Goal: Task Accomplishment & Management: Complete application form

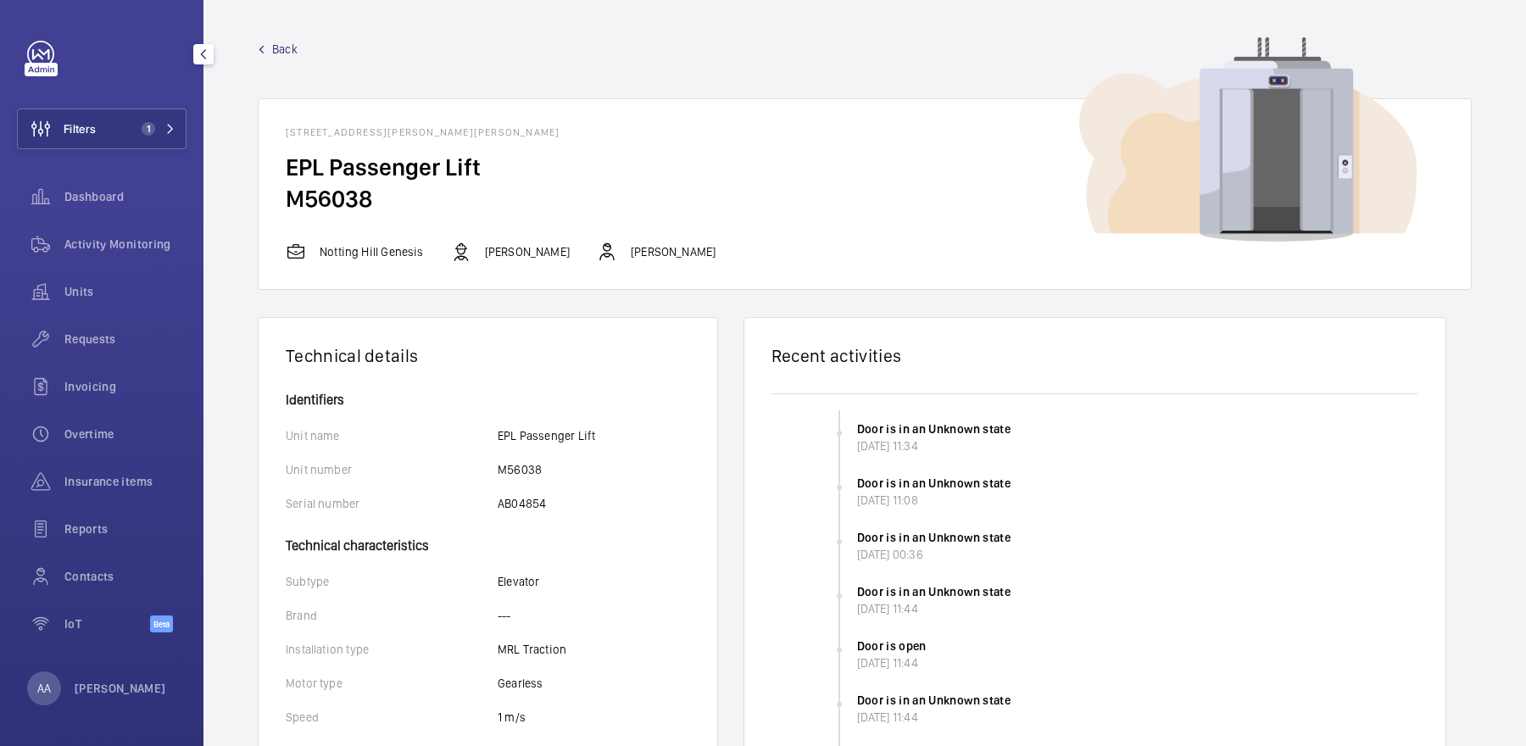
click at [135, 251] on span "Activity Monitoring" at bounding box center [125, 244] width 122 height 17
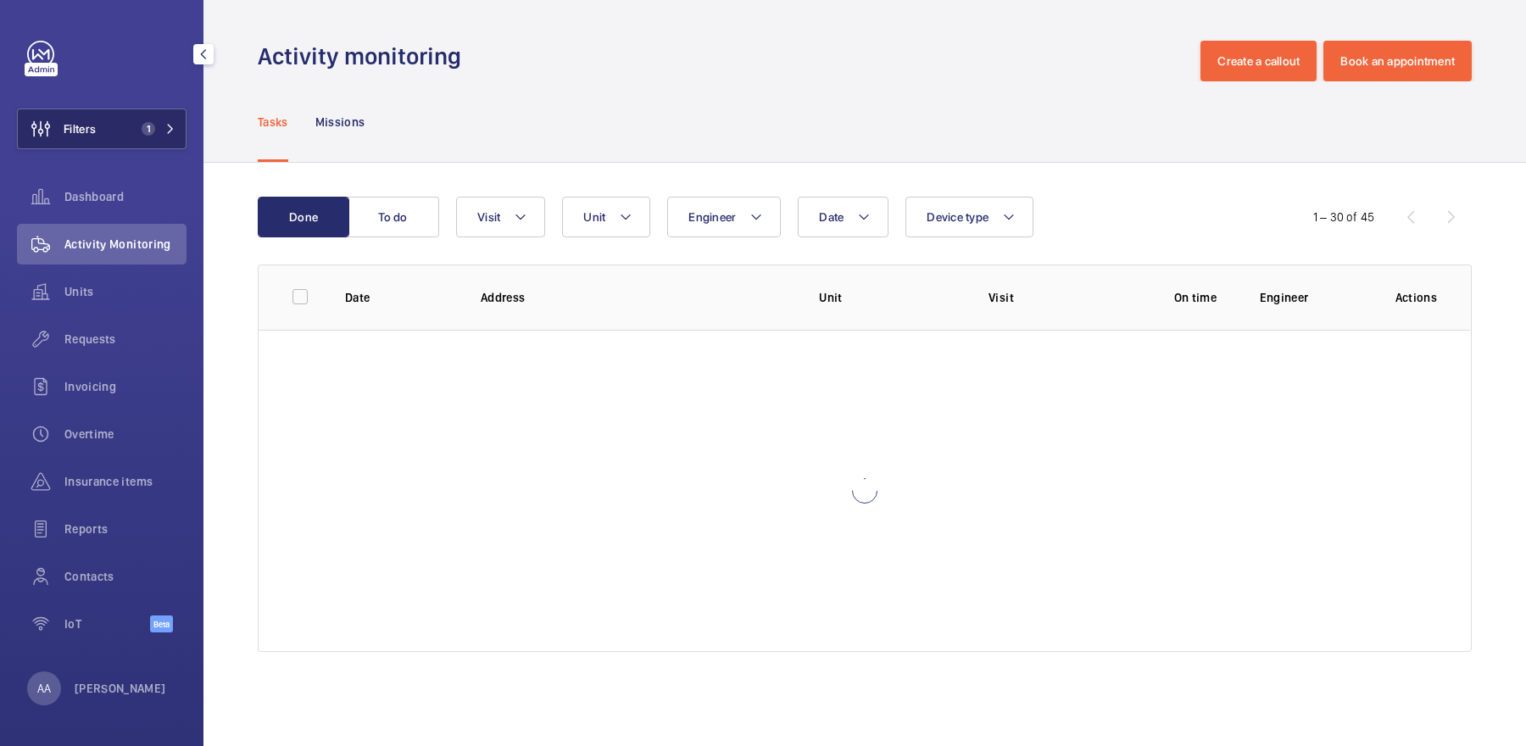
click at [123, 118] on button "Filters 1" at bounding box center [102, 129] width 170 height 41
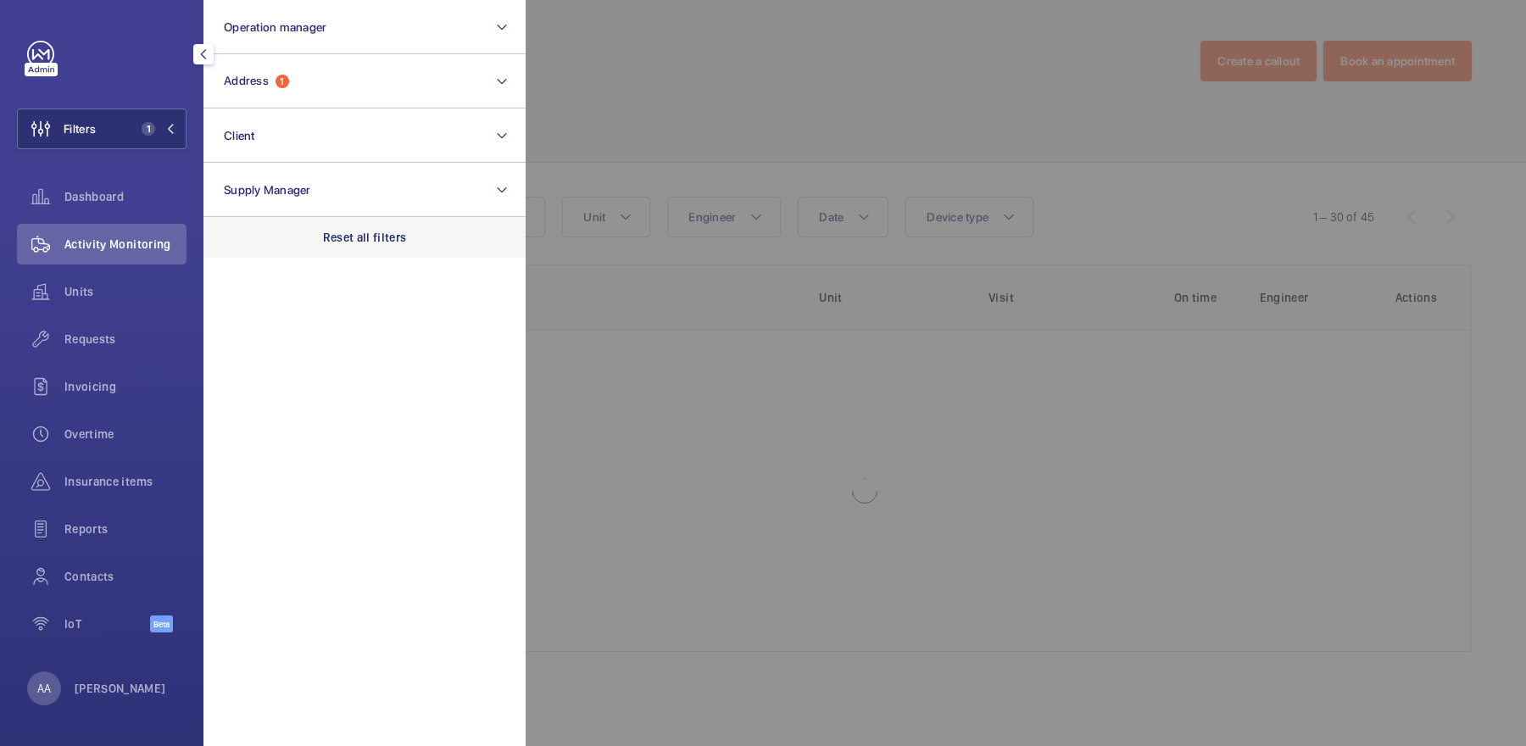
click at [387, 246] on div "Reset all filters" at bounding box center [364, 237] width 322 height 41
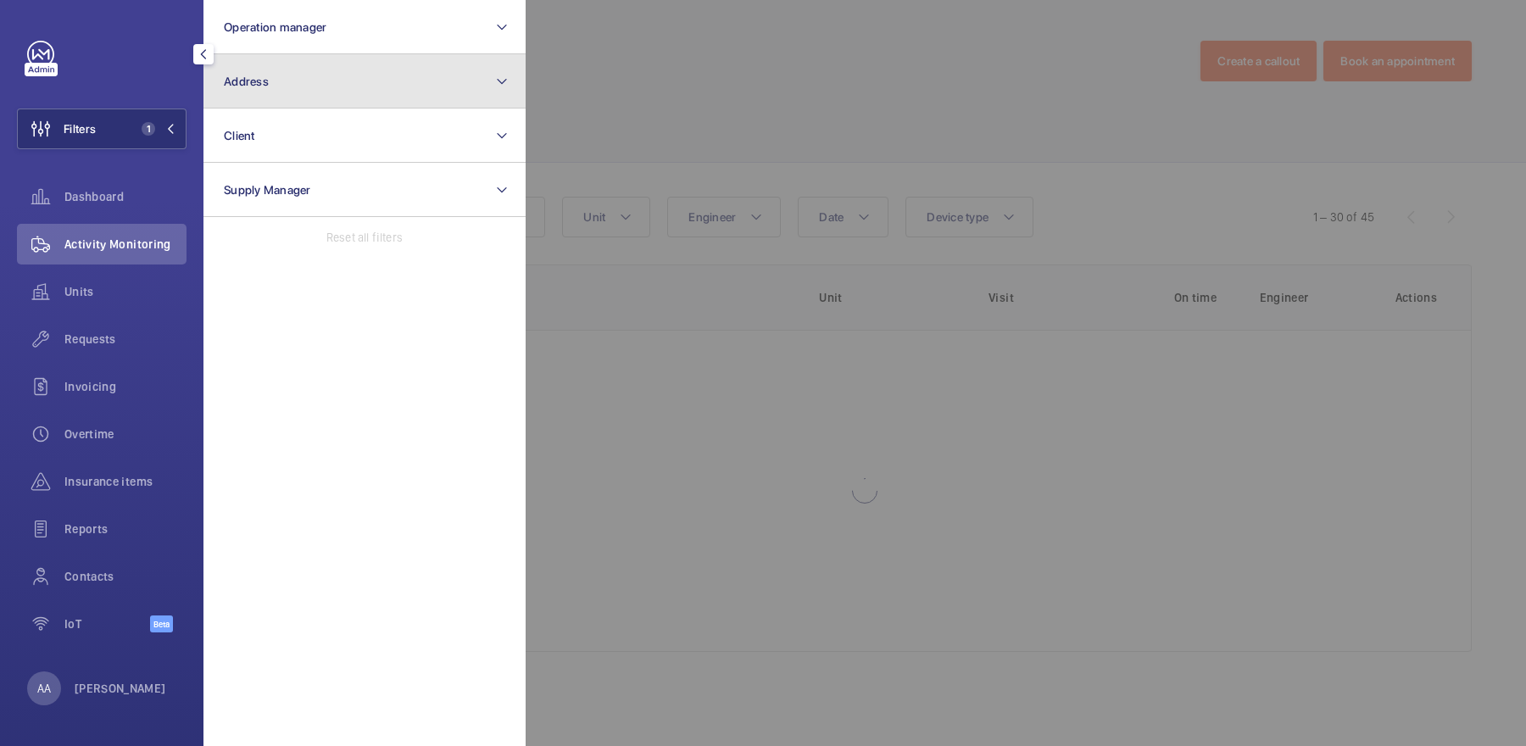
click at [308, 73] on button "Address" at bounding box center [364, 81] width 322 height 54
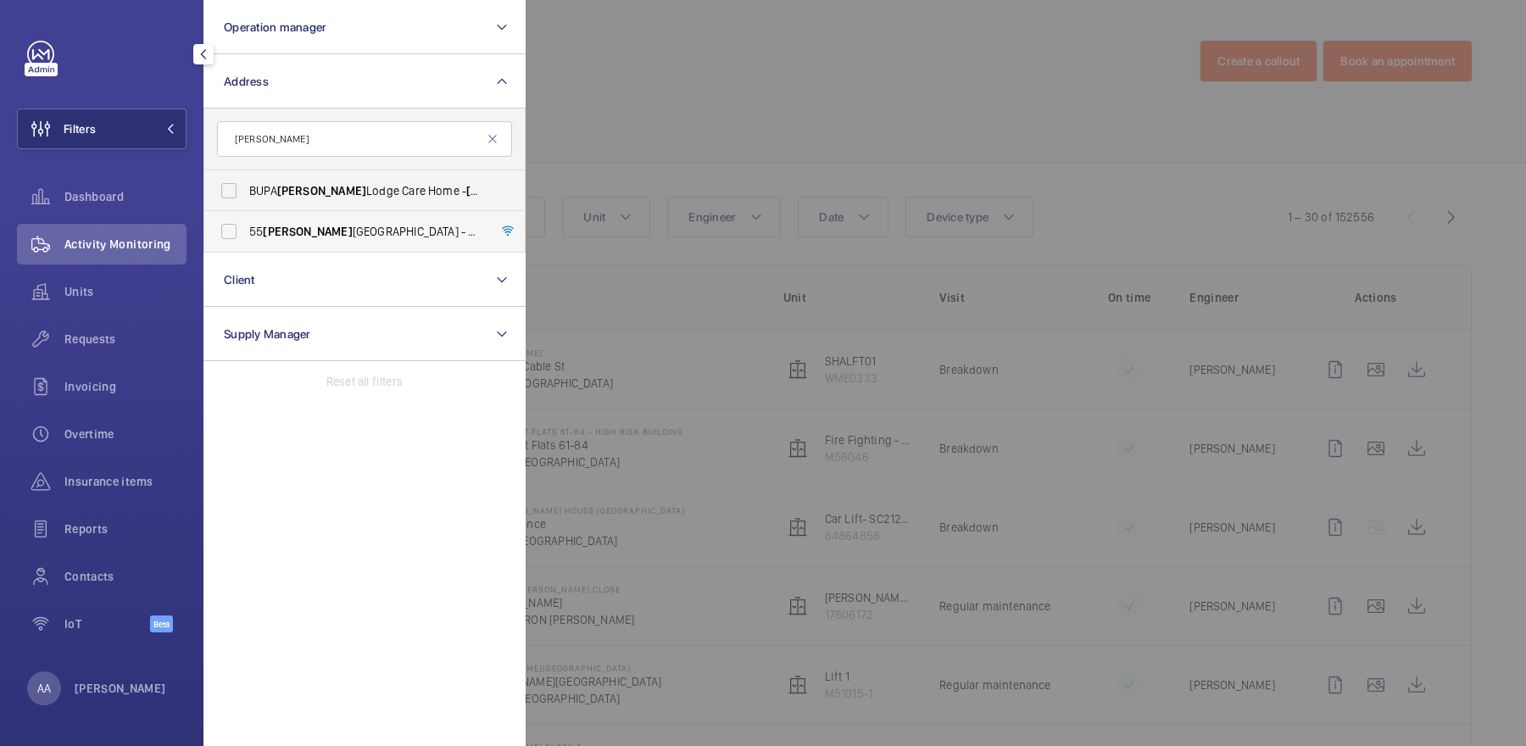
type input "[PERSON_NAME]"
click at [373, 237] on span "[STREET_ADDRESS][PERSON_NAME][PERSON_NAME] - [STREET_ADDRESS][PERSON_NAME][PERS…" at bounding box center [365, 231] width 233 height 17
click at [246, 237] on input "[STREET_ADDRESS][PERSON_NAME][PERSON_NAME] - [STREET_ADDRESS][PERSON_NAME][PERS…" at bounding box center [229, 231] width 34 height 34
checkbox input "true"
click at [775, 110] on div at bounding box center [1289, 373] width 1526 height 746
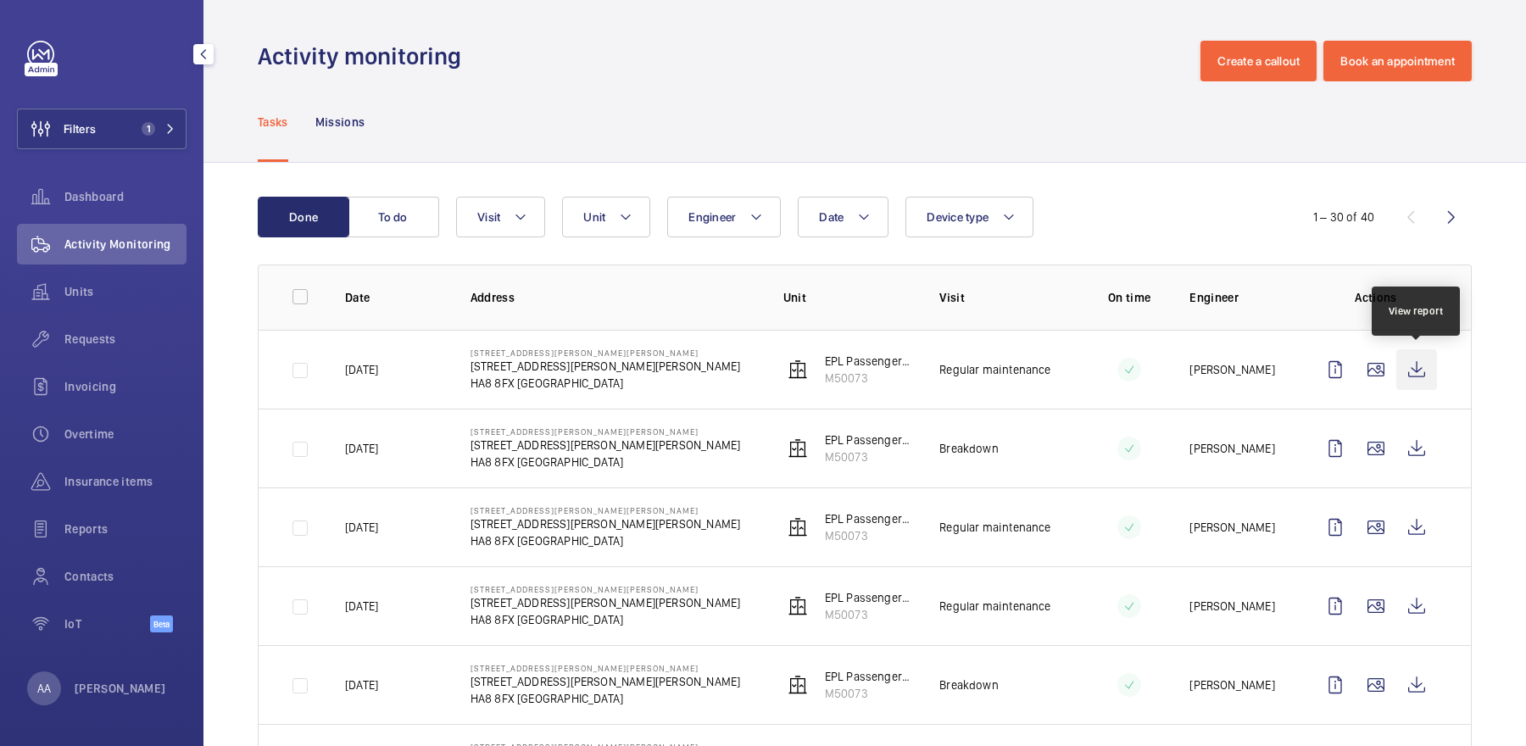
click at [1420, 372] on wm-front-icon-button at bounding box center [1416, 369] width 41 height 41
click at [127, 325] on div "Requests" at bounding box center [102, 339] width 170 height 41
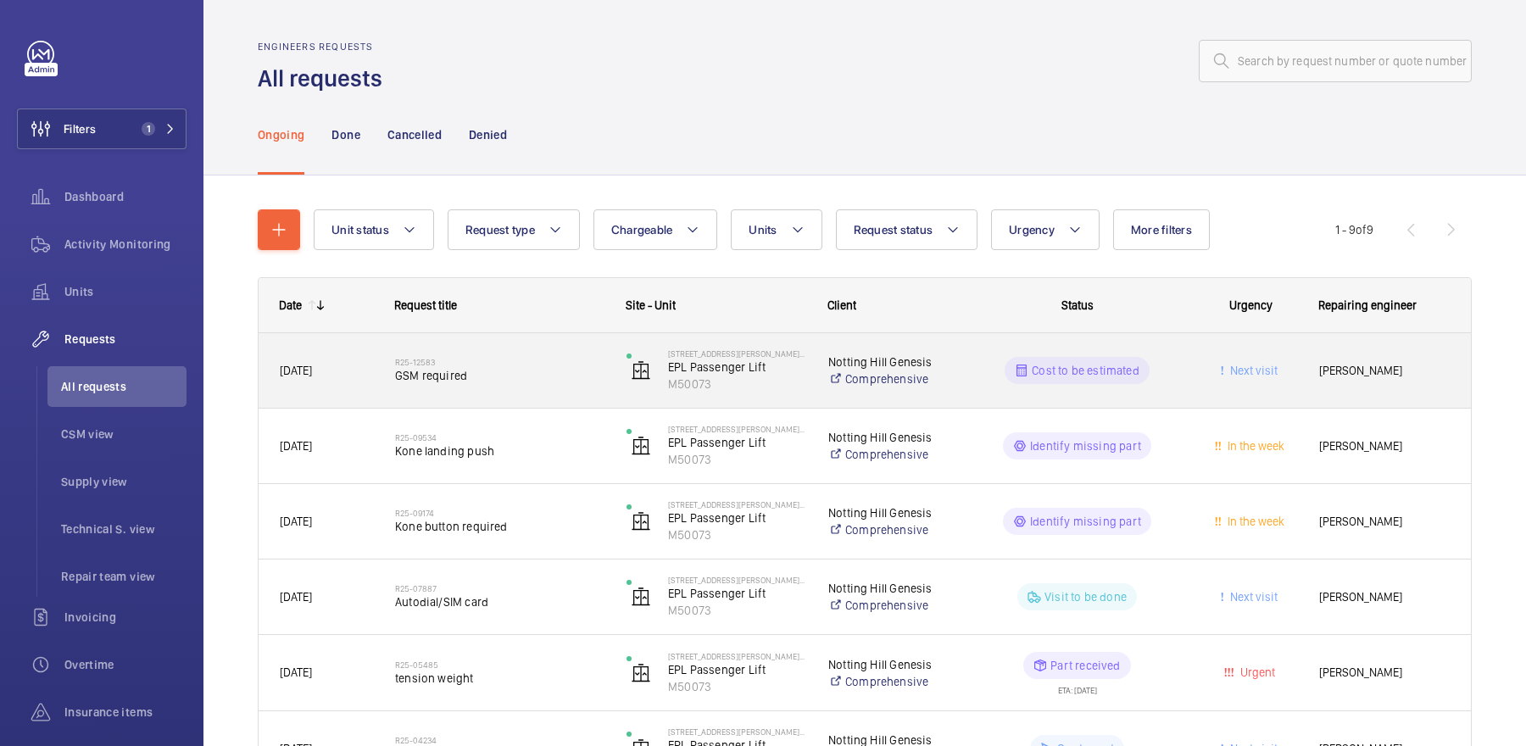
click at [537, 348] on div "R25-12583 GSM required" at bounding box center [499, 370] width 209 height 49
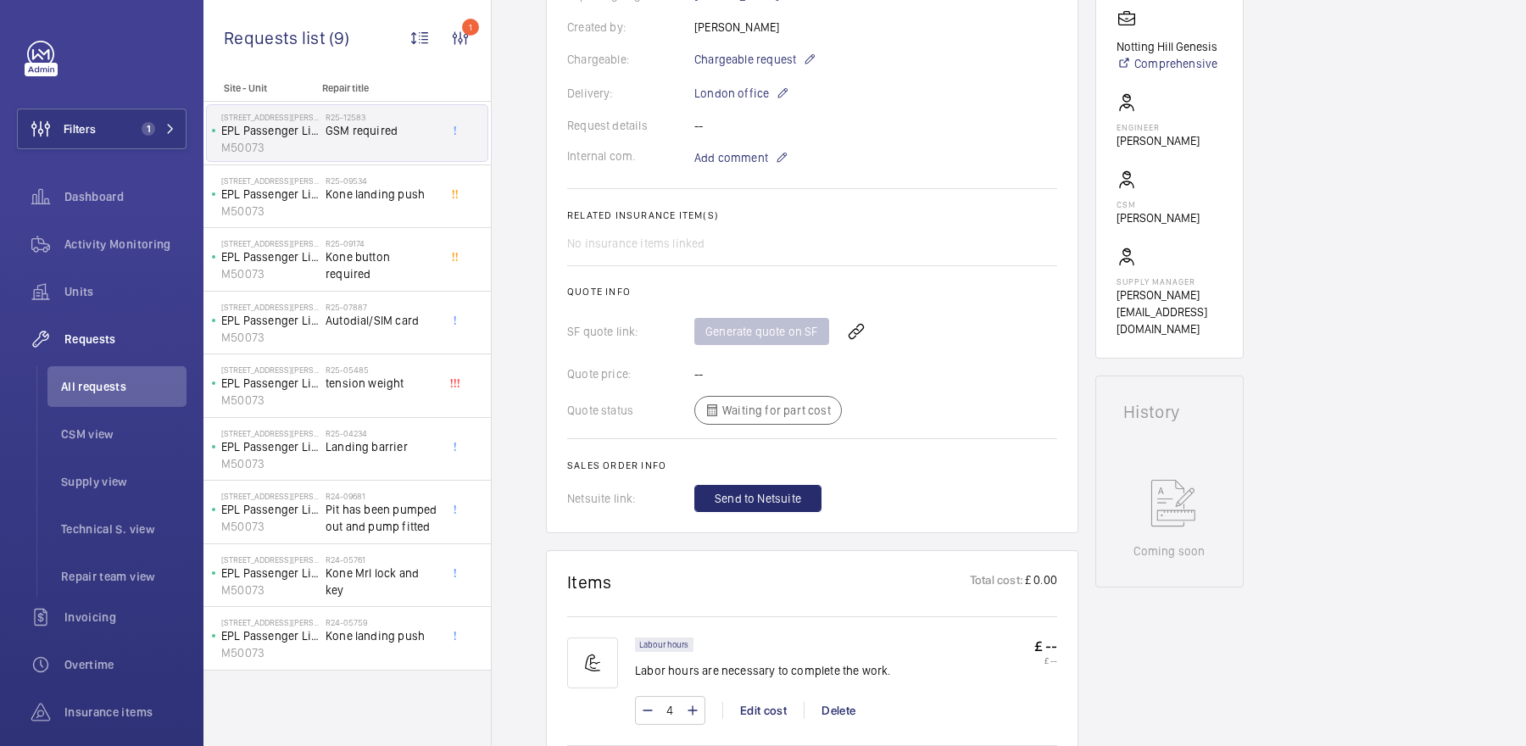
scroll to position [778, 0]
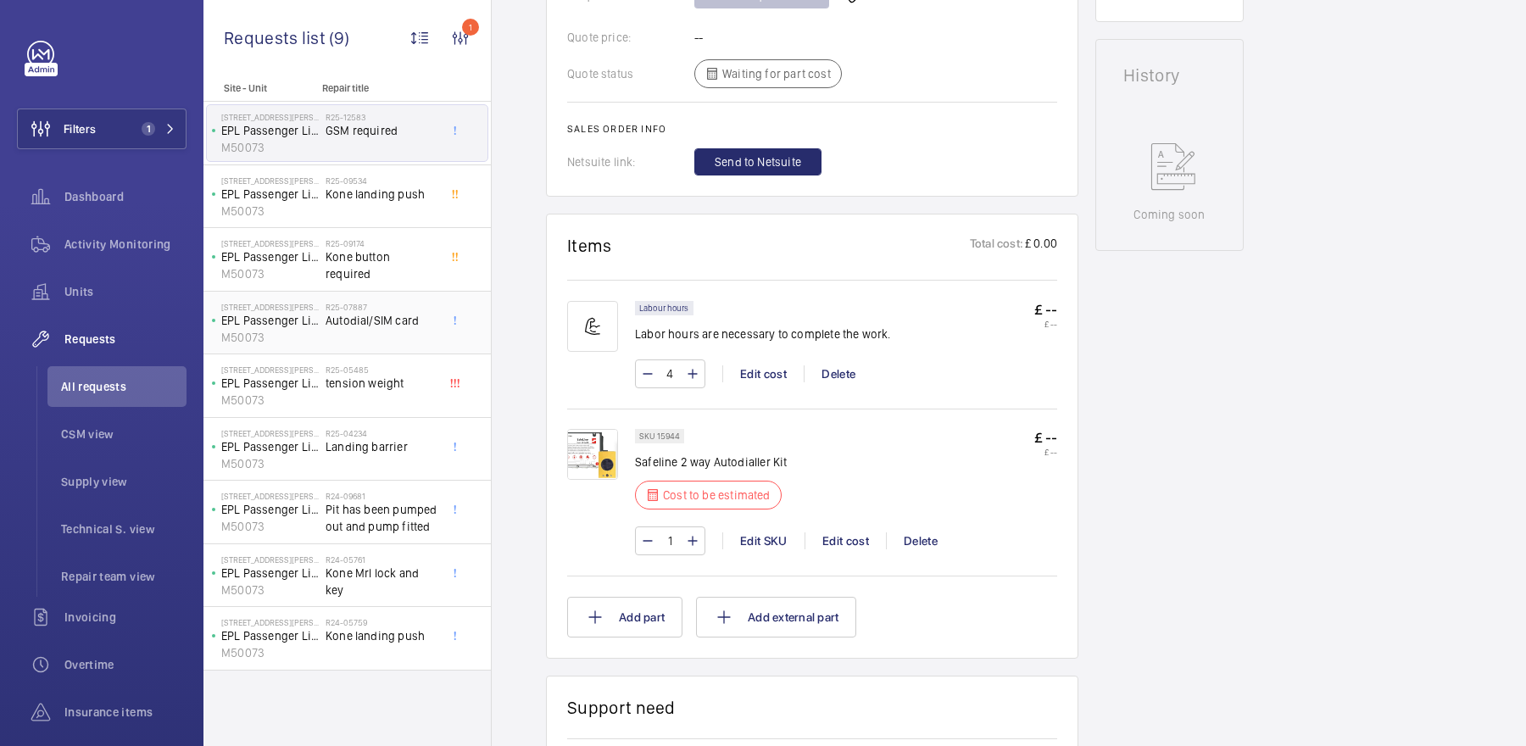
click at [405, 305] on h2 "R25-07887" at bounding box center [382, 307] width 112 height 10
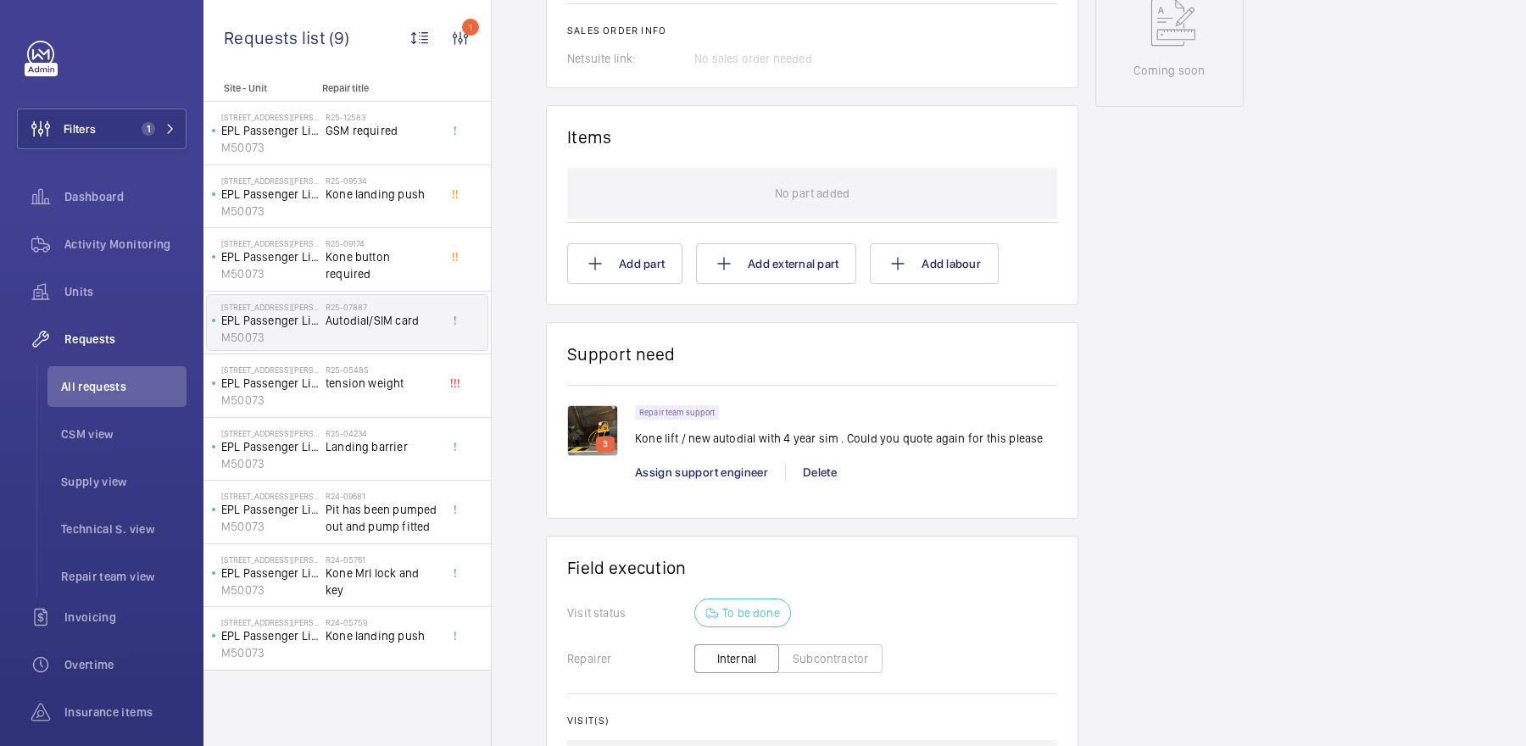
scroll to position [951, 0]
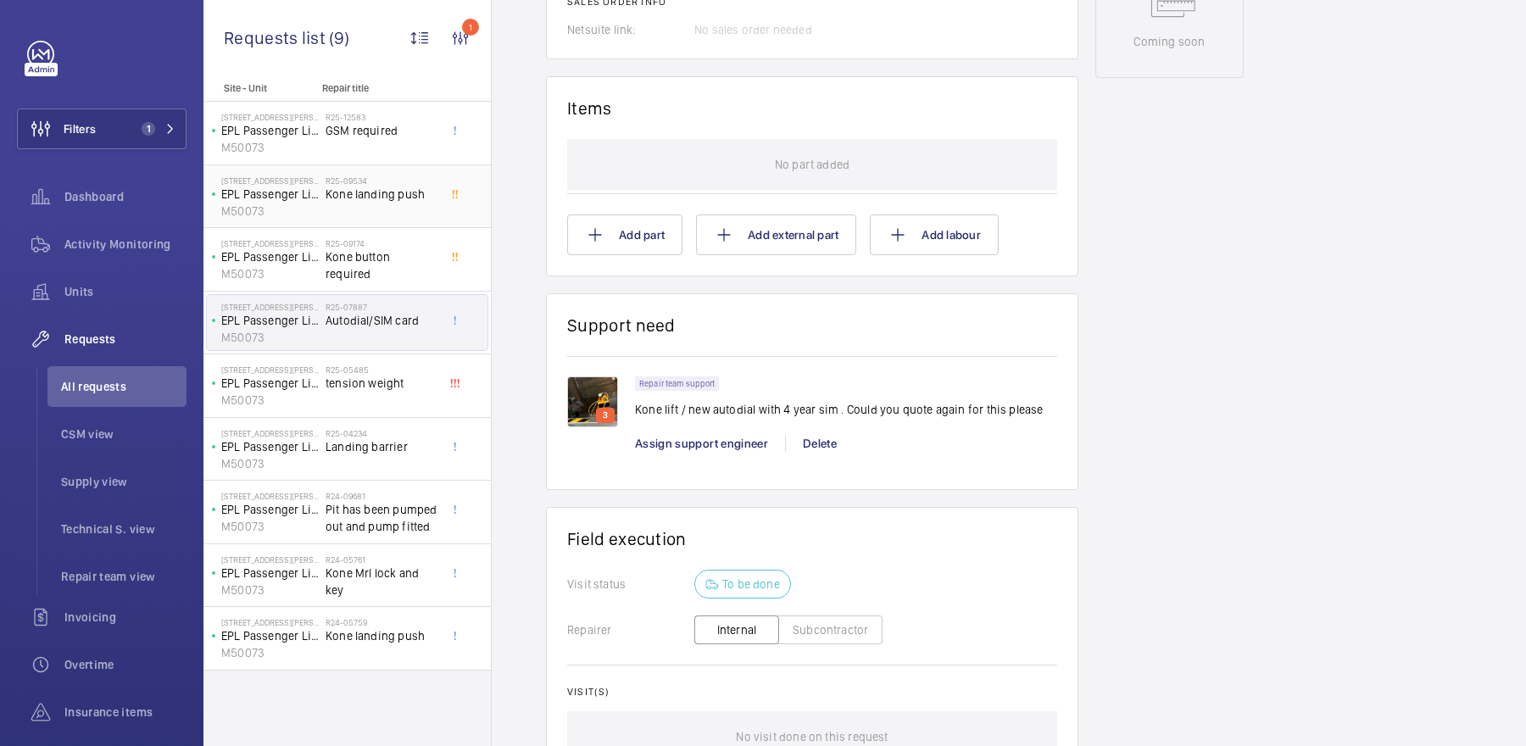
click at [401, 194] on span "Kone landing push" at bounding box center [382, 194] width 112 height 17
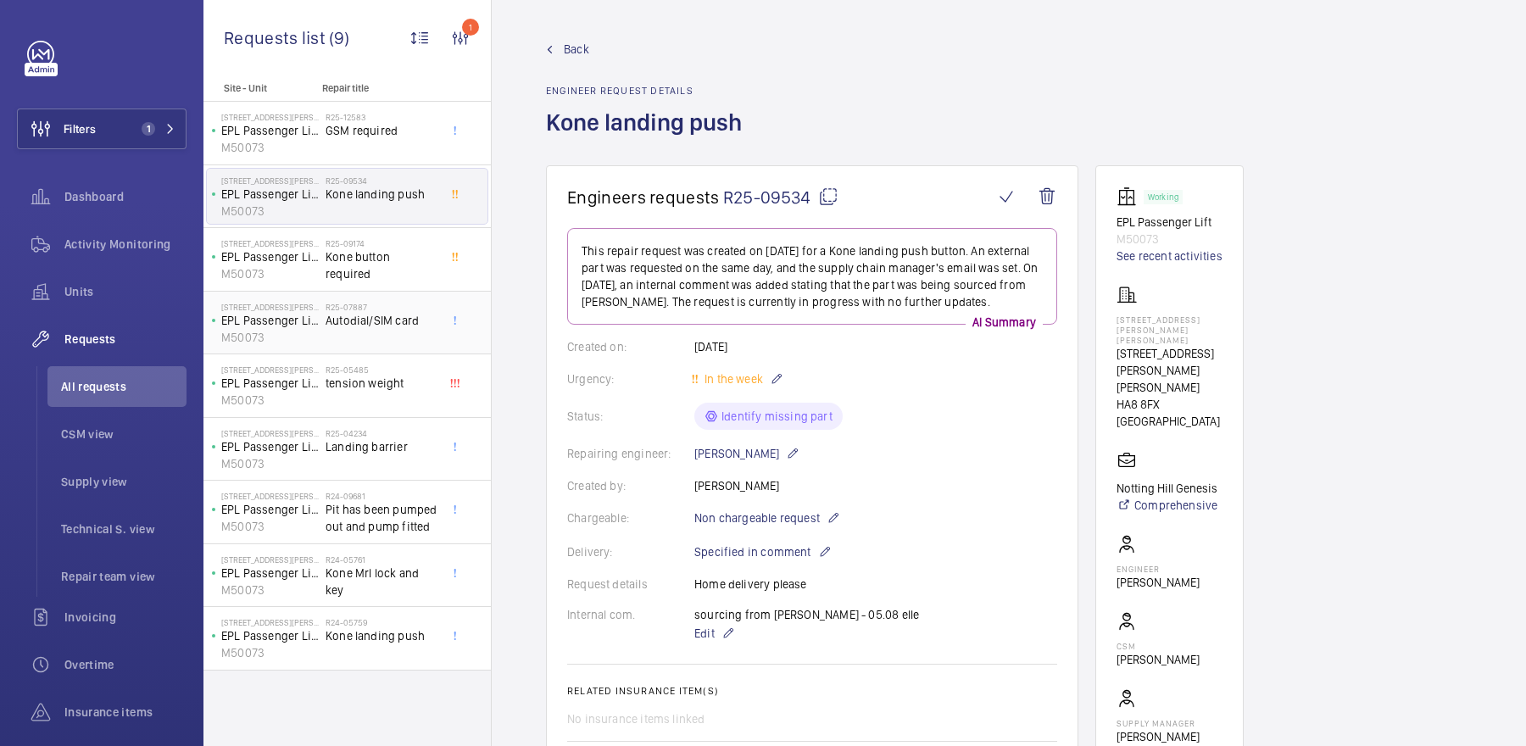
click at [381, 309] on h2 "R25-07887" at bounding box center [382, 307] width 112 height 10
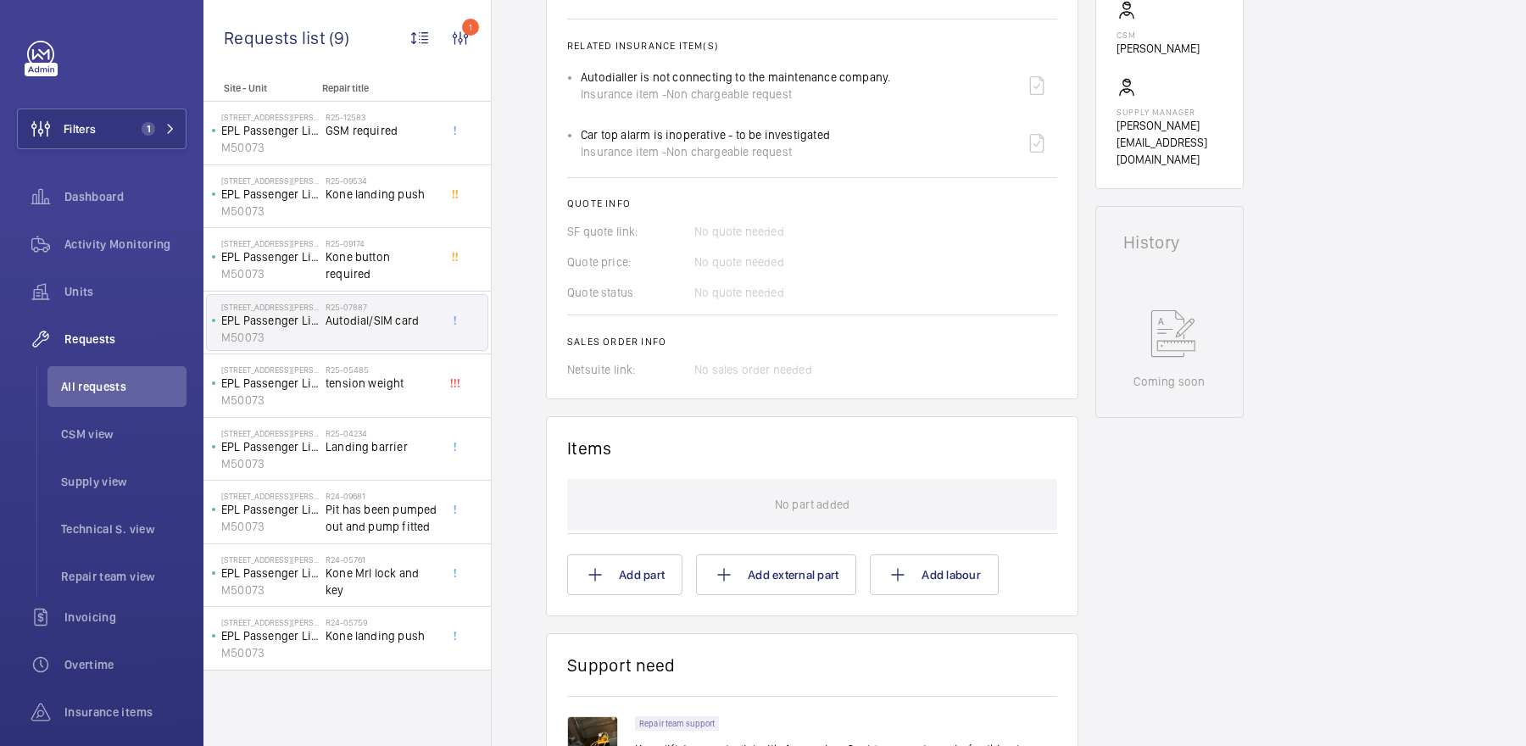
scroll to position [172, 0]
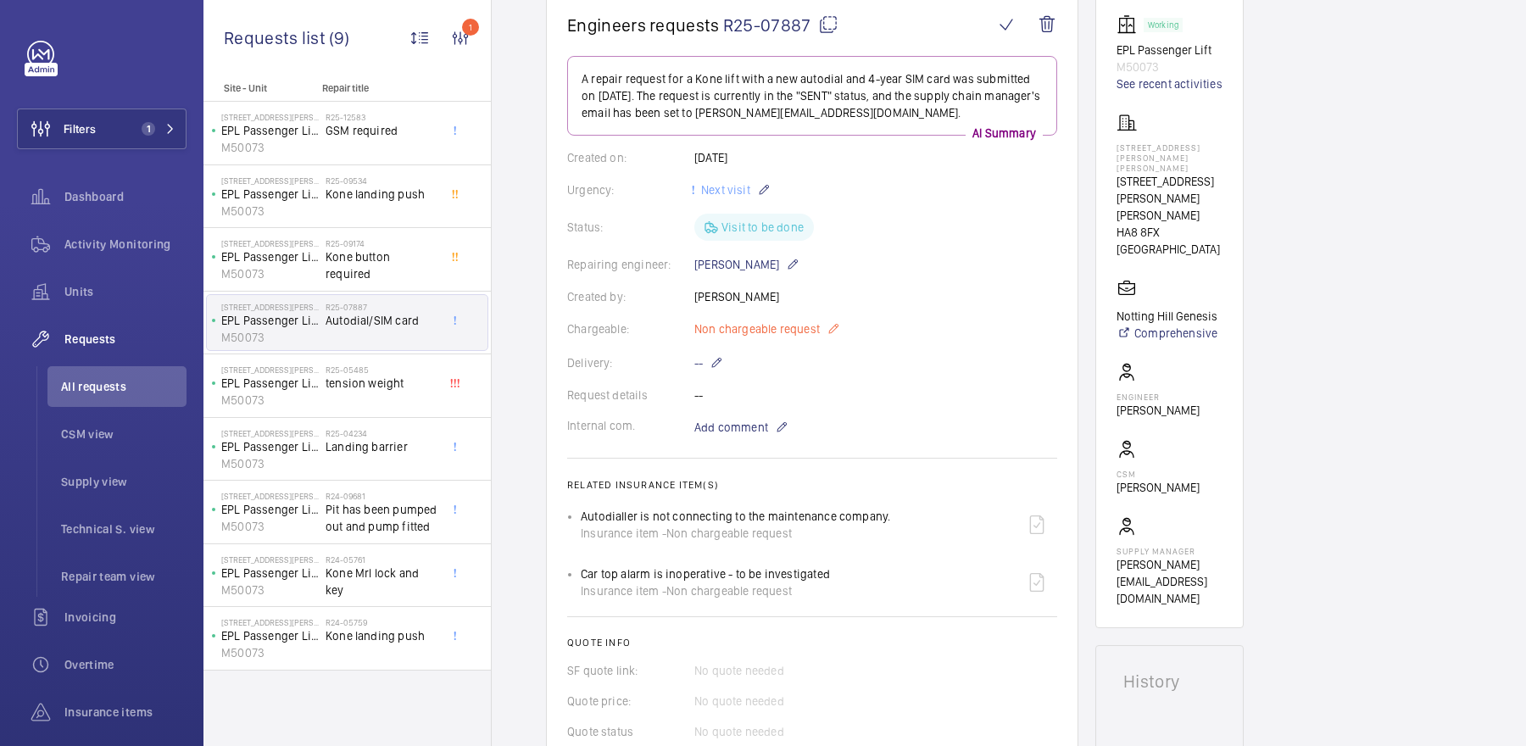
click at [833, 319] on mat-icon at bounding box center [833, 329] width 14 height 20
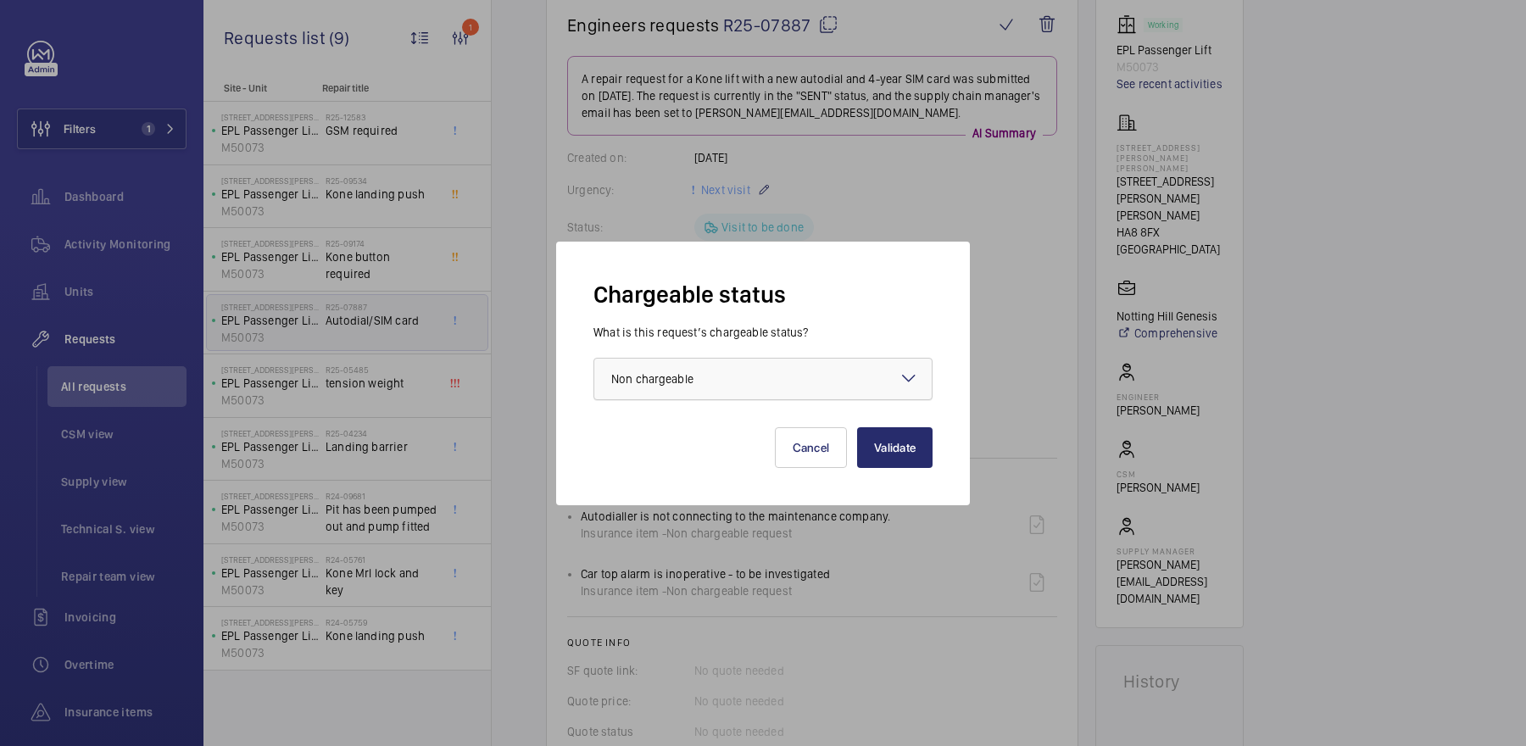
click at [786, 381] on div at bounding box center [762, 379] width 337 height 41
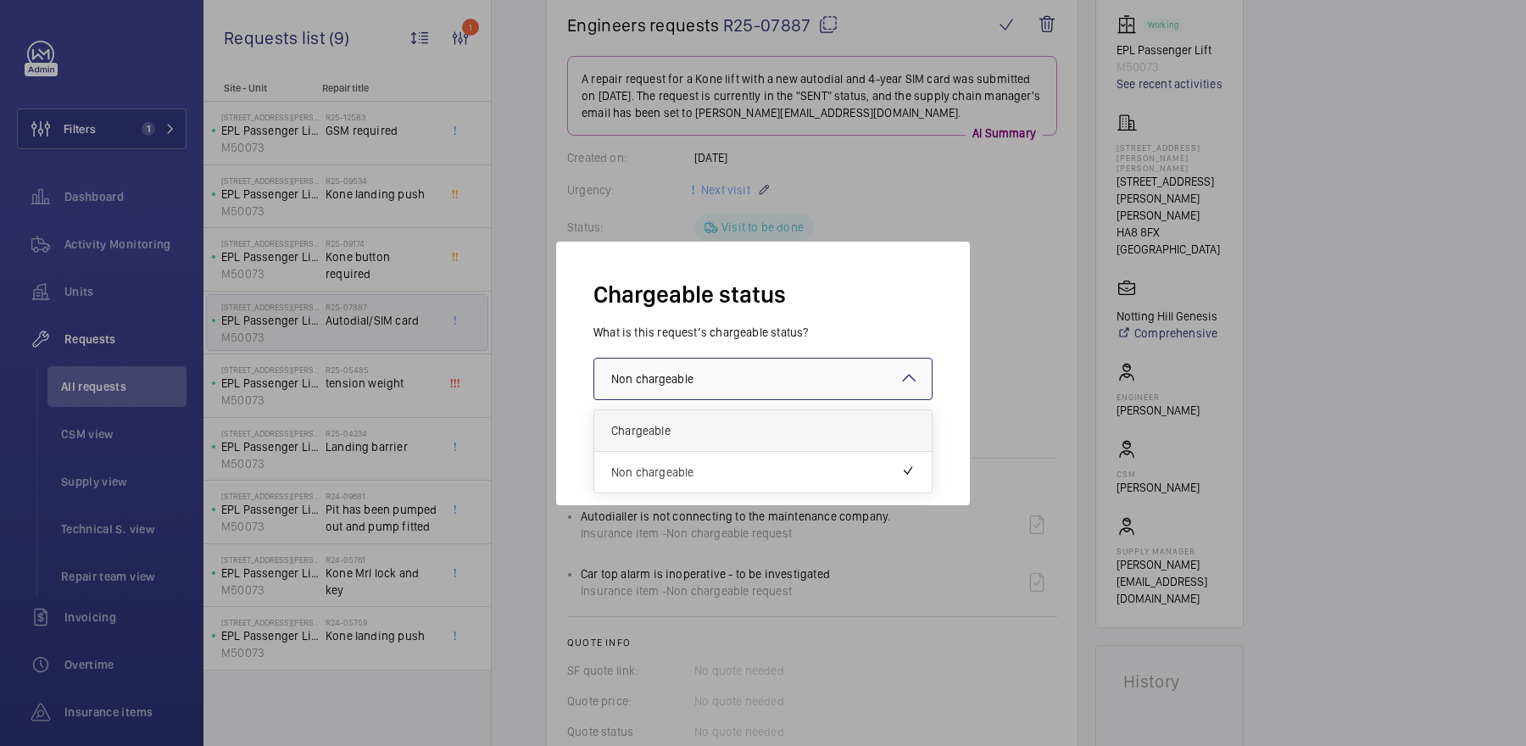
click at [726, 436] on span "Chargeable" at bounding box center [762, 430] width 303 height 17
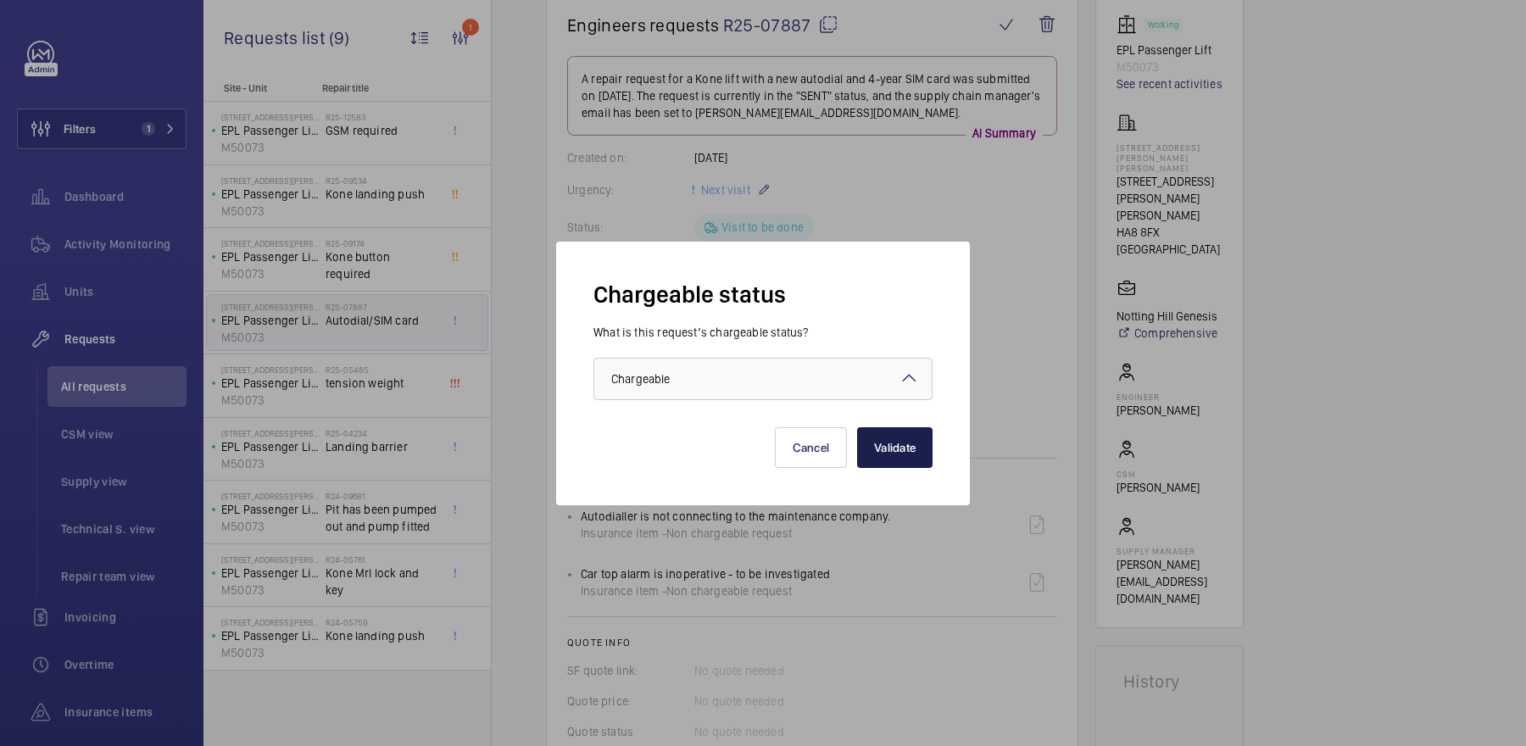
click at [891, 439] on button "Validate" at bounding box center [894, 447] width 75 height 41
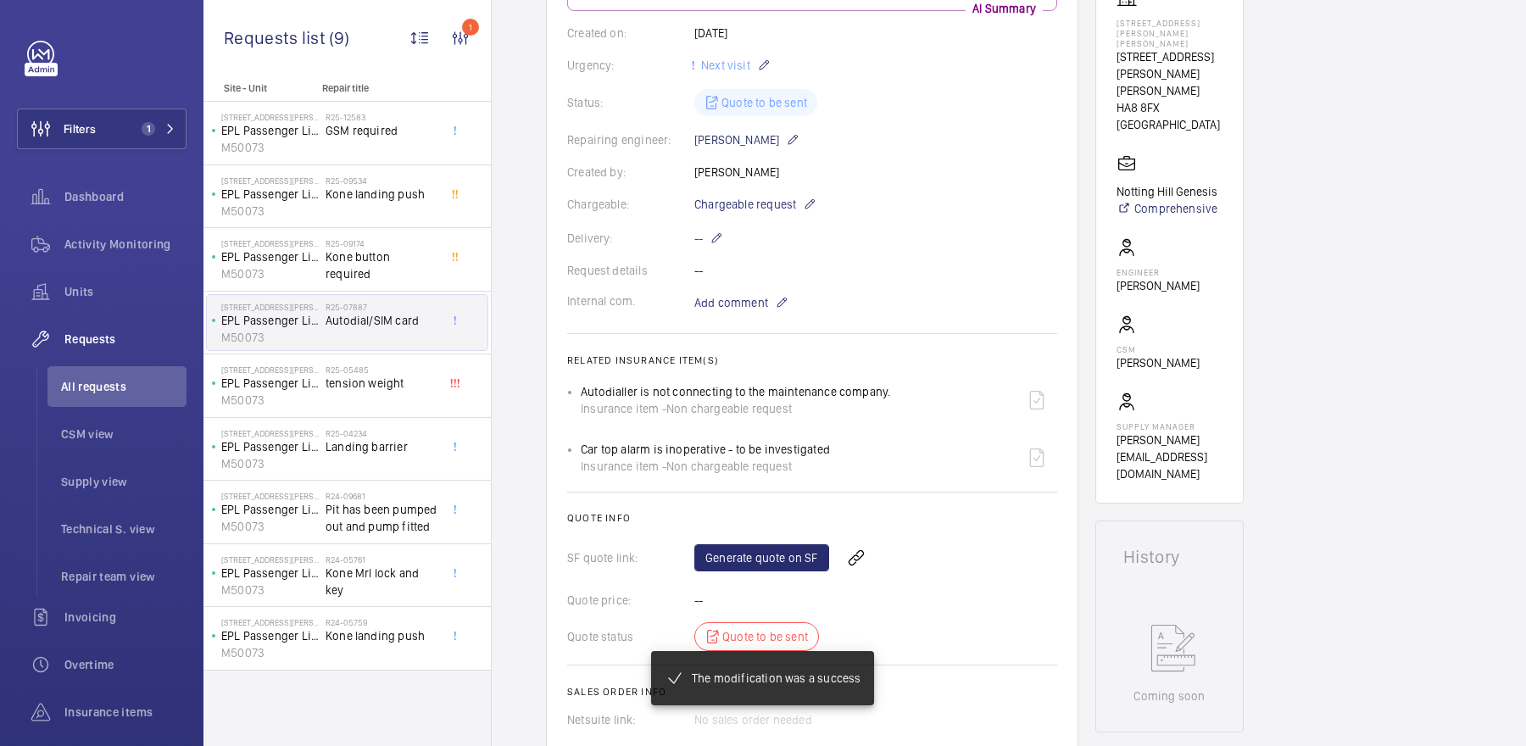
scroll to position [476, 0]
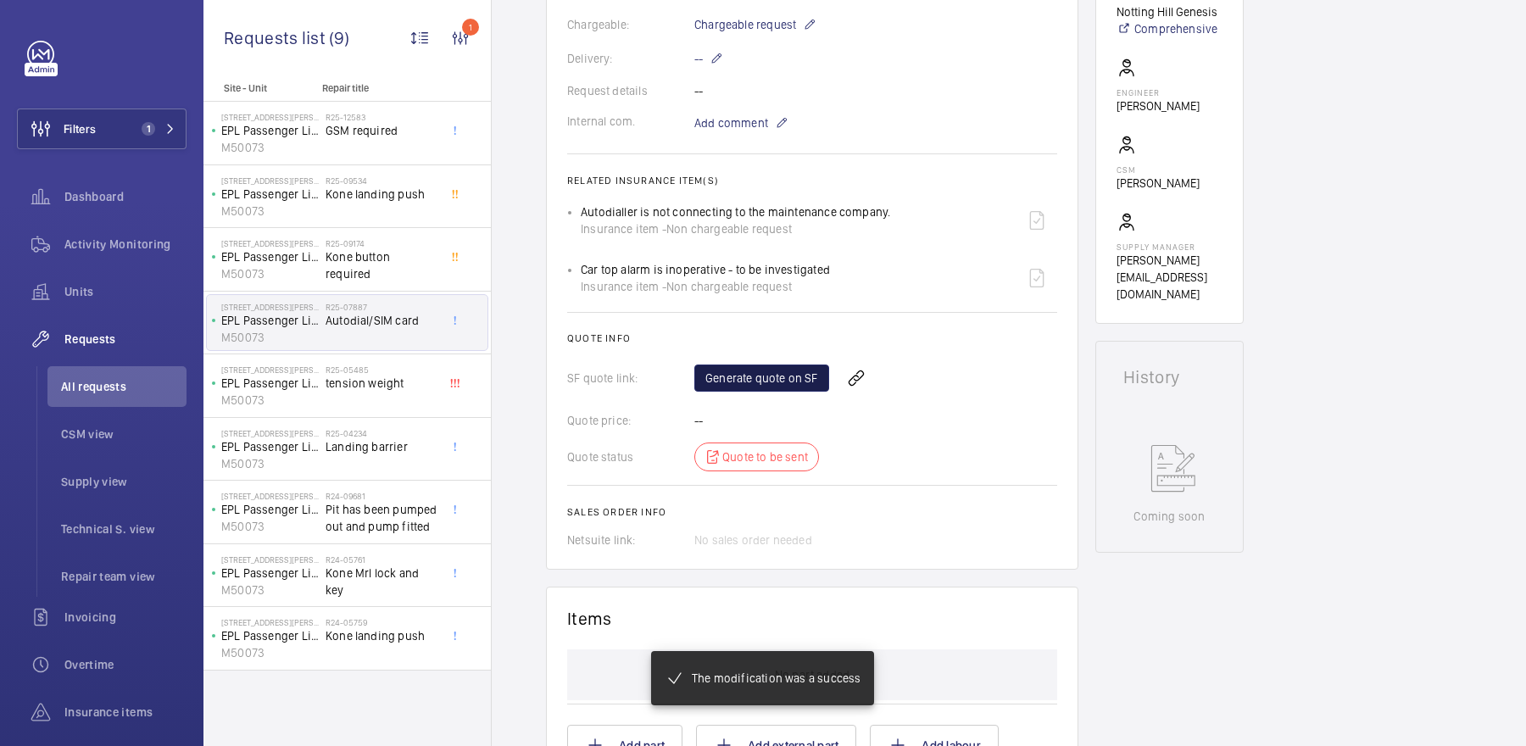
click at [773, 383] on link "Generate quote on SF" at bounding box center [761, 377] width 135 height 27
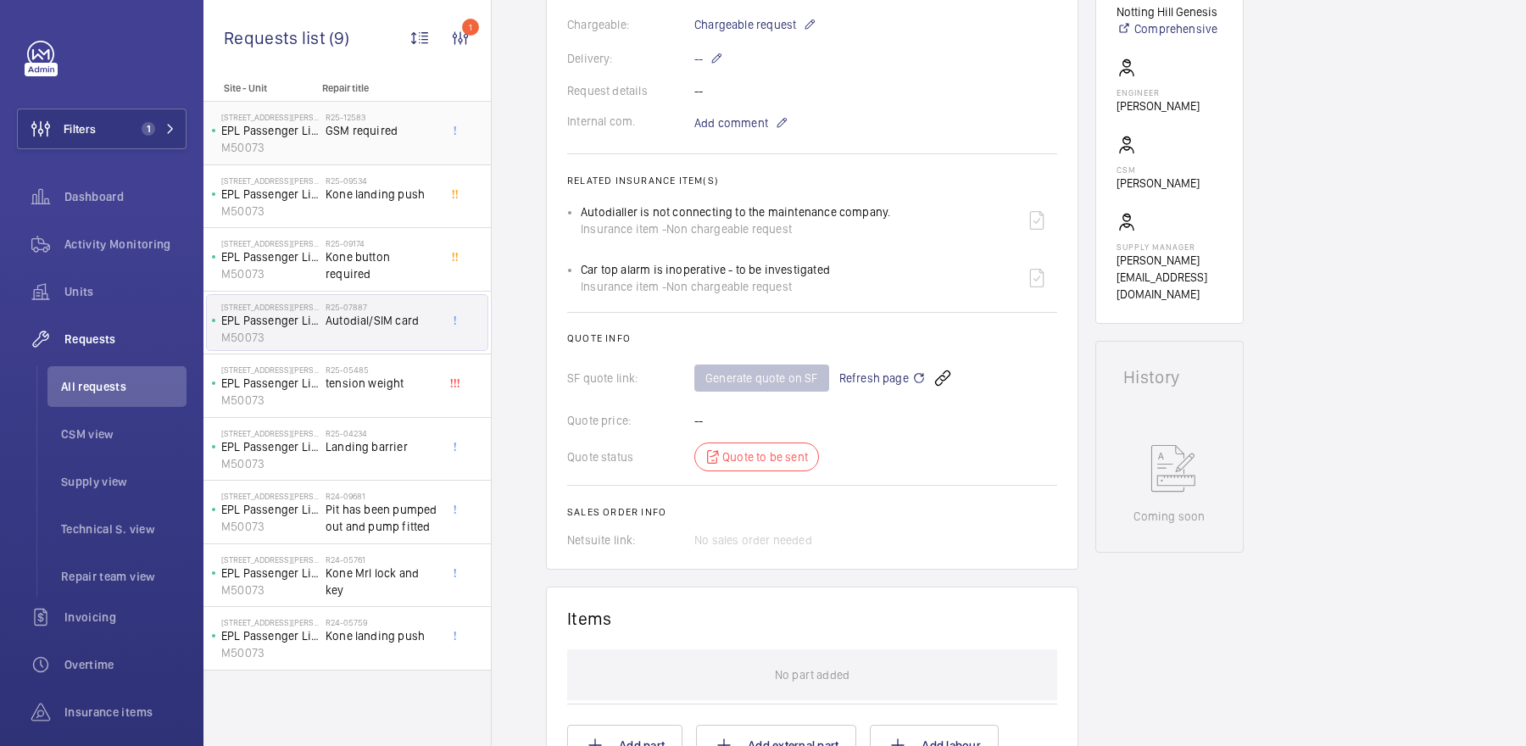
click at [329, 124] on span "GSM required" at bounding box center [382, 130] width 112 height 17
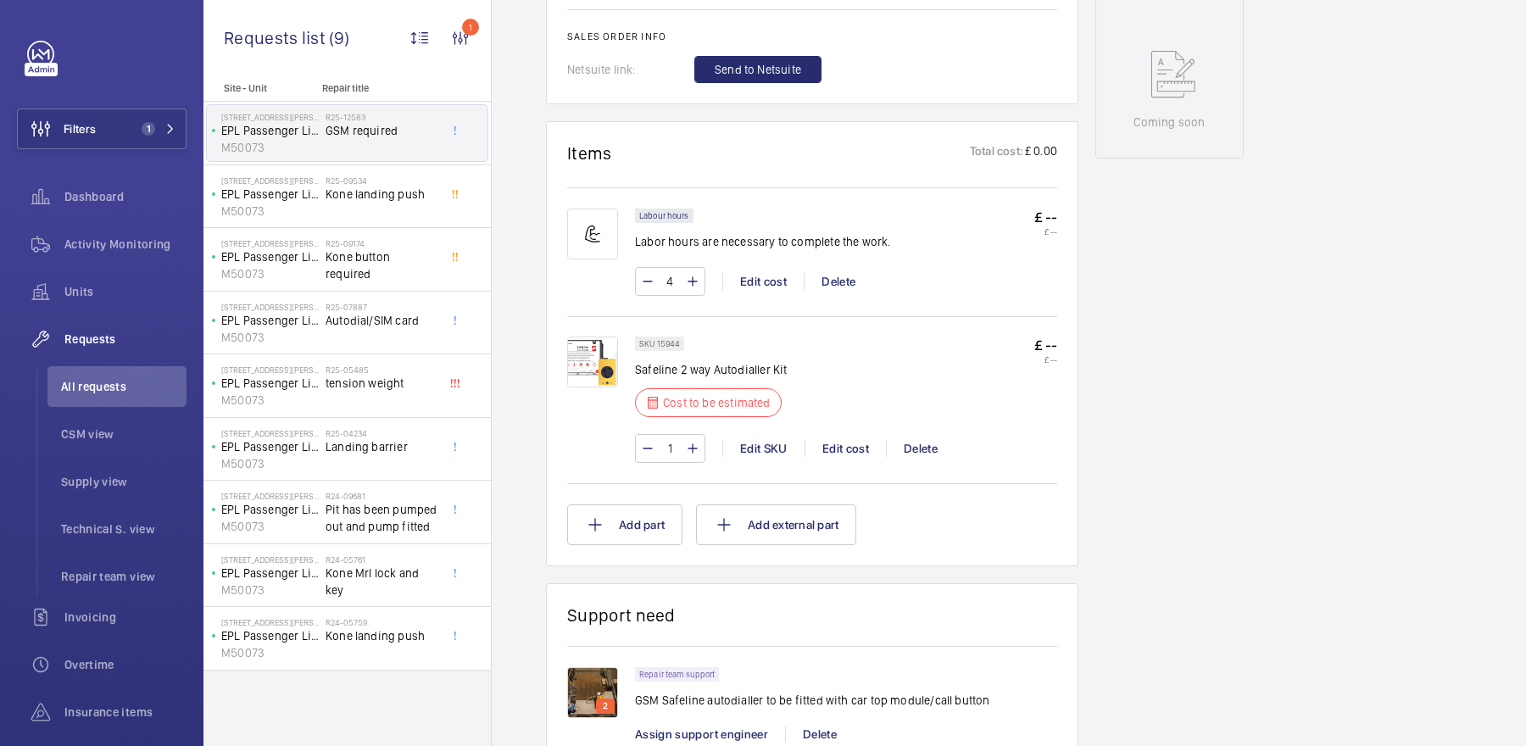
scroll to position [903, 0]
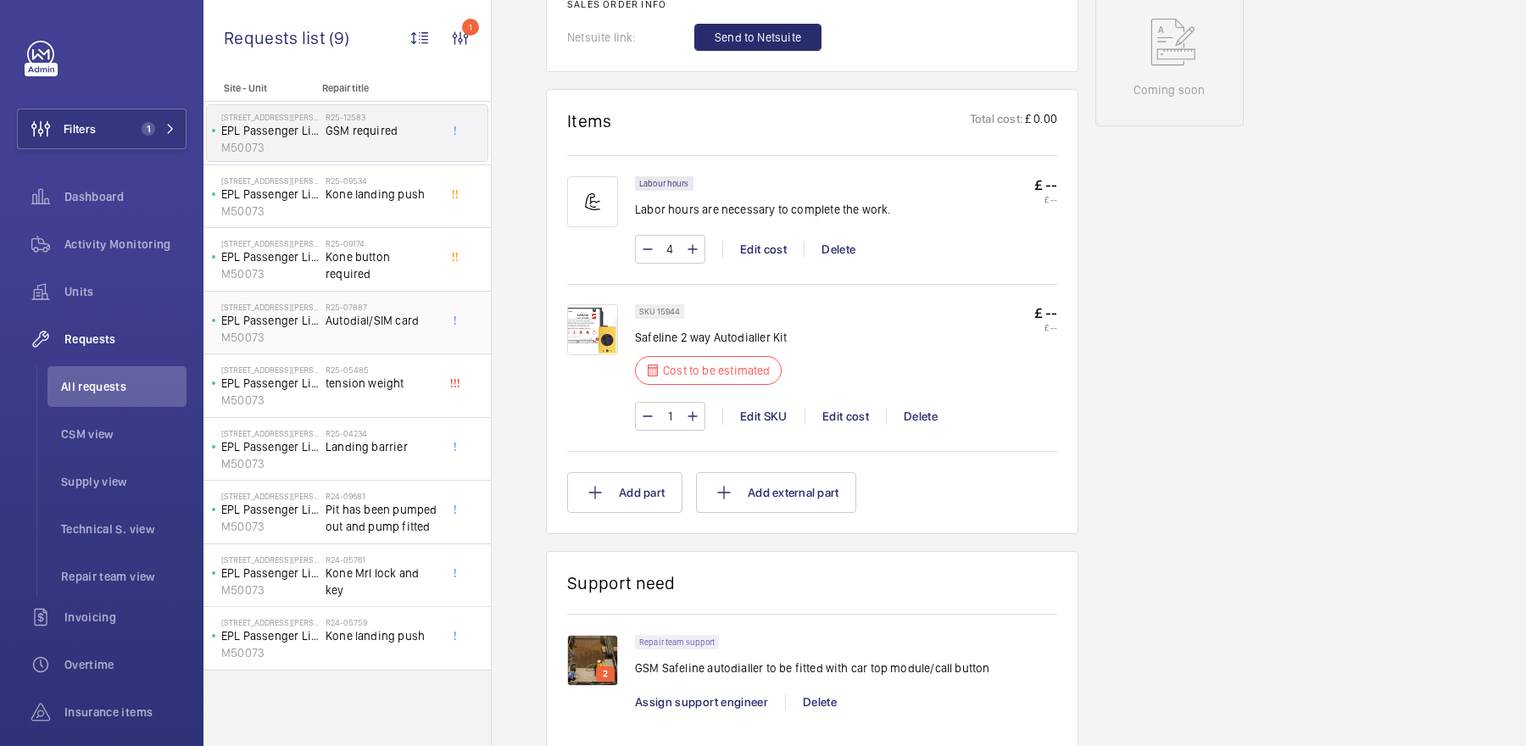
click at [400, 315] on span "Autodial/SIM card" at bounding box center [382, 320] width 112 height 17
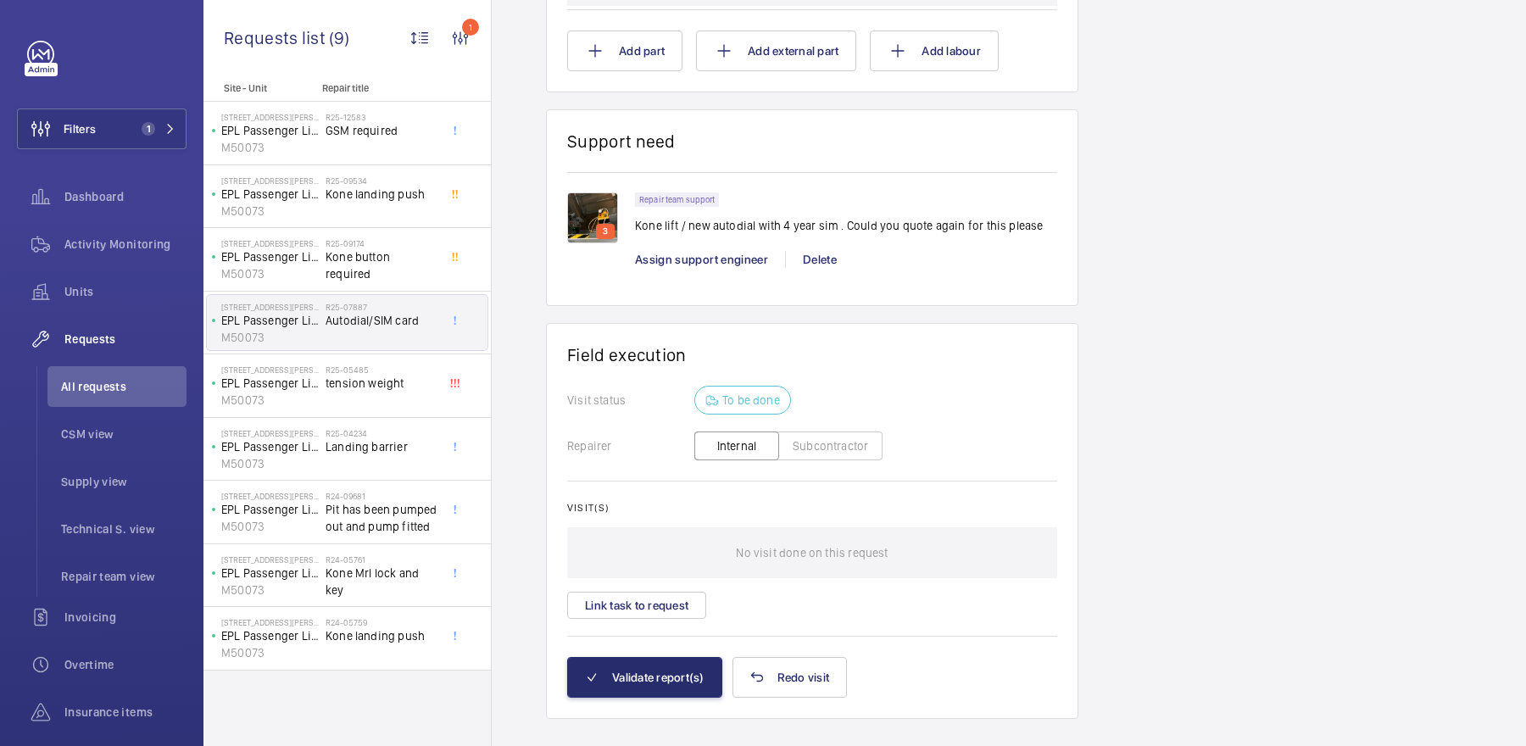
scroll to position [1277, 0]
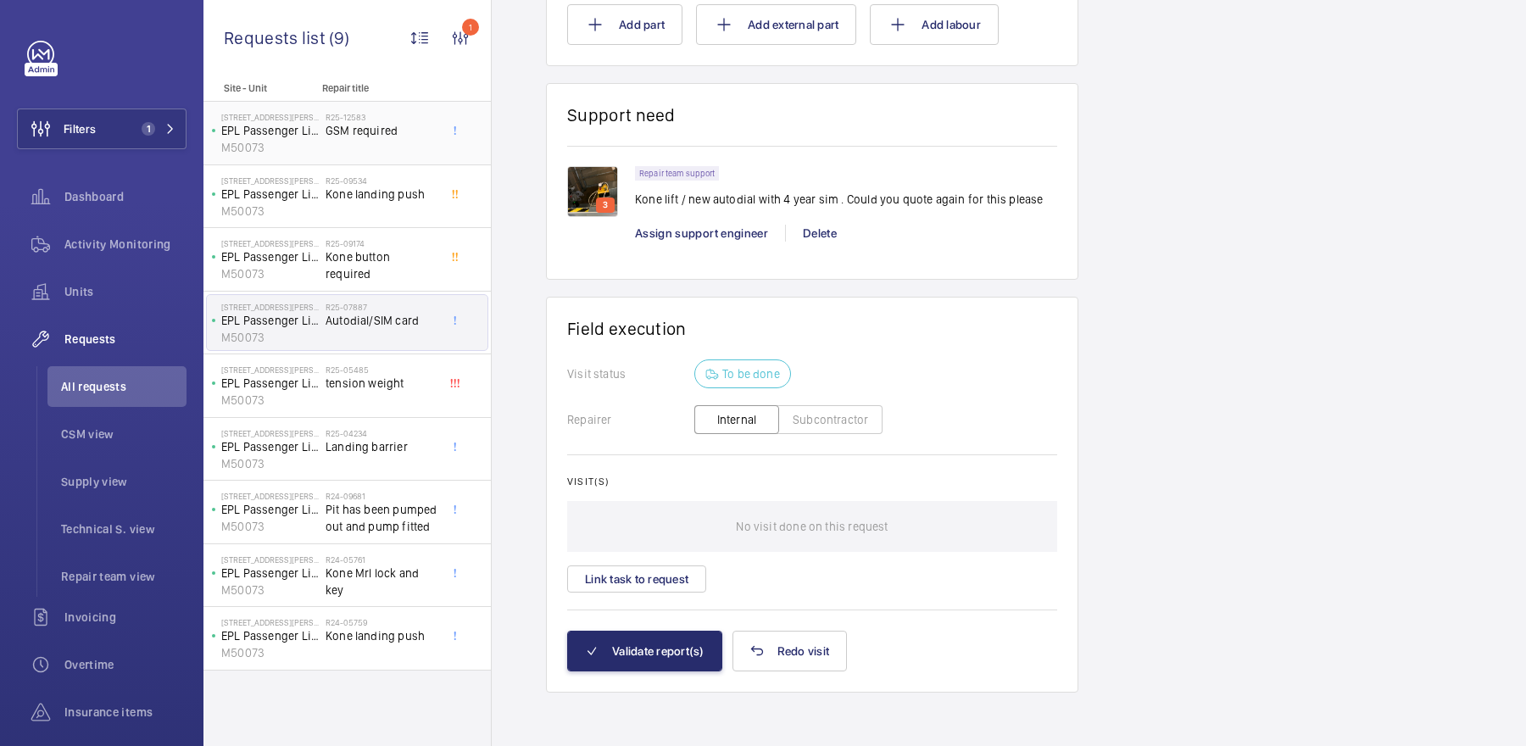
click at [376, 114] on h2 "R25-12583" at bounding box center [382, 117] width 112 height 10
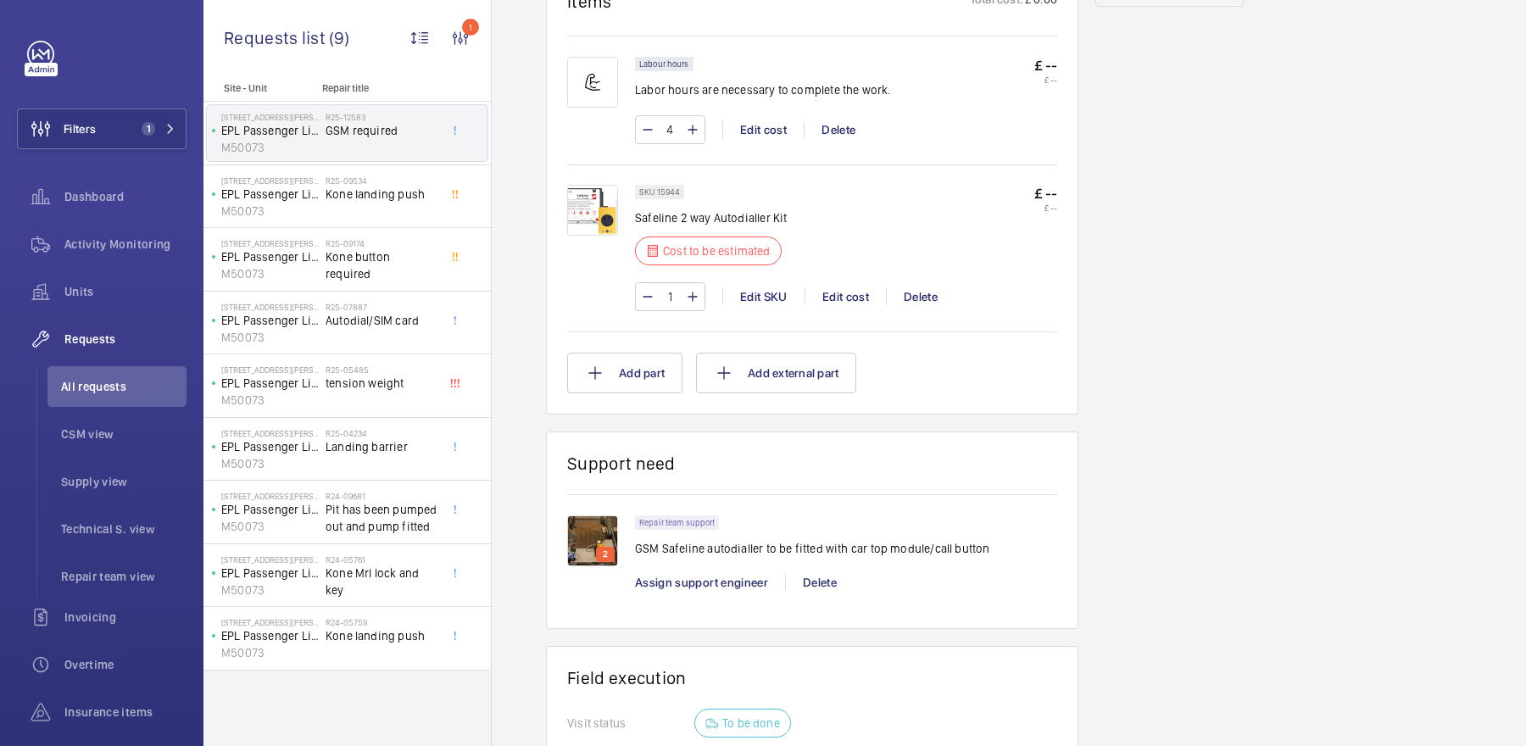
scroll to position [1021, 0]
click at [170, 229] on div "Activity Monitoring" at bounding box center [102, 244] width 170 height 41
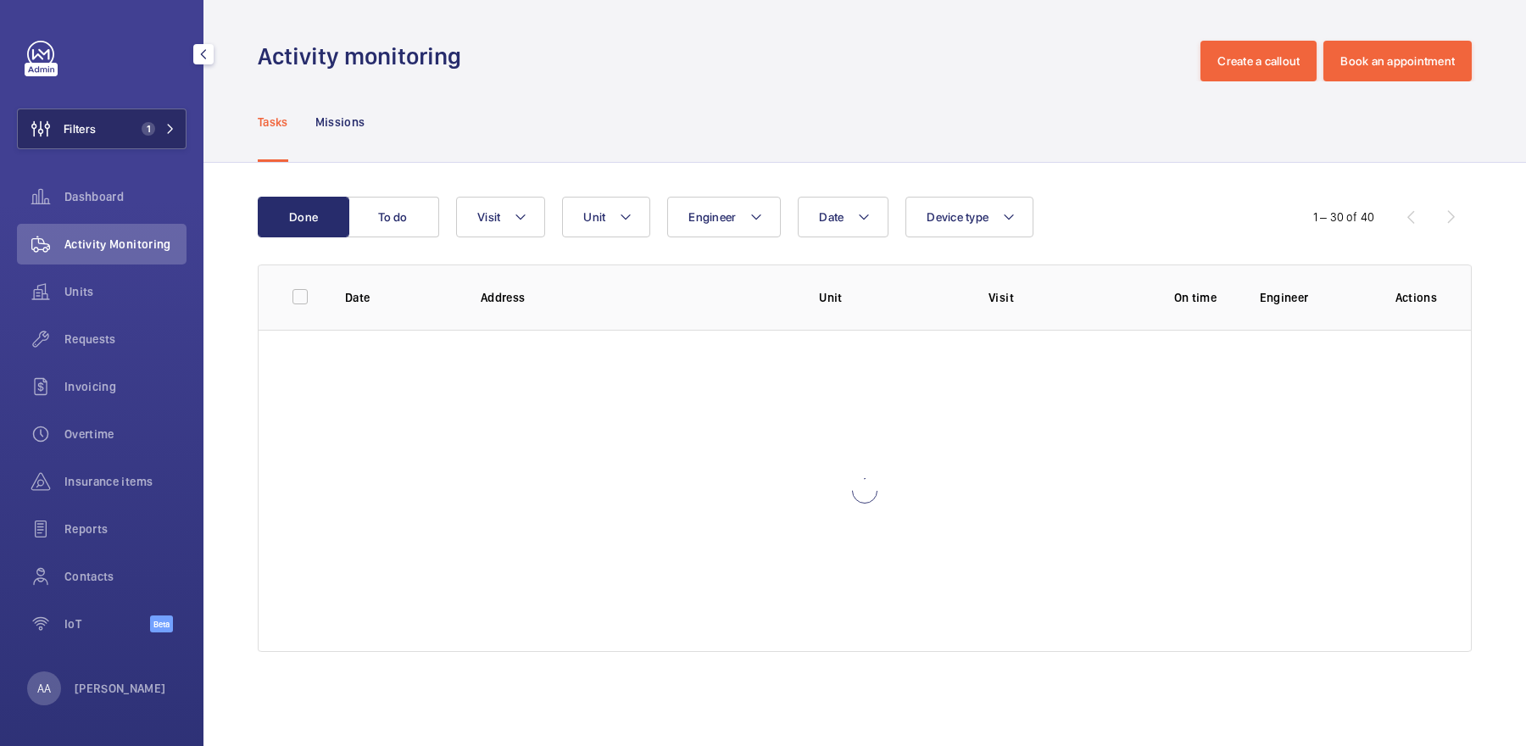
click at [130, 130] on button "Filters 1" at bounding box center [102, 129] width 170 height 41
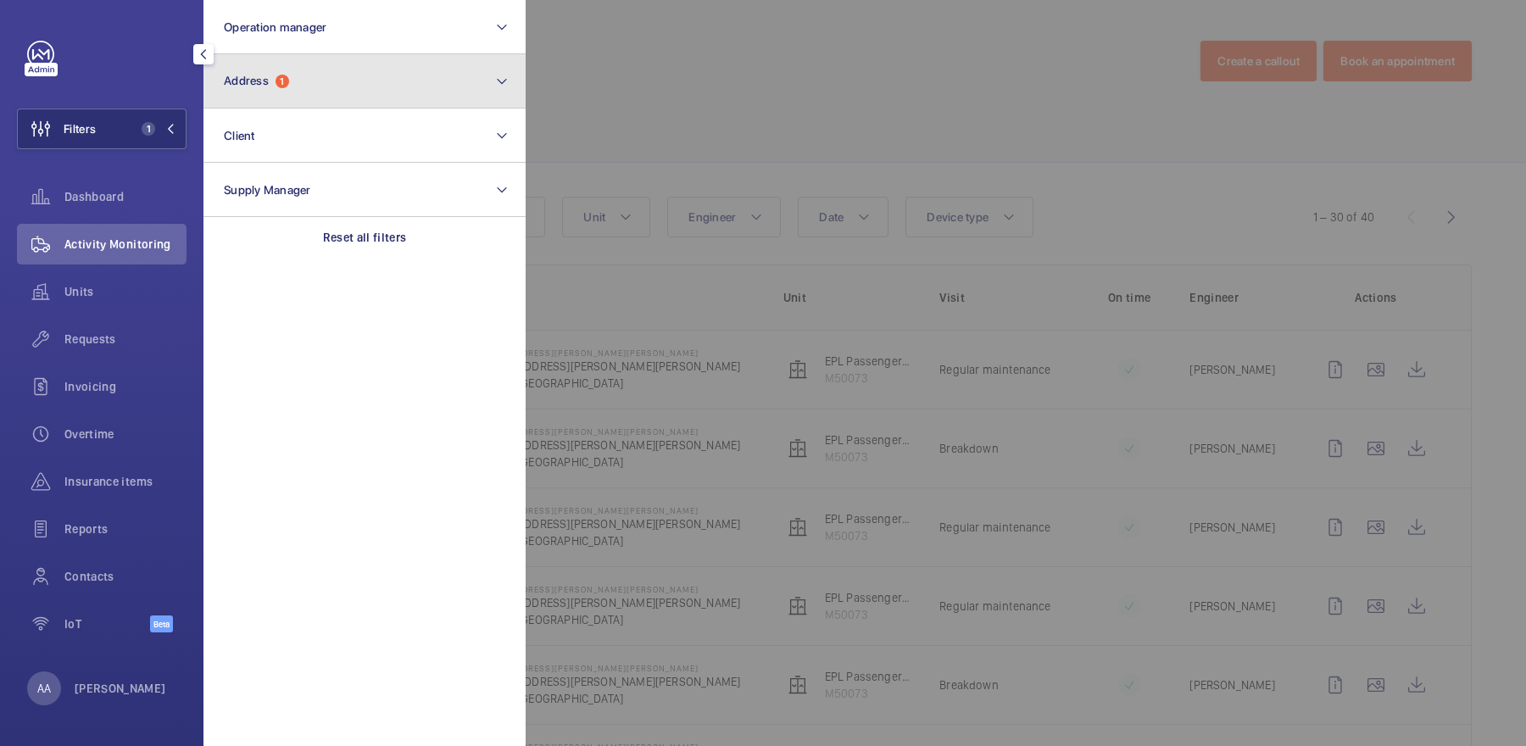
click at [334, 97] on button "Address 1" at bounding box center [364, 81] width 322 height 54
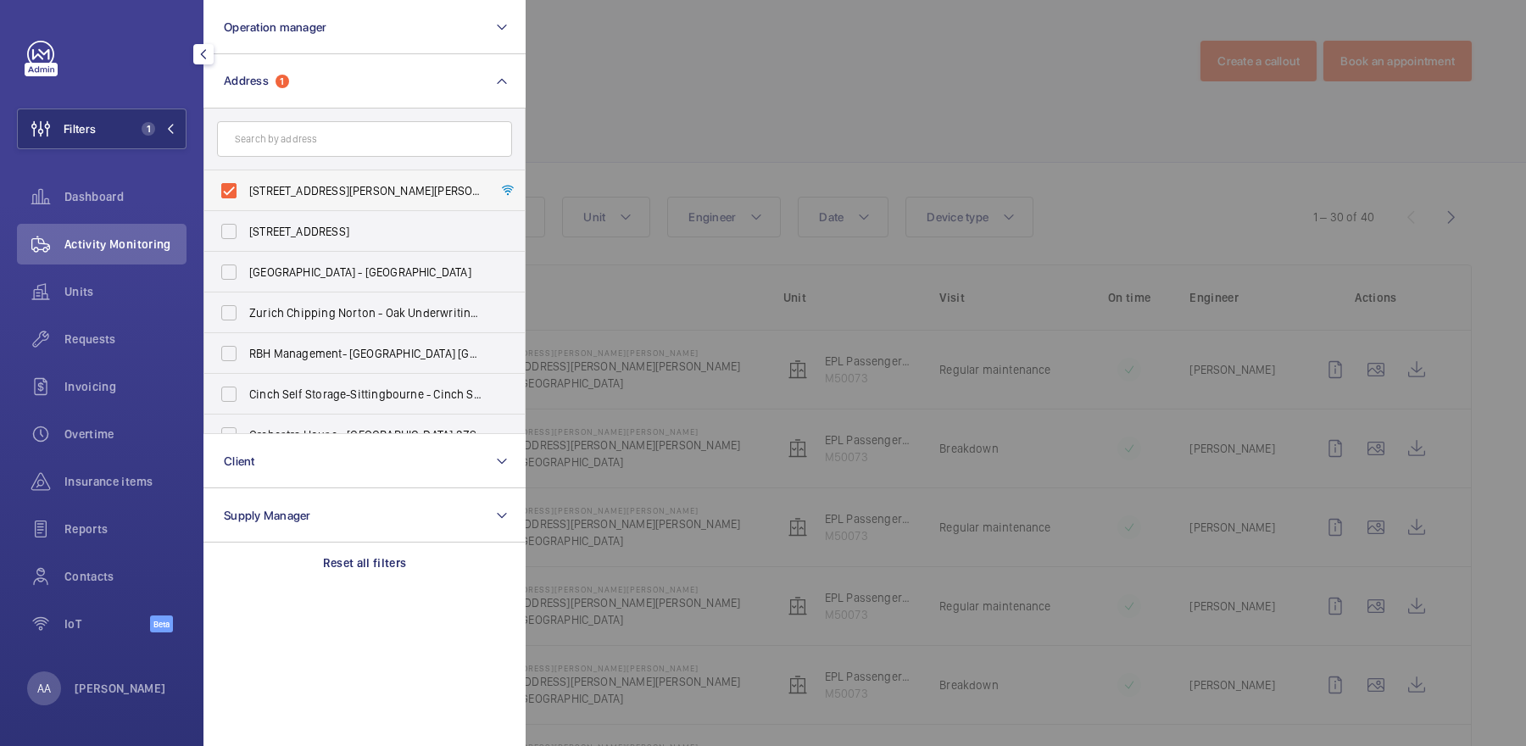
click at [358, 186] on span "[STREET_ADDRESS][PERSON_NAME][PERSON_NAME] - [STREET_ADDRESS][PERSON_NAME][PERS…" at bounding box center [365, 190] width 233 height 17
click at [246, 186] on input "[STREET_ADDRESS][PERSON_NAME][PERSON_NAME] - [STREET_ADDRESS][PERSON_NAME][PERS…" at bounding box center [229, 191] width 34 height 34
checkbox input "false"
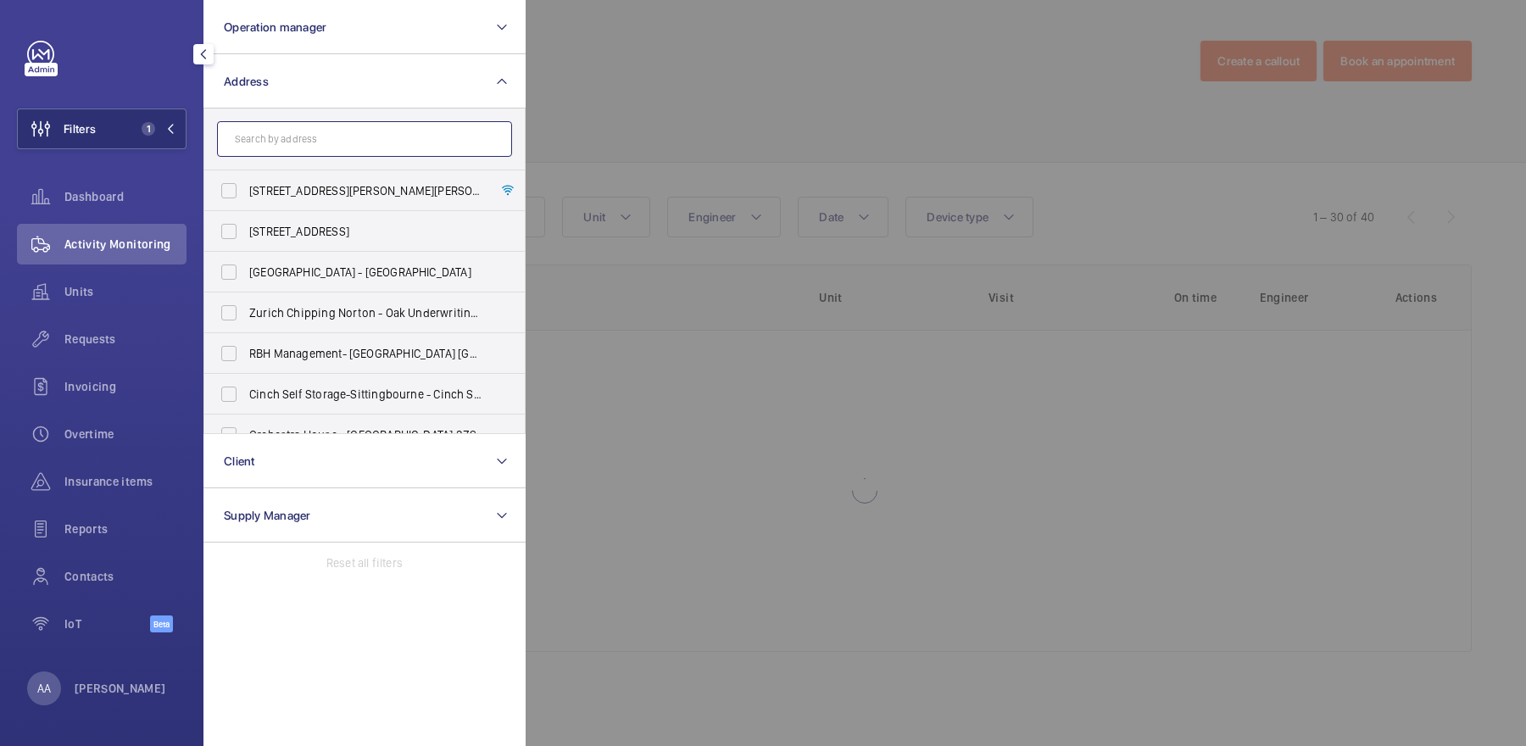
click at [326, 139] on input "text" at bounding box center [364, 139] width 295 height 36
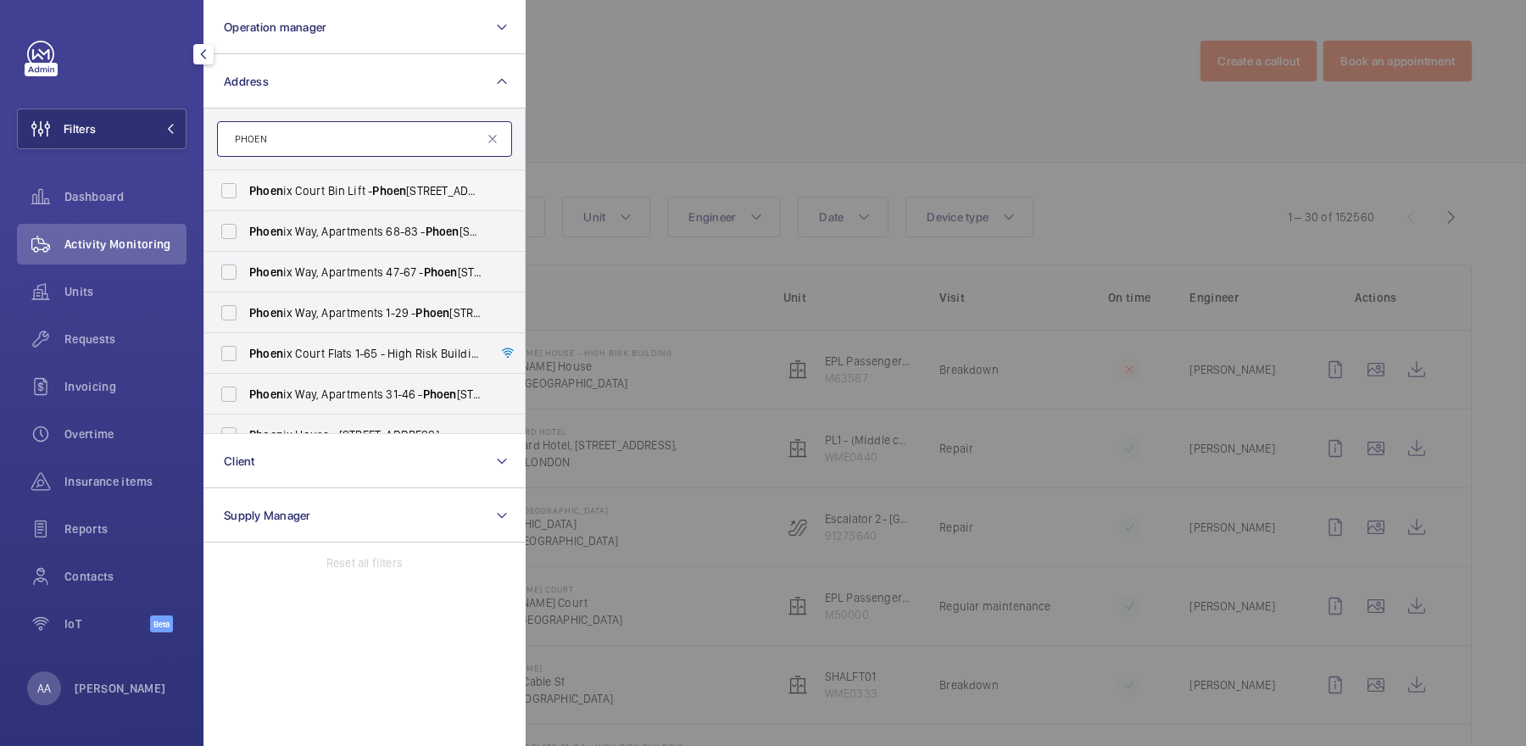
type input "PHOEN"
click at [361, 197] on span "Phoen ix Court Bin Lift - Phoen [STREET_ADDRESS]" at bounding box center [365, 190] width 233 height 17
click at [246, 197] on input "Phoen ix Court Bin Lift - Phoen [STREET_ADDRESS]" at bounding box center [229, 191] width 34 height 34
checkbox input "true"
click at [369, 356] on span "Phoen ix Court Flats 1-65 - High [STREET_ADDRESS]" at bounding box center [365, 353] width 233 height 17
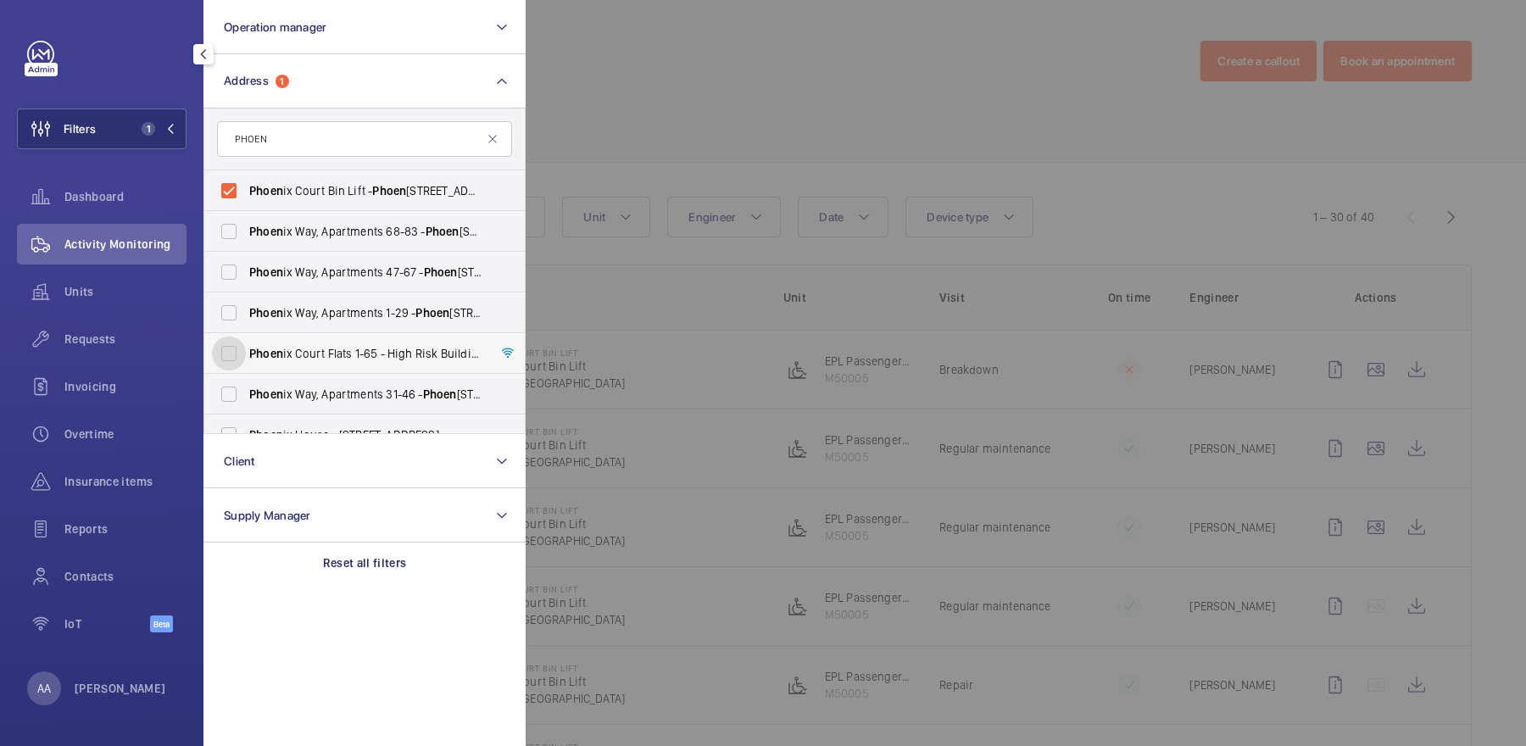
click at [246, 356] on input "Phoen ix Court Flats 1-65 - High [STREET_ADDRESS]" at bounding box center [229, 354] width 34 height 34
checkbox input "true"
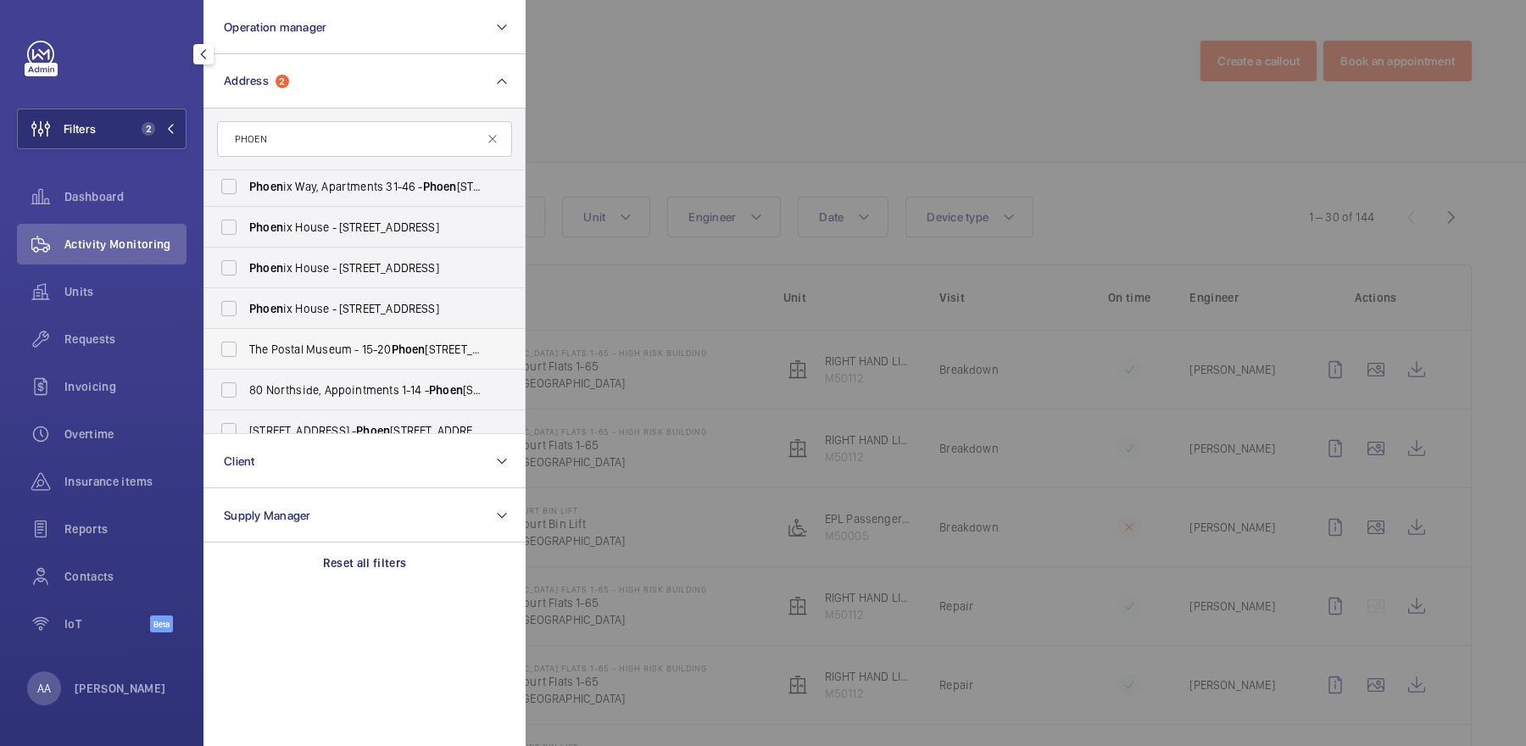
scroll to position [225, 0]
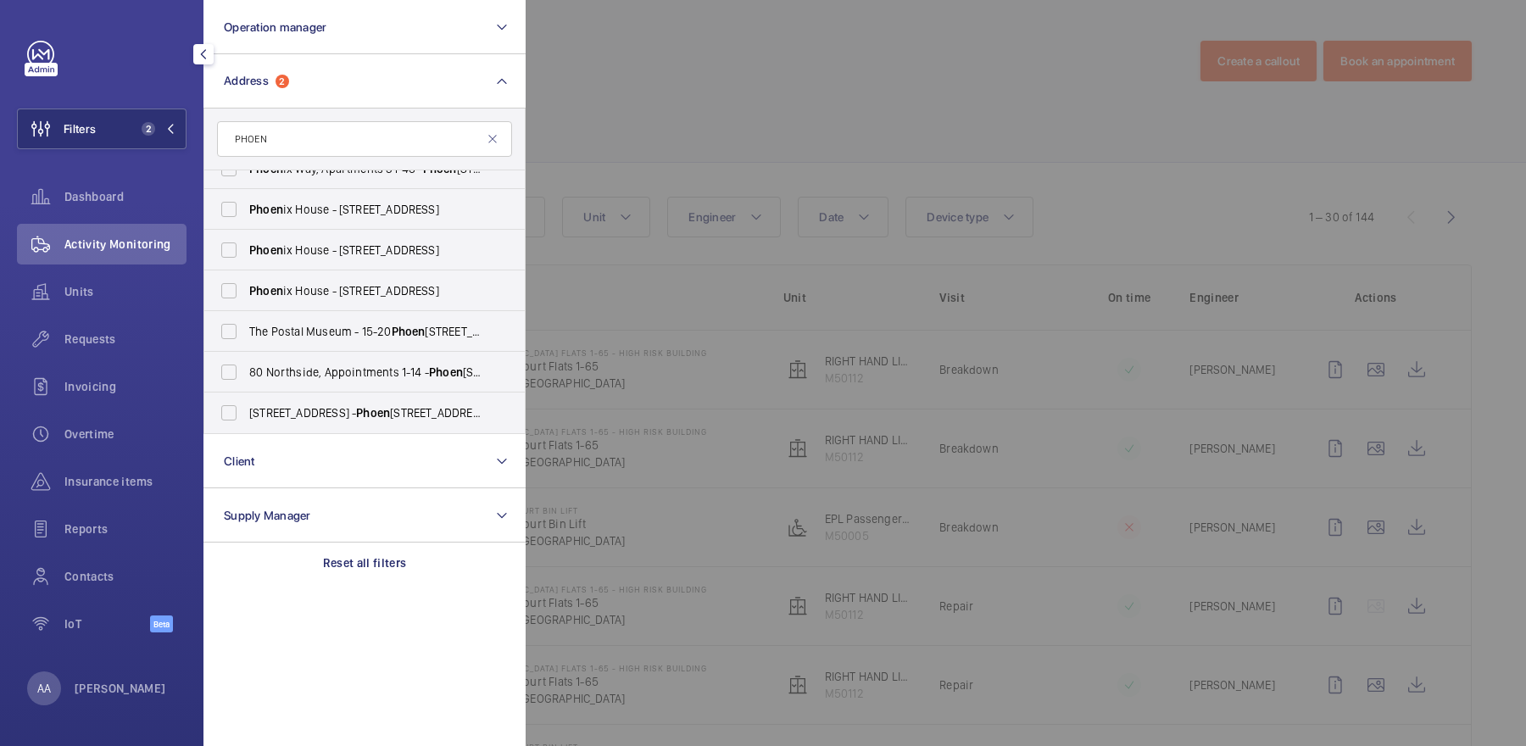
click at [762, 103] on div at bounding box center [1289, 373] width 1526 height 746
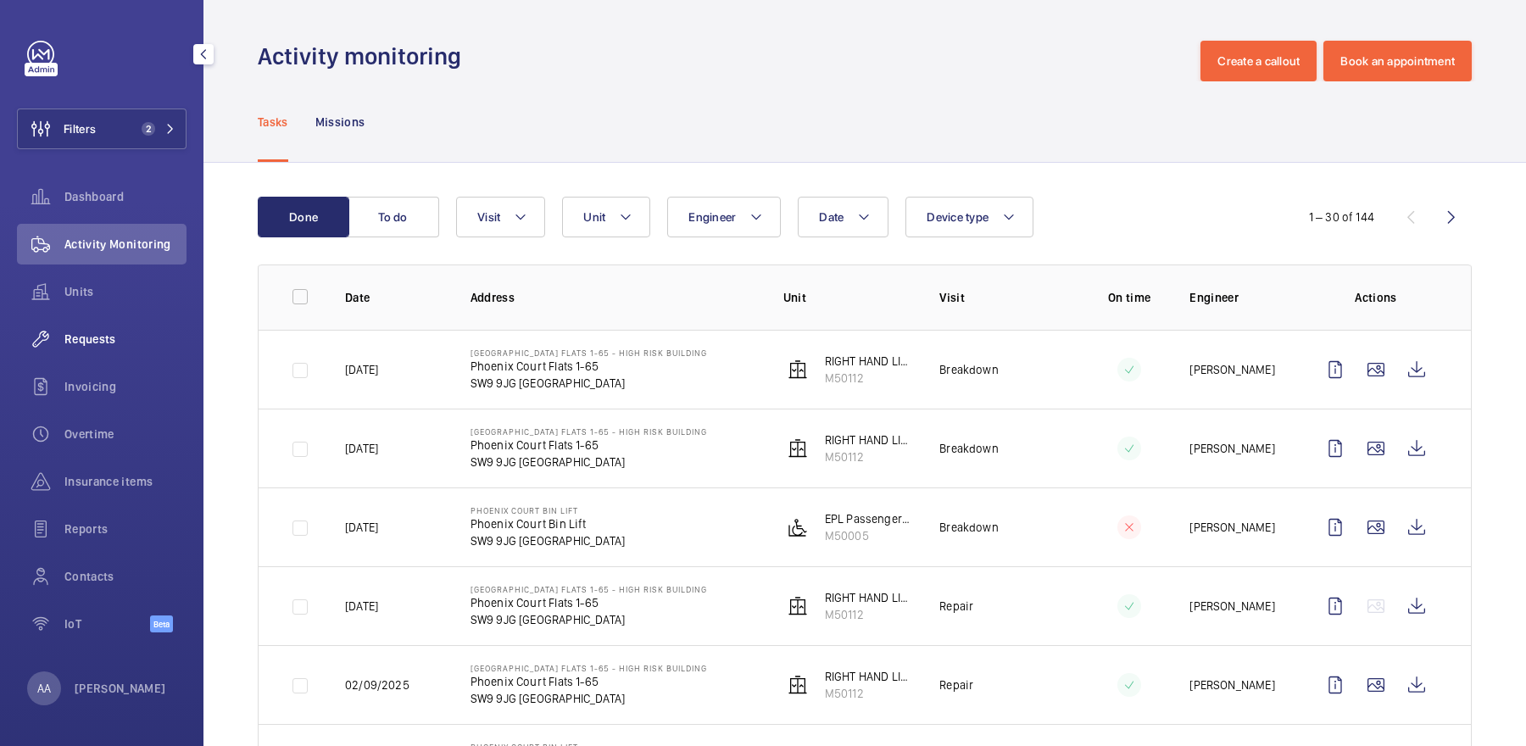
click at [125, 339] on span "Requests" at bounding box center [125, 339] width 122 height 17
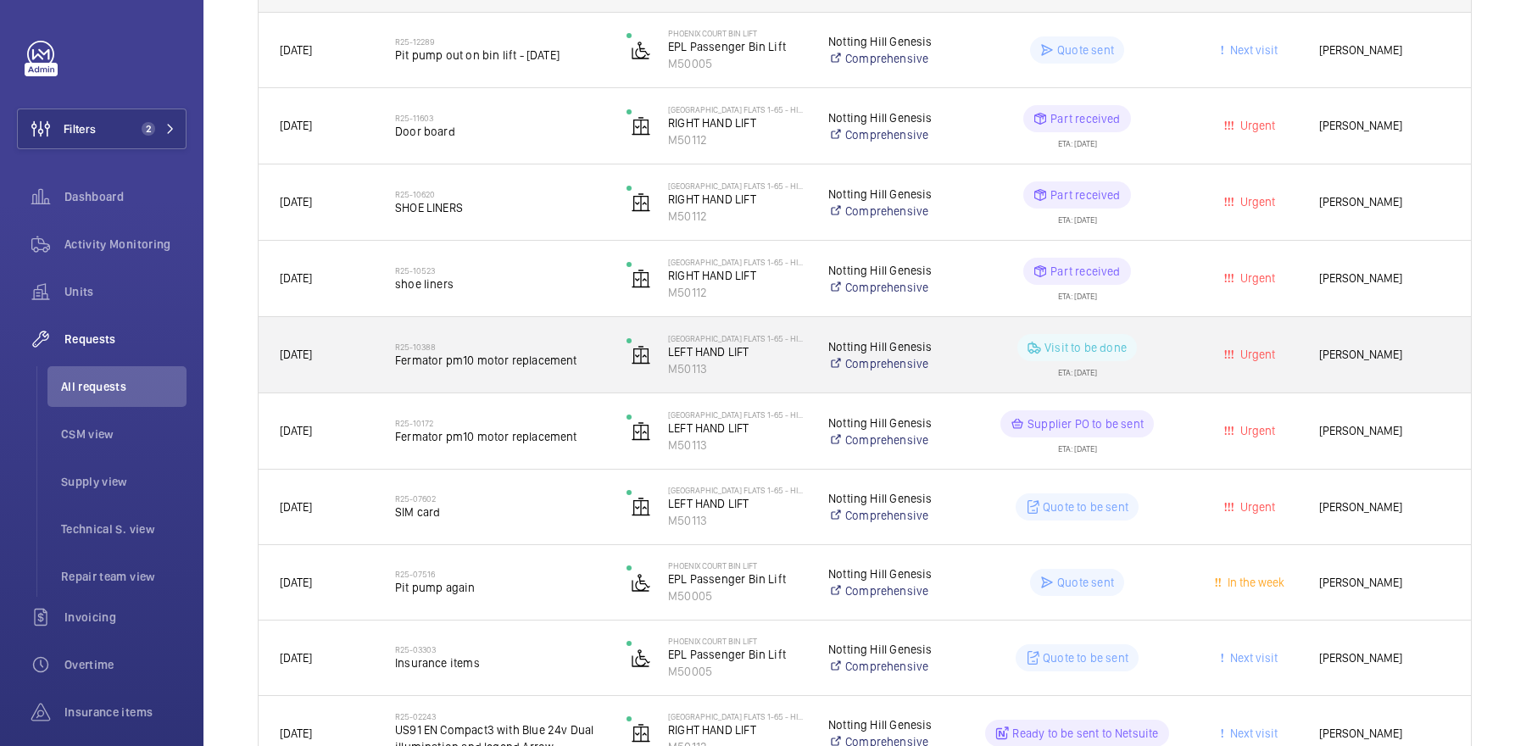
scroll to position [323, 0]
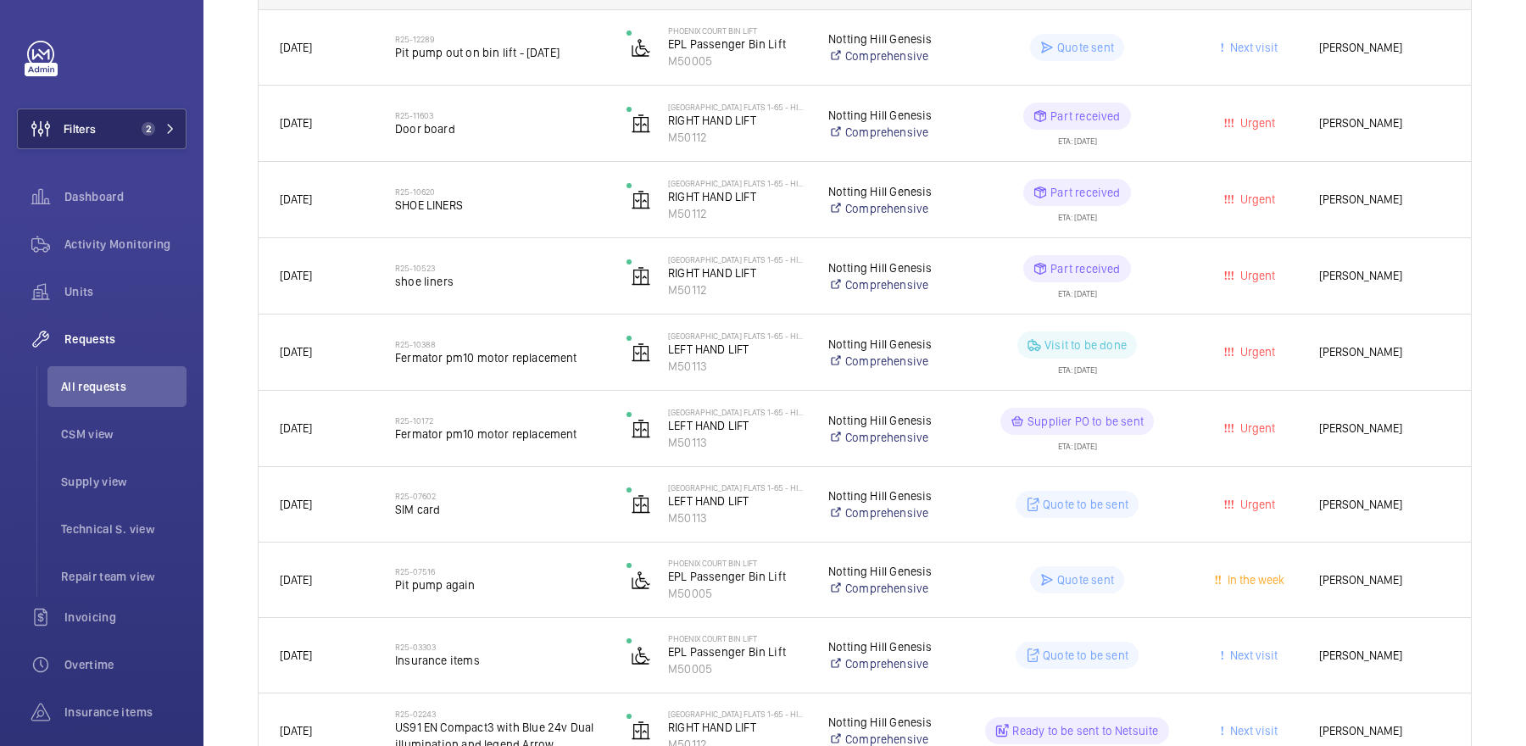
click at [165, 124] on mat-icon at bounding box center [170, 129] width 10 height 10
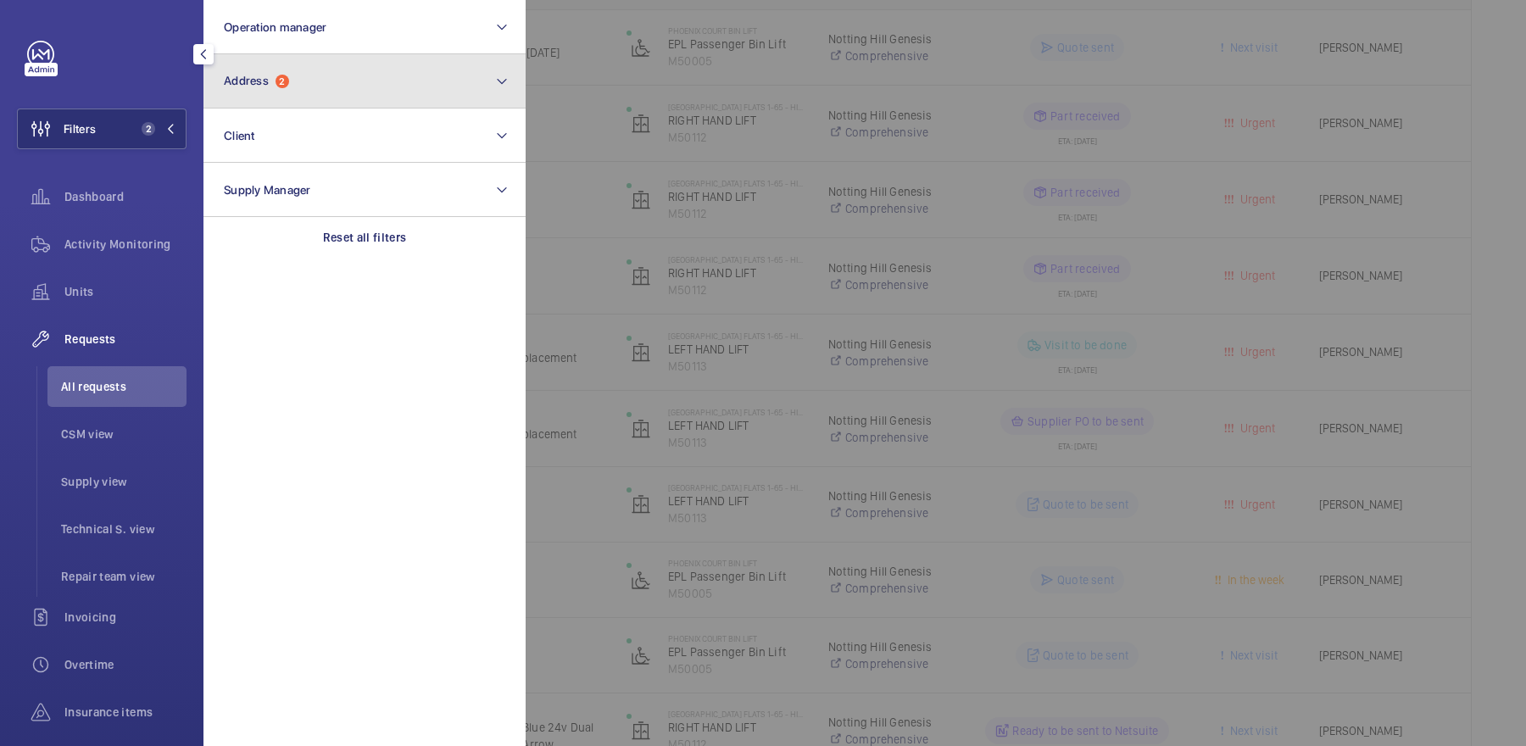
click at [285, 94] on button "Address 2" at bounding box center [364, 81] width 322 height 54
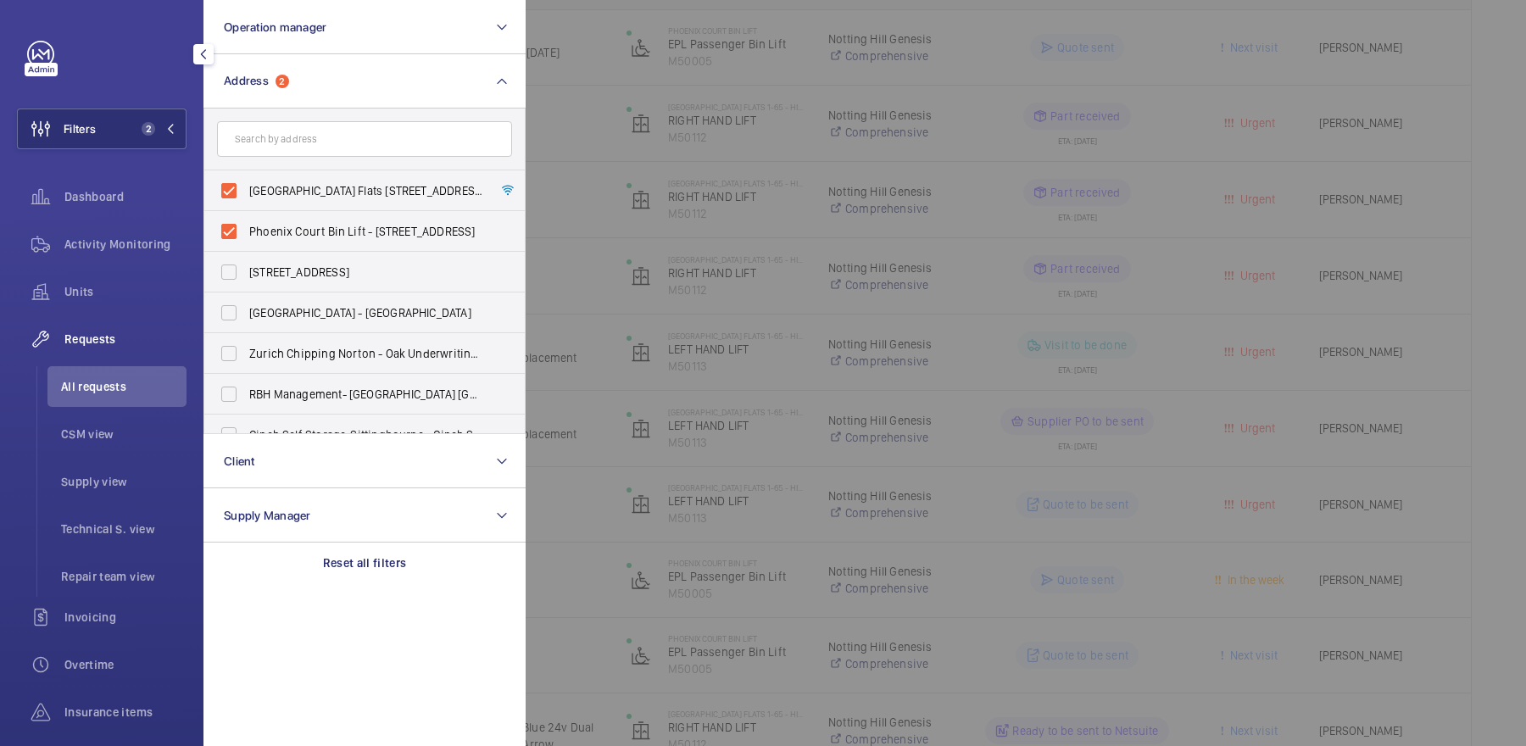
click at [302, 196] on span "[GEOGRAPHIC_DATA] Flats [STREET_ADDRESS]" at bounding box center [365, 190] width 233 height 17
click at [246, 196] on input "[GEOGRAPHIC_DATA] Flats [STREET_ADDRESS]" at bounding box center [229, 191] width 34 height 34
checkbox input "false"
click at [312, 229] on span "Phoenix Court Bin Lift - [STREET_ADDRESS]" at bounding box center [365, 231] width 233 height 17
click at [246, 229] on input "Phoenix Court Bin Lift - [STREET_ADDRESS]" at bounding box center [229, 231] width 34 height 34
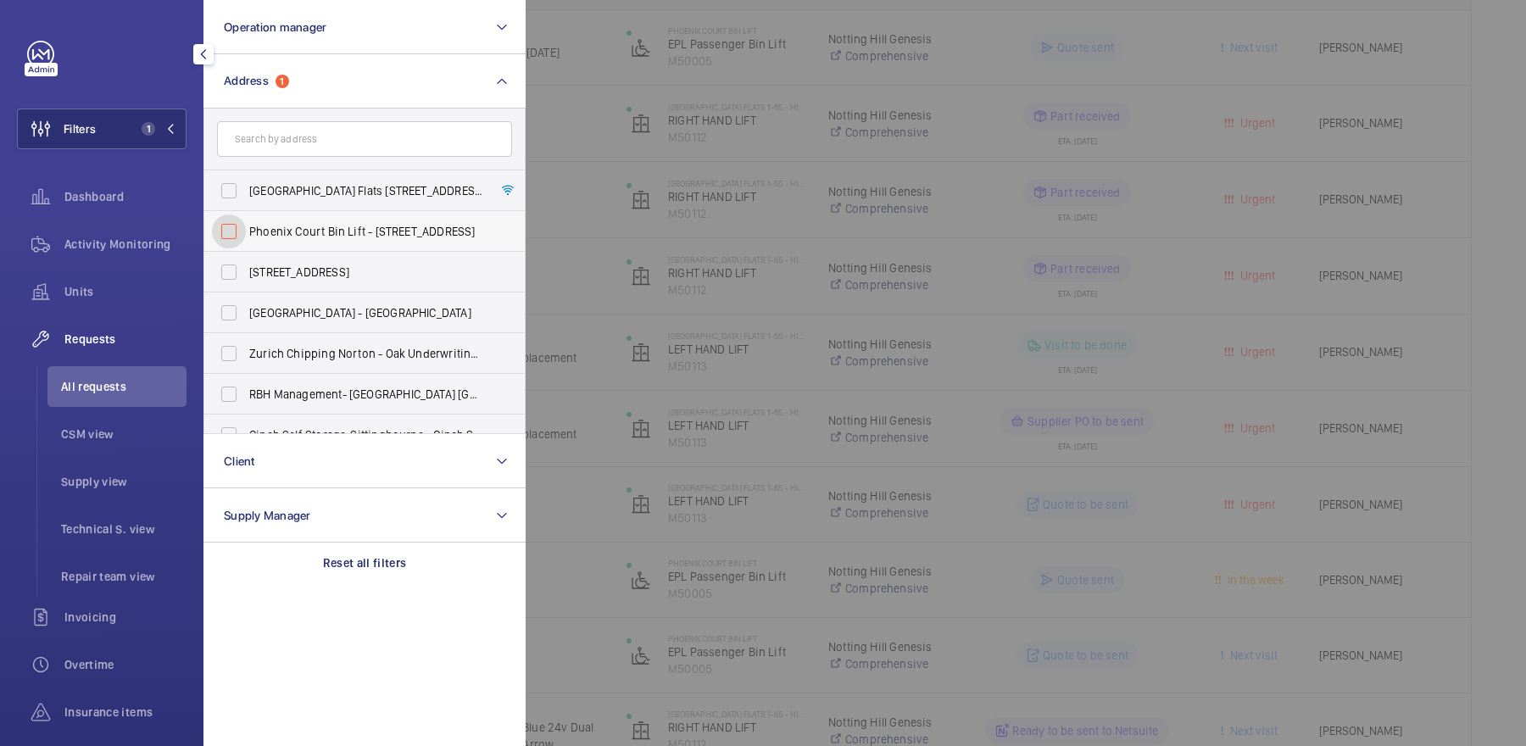
checkbox input "false"
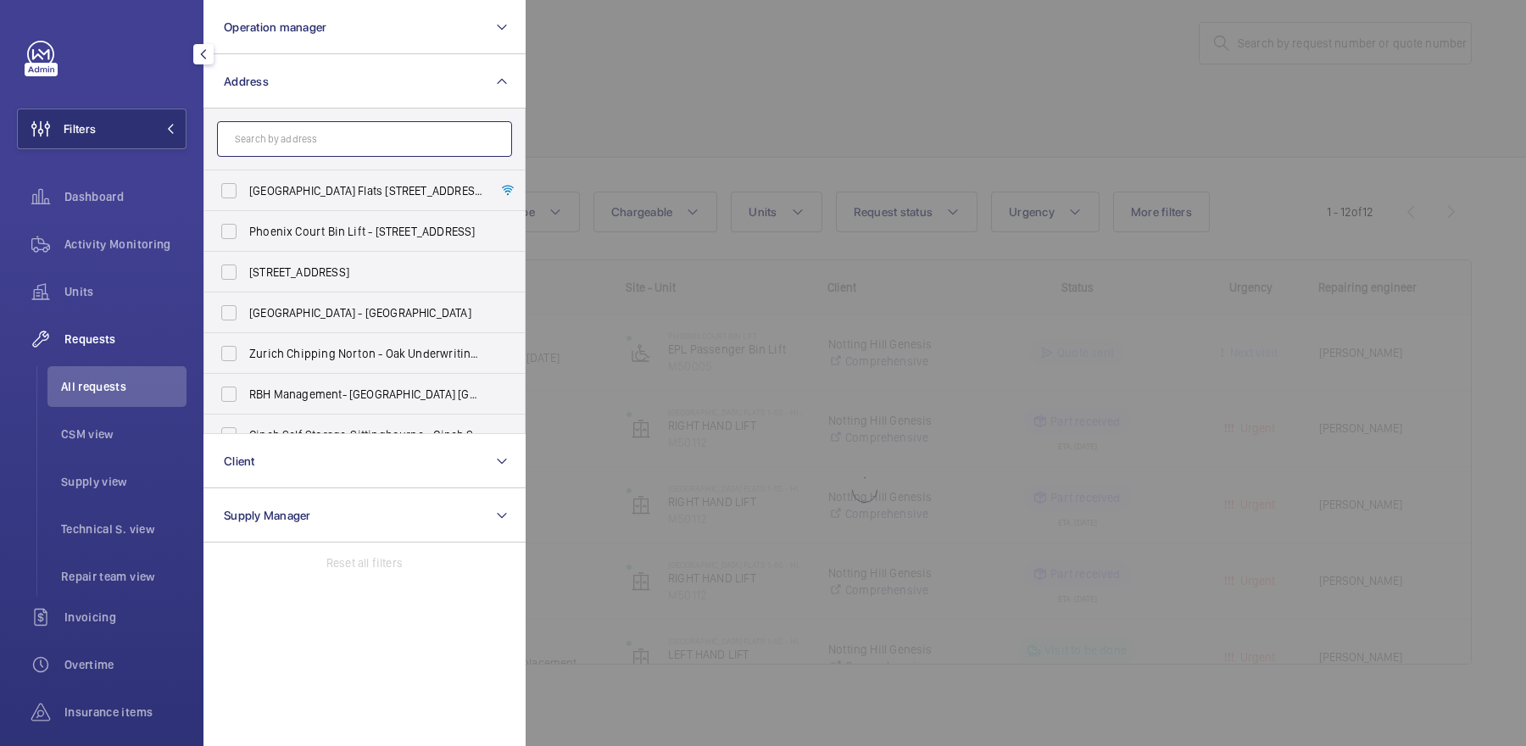
click at [287, 156] on input "text" at bounding box center [364, 139] width 295 height 36
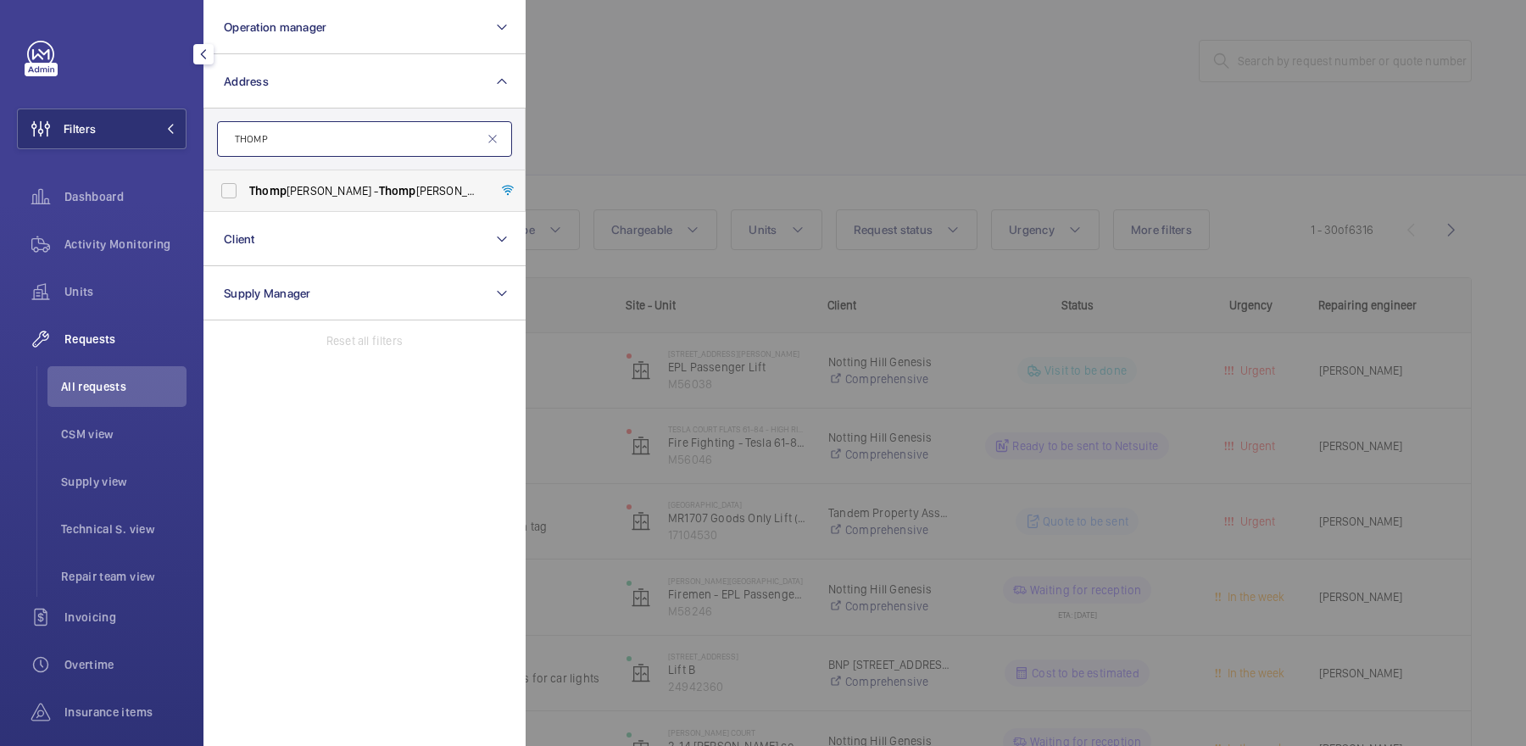
type input "THOMP"
click at [422, 178] on label "Thomp [PERSON_NAME] - [GEOGRAPHIC_DATA][PERSON_NAME]" at bounding box center [351, 190] width 295 height 41
click at [246, 178] on input "Thomp [PERSON_NAME] - [GEOGRAPHIC_DATA][PERSON_NAME]" at bounding box center [229, 191] width 34 height 34
checkbox input "true"
click at [604, 134] on div at bounding box center [1289, 373] width 1526 height 746
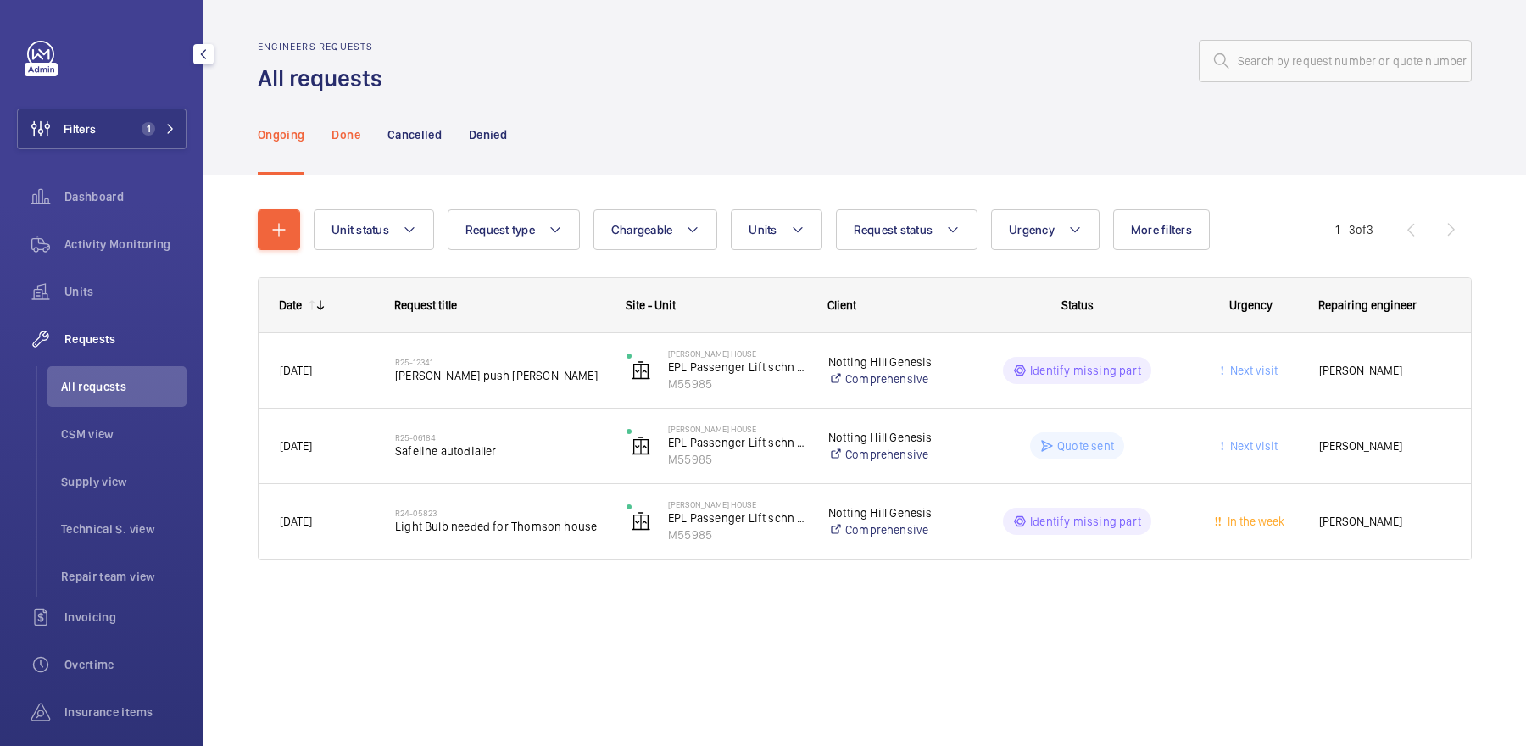
click at [339, 141] on p "Done" at bounding box center [345, 134] width 28 height 17
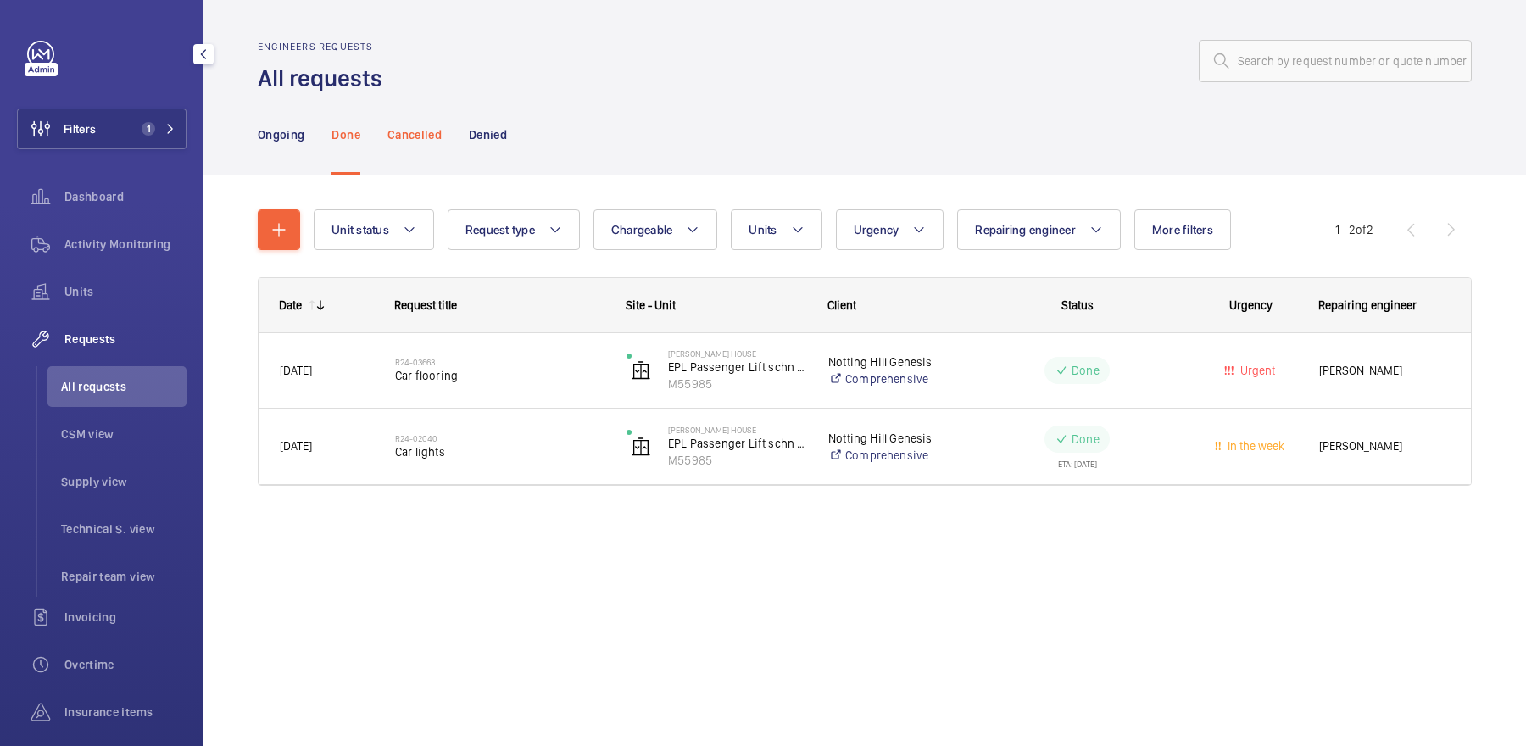
click at [424, 136] on p "Cancelled" at bounding box center [414, 134] width 54 height 17
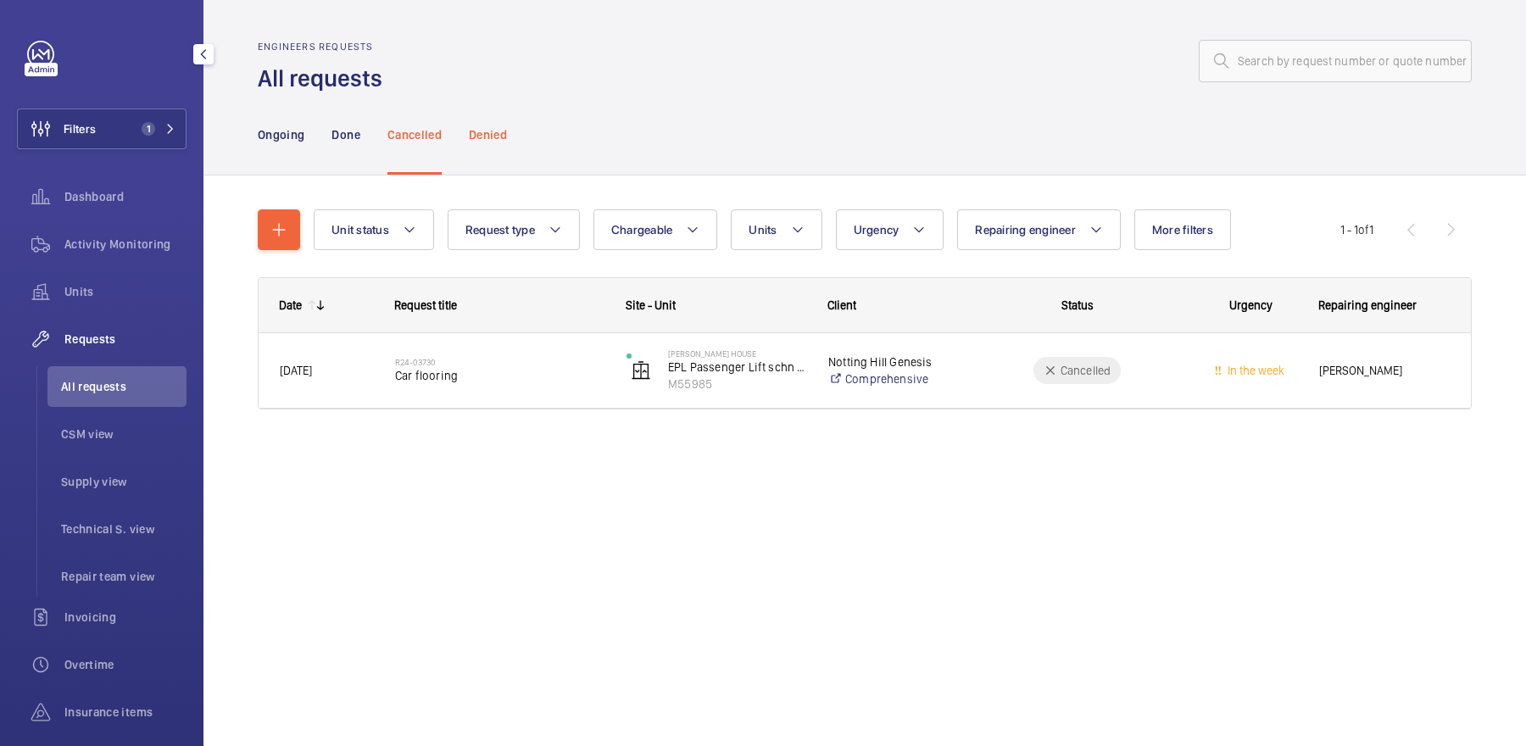
click at [476, 137] on p "Denied" at bounding box center [488, 134] width 38 height 17
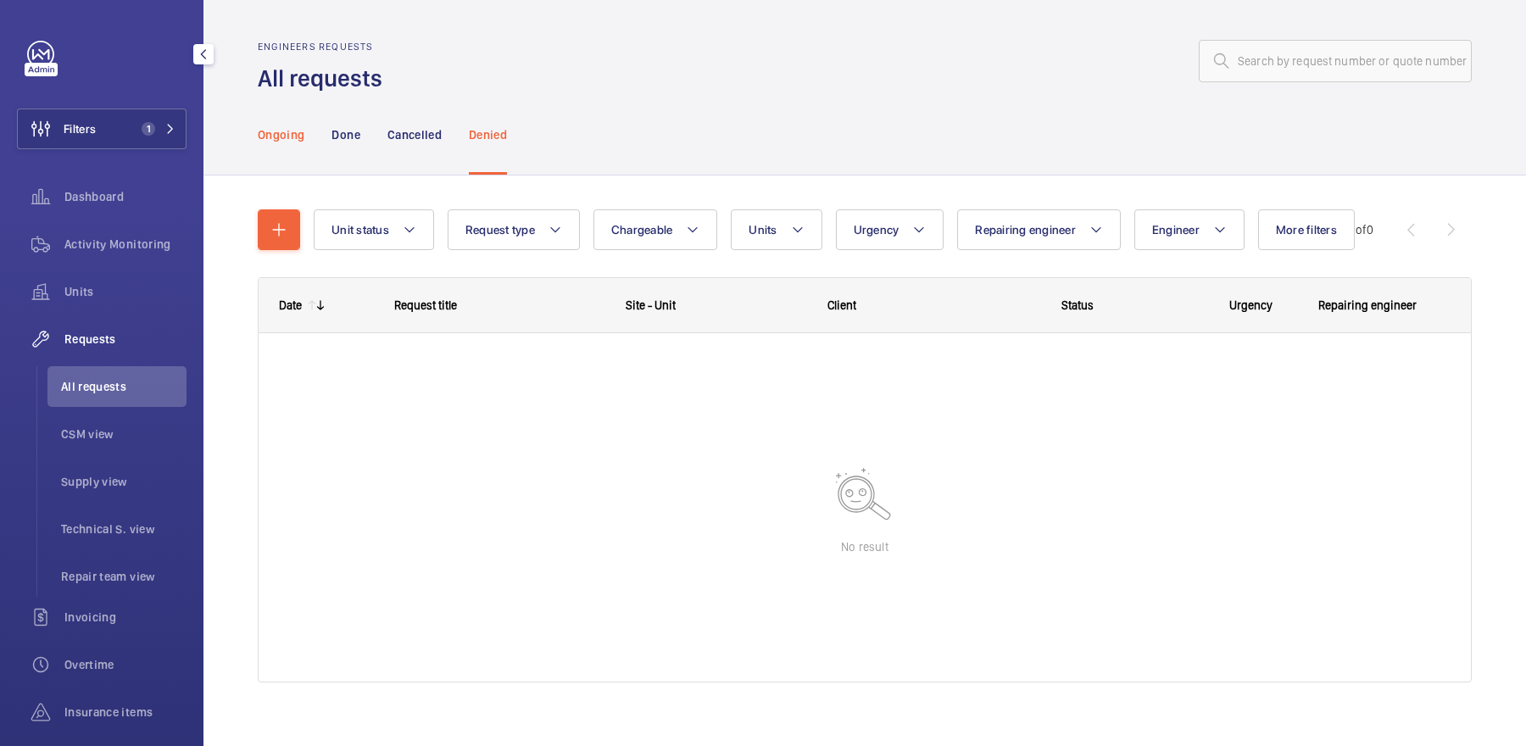
click at [281, 133] on p "Ongoing" at bounding box center [281, 134] width 47 height 17
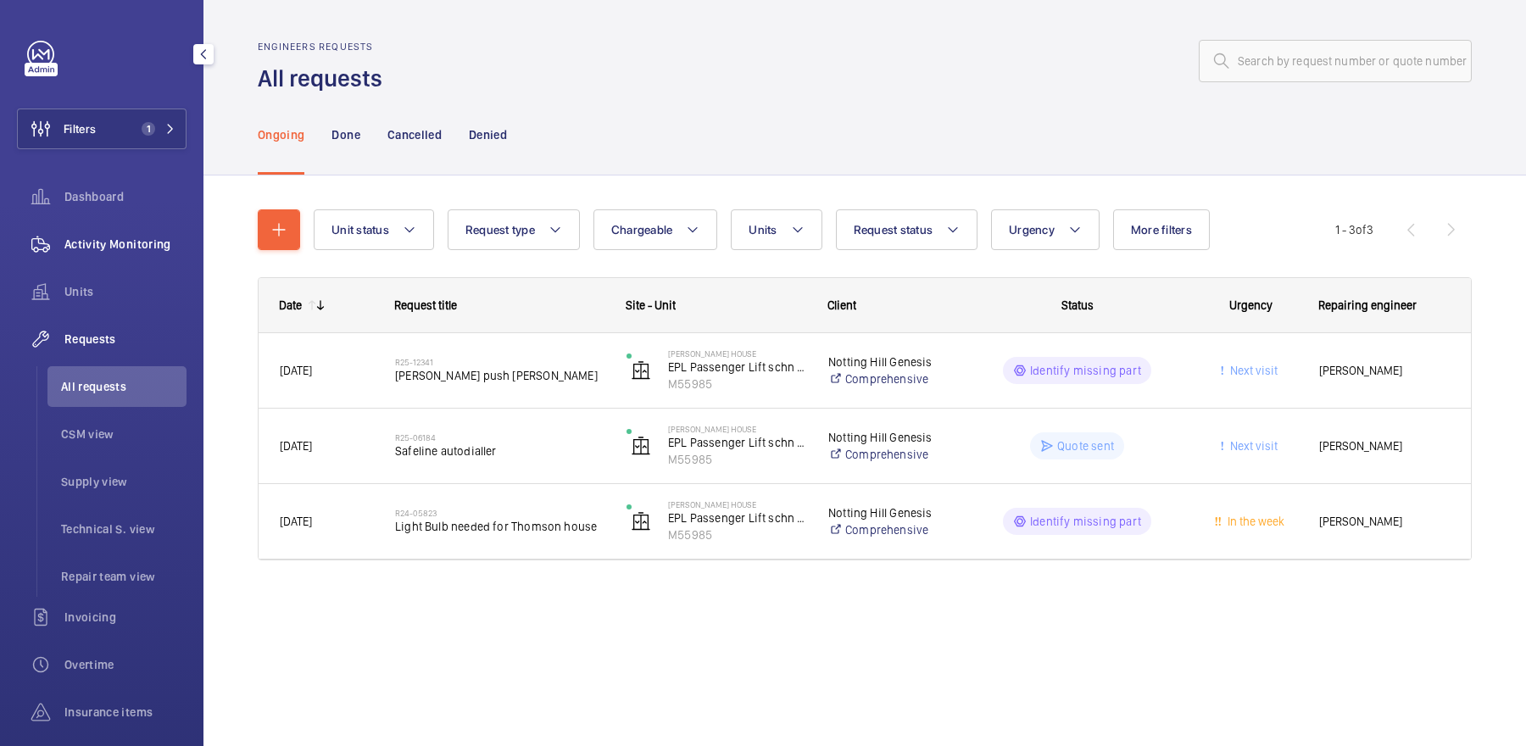
click at [150, 242] on span "Activity Monitoring" at bounding box center [125, 244] width 122 height 17
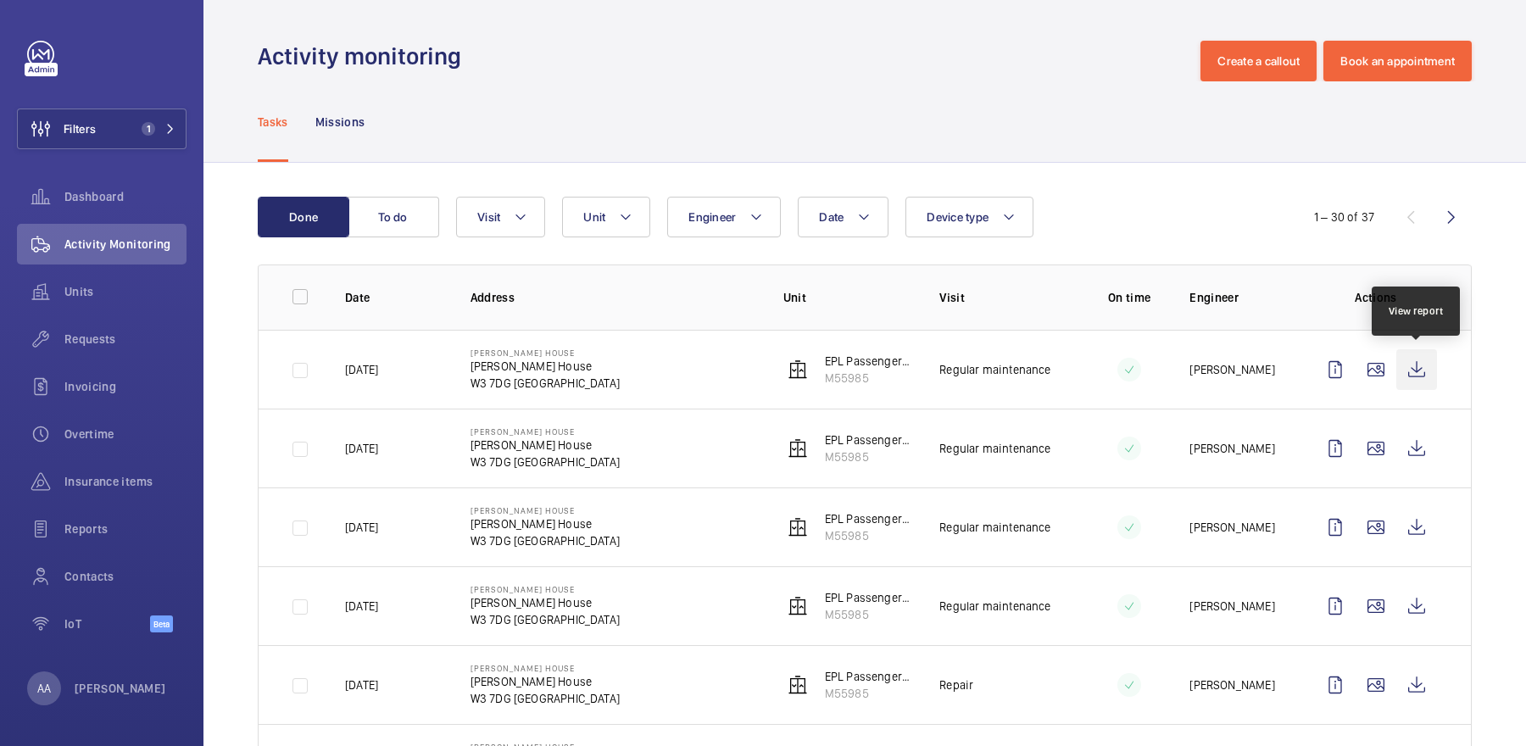
click at [1422, 364] on wm-front-icon-button at bounding box center [1416, 369] width 41 height 41
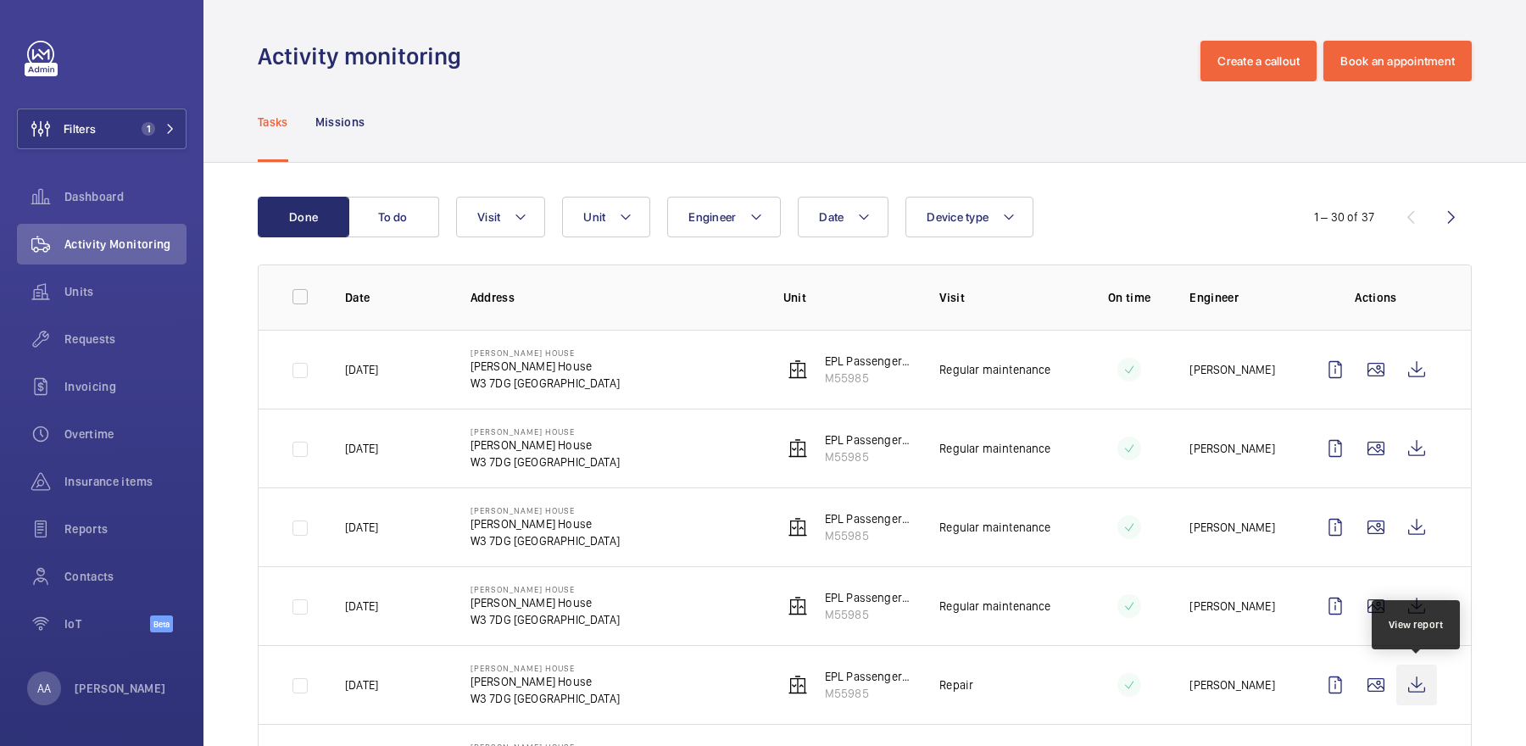
click at [1413, 671] on wm-front-icon-button at bounding box center [1416, 685] width 41 height 41
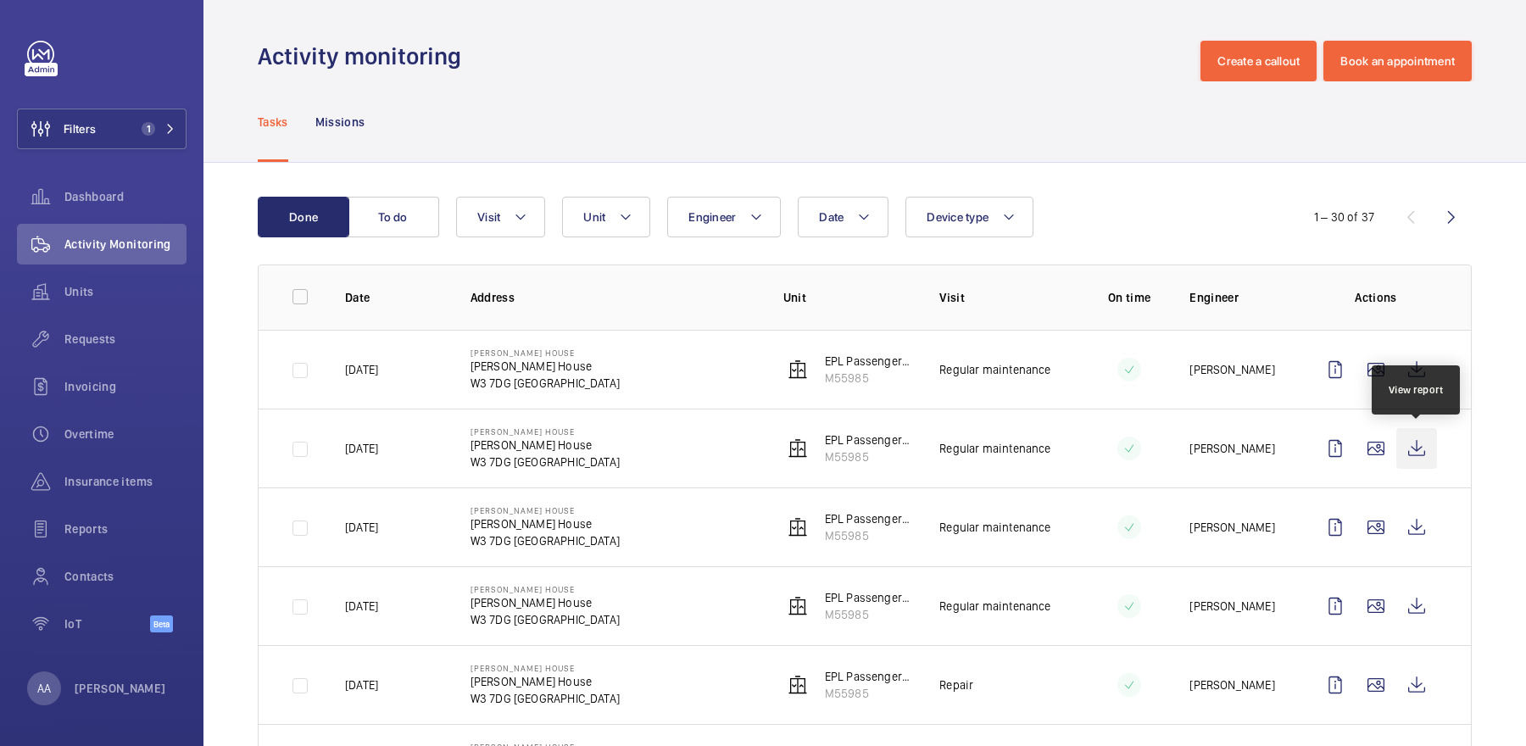
click at [1415, 456] on wm-front-icon-button at bounding box center [1416, 448] width 41 height 41
drag, startPoint x: 467, startPoint y: 368, endPoint x: 562, endPoint y: 370, distance: 95.0
click at [563, 370] on td "[PERSON_NAME][STREET_ADDRESS][PERSON_NAME]" at bounding box center [599, 369] width 313 height 79
copy p "[PERSON_NAME] House"
click at [86, 295] on span "Units" at bounding box center [125, 291] width 122 height 17
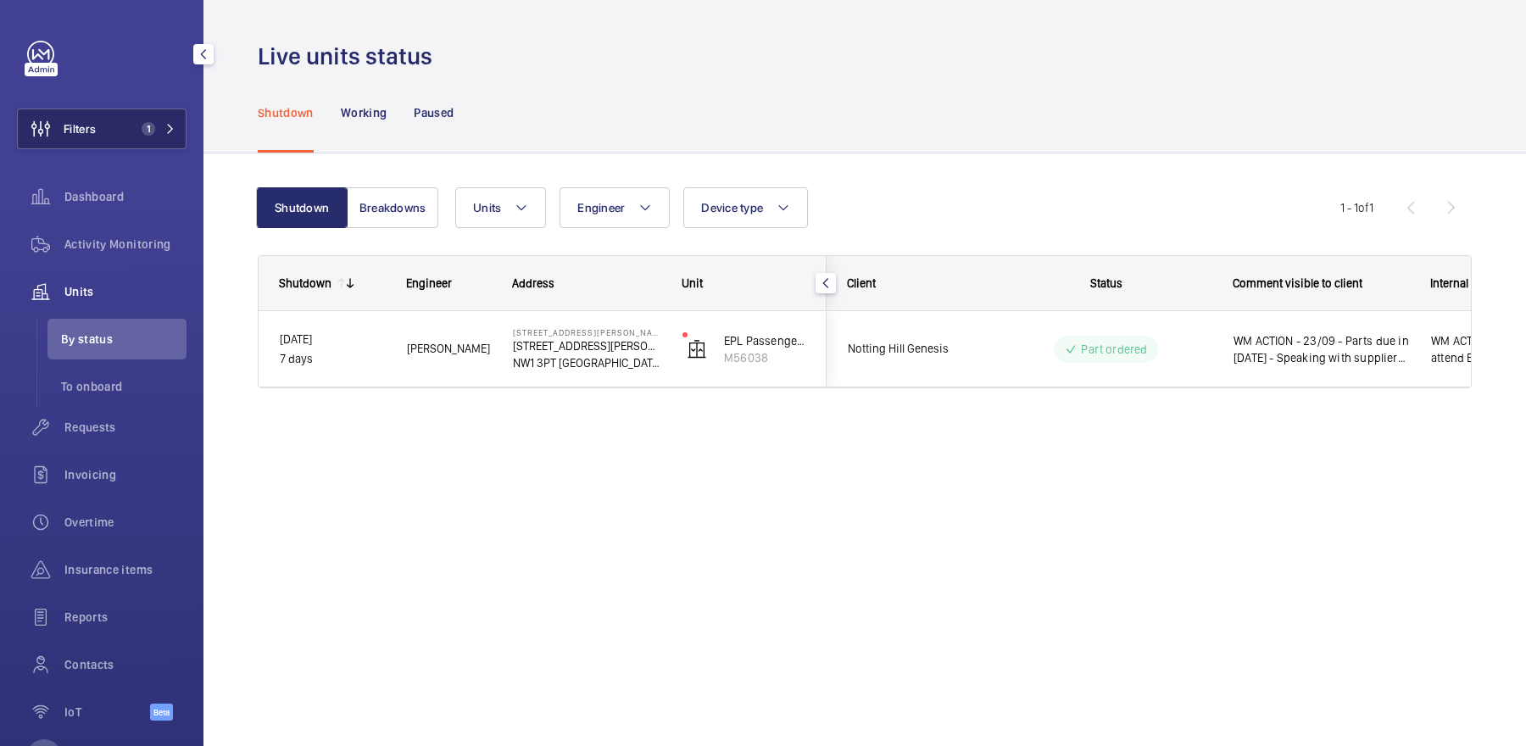
click at [110, 141] on button "Filters 1" at bounding box center [102, 129] width 170 height 41
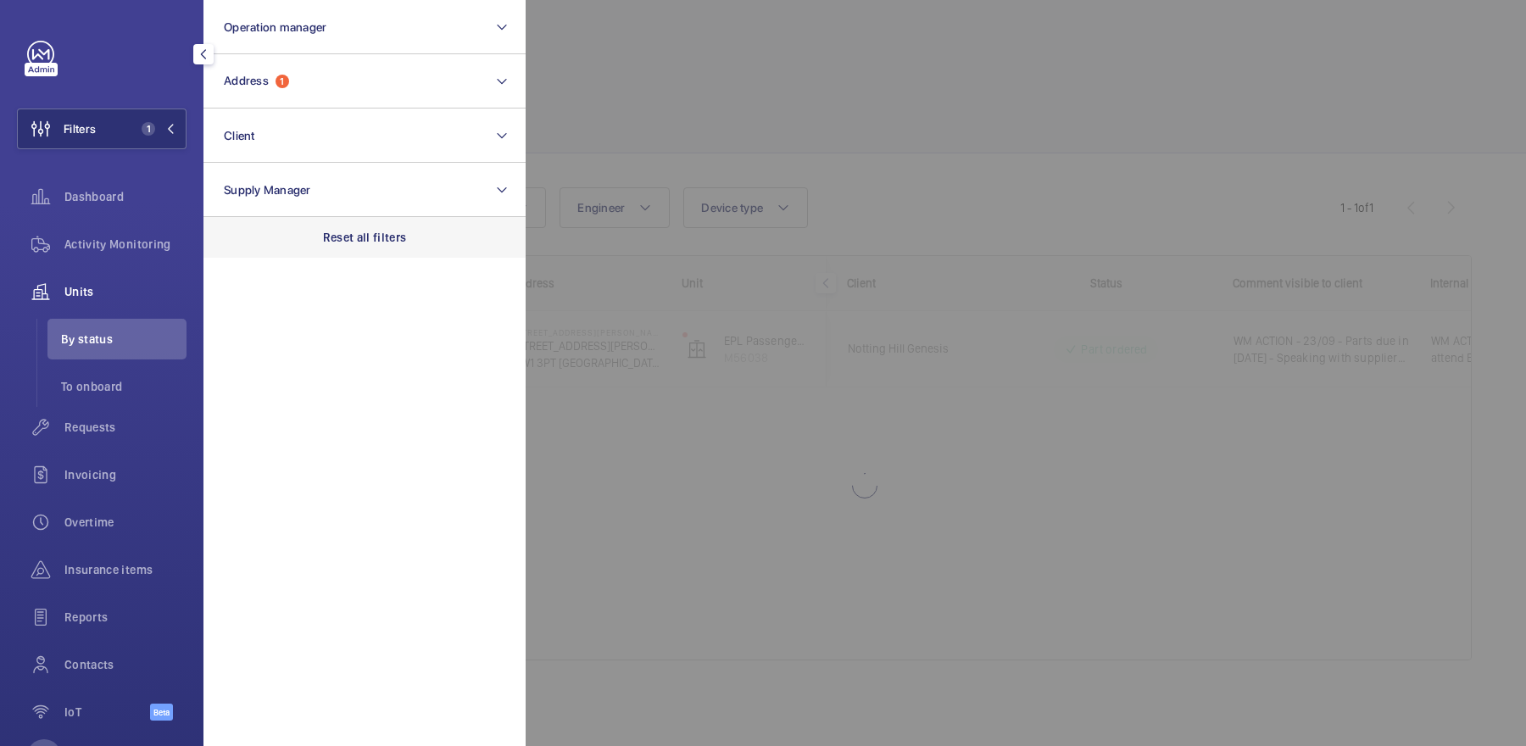
click at [370, 225] on div "Reset all filters" at bounding box center [364, 237] width 322 height 41
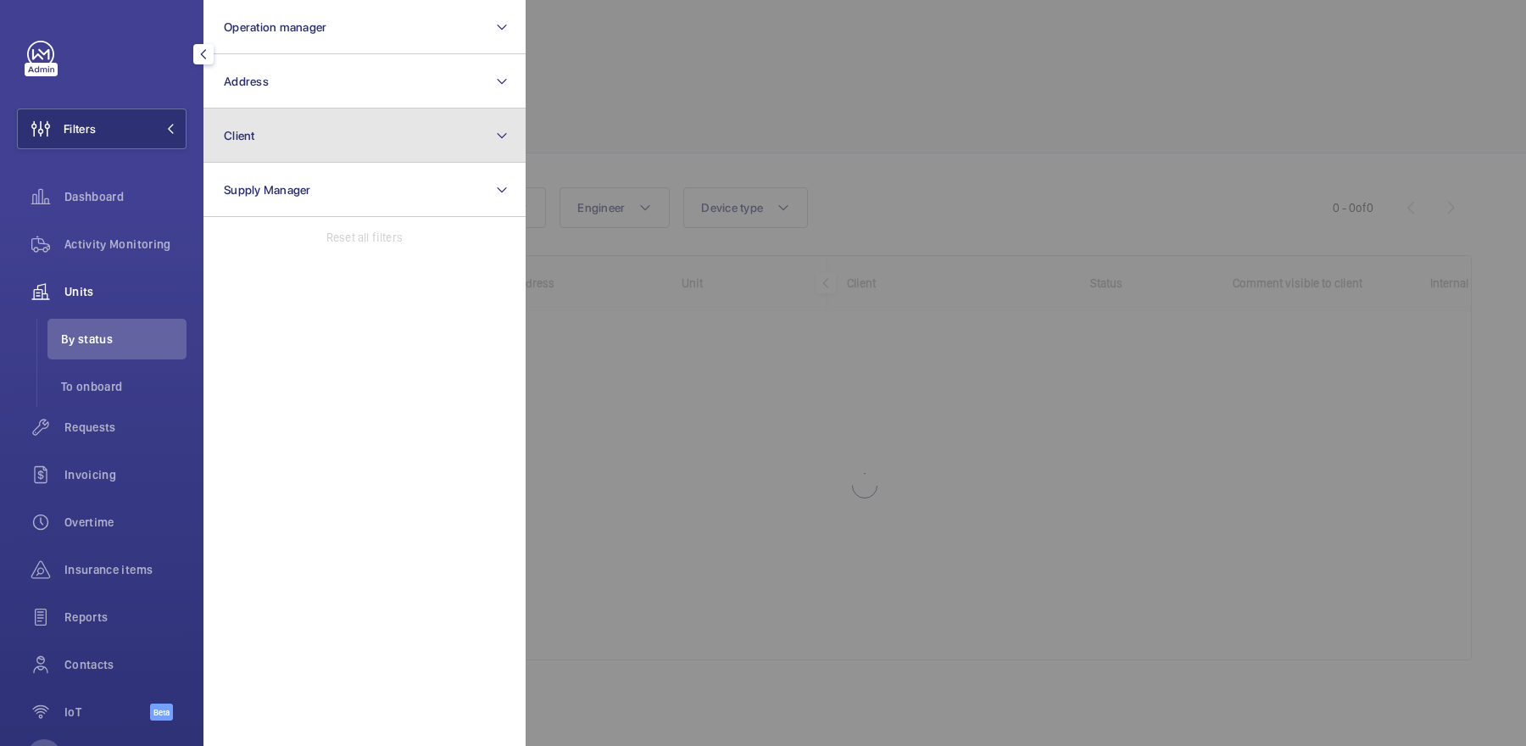
click at [313, 136] on button "Client" at bounding box center [364, 136] width 322 height 54
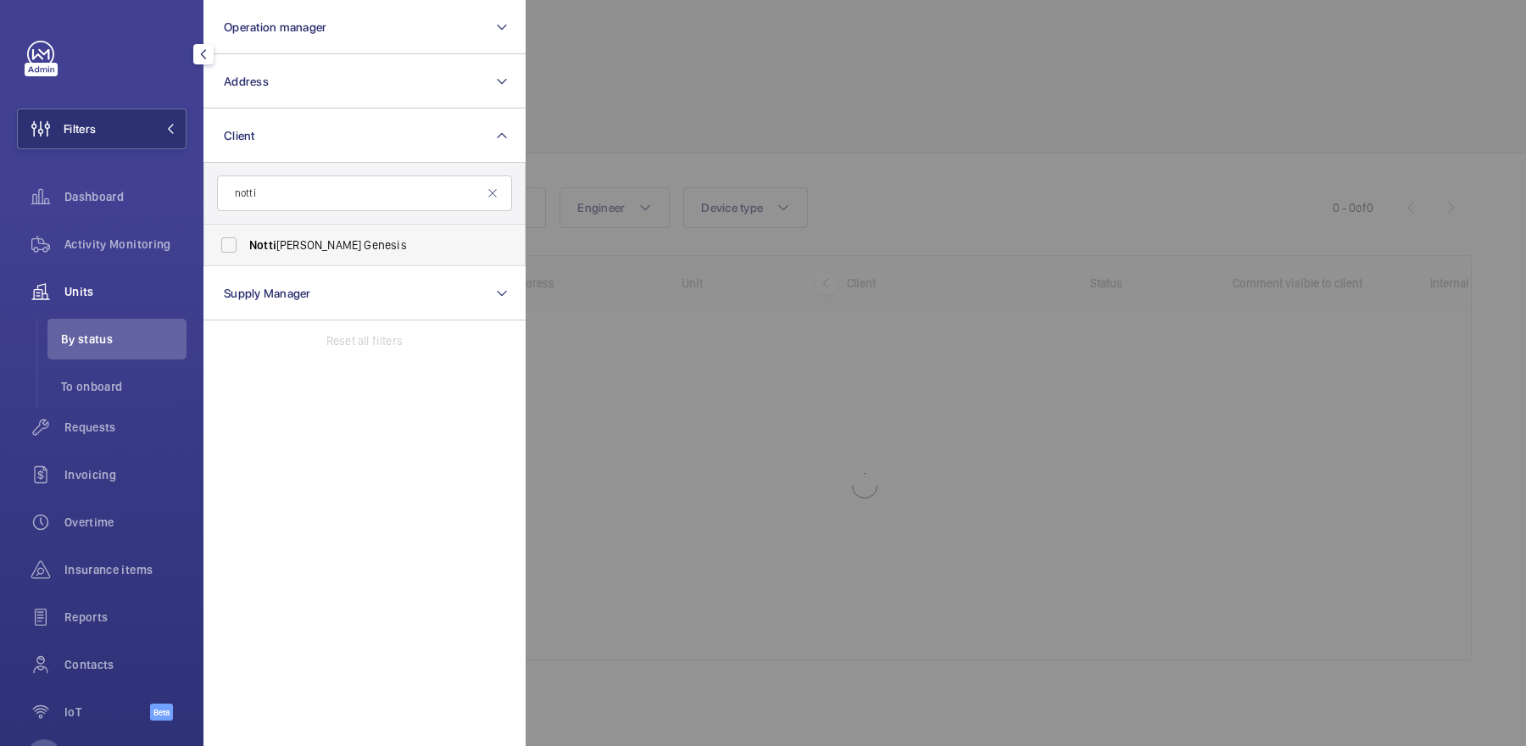
type input "notti"
click at [330, 249] on span "Notti [PERSON_NAME] Genesis" at bounding box center [365, 245] width 233 height 17
click at [246, 249] on input "Notti [PERSON_NAME] Genesis" at bounding box center [229, 245] width 34 height 34
checkbox input "true"
click at [769, 64] on div at bounding box center [1289, 373] width 1526 height 746
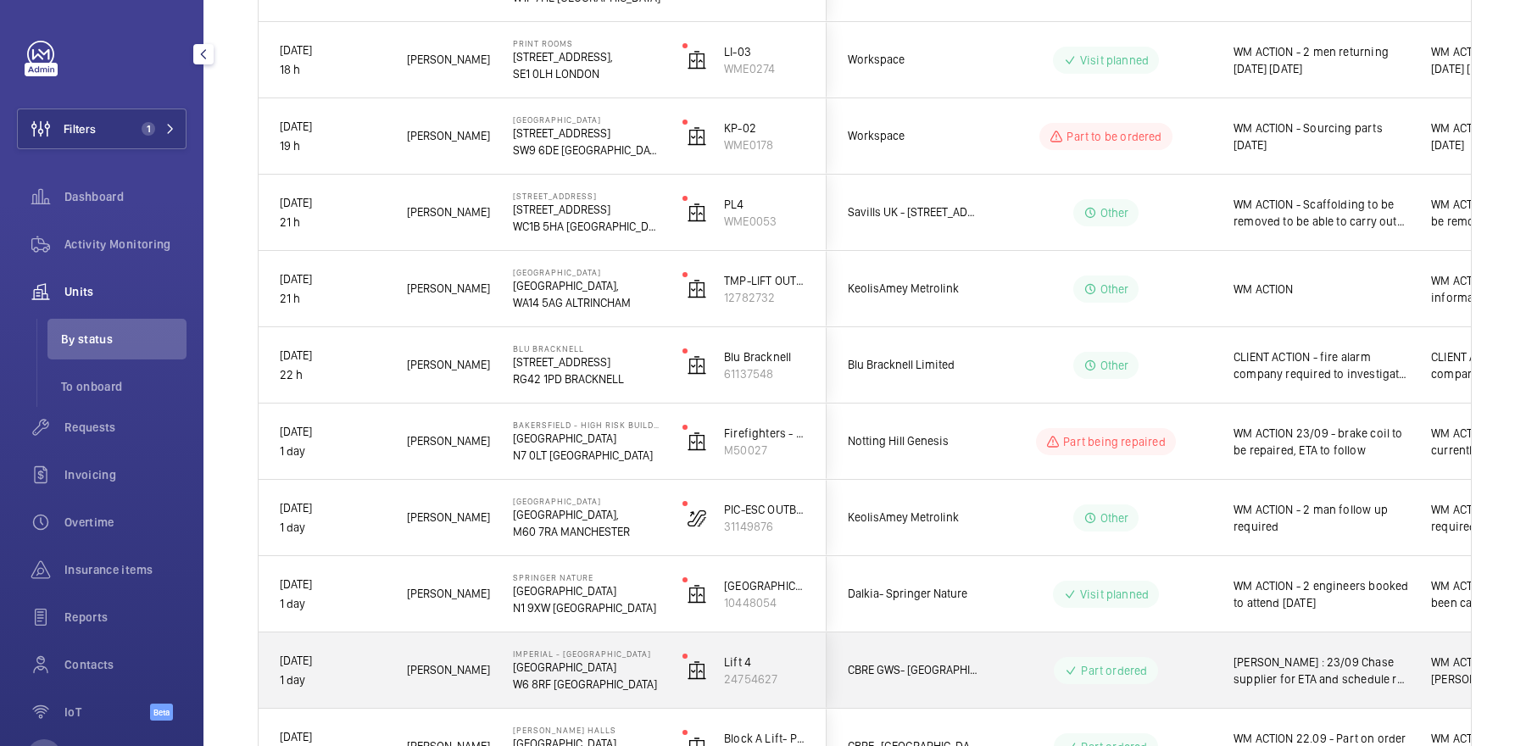
scroll to position [486, 0]
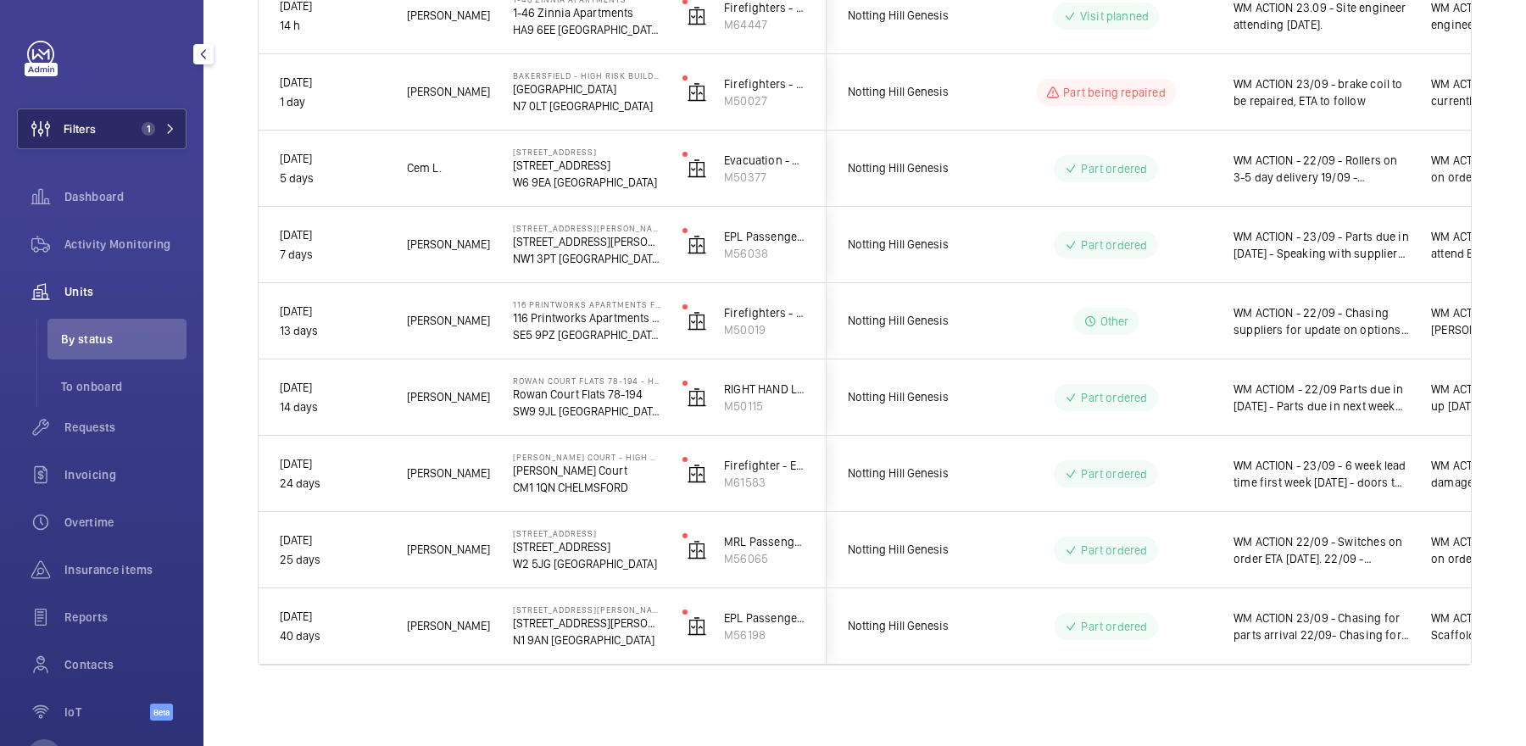
click at [103, 136] on button "Filters 1" at bounding box center [102, 129] width 170 height 41
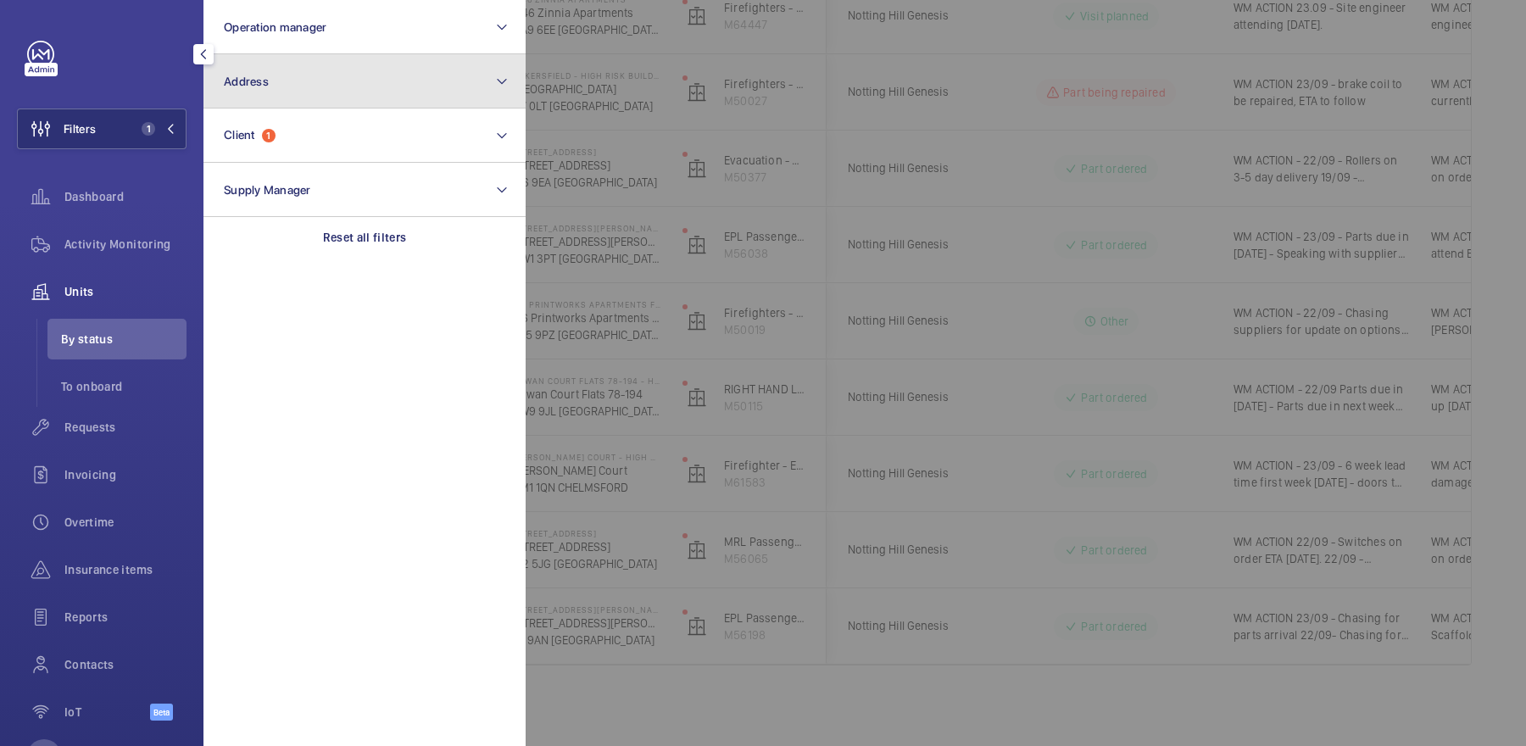
click at [290, 87] on button "Address" at bounding box center [364, 81] width 322 height 54
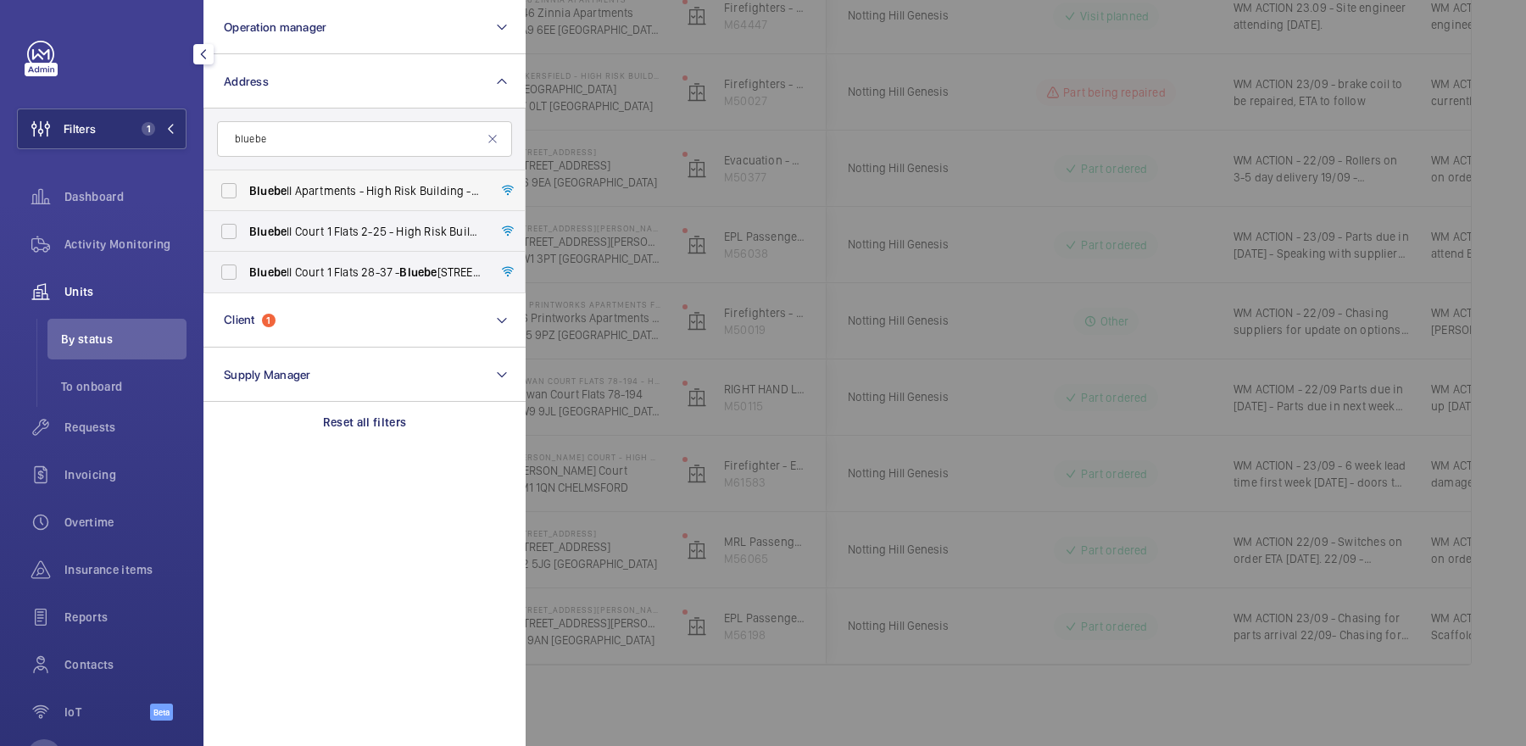
type input "bluebe"
click at [340, 196] on span "Bluebe ll Apartments - High Risk Building - [GEOGRAPHIC_DATA]" at bounding box center [365, 190] width 233 height 17
click at [246, 196] on input "Bluebe ll Apartments - High Risk Building - [GEOGRAPHIC_DATA]" at bounding box center [229, 191] width 34 height 34
checkbox input "true"
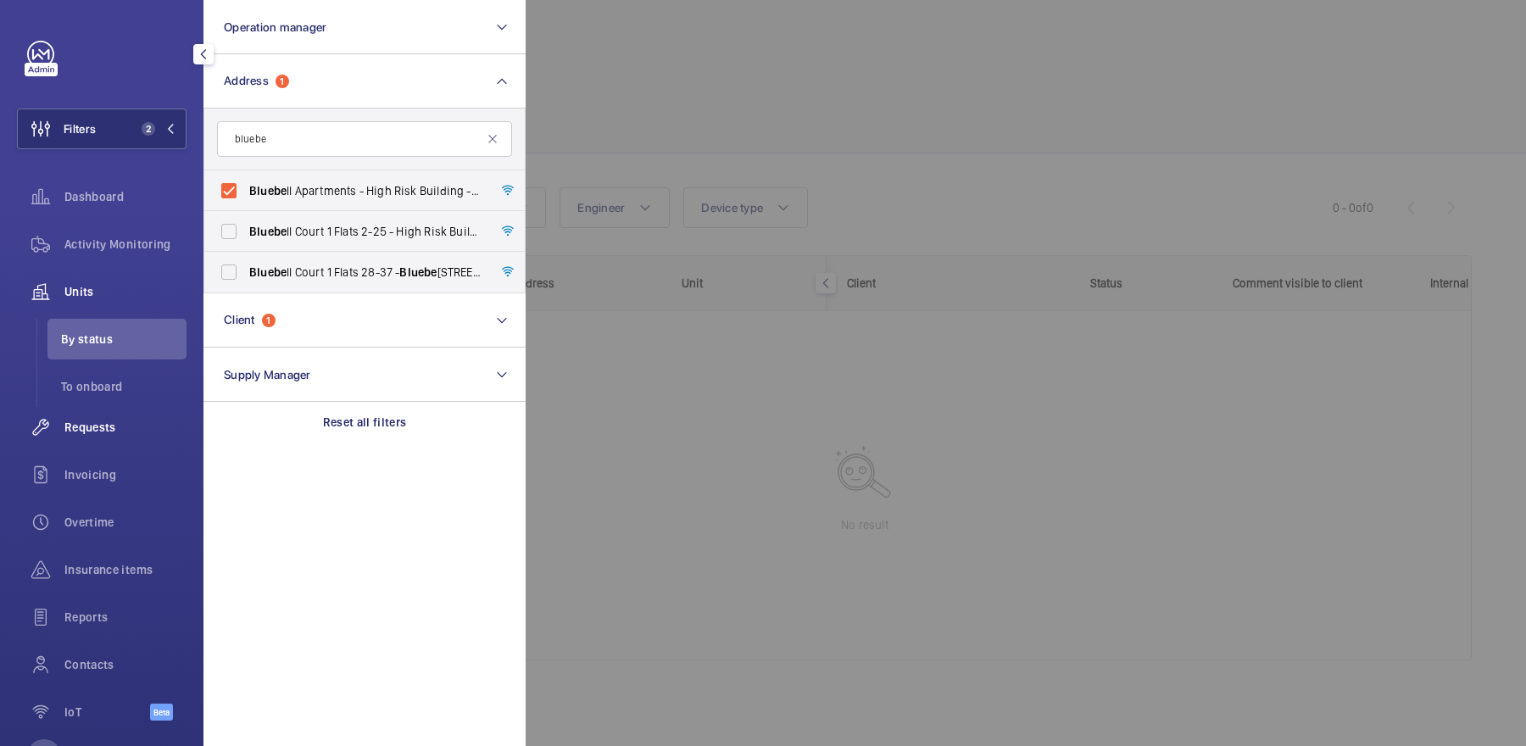
click at [130, 437] on div "Requests" at bounding box center [102, 427] width 170 height 41
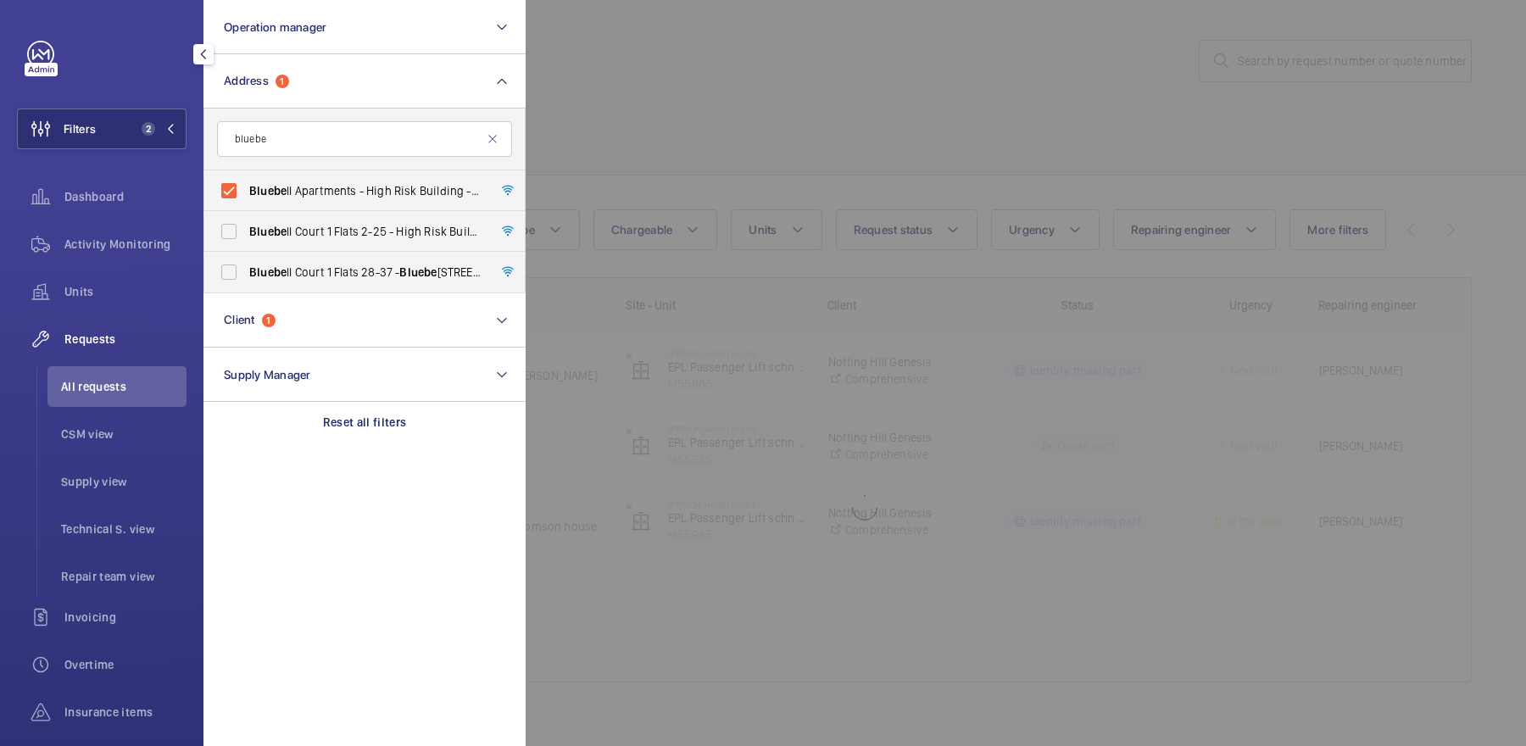
click at [963, 114] on div at bounding box center [1289, 373] width 1526 height 746
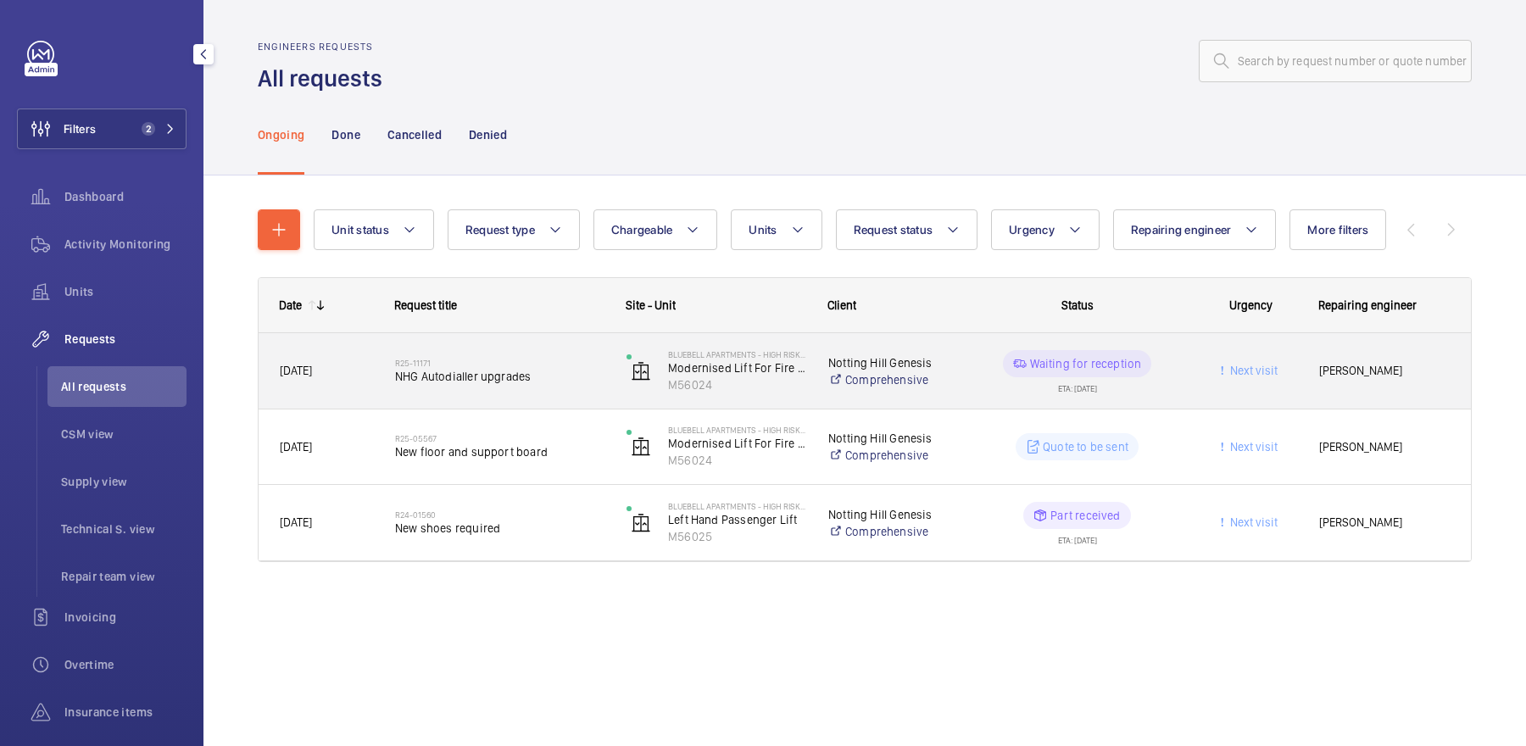
click at [482, 350] on div "R25-11171 NHG Autodialler upgrades" at bounding box center [499, 371] width 209 height 49
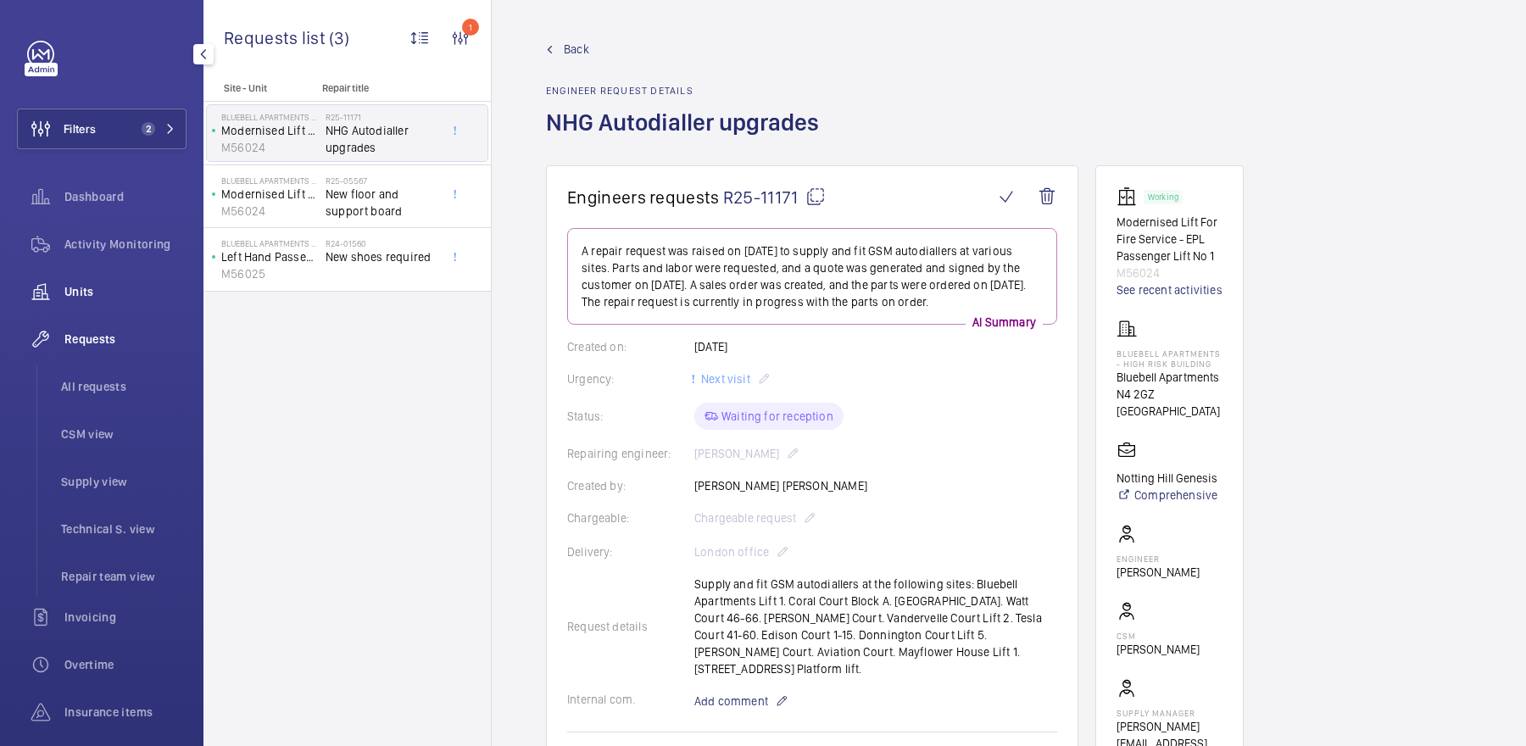
click at [68, 287] on span "Units" at bounding box center [125, 291] width 122 height 17
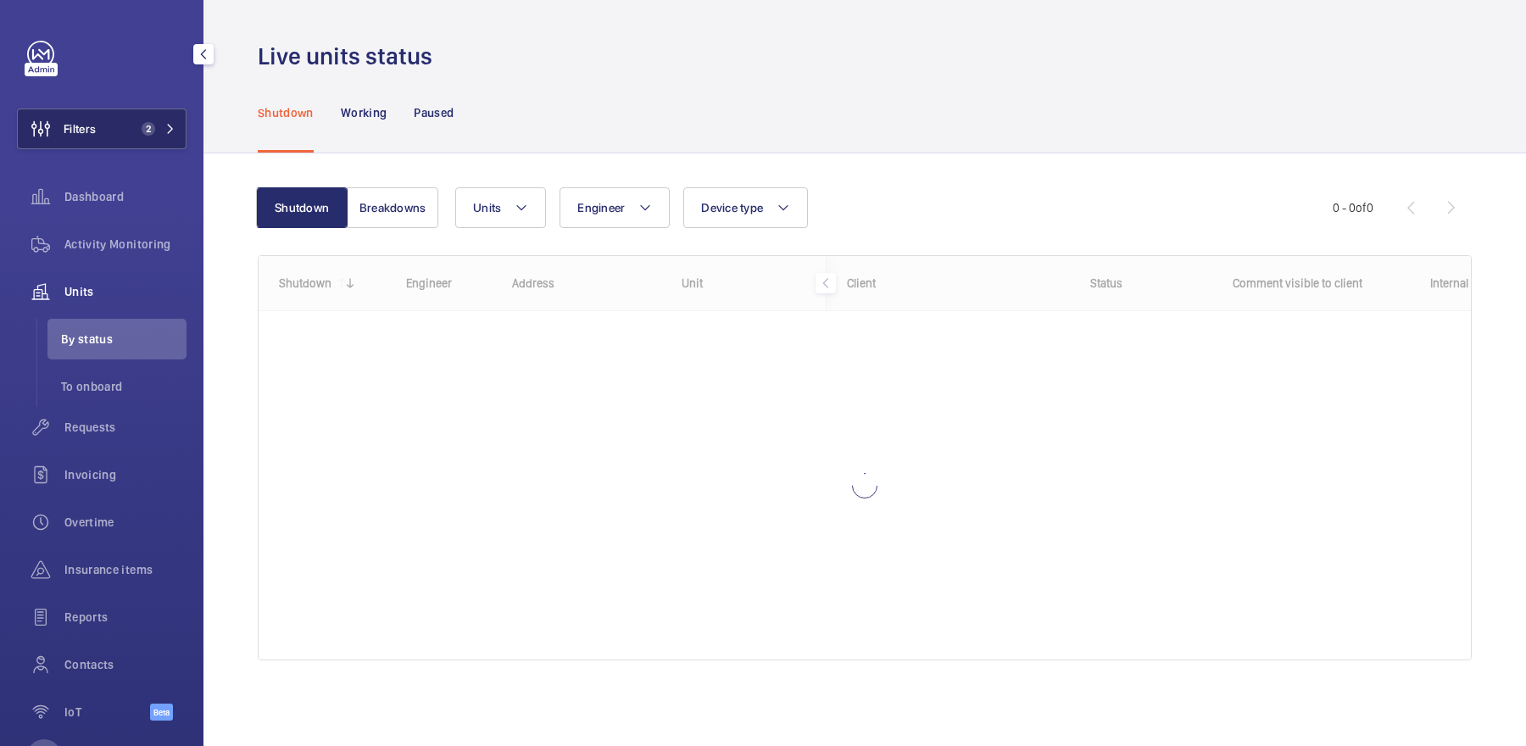
click at [125, 133] on button "Filters 2" at bounding box center [102, 129] width 170 height 41
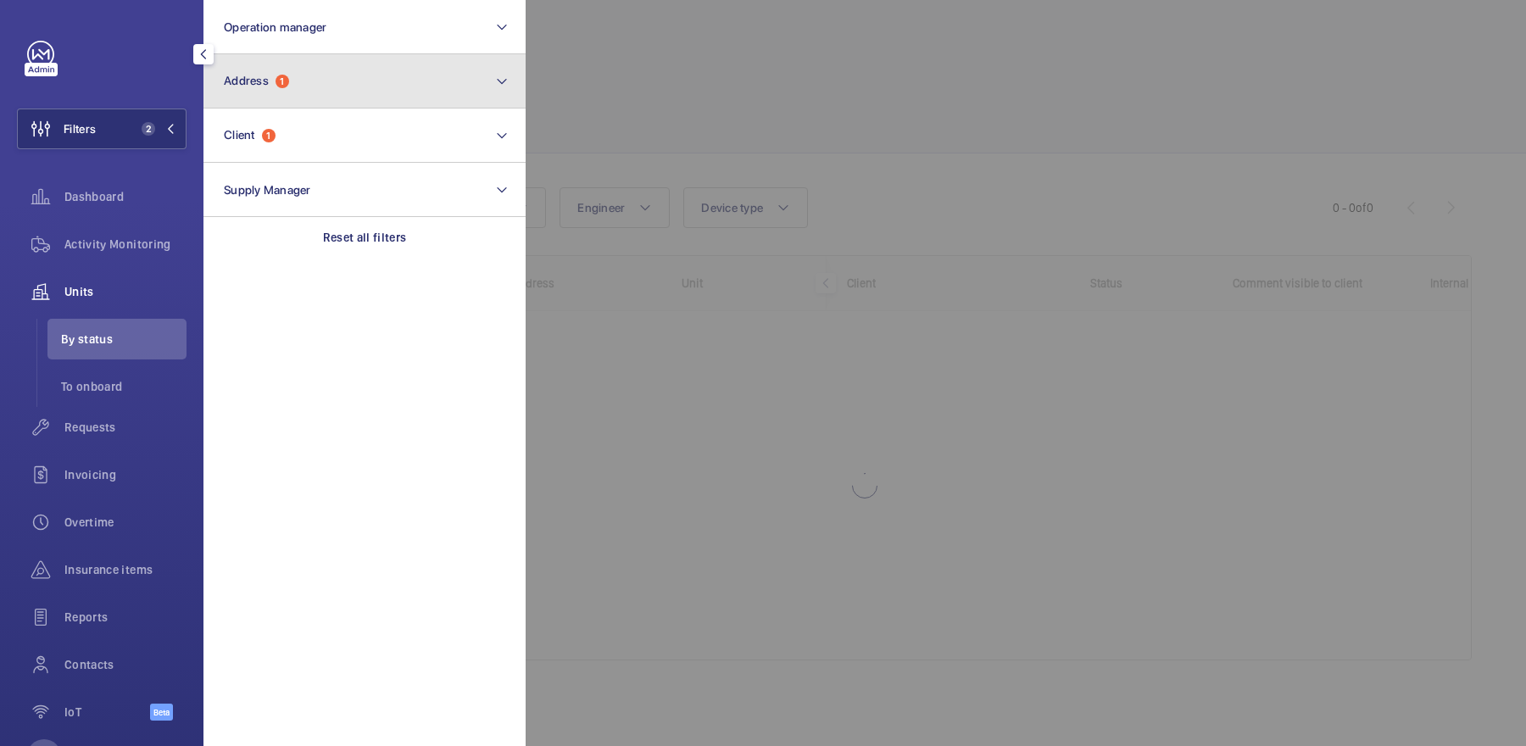
click at [300, 92] on button "Address 1" at bounding box center [364, 81] width 322 height 54
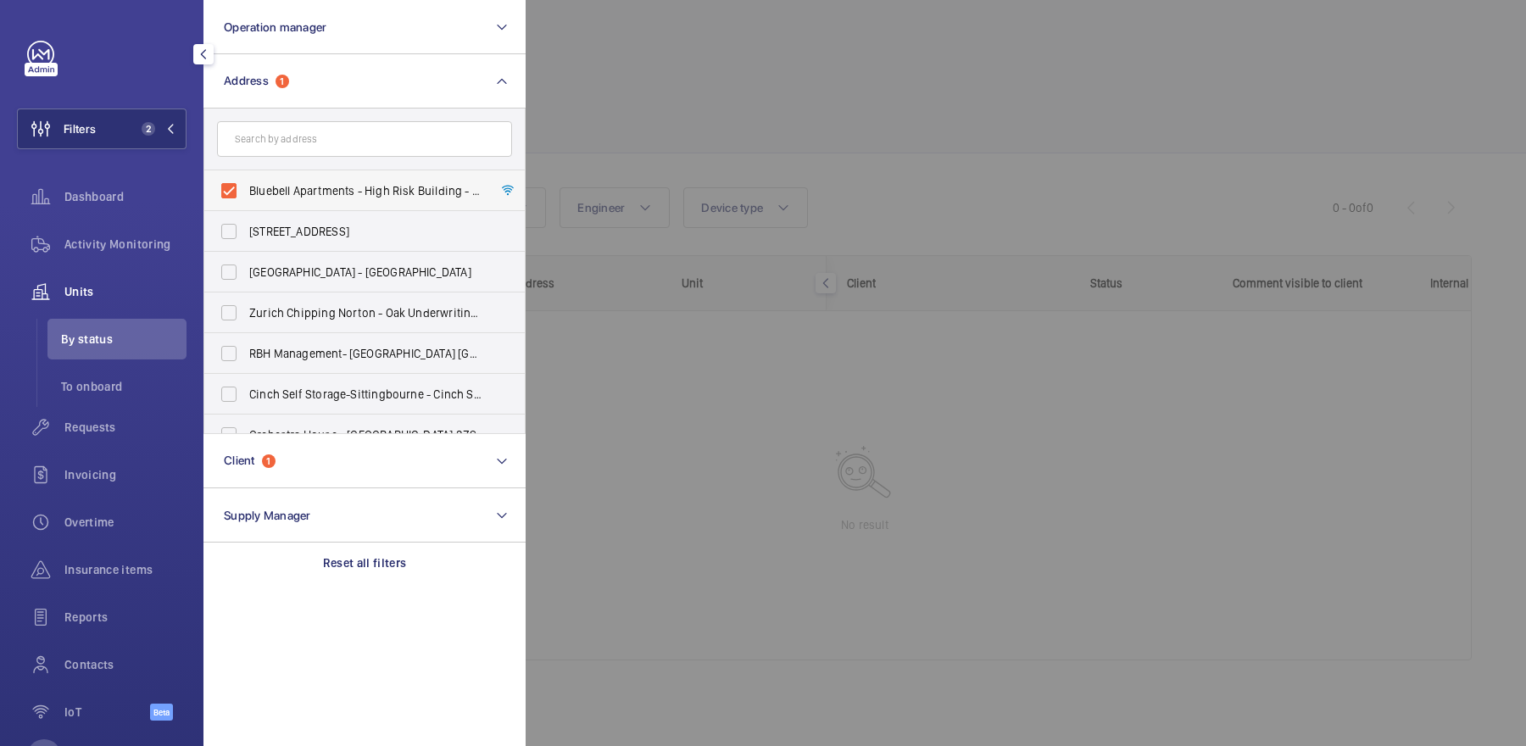
click at [308, 182] on span "Bluebell Apartments - High Risk Building - [GEOGRAPHIC_DATA]" at bounding box center [365, 190] width 233 height 17
click at [246, 181] on input "Bluebell Apartments - High Risk Building - [GEOGRAPHIC_DATA]" at bounding box center [229, 191] width 34 height 34
checkbox input "false"
click at [849, 131] on div at bounding box center [1289, 373] width 1526 height 746
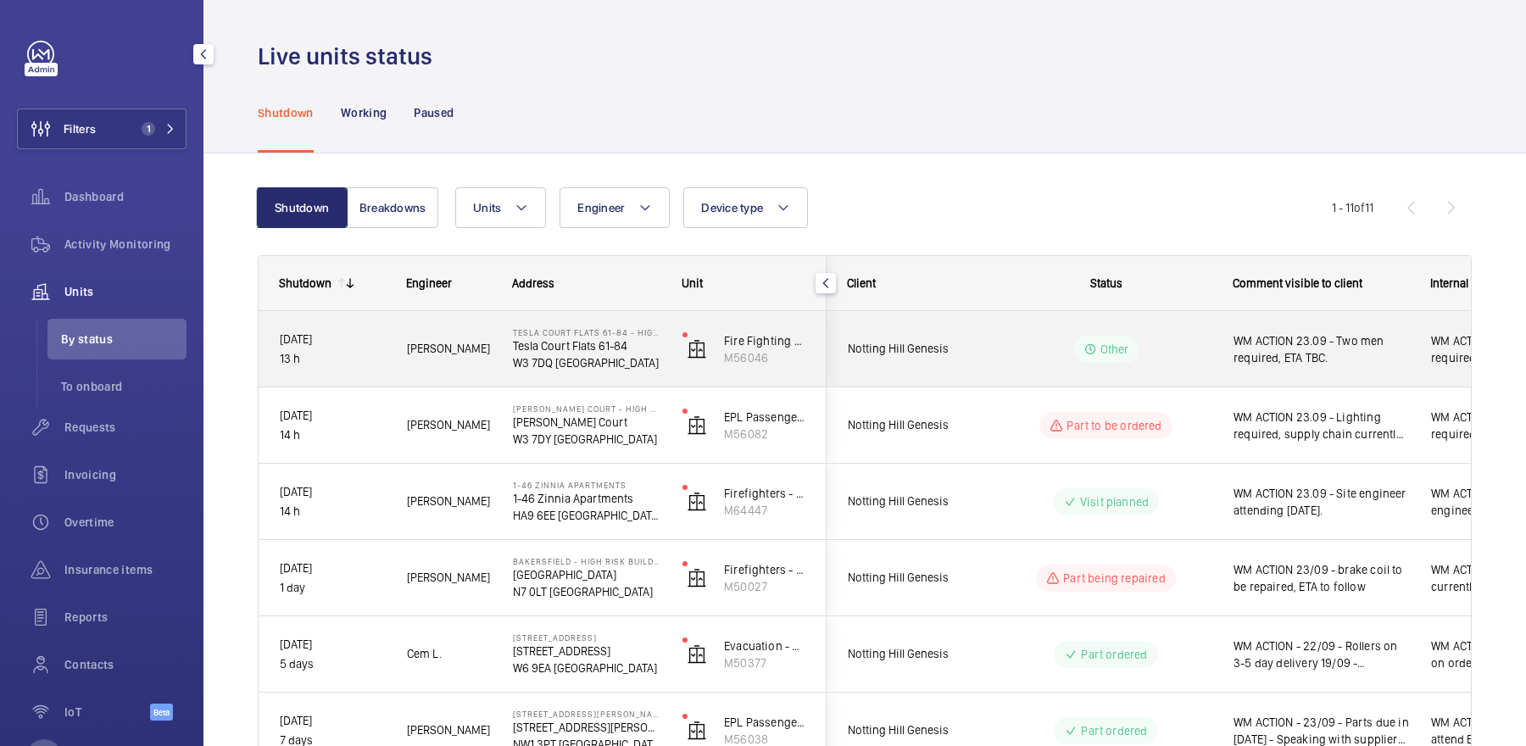
click at [1088, 321] on div "Other" at bounding box center [1095, 349] width 231 height 61
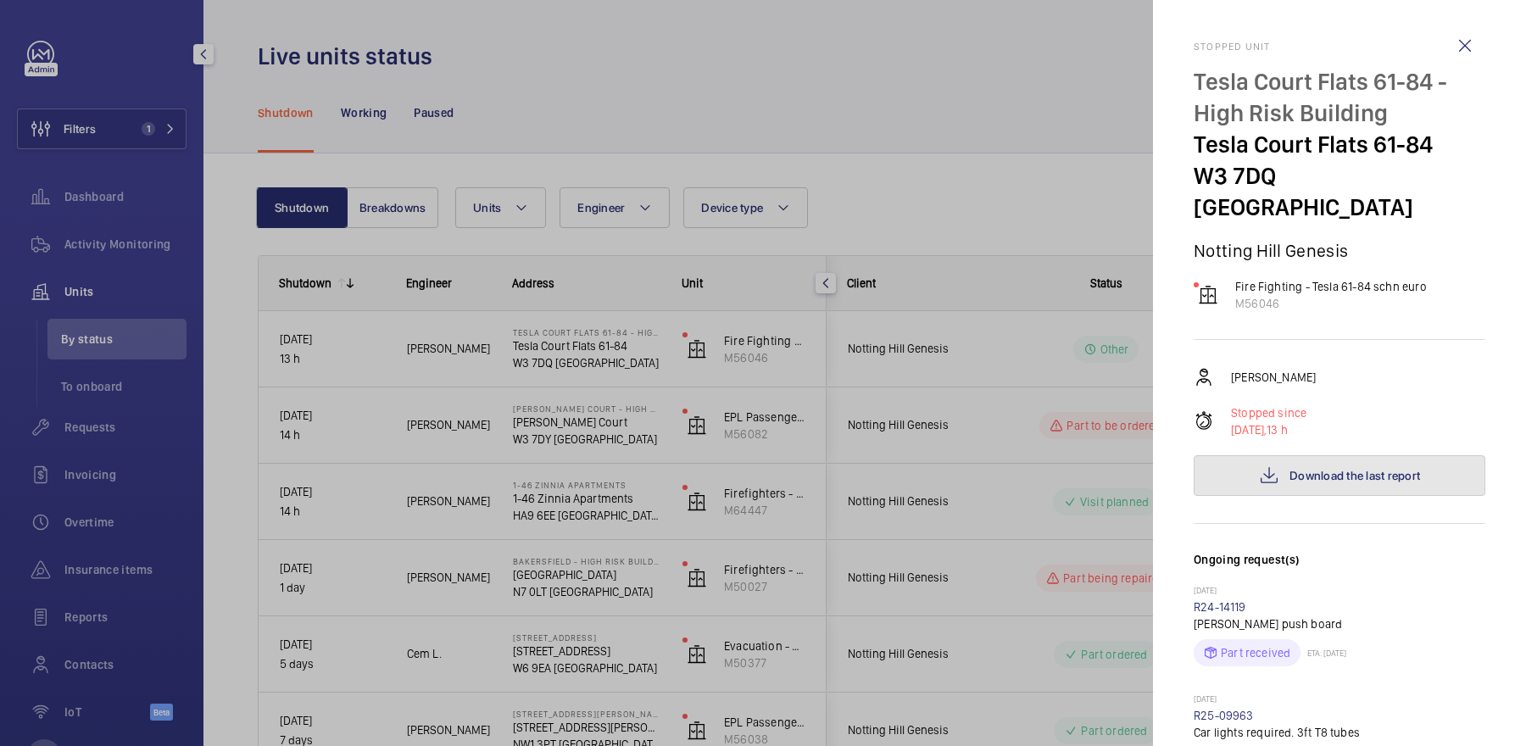
click at [1306, 469] on span "Download the last report" at bounding box center [1354, 476] width 131 height 14
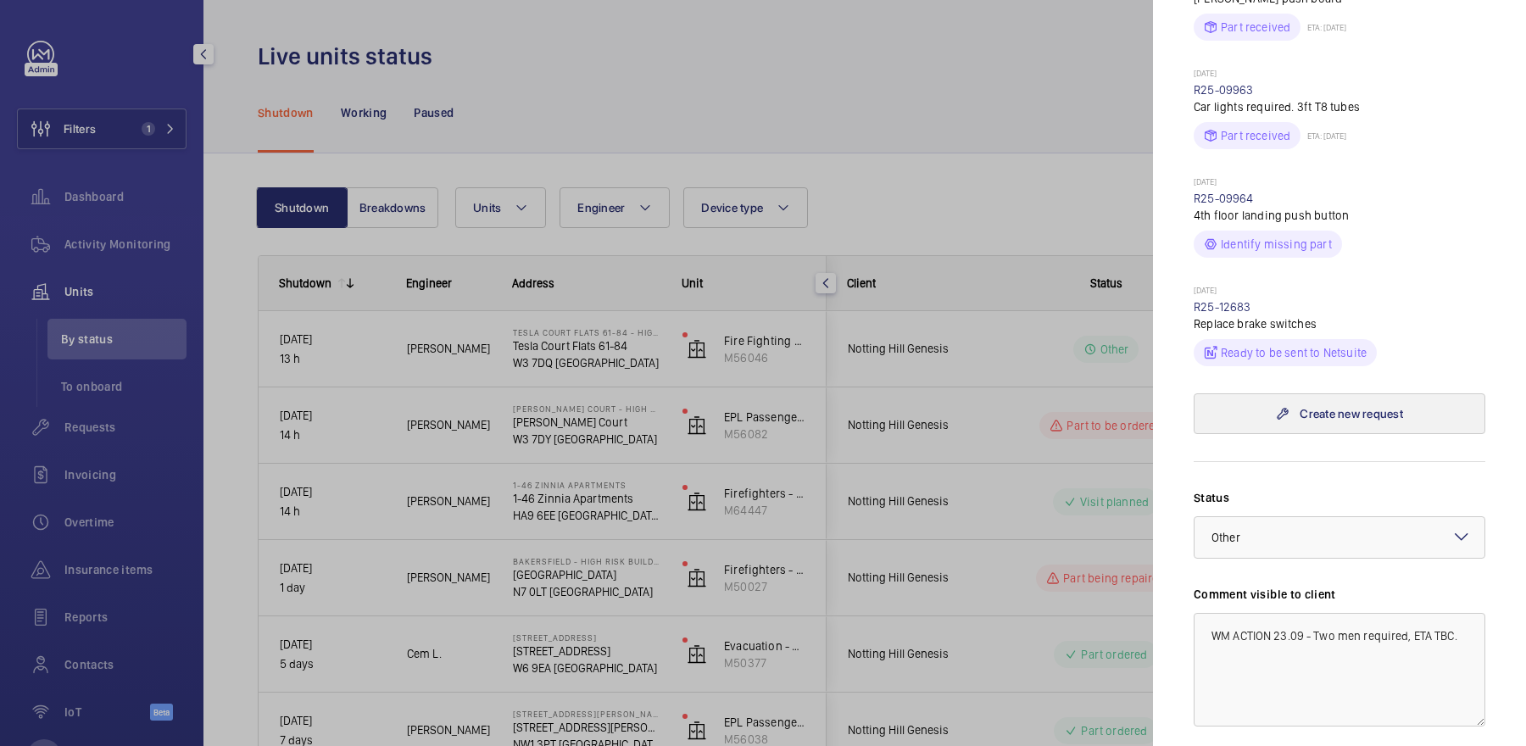
scroll to position [642, 0]
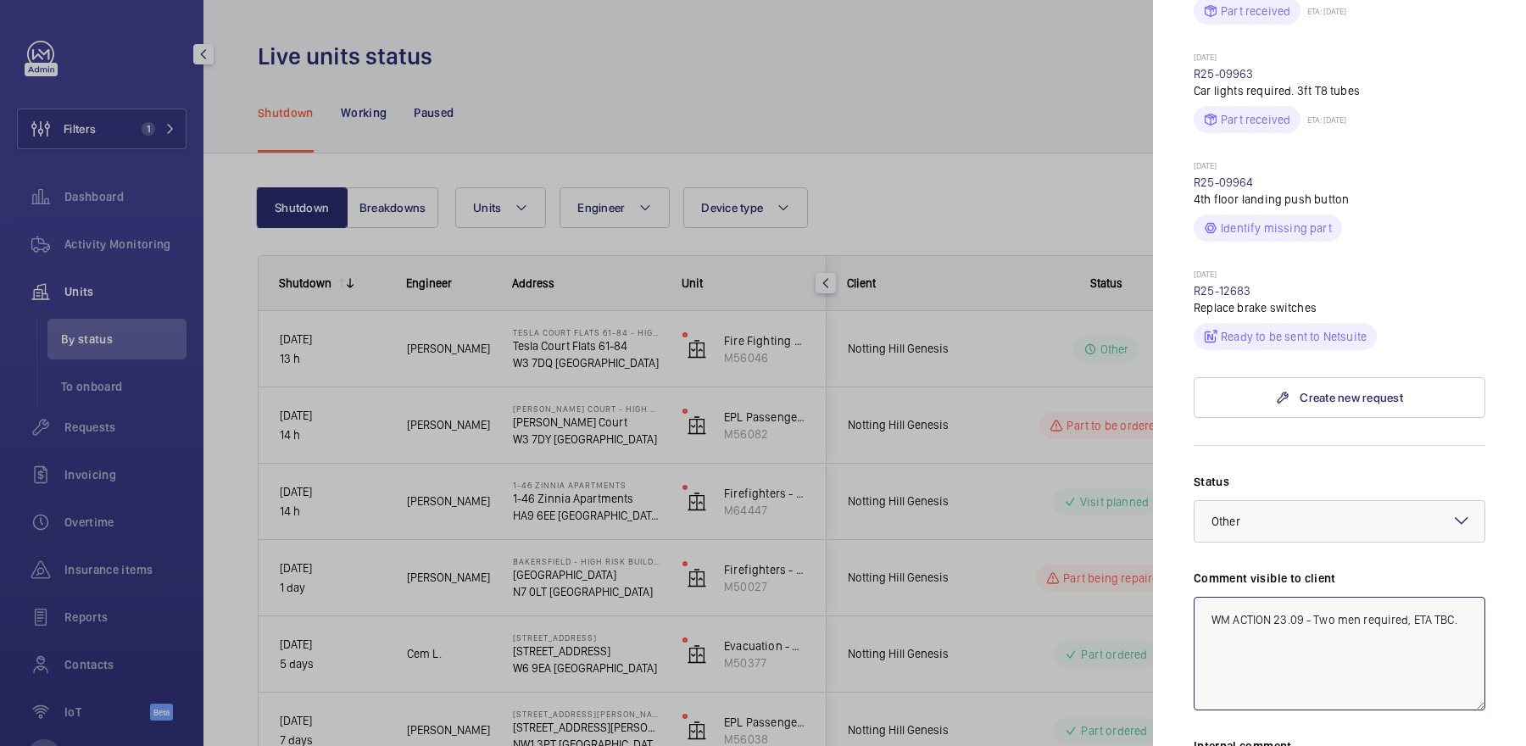
click at [1276, 597] on textarea "WM ACTION 23.09 - Two men required, ETA TBC." at bounding box center [1340, 654] width 292 height 114
click at [1302, 597] on textarea "WM ACTION 23.09 - Two men required, ETA TBC." at bounding box center [1340, 654] width 292 height 114
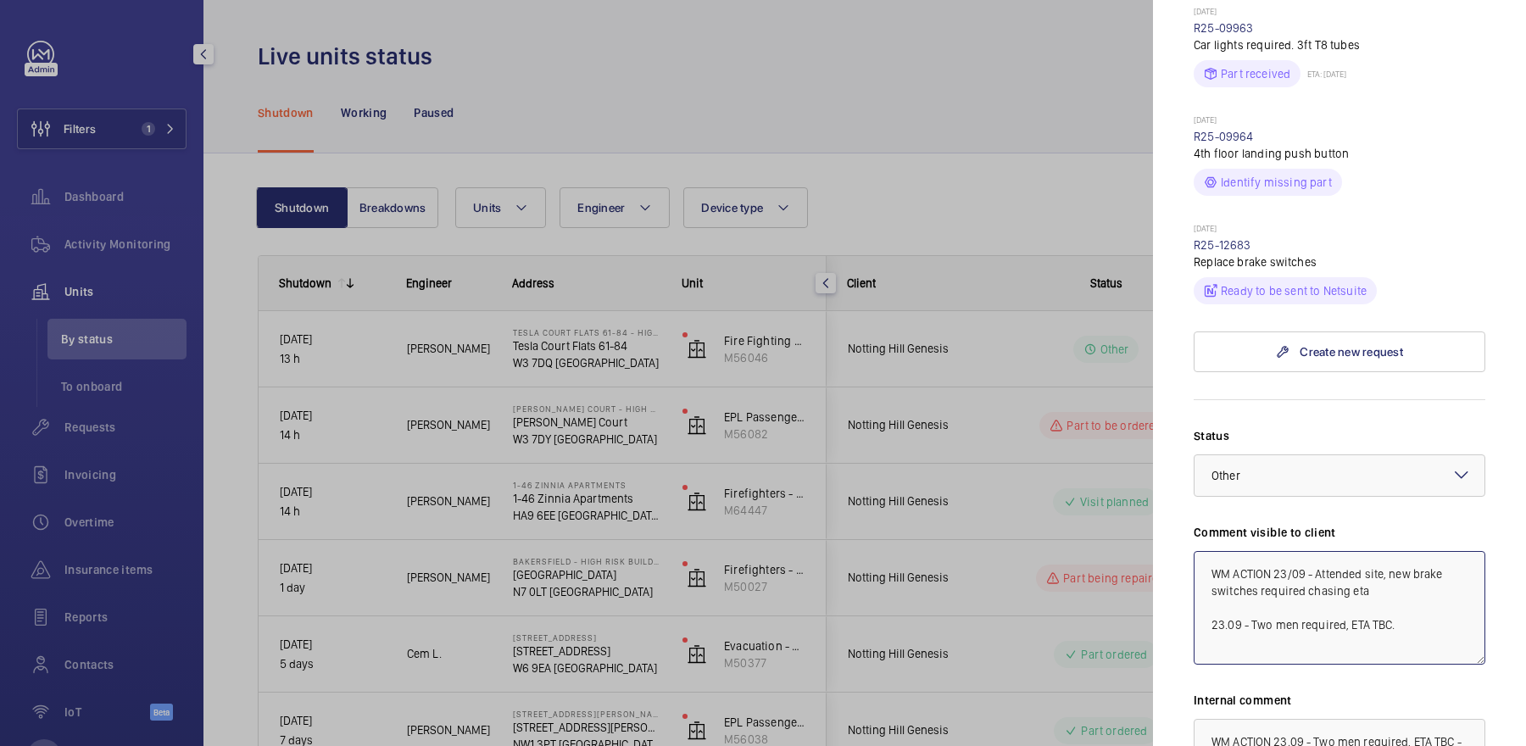
scroll to position [904, 0]
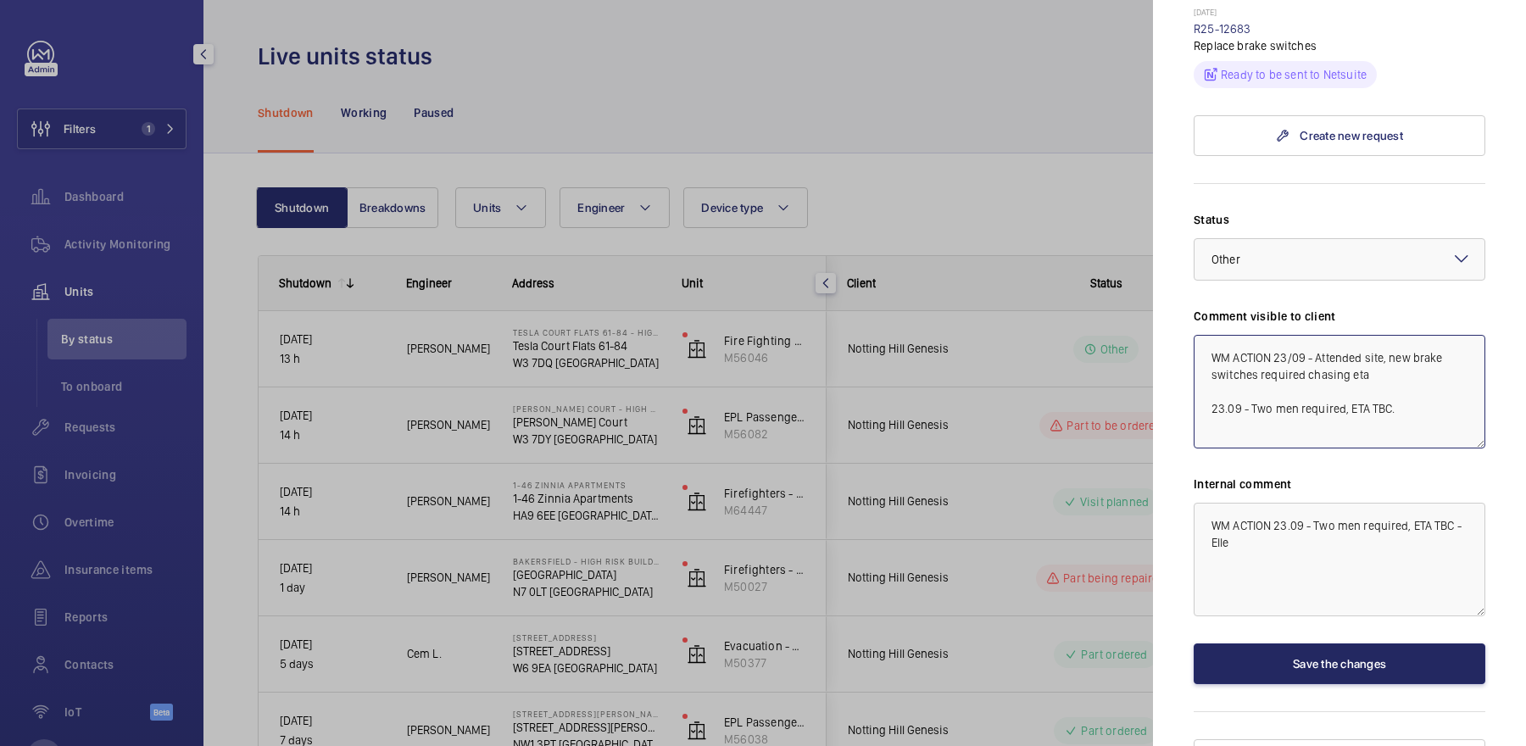
type textarea "WM ACTION 23/09 - Attended site, new brake switches required chasing eta 23.09 …"
click at [1282, 643] on button "Save the changes" at bounding box center [1340, 663] width 292 height 41
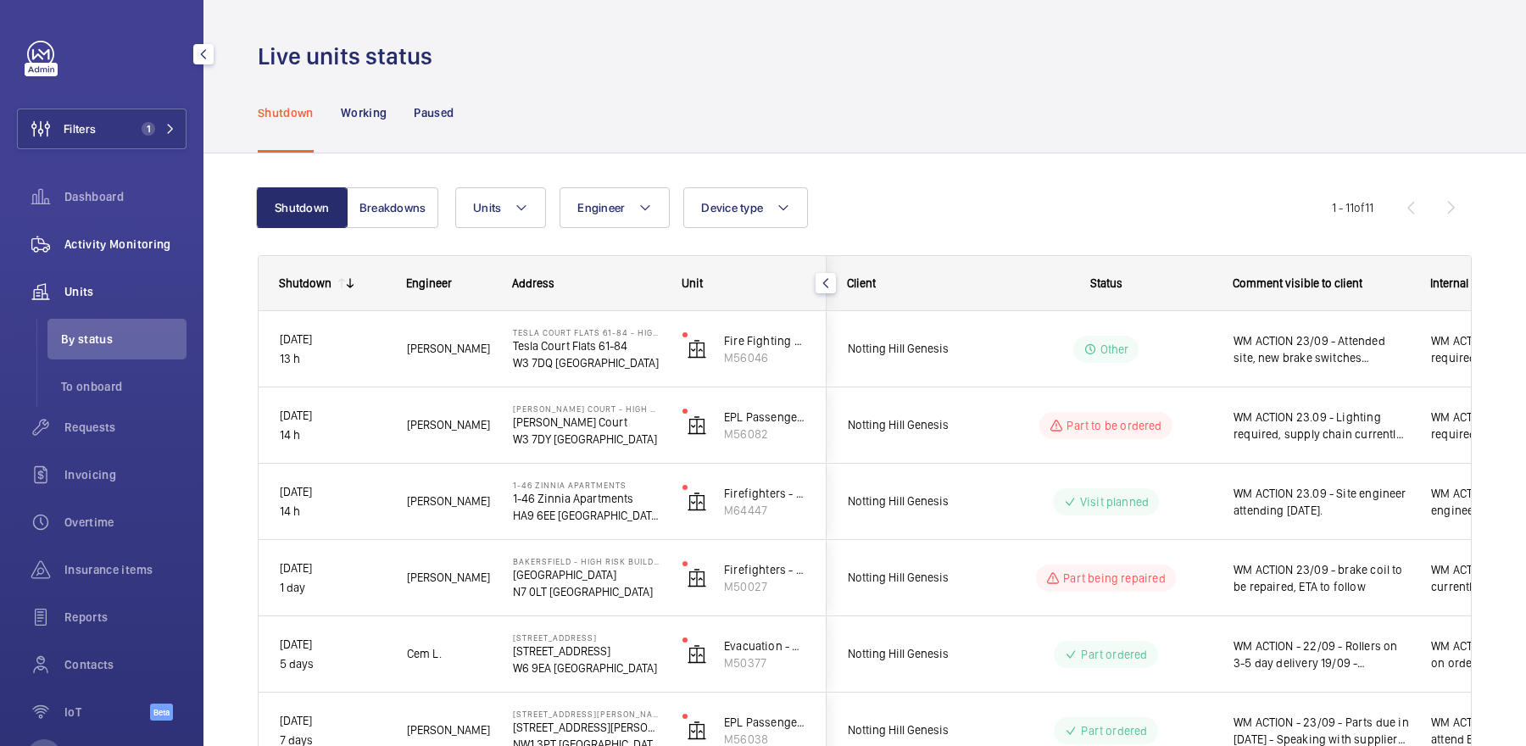
click at [129, 229] on div "Activity Monitoring" at bounding box center [102, 244] width 170 height 41
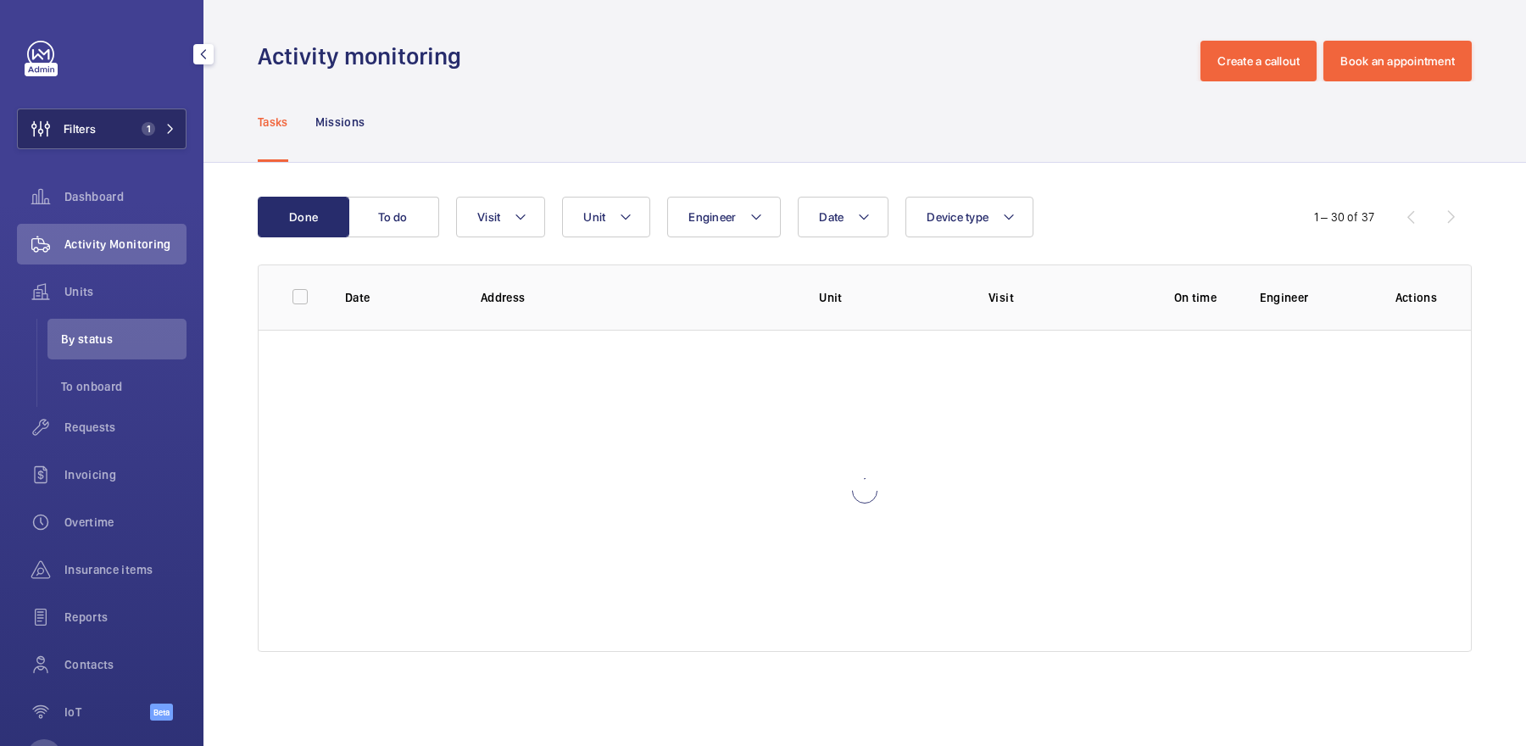
click at [109, 120] on button "Filters 1" at bounding box center [102, 129] width 170 height 41
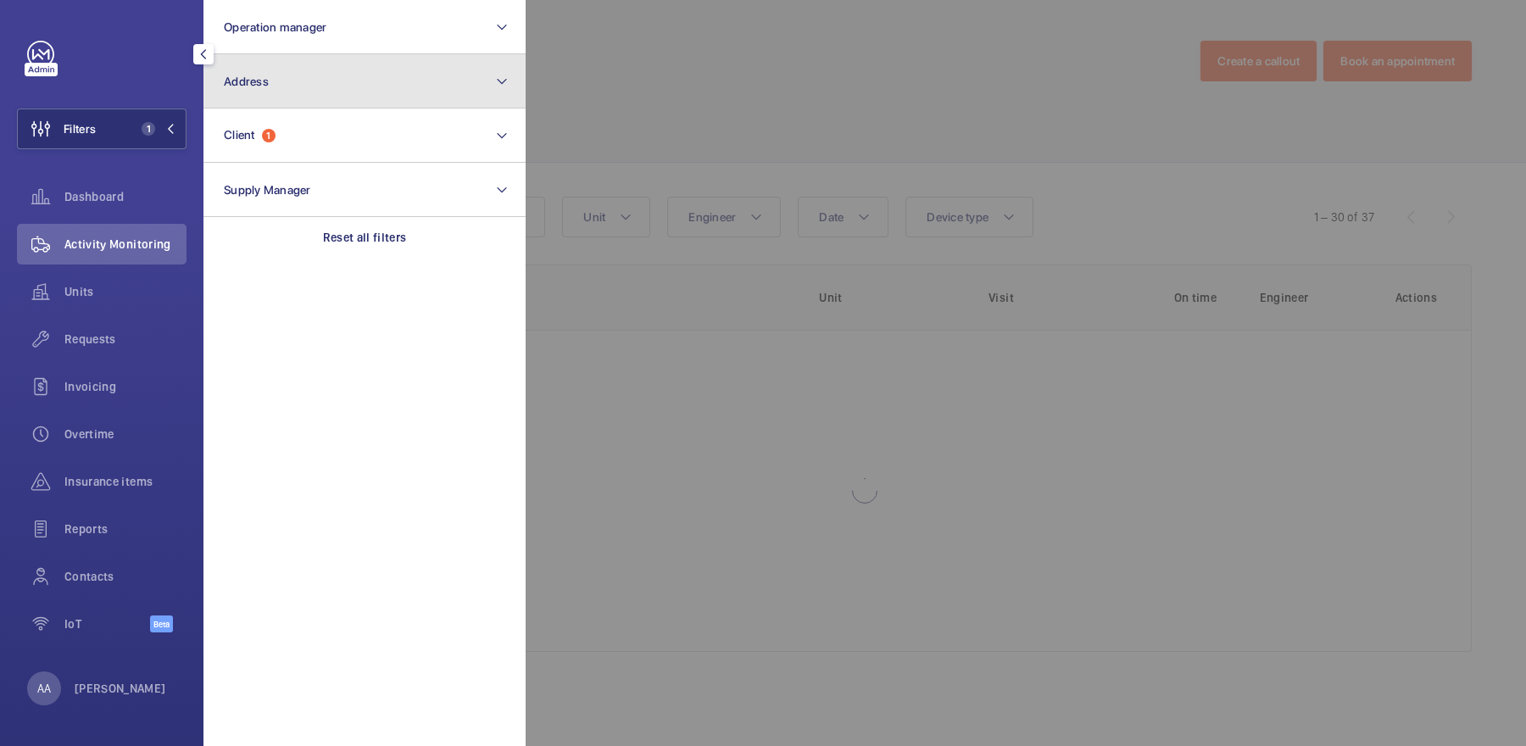
click at [314, 75] on button "Address" at bounding box center [364, 81] width 322 height 54
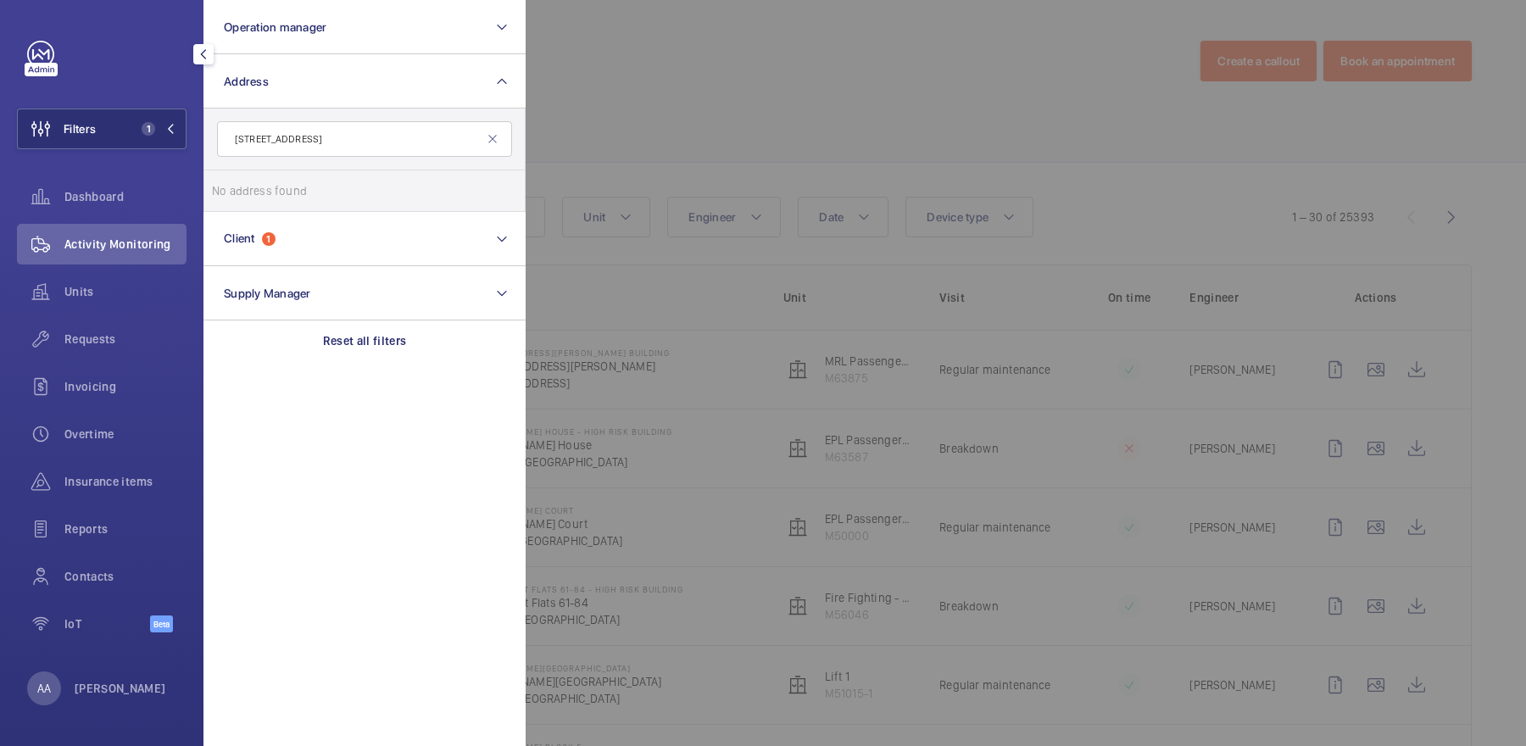
drag, startPoint x: 269, startPoint y: 139, endPoint x: 219, endPoint y: 136, distance: 50.1
click at [219, 136] on input "[STREET_ADDRESS]" at bounding box center [364, 139] width 295 height 36
type input "Geneva Court"
click at [364, 205] on label "[STREET_ADDRESS]" at bounding box center [351, 190] width 295 height 41
click at [246, 205] on input "[STREET_ADDRESS]" at bounding box center [229, 191] width 34 height 34
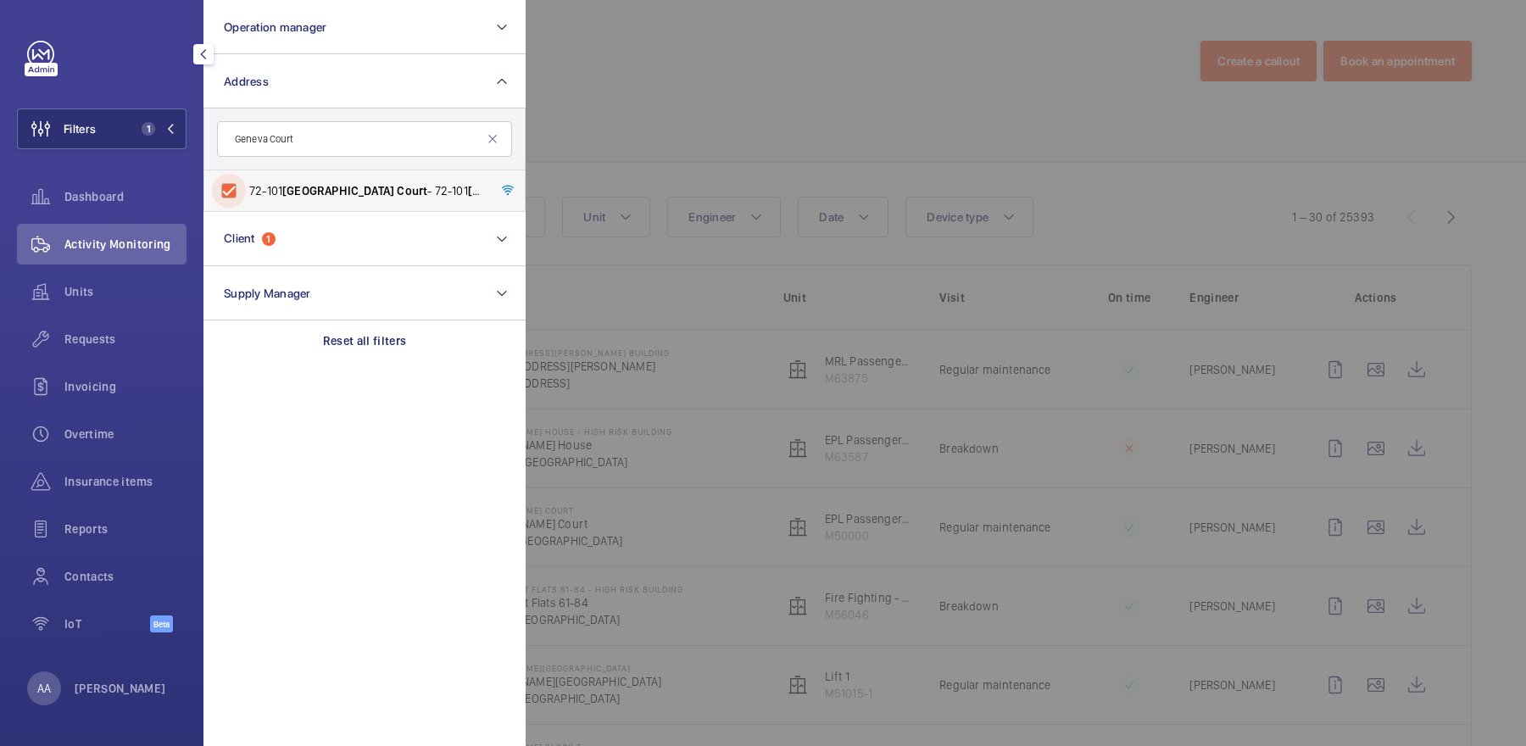
checkbox input "true"
click at [743, 142] on div at bounding box center [1289, 373] width 1526 height 746
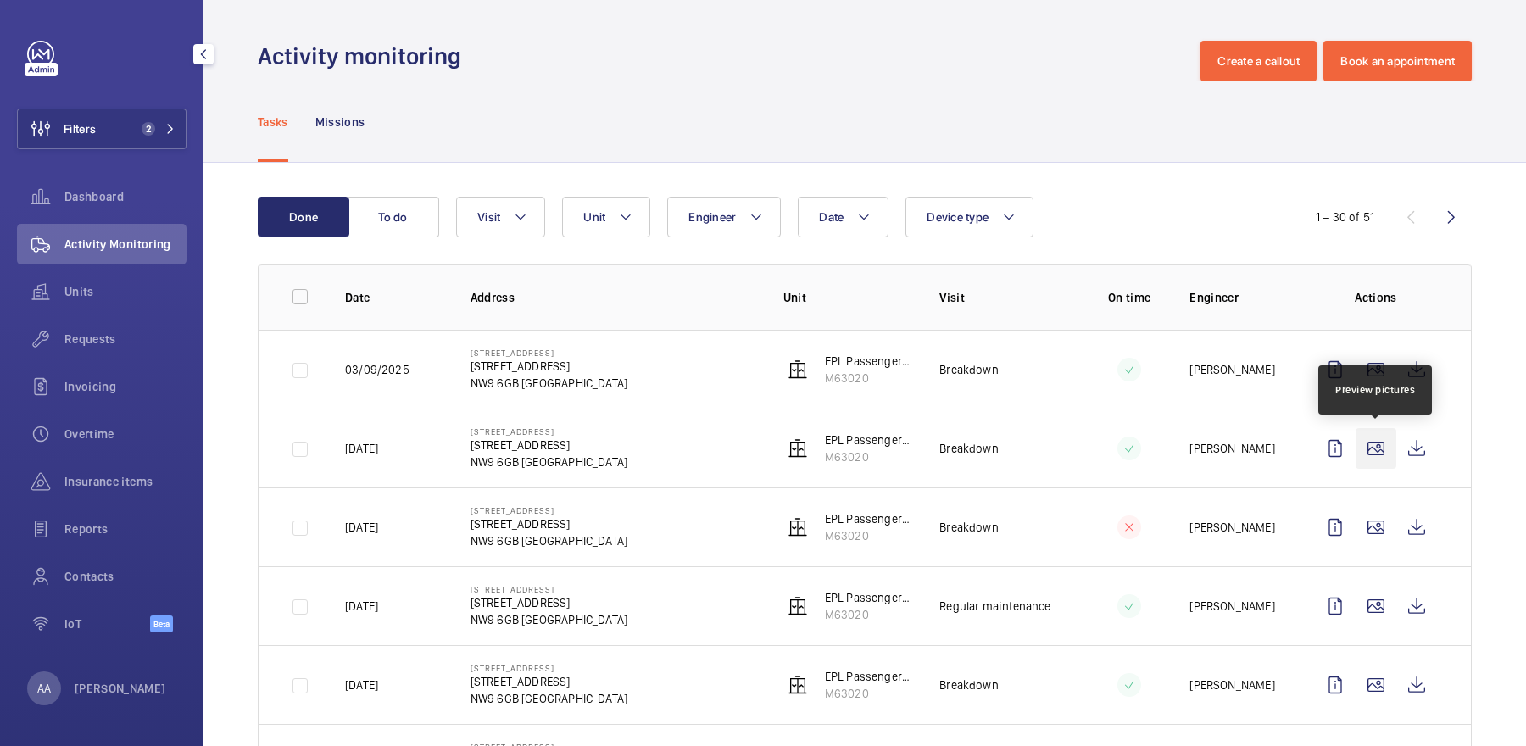
click at [1371, 447] on wm-front-icon-button at bounding box center [1375, 448] width 41 height 41
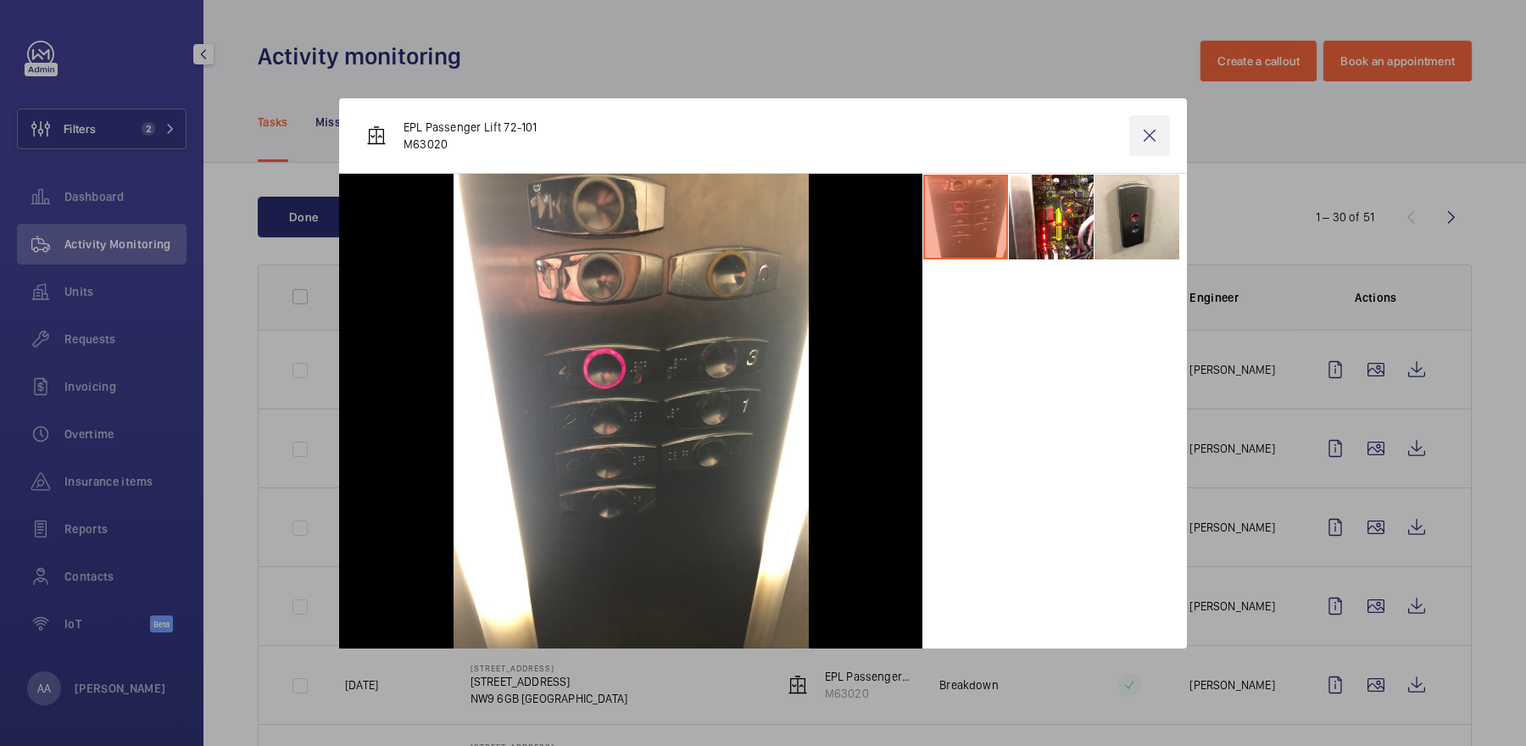
click at [1148, 141] on wm-front-icon-button at bounding box center [1149, 135] width 41 height 41
click at [1373, 529] on wm-front-icon-button at bounding box center [1375, 527] width 41 height 41
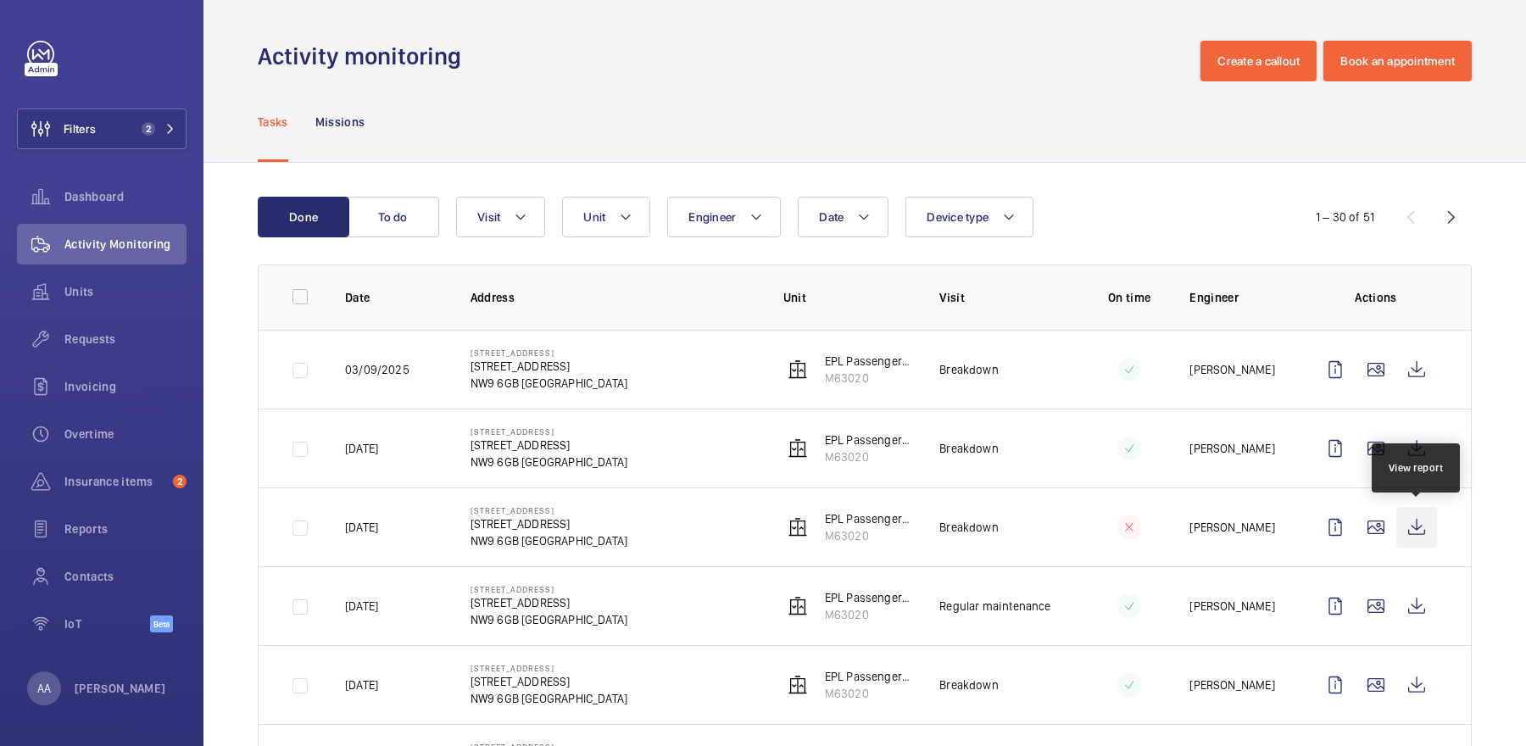
click at [1405, 526] on wm-front-icon-button at bounding box center [1416, 527] width 41 height 41
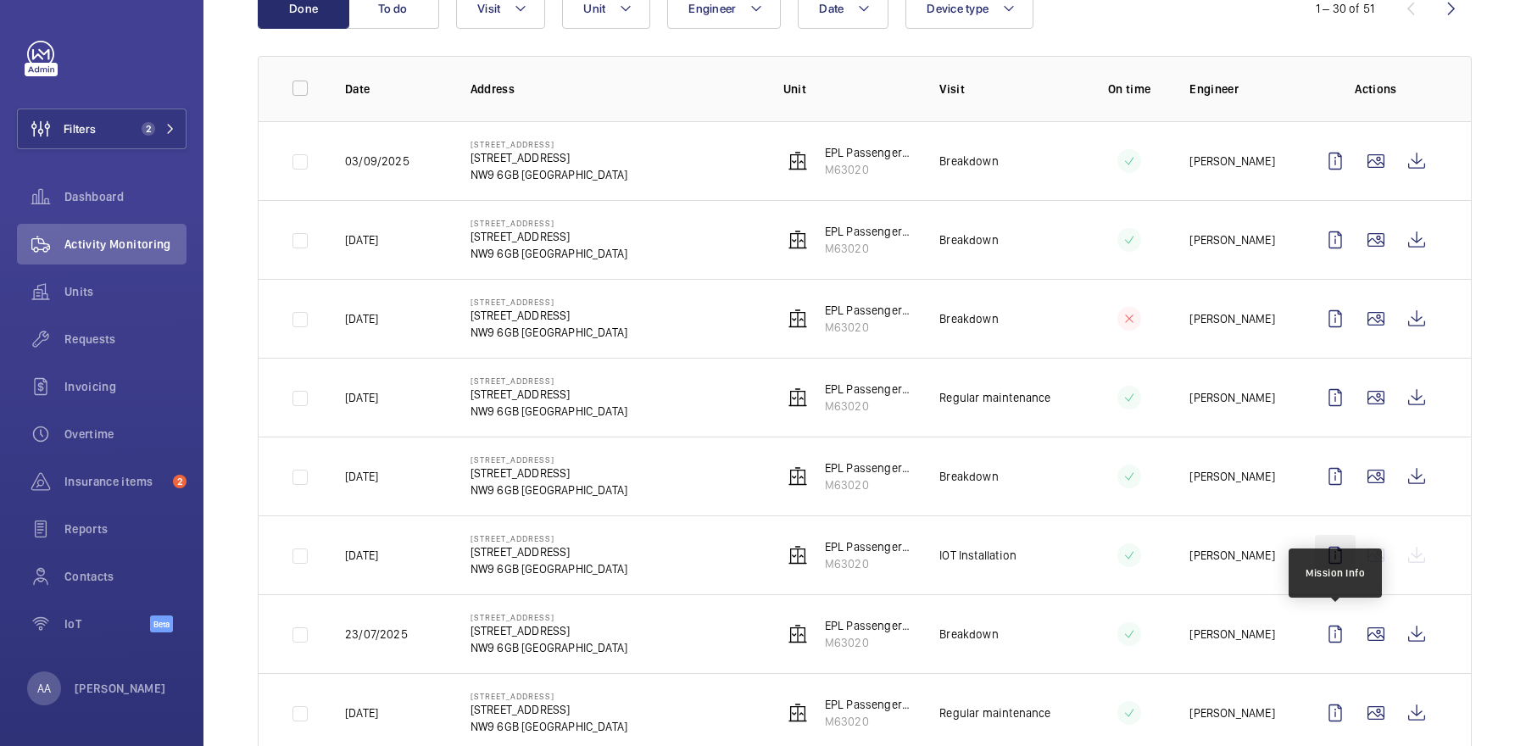
scroll to position [218, 0]
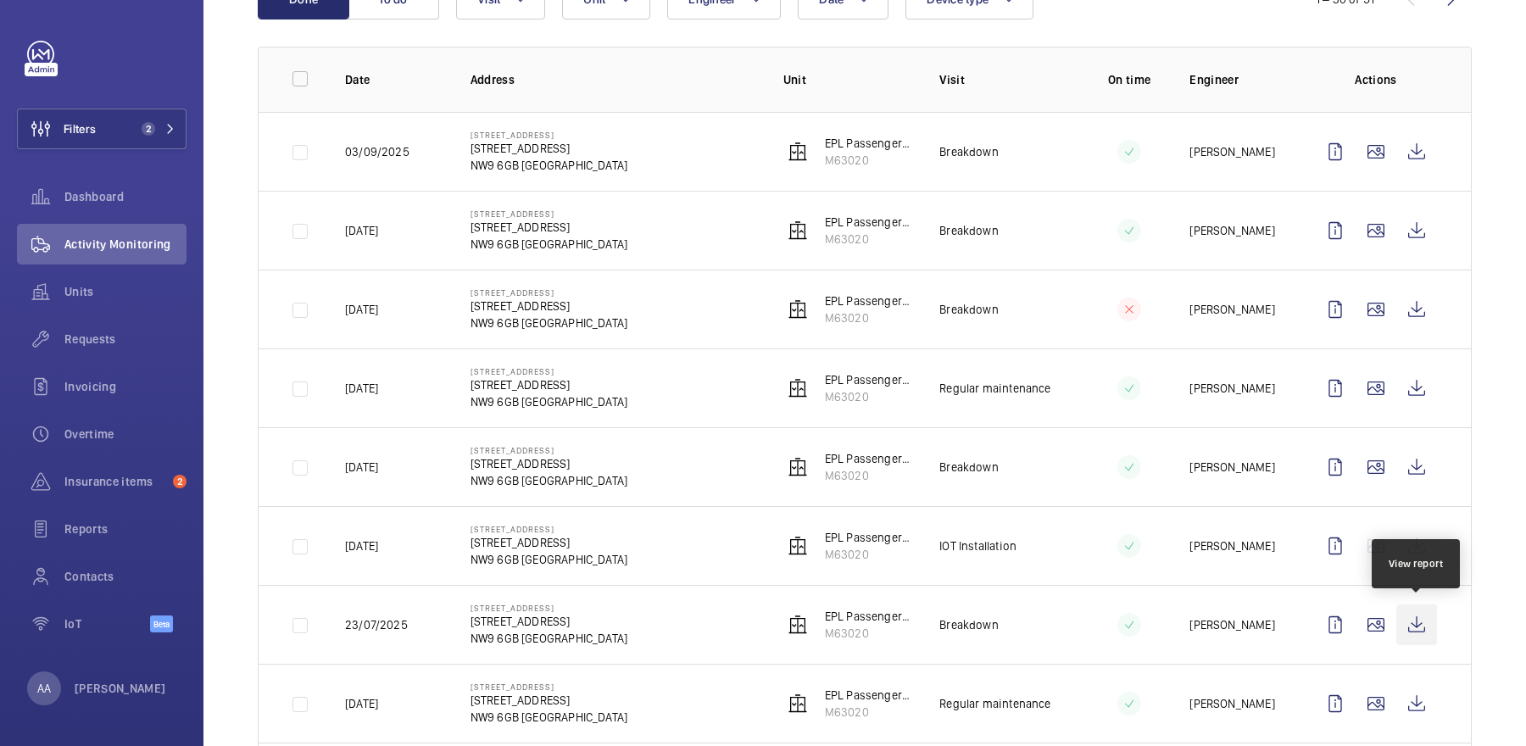
click at [1423, 619] on wm-front-icon-button at bounding box center [1416, 624] width 41 height 41
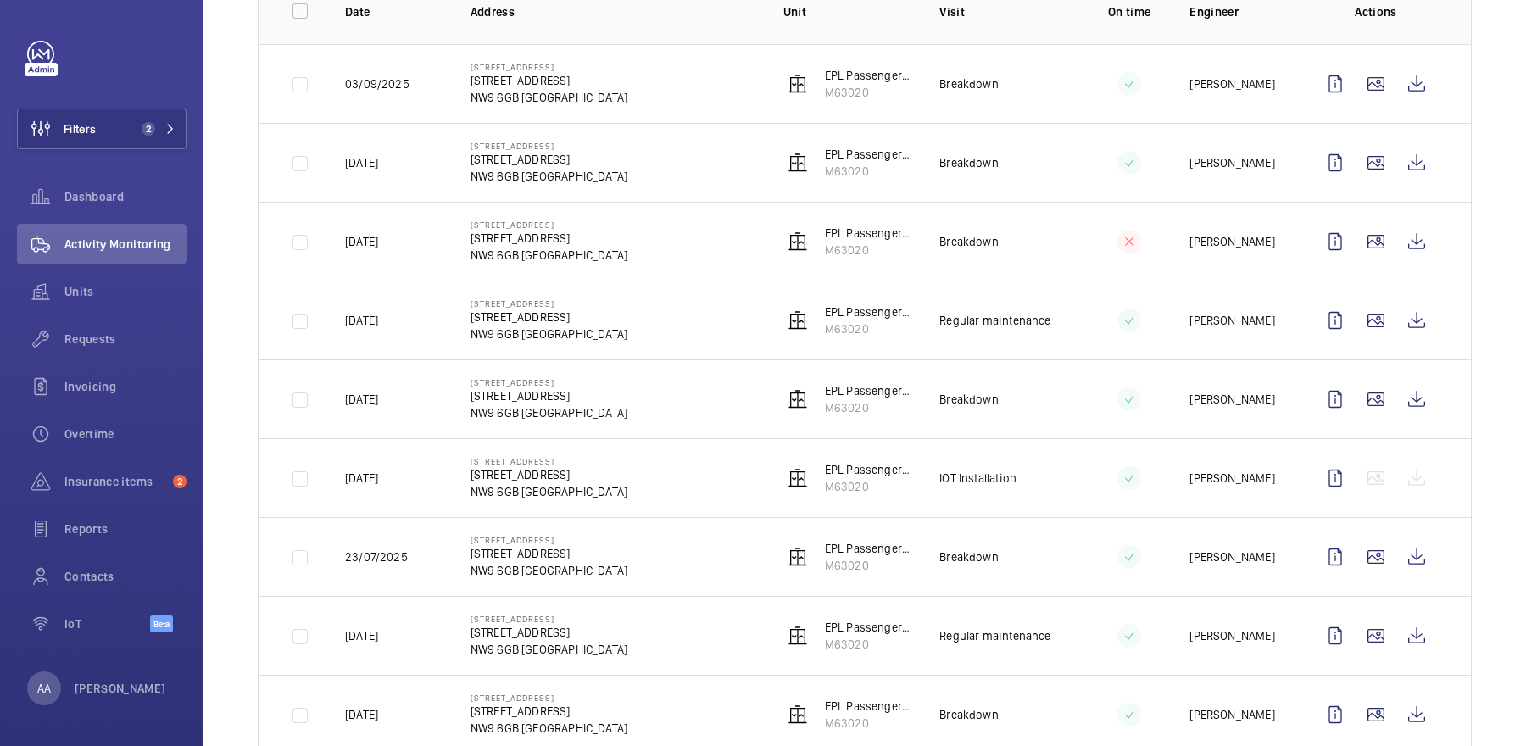
scroll to position [295, 0]
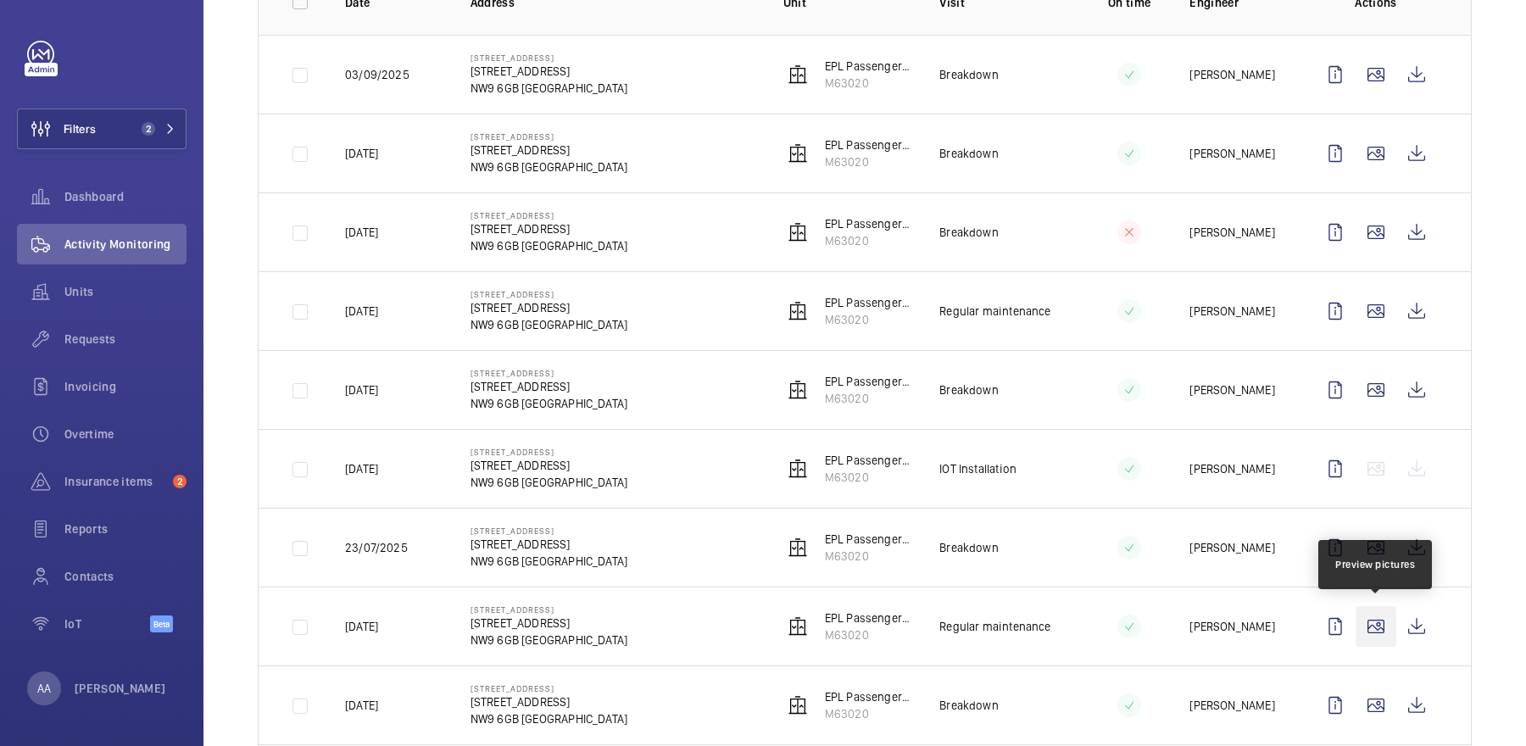
click at [1374, 619] on wm-front-icon-button at bounding box center [1375, 626] width 41 height 41
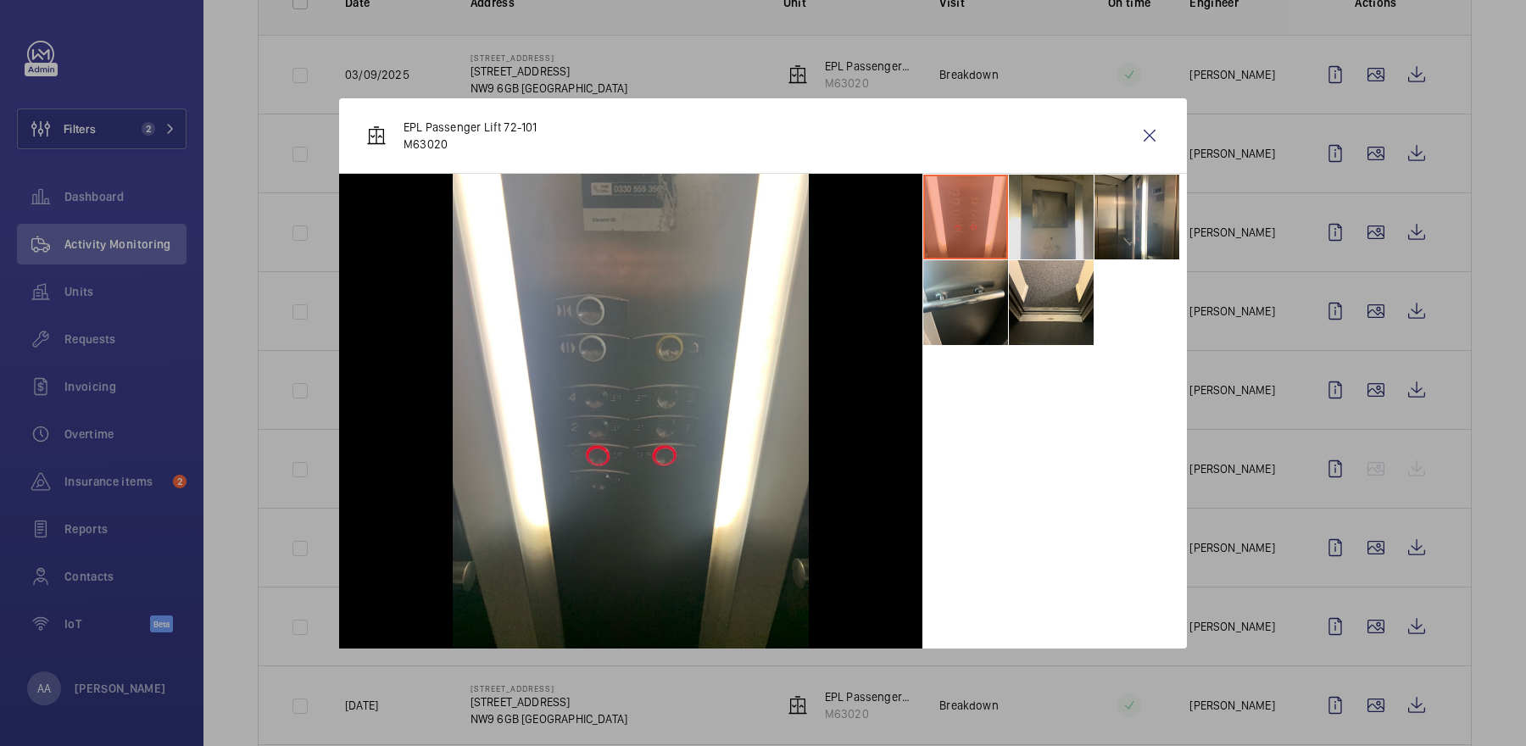
click at [1031, 216] on li at bounding box center [1051, 217] width 85 height 85
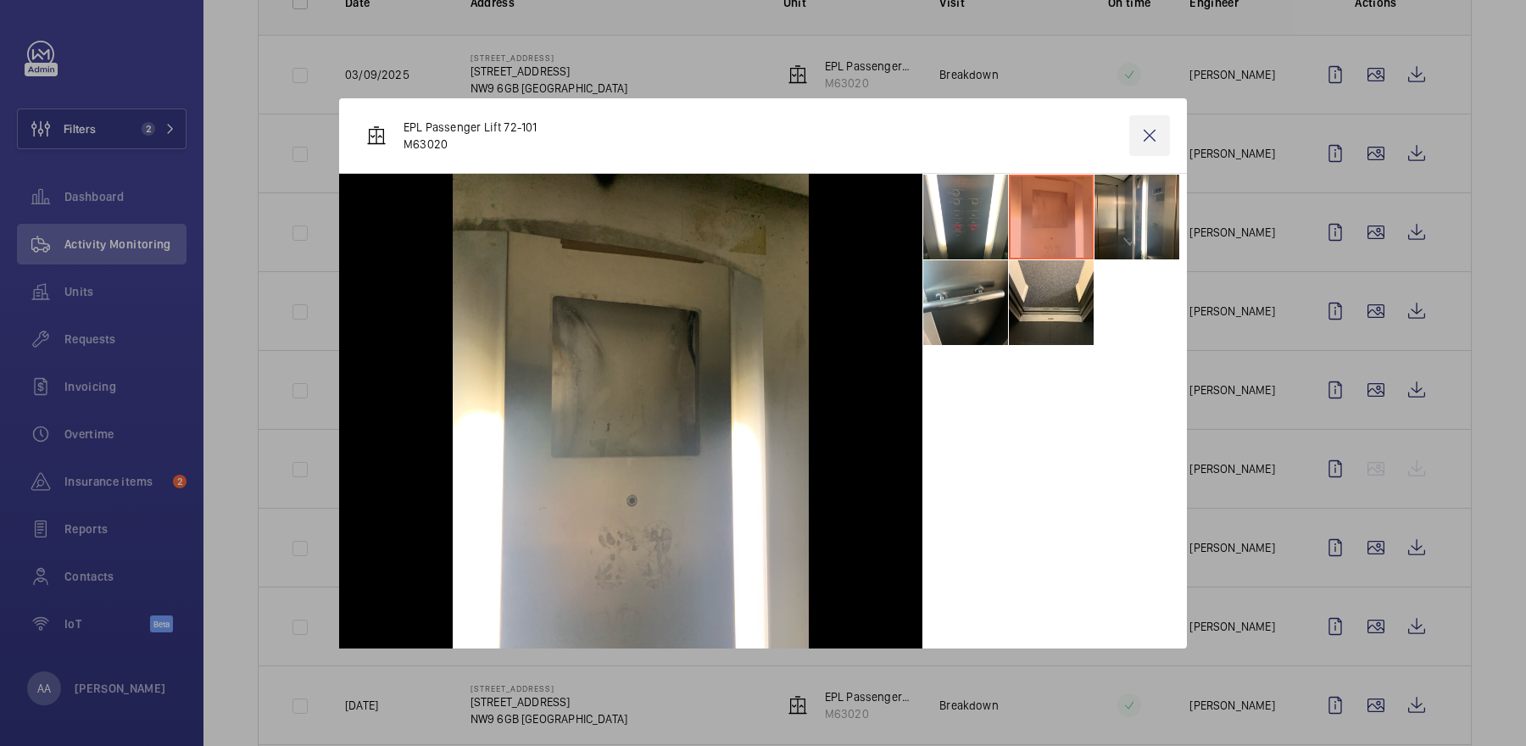
click at [1159, 135] on wm-front-icon-button at bounding box center [1149, 135] width 41 height 41
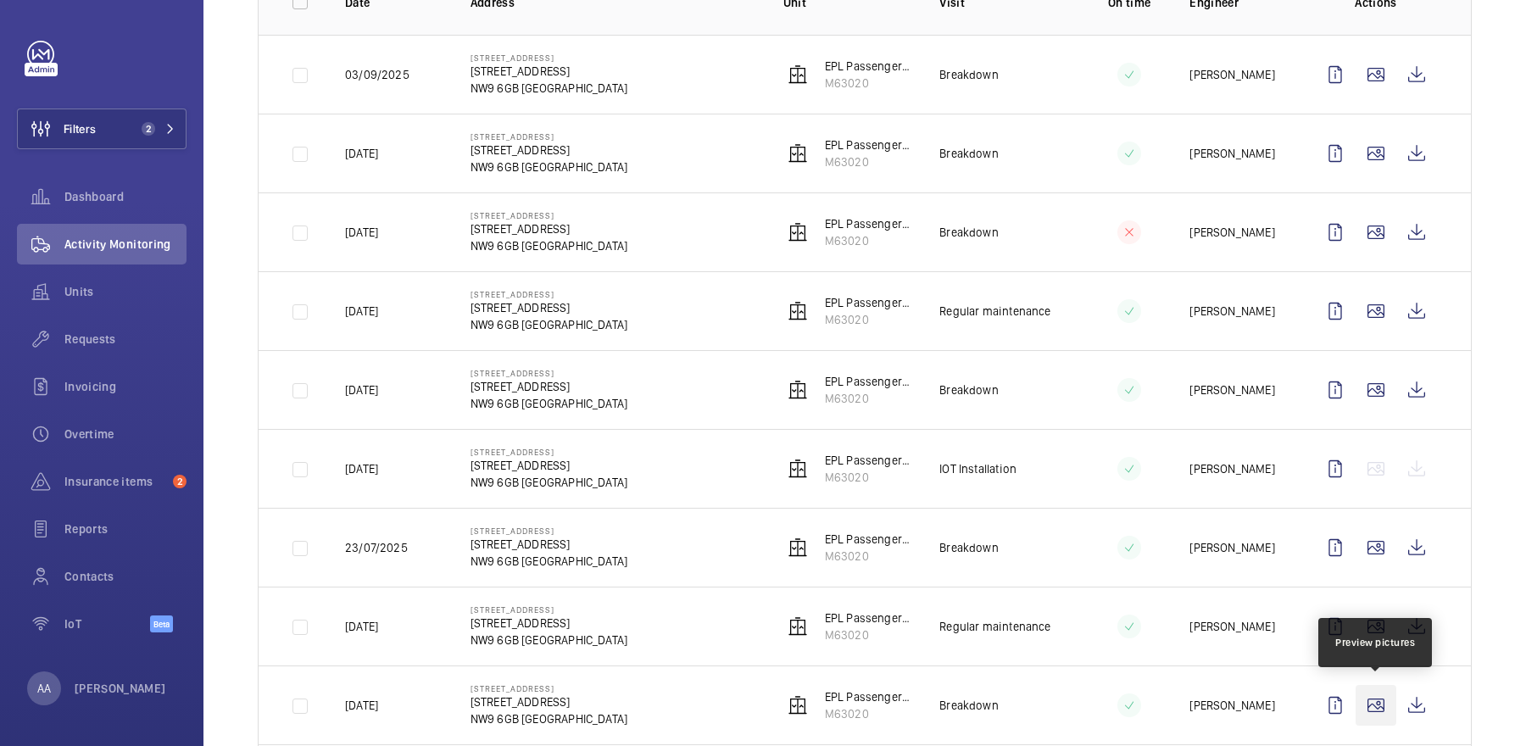
click at [1387, 712] on wm-front-icon-button at bounding box center [1375, 705] width 41 height 41
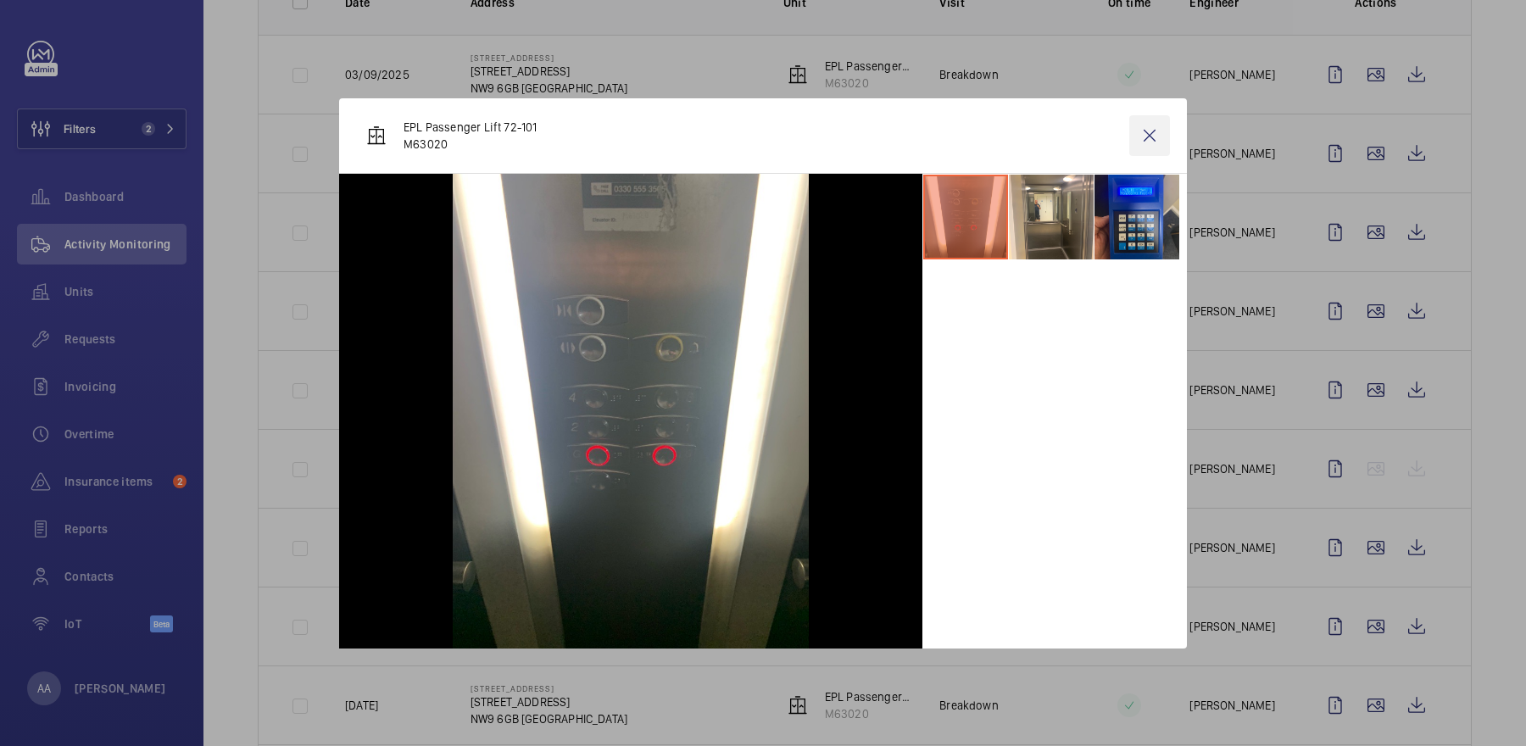
click at [1160, 122] on wm-front-icon-button at bounding box center [1149, 135] width 41 height 41
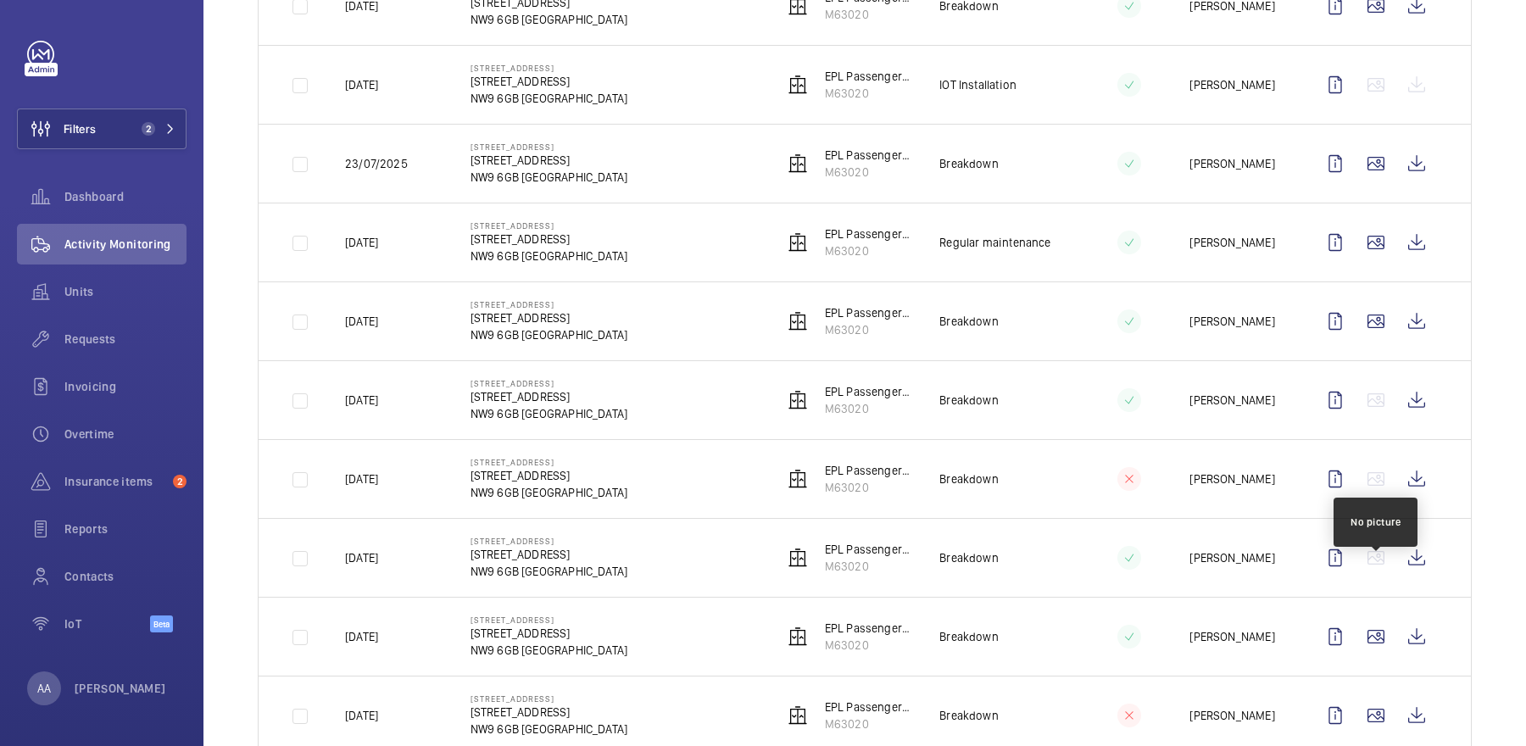
scroll to position [704, 0]
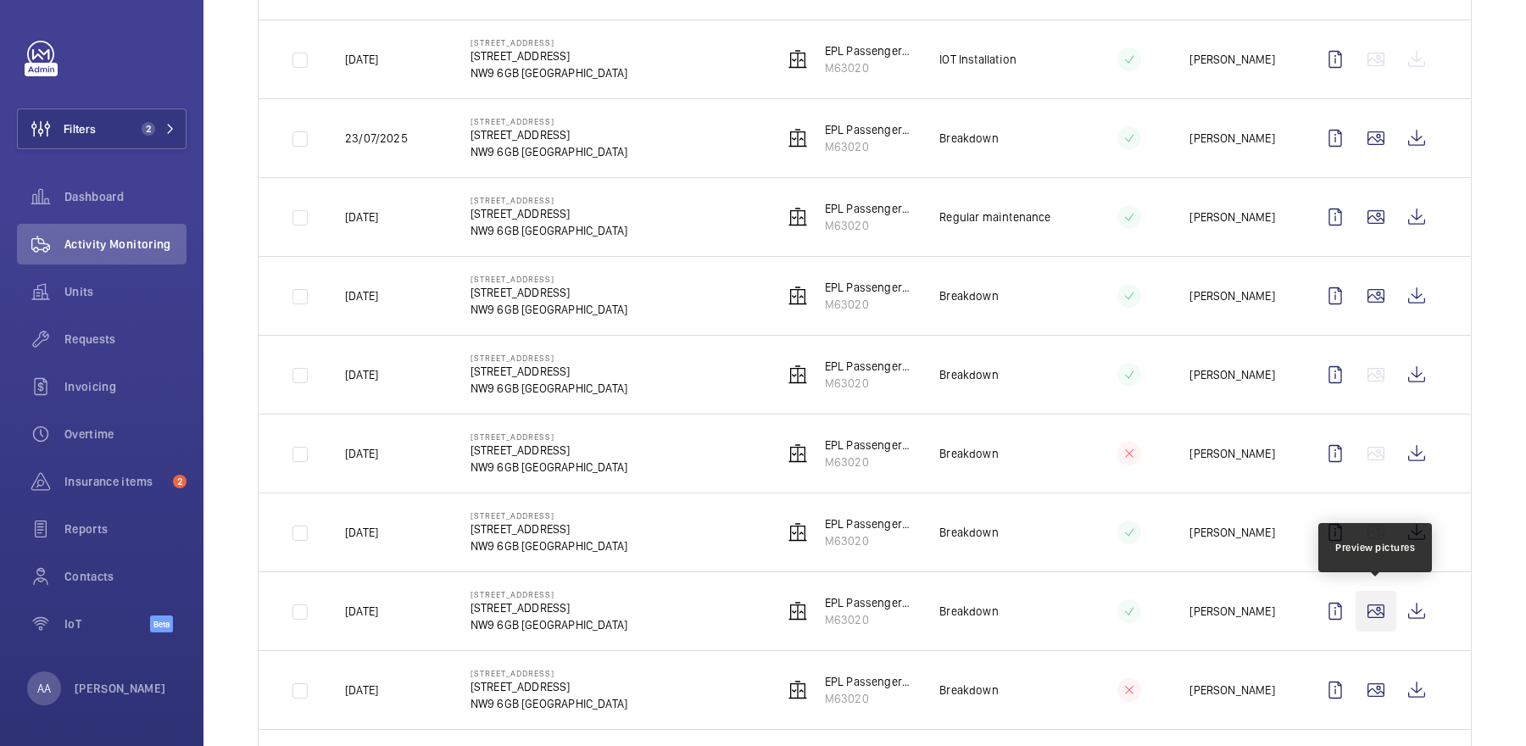
click at [1376, 598] on wm-front-icon-button at bounding box center [1375, 611] width 41 height 41
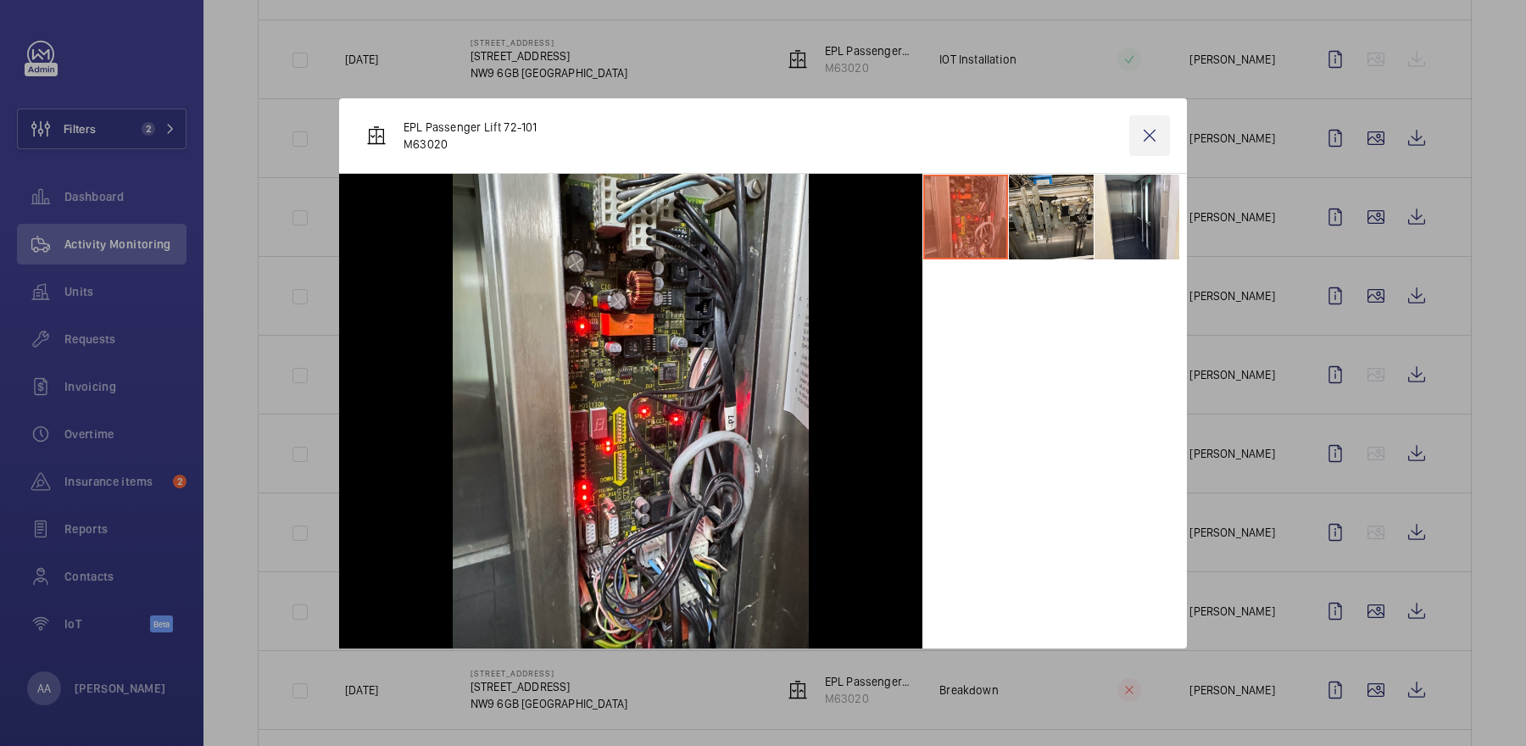
click at [1146, 145] on wm-front-icon-button at bounding box center [1149, 135] width 41 height 41
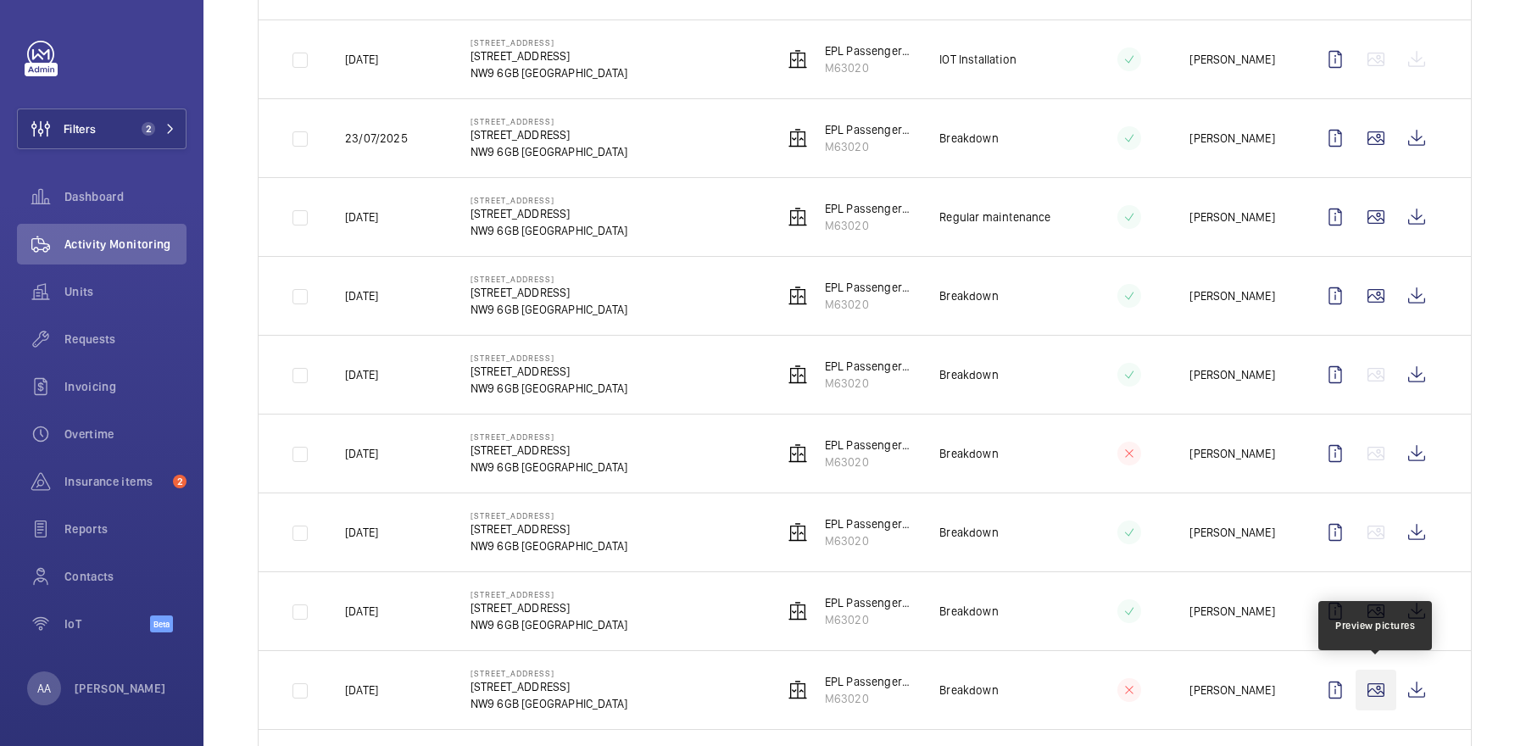
click at [1386, 689] on wm-front-icon-button at bounding box center [1375, 690] width 41 height 41
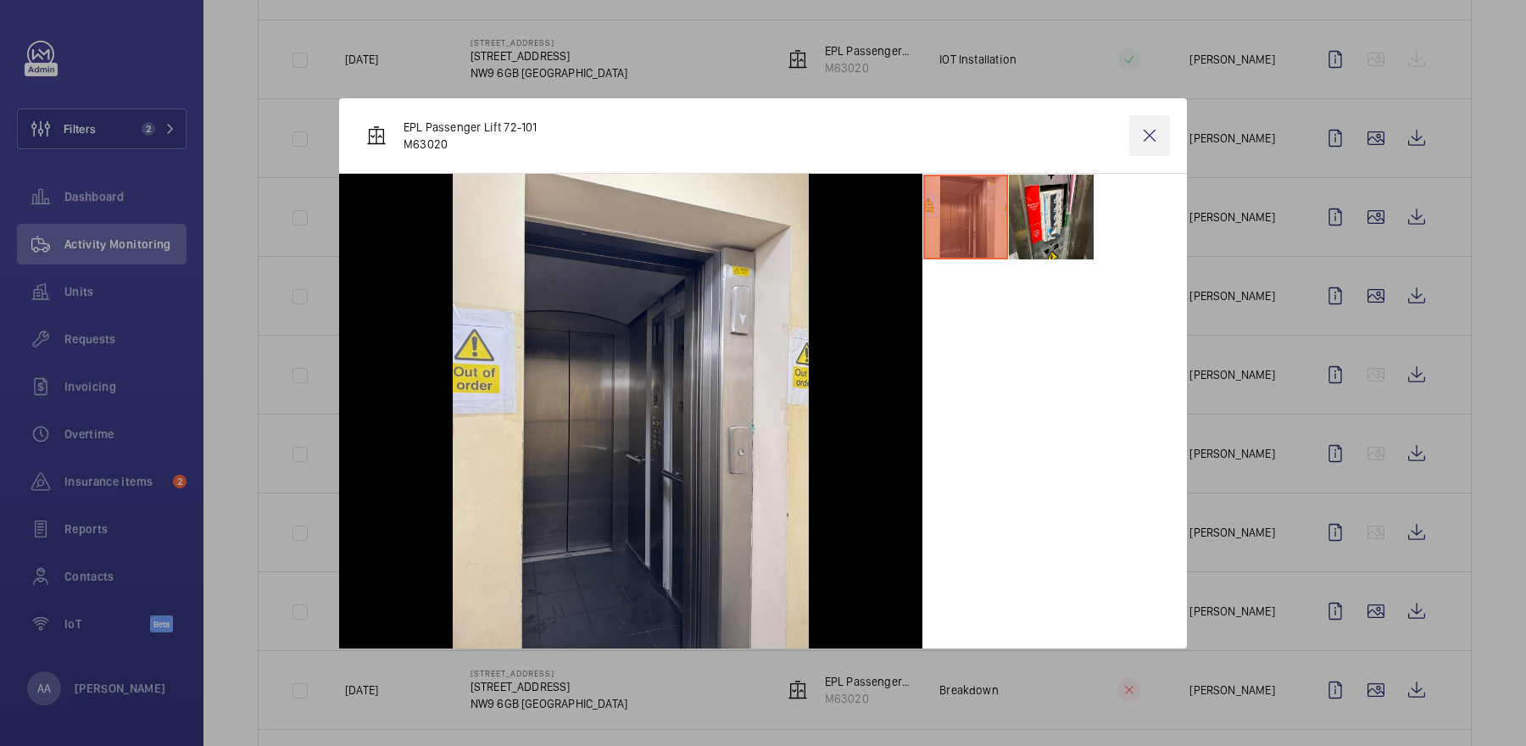
click at [1152, 155] on wm-front-icon-button at bounding box center [1149, 135] width 41 height 41
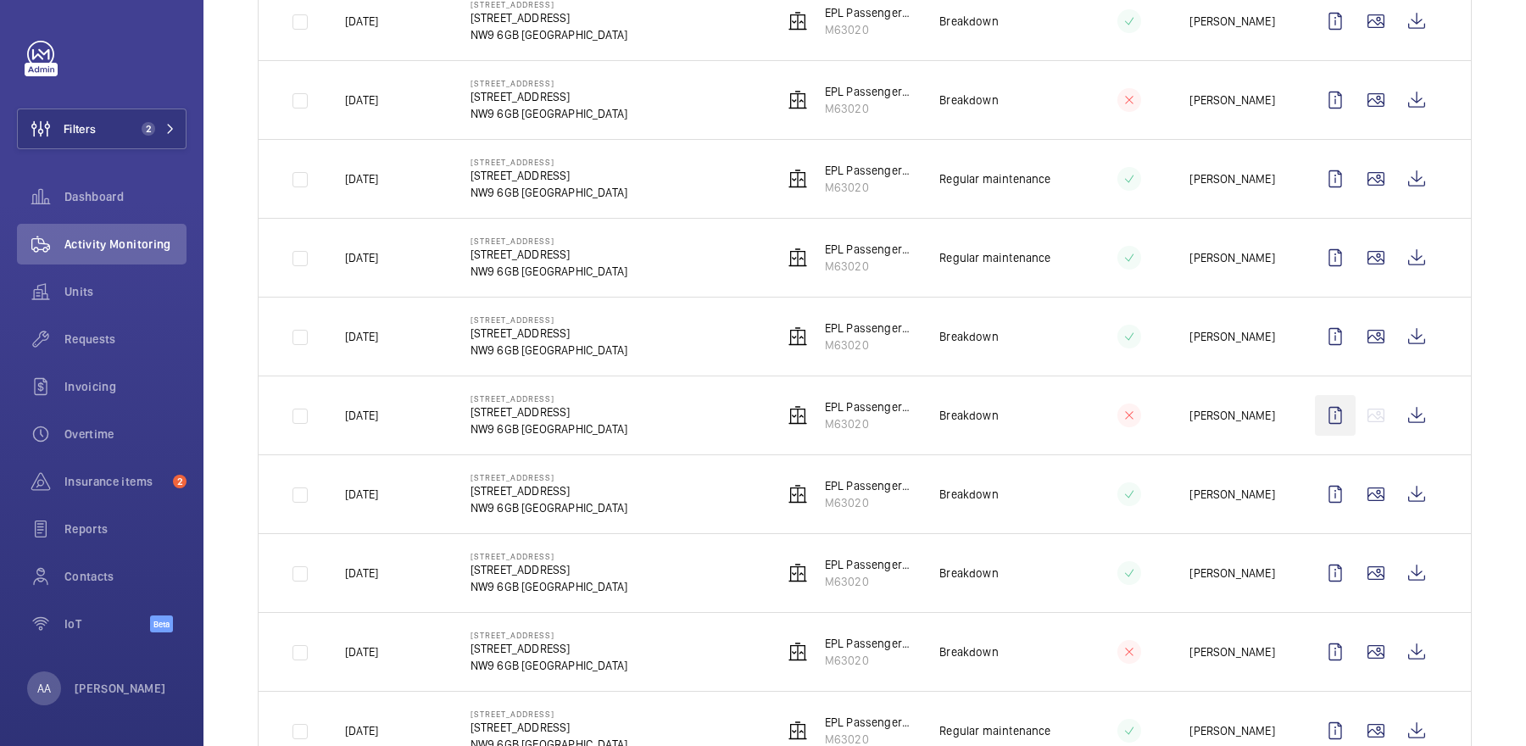
scroll to position [1303, 0]
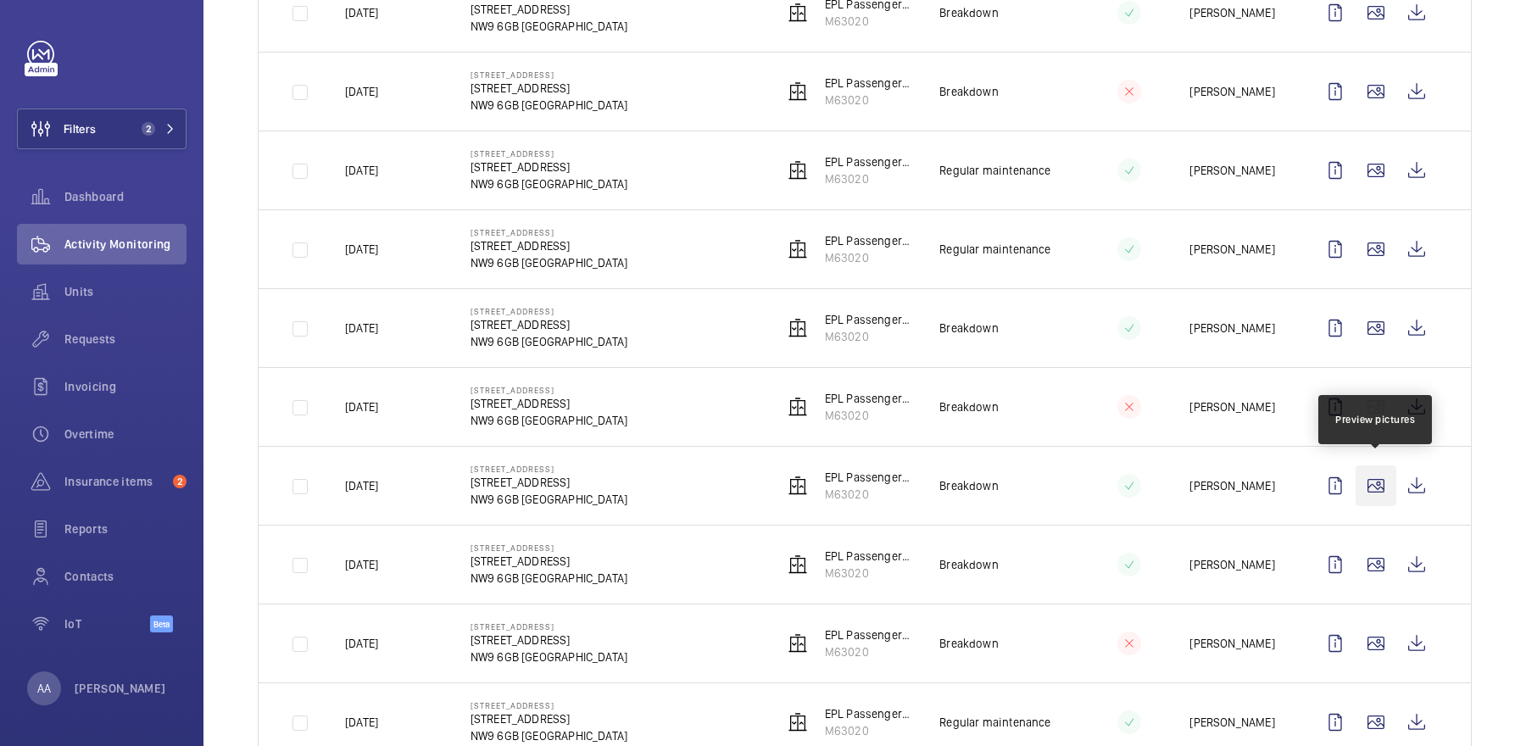
click at [1376, 482] on wm-front-icon-button at bounding box center [1375, 485] width 41 height 41
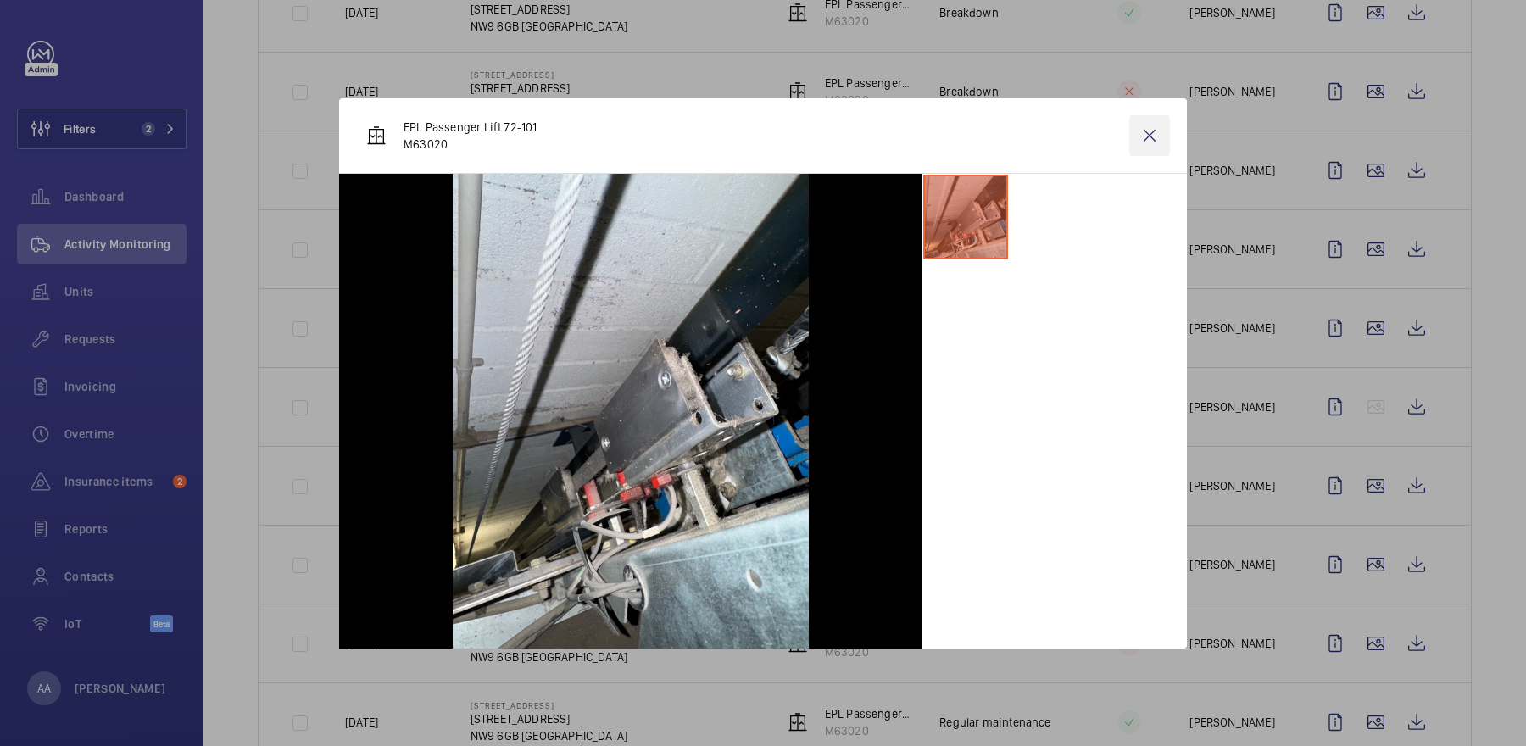
click at [1148, 125] on wm-front-icon-button at bounding box center [1149, 135] width 41 height 41
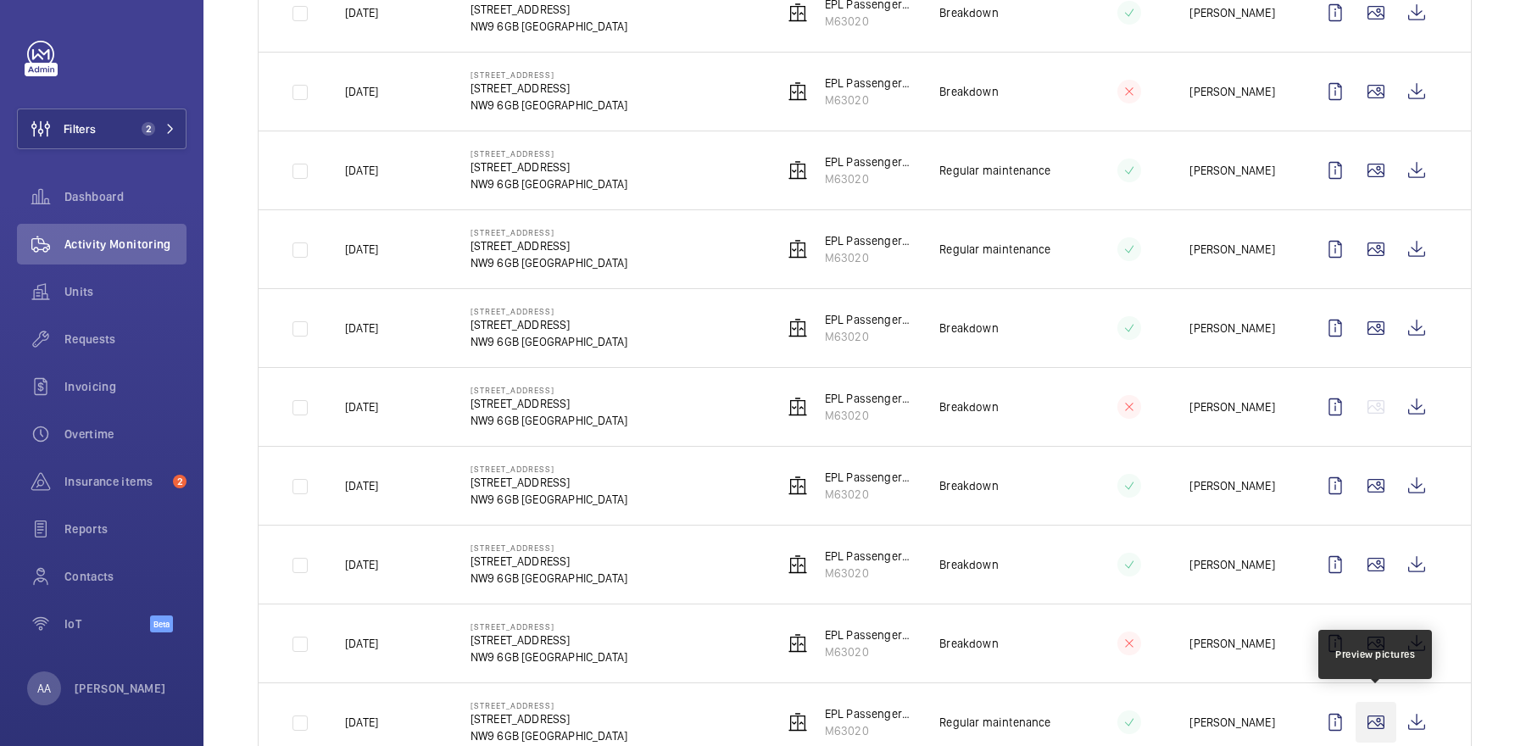
click at [1372, 722] on wm-front-icon-button at bounding box center [1375, 722] width 41 height 41
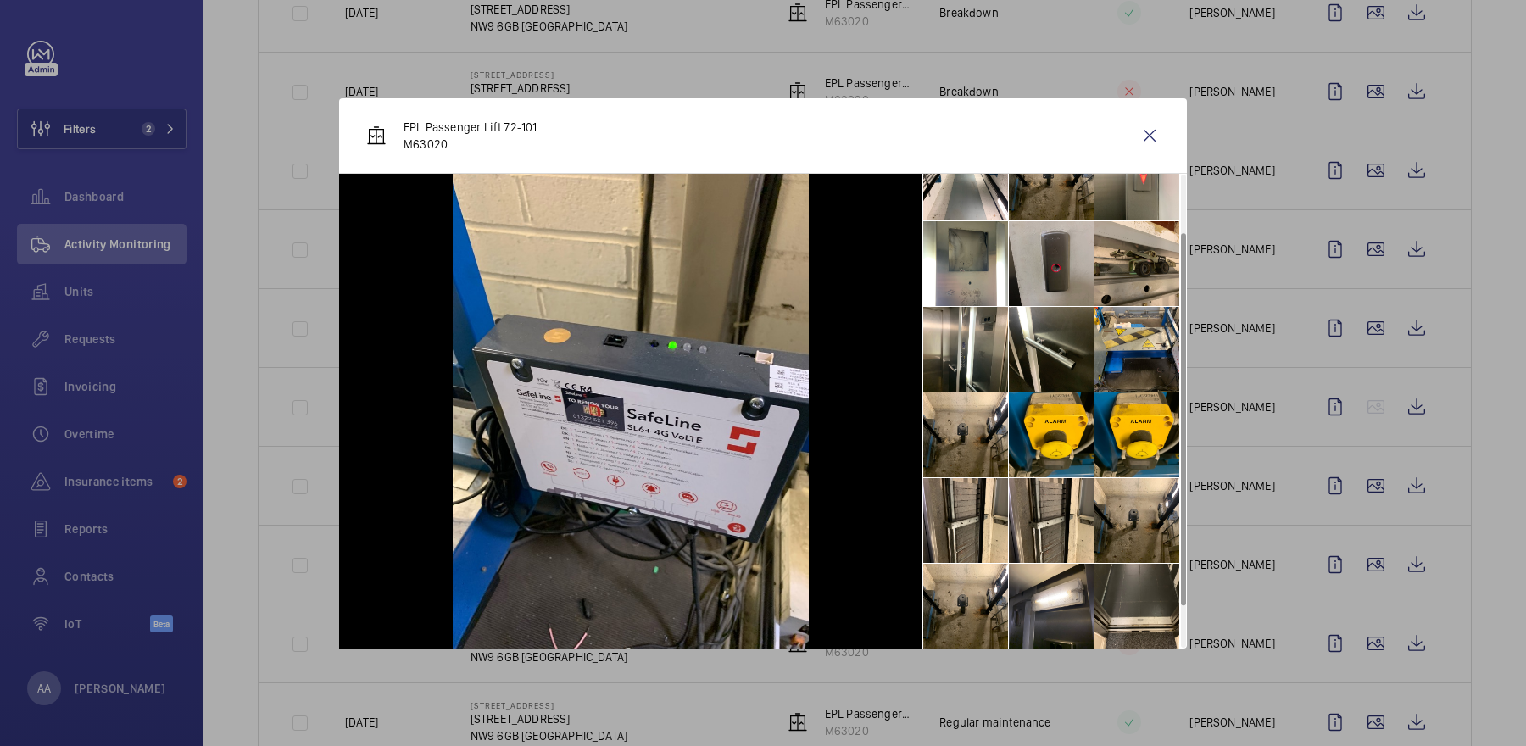
scroll to position [0, 0]
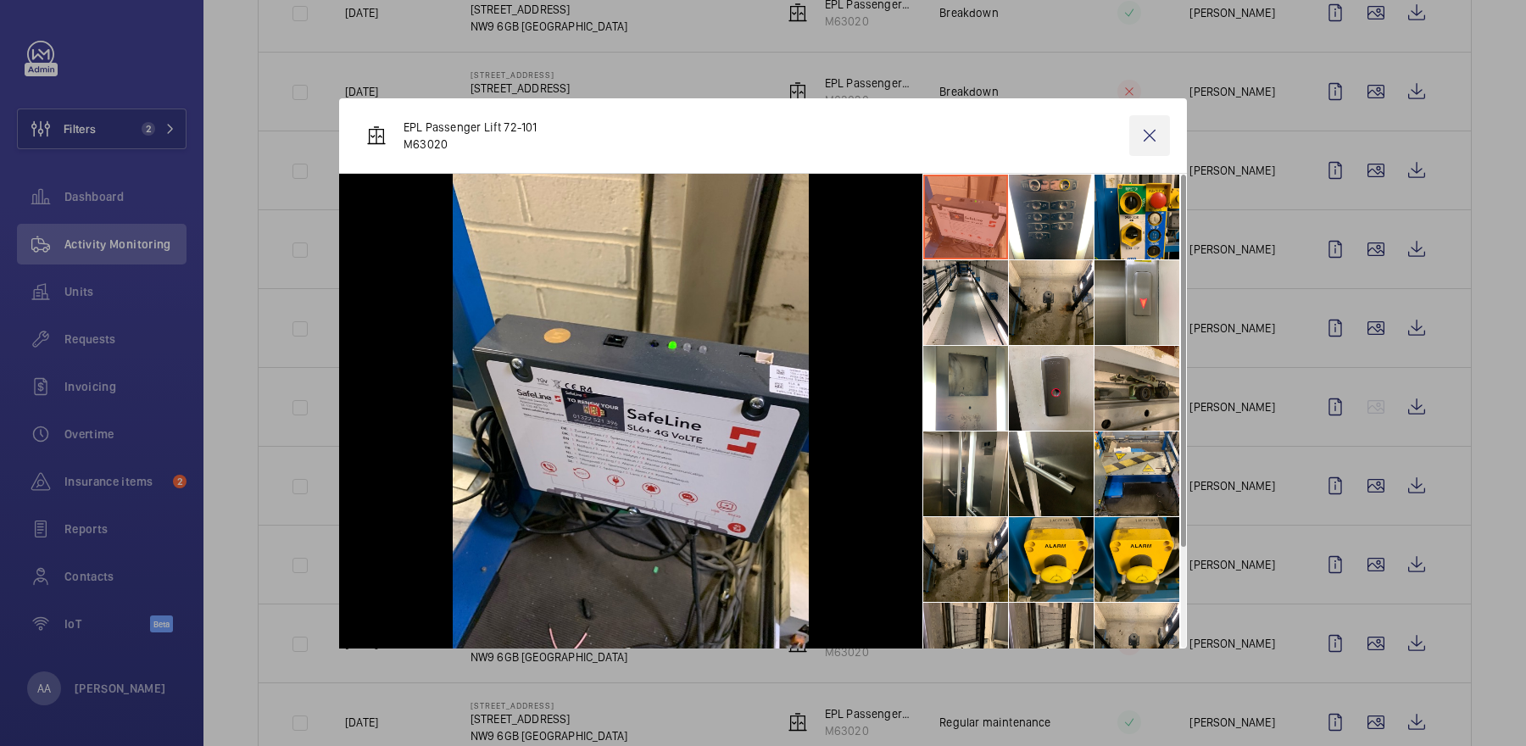
click at [1148, 142] on wm-front-icon-button at bounding box center [1149, 135] width 41 height 41
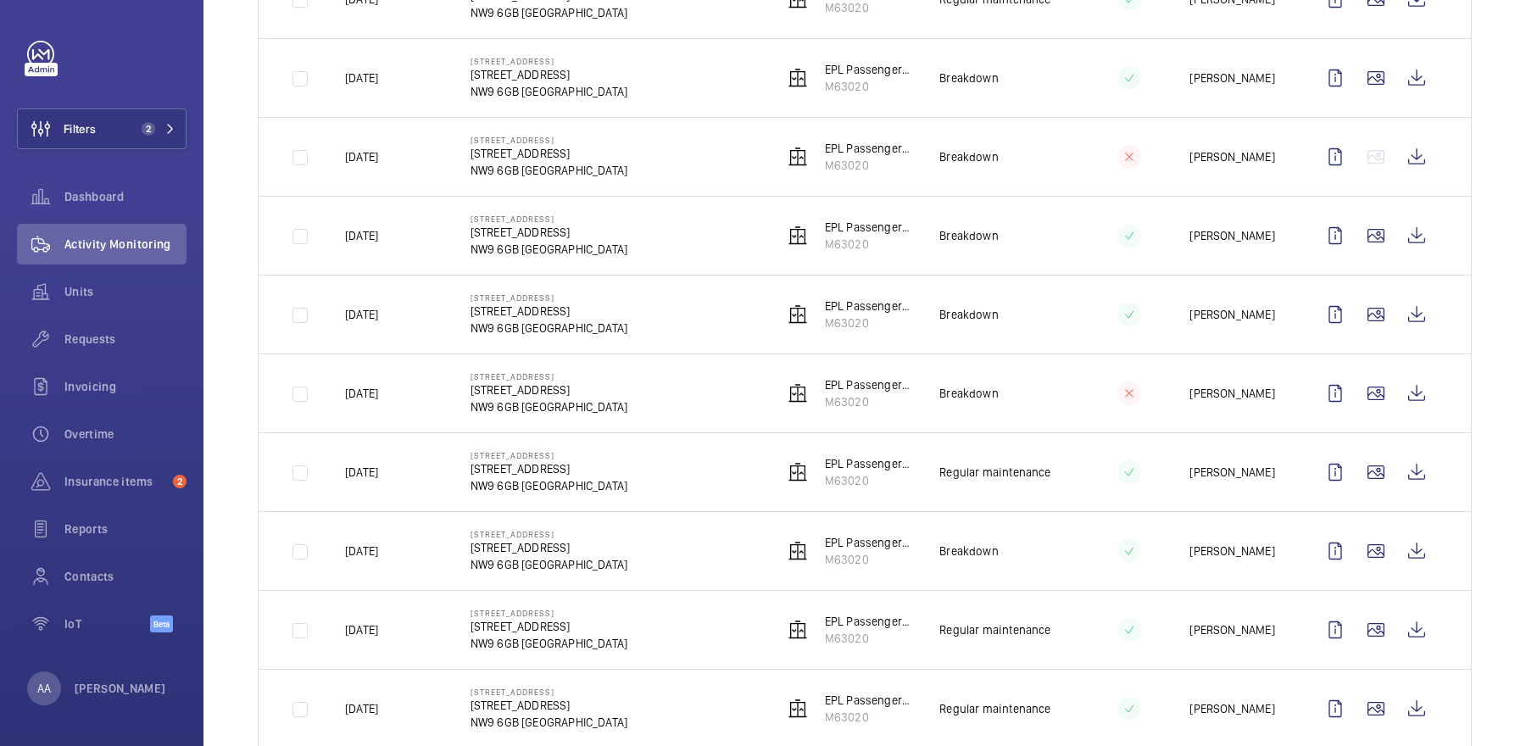
scroll to position [1613, 0]
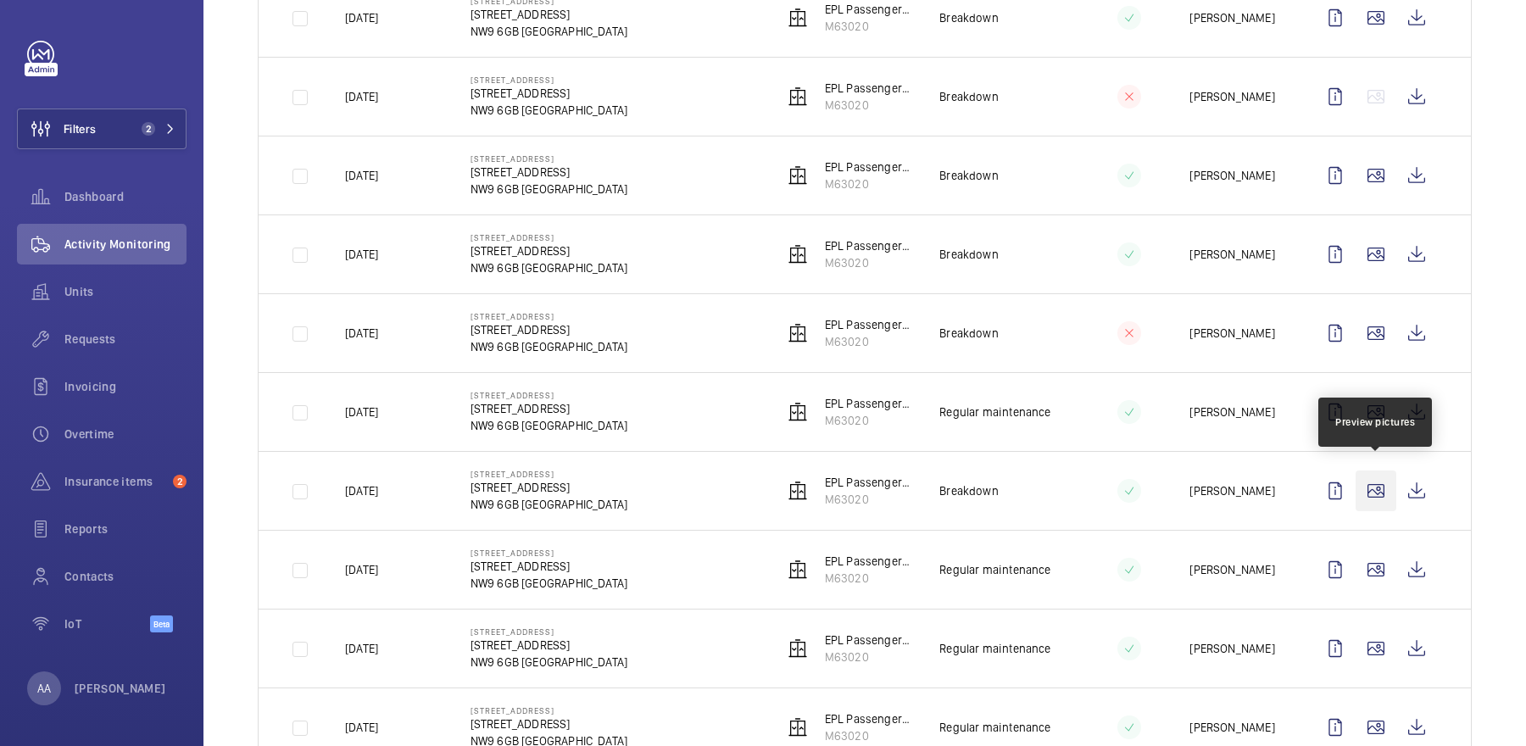
click at [1387, 477] on wm-front-icon-button at bounding box center [1375, 490] width 41 height 41
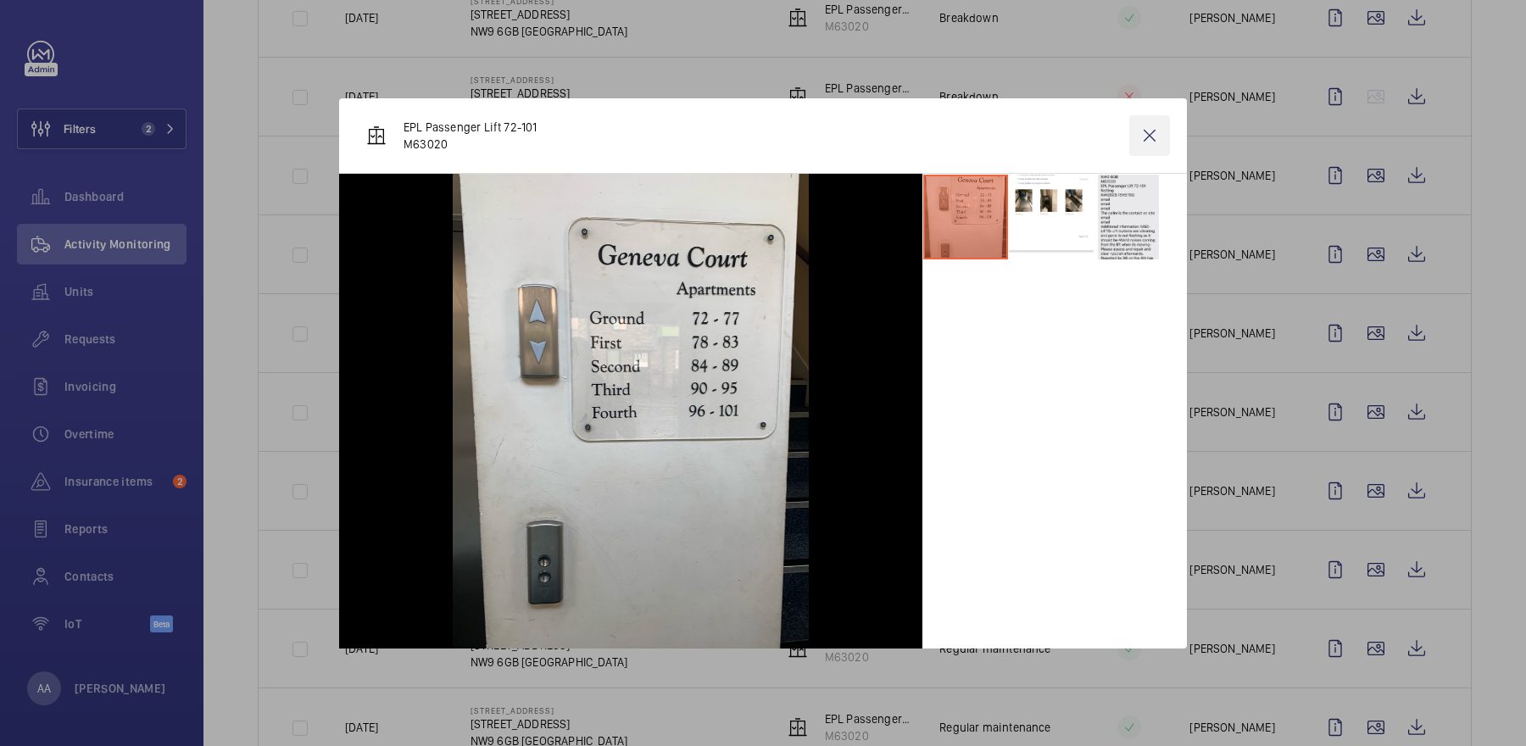
click at [1132, 134] on wm-front-icon-button at bounding box center [1149, 135] width 41 height 41
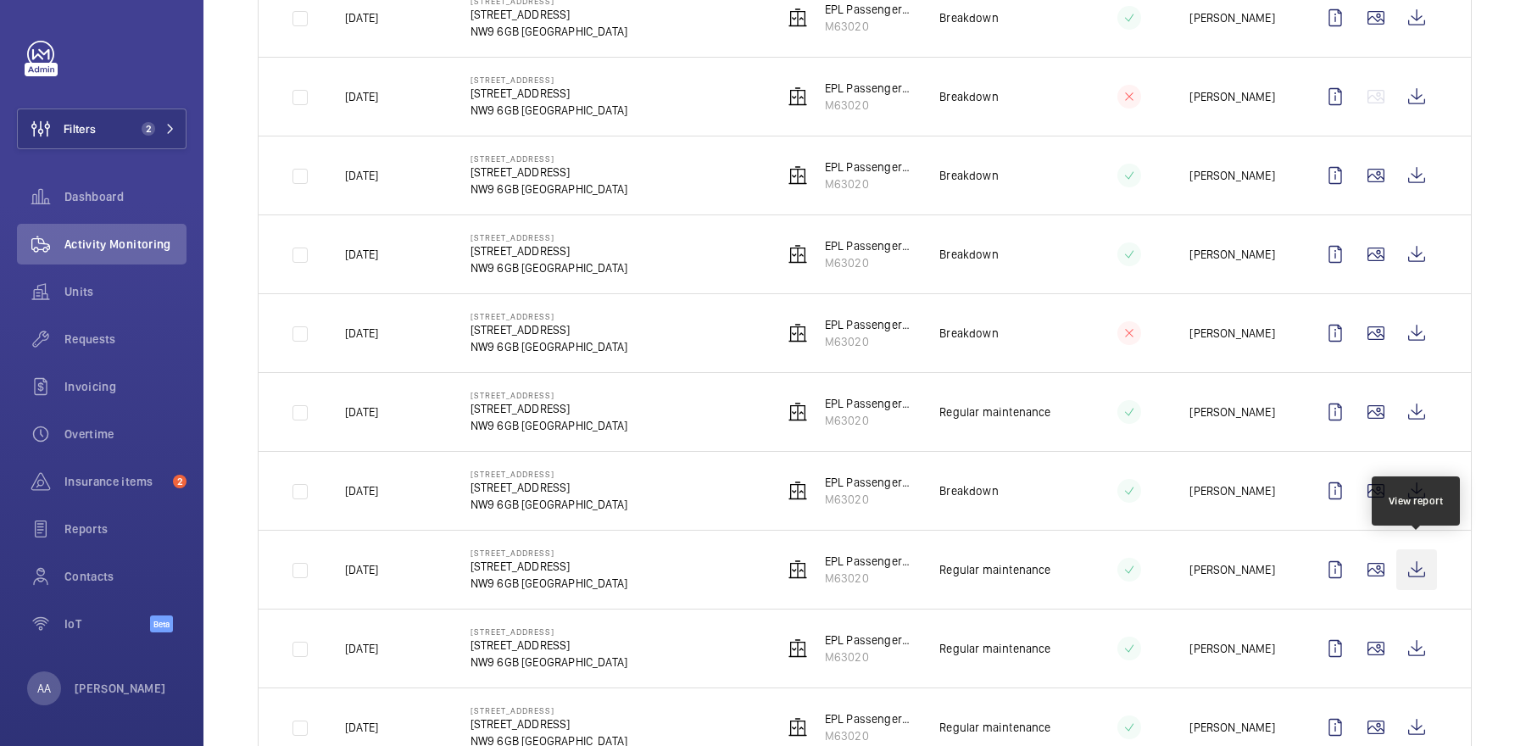
click at [1412, 558] on wm-front-icon-button at bounding box center [1416, 569] width 41 height 41
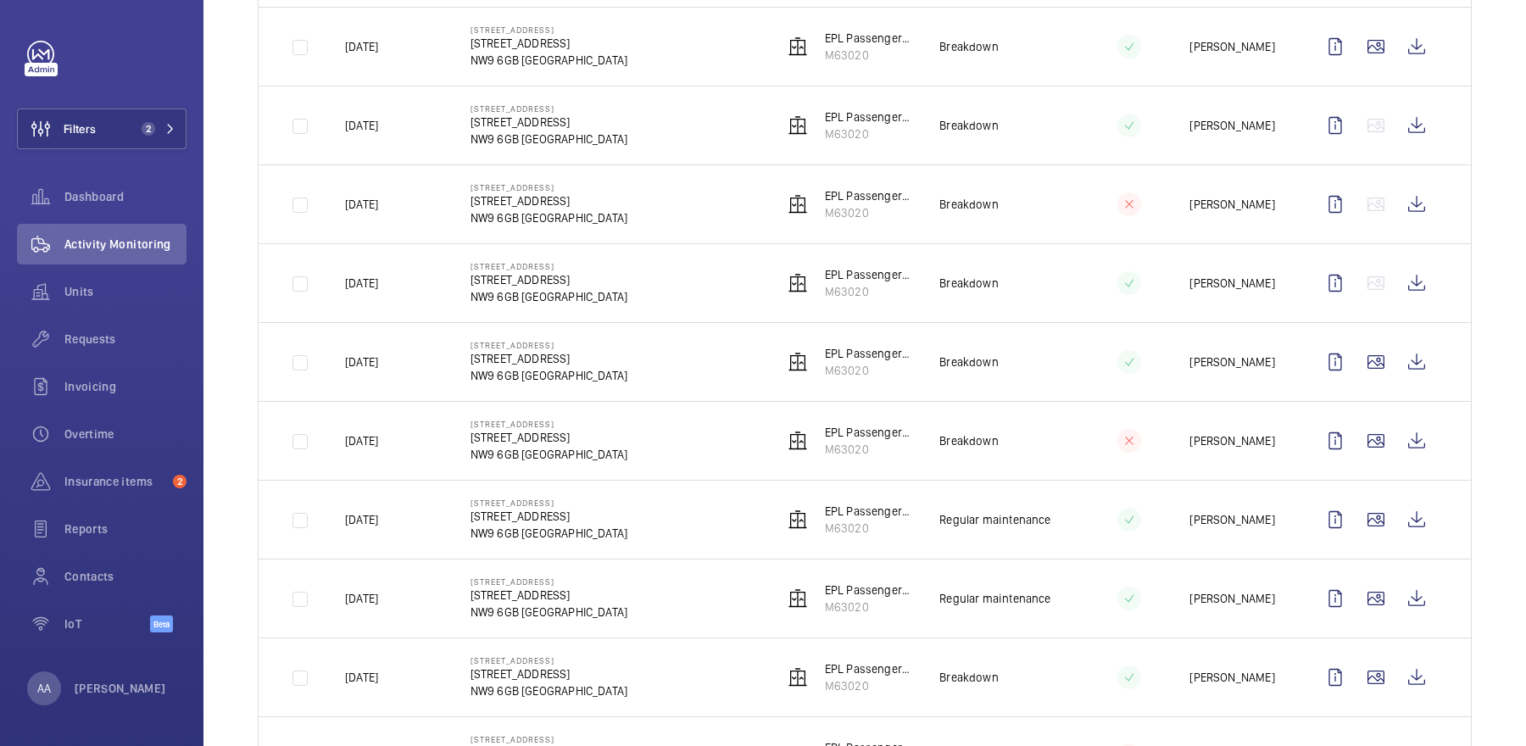
scroll to position [0, 0]
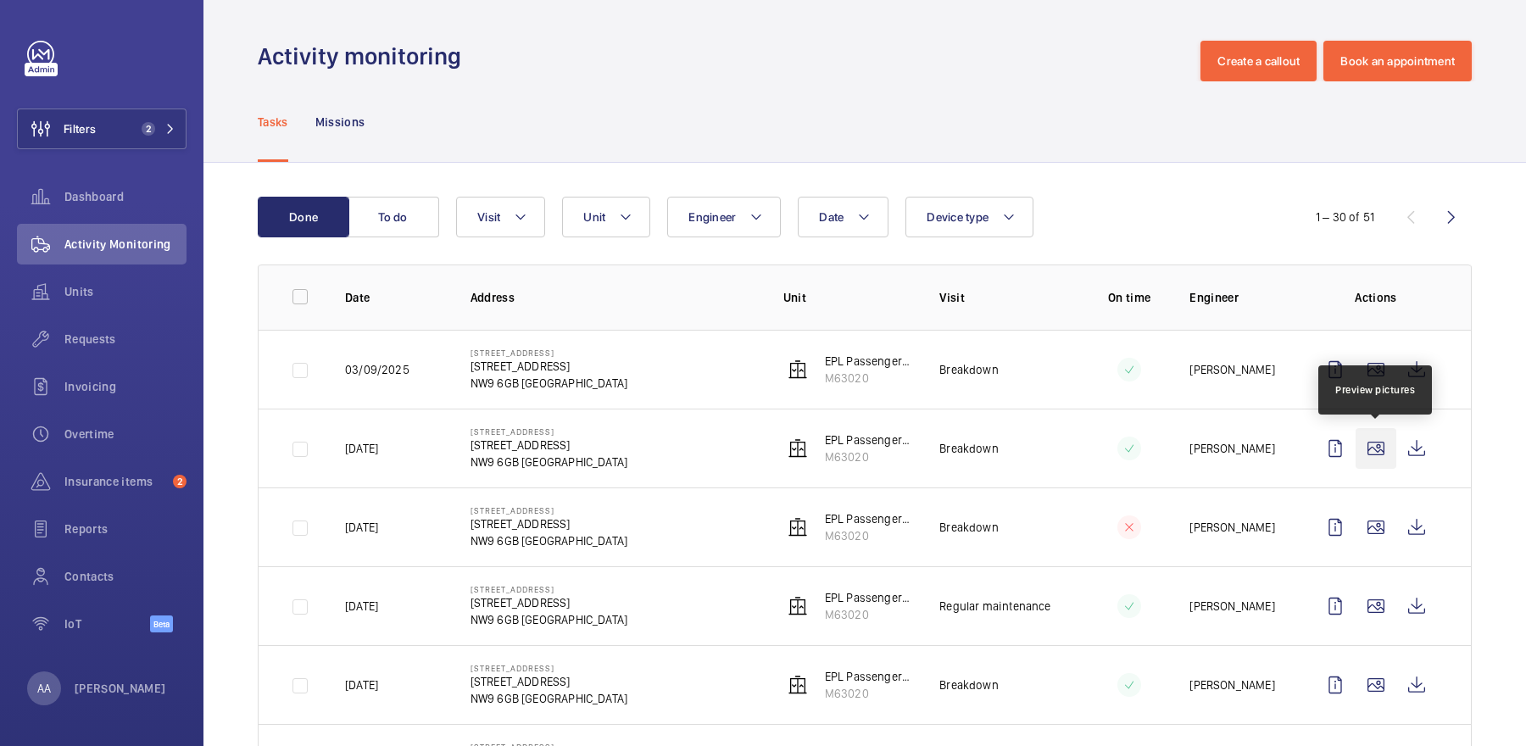
click at [1373, 458] on wm-front-icon-button at bounding box center [1375, 448] width 41 height 41
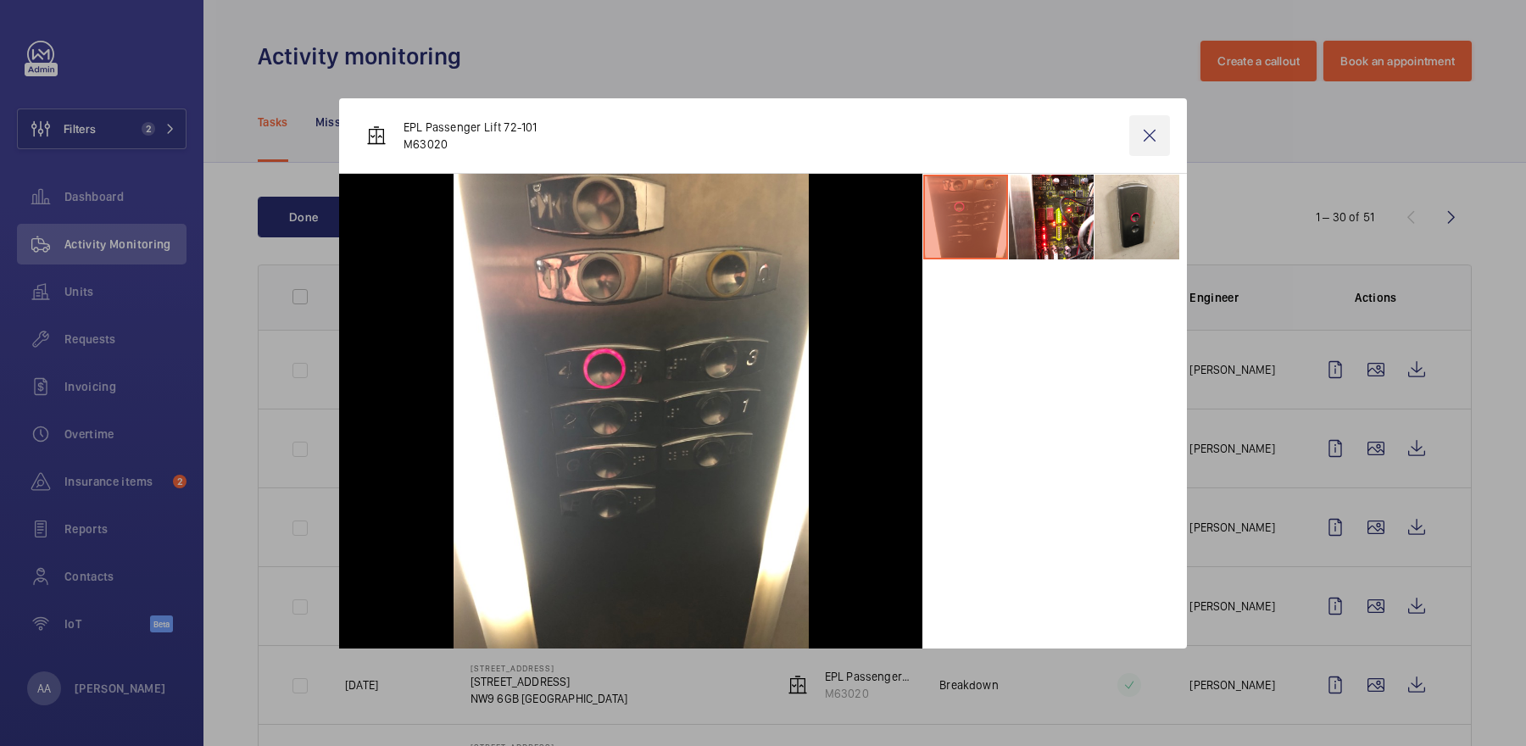
click at [1147, 139] on wm-front-icon-button at bounding box center [1149, 135] width 41 height 41
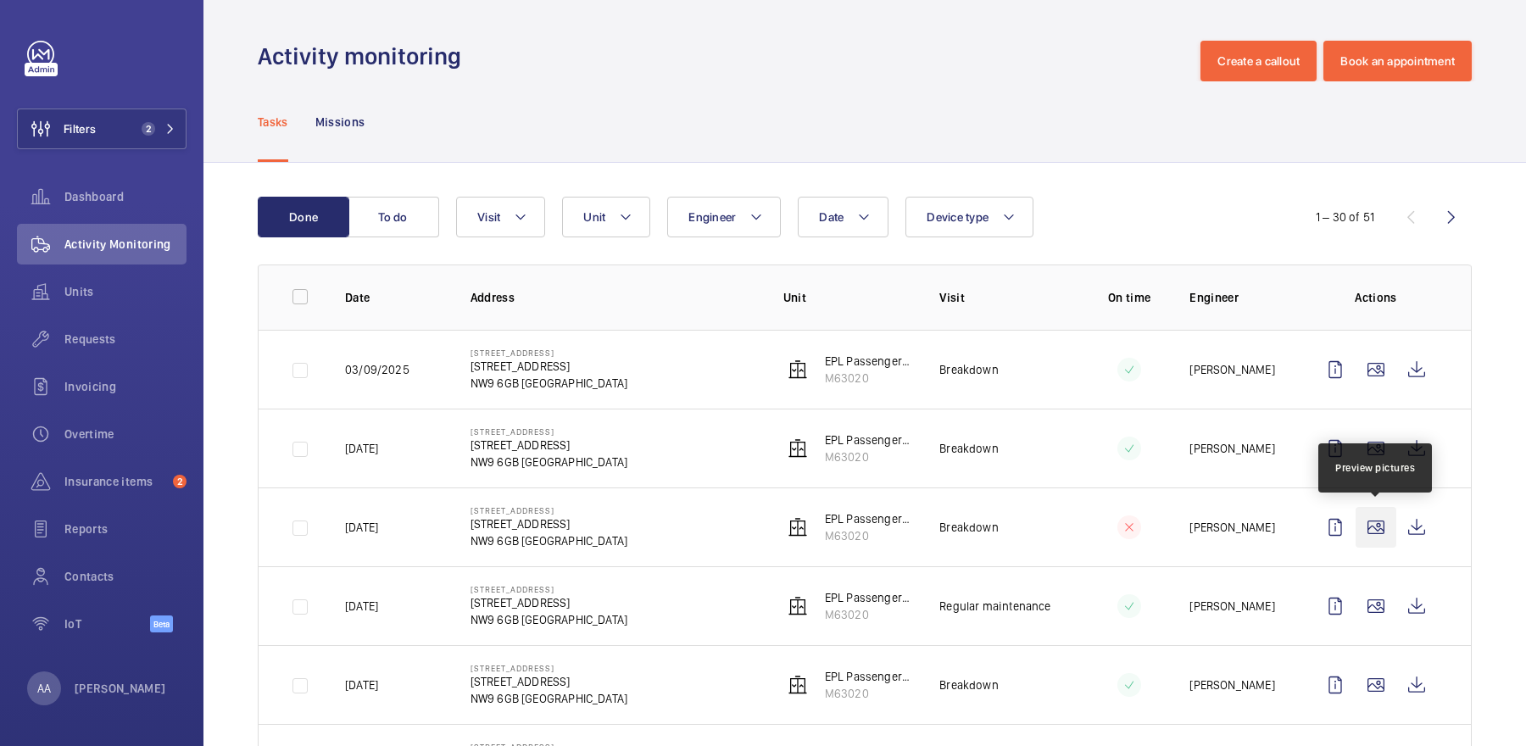
click at [1386, 525] on wm-front-icon-button at bounding box center [1375, 527] width 41 height 41
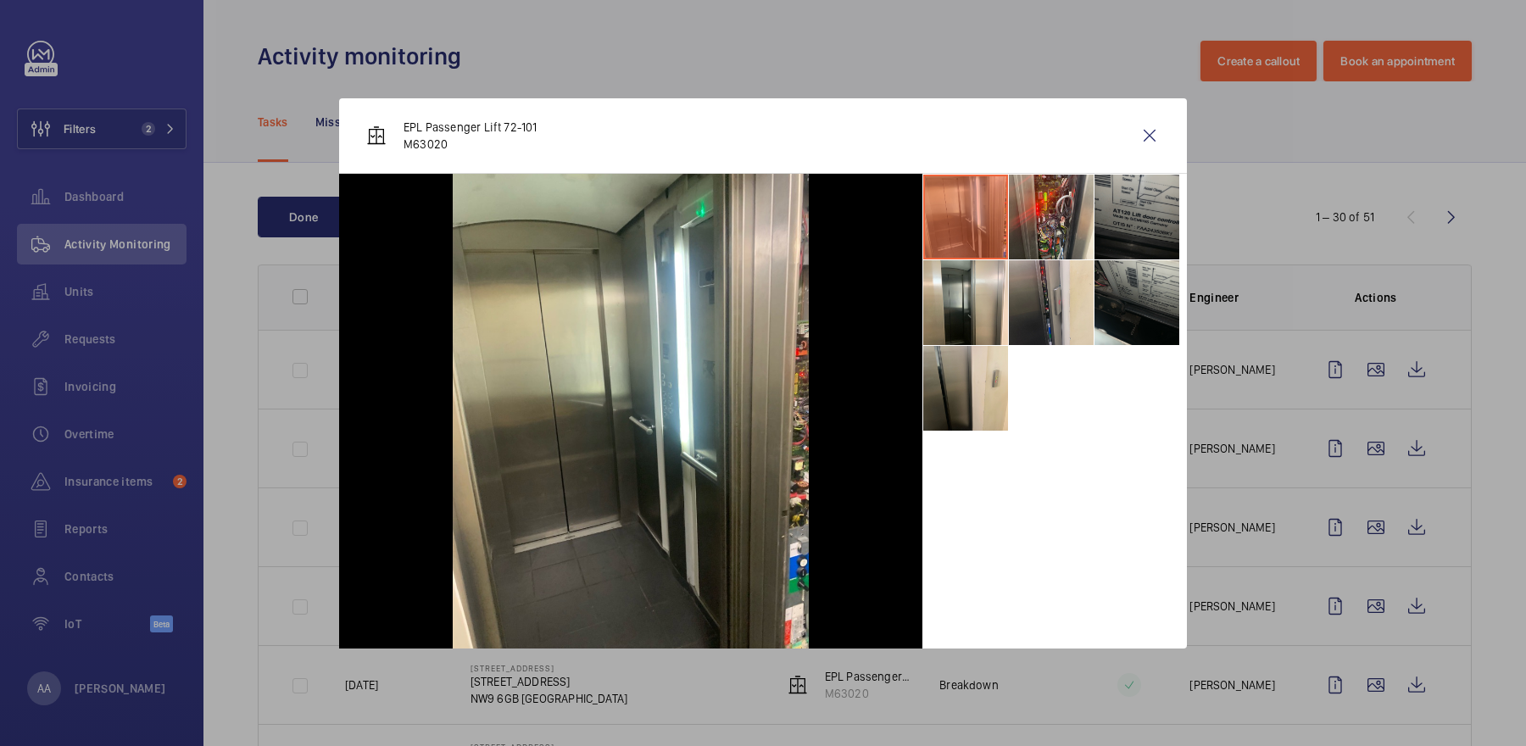
click at [1121, 211] on li at bounding box center [1136, 217] width 85 height 85
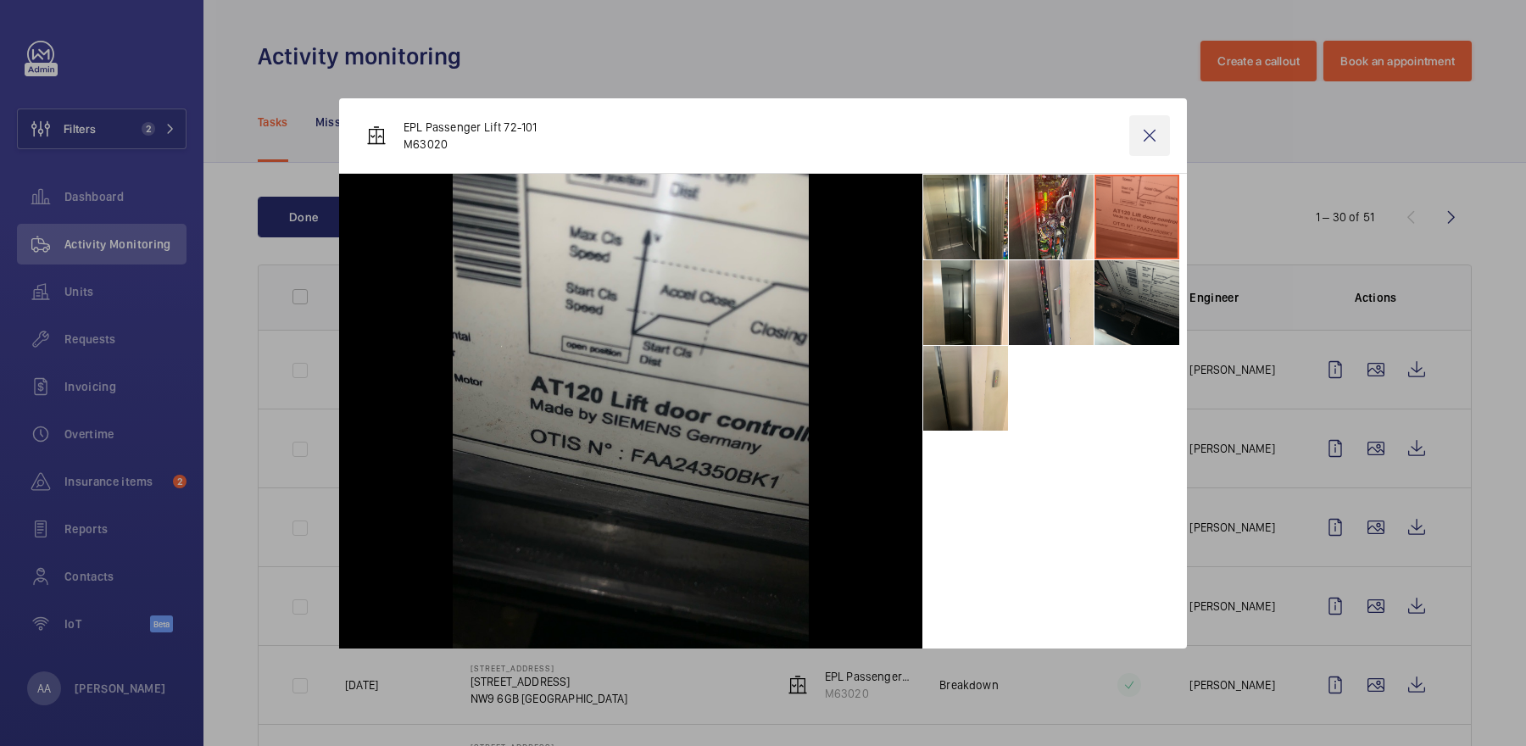
click at [1155, 136] on wm-front-icon-button at bounding box center [1149, 135] width 41 height 41
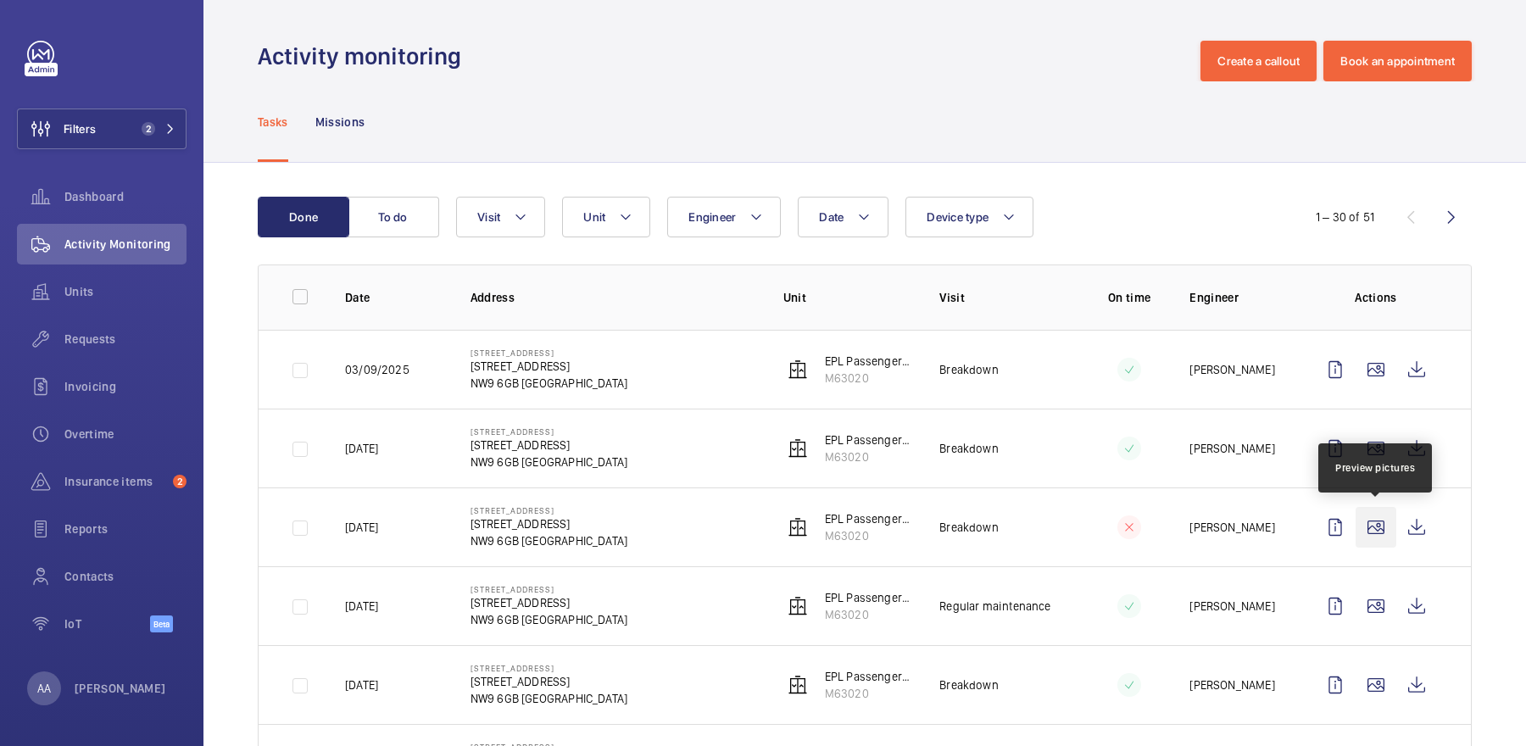
click at [1386, 526] on wm-front-icon-button at bounding box center [1375, 527] width 41 height 41
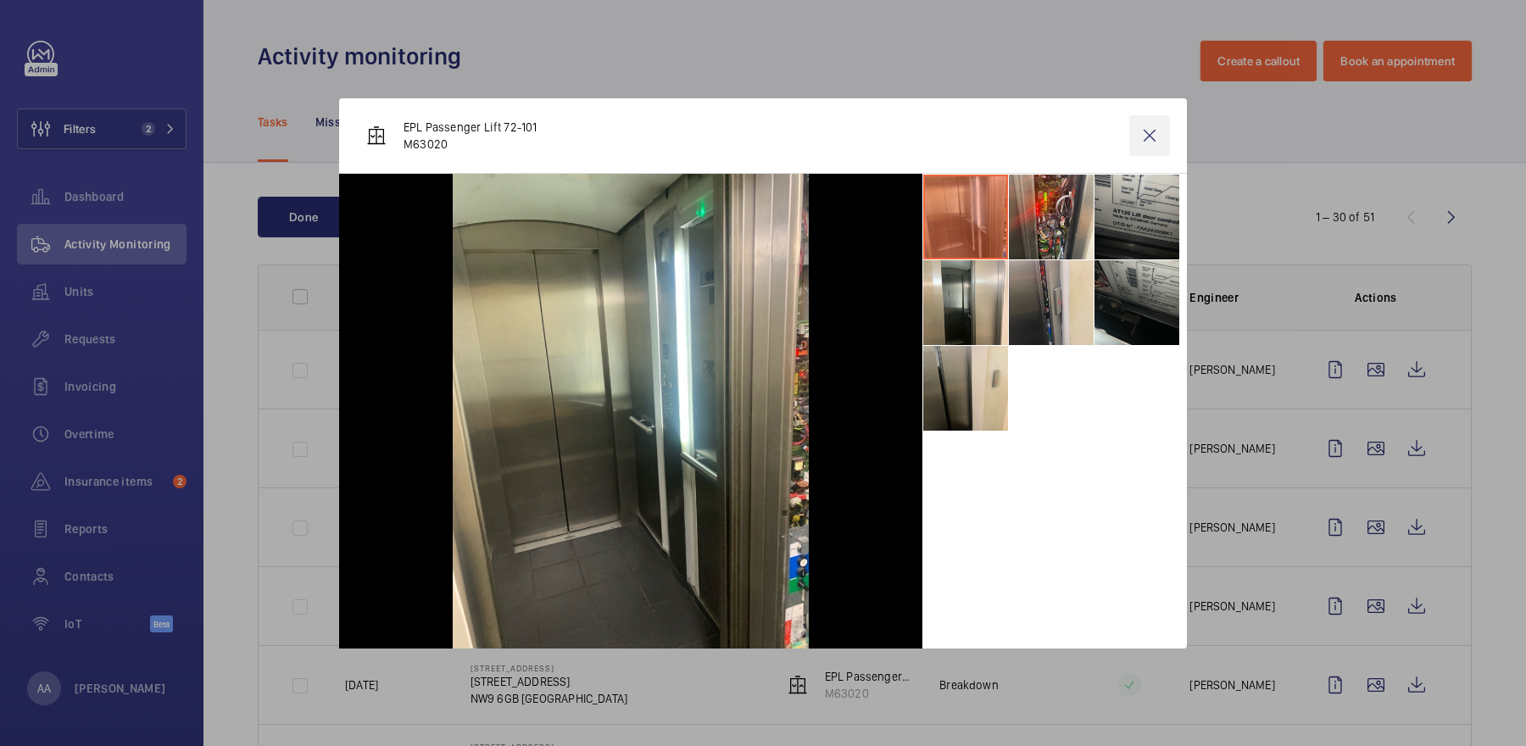
click at [1147, 132] on wm-front-icon-button at bounding box center [1149, 135] width 41 height 41
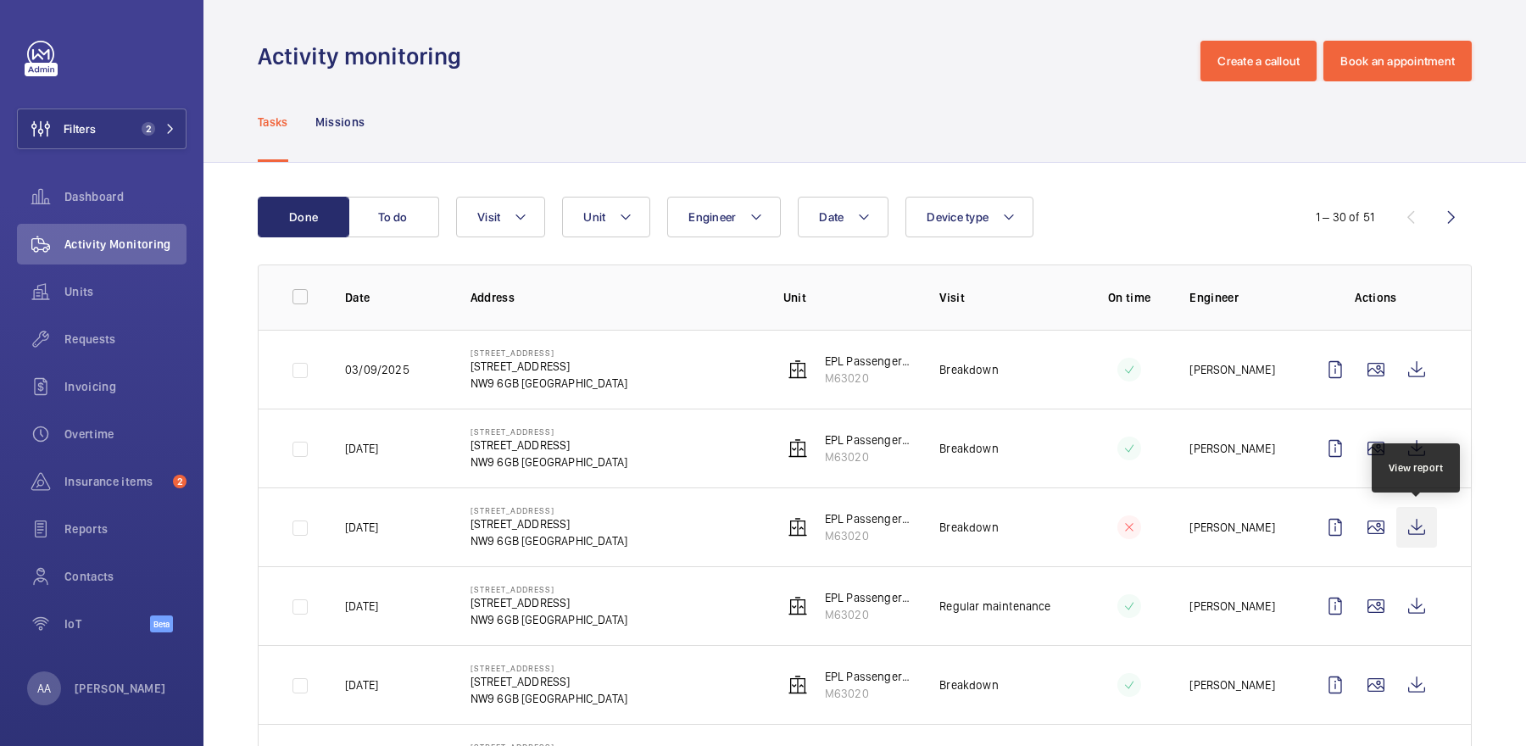
click at [1412, 520] on wm-front-icon-button at bounding box center [1416, 527] width 41 height 41
click at [133, 340] on span "Requests" at bounding box center [125, 339] width 122 height 17
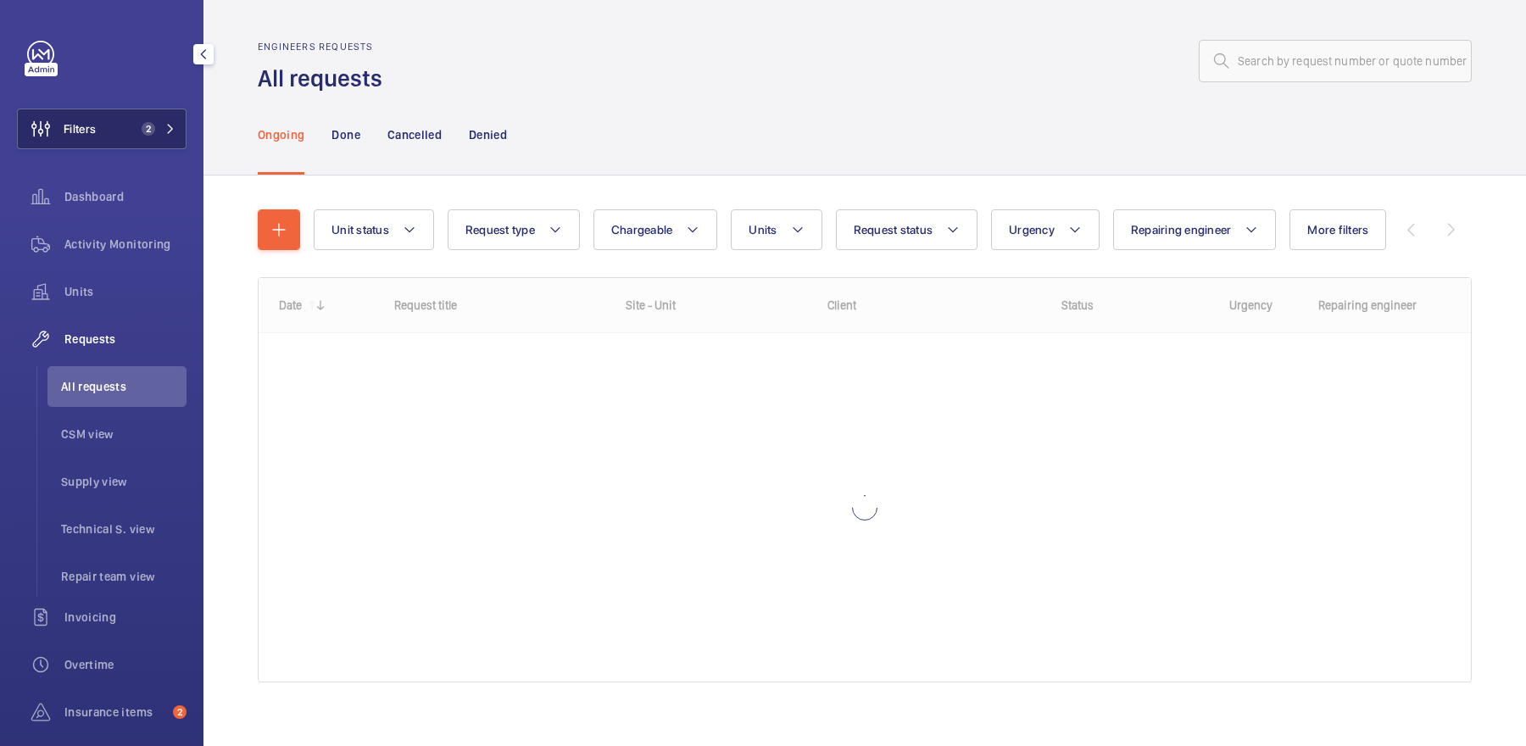
click at [109, 123] on button "Filters 2" at bounding box center [102, 129] width 170 height 41
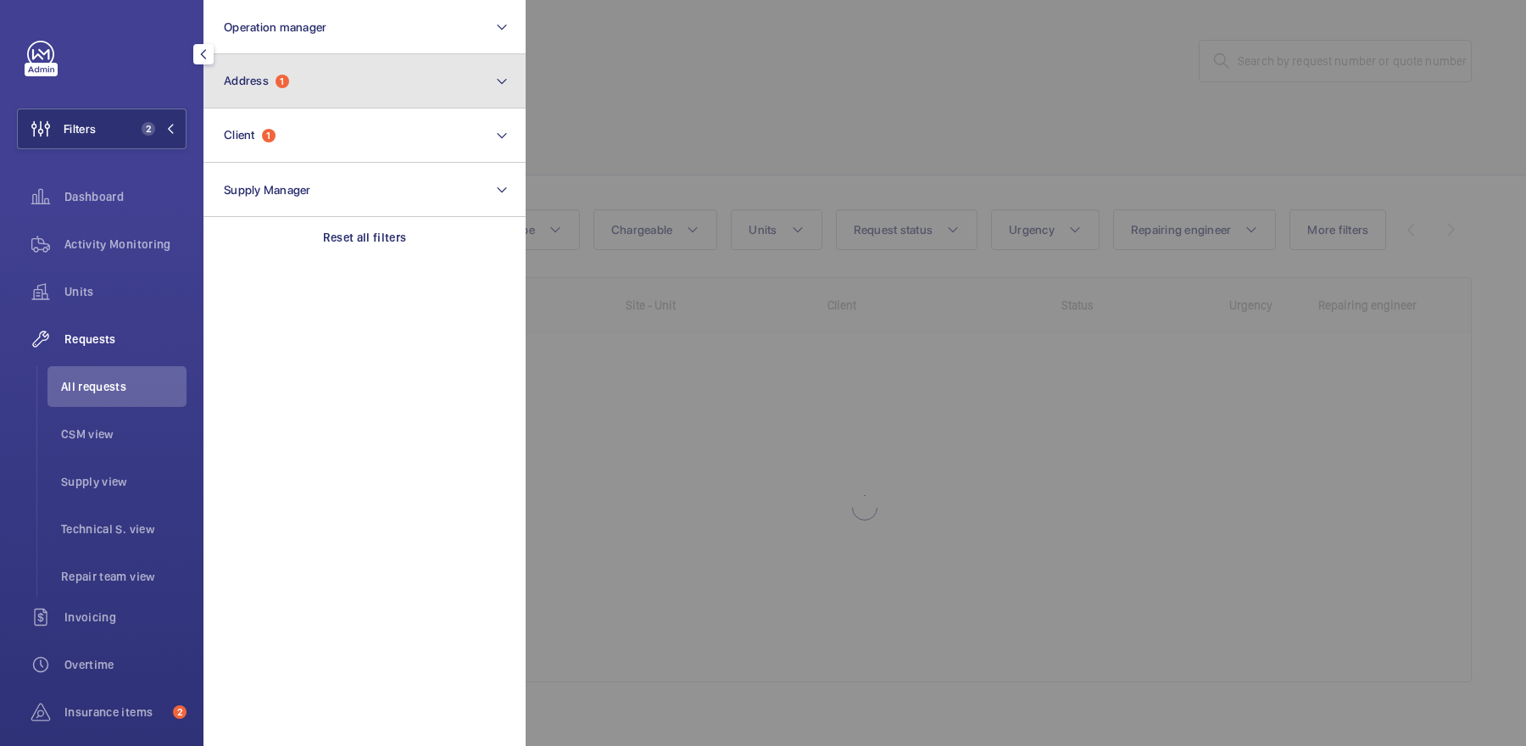
click at [291, 76] on button "Address 1" at bounding box center [364, 81] width 322 height 54
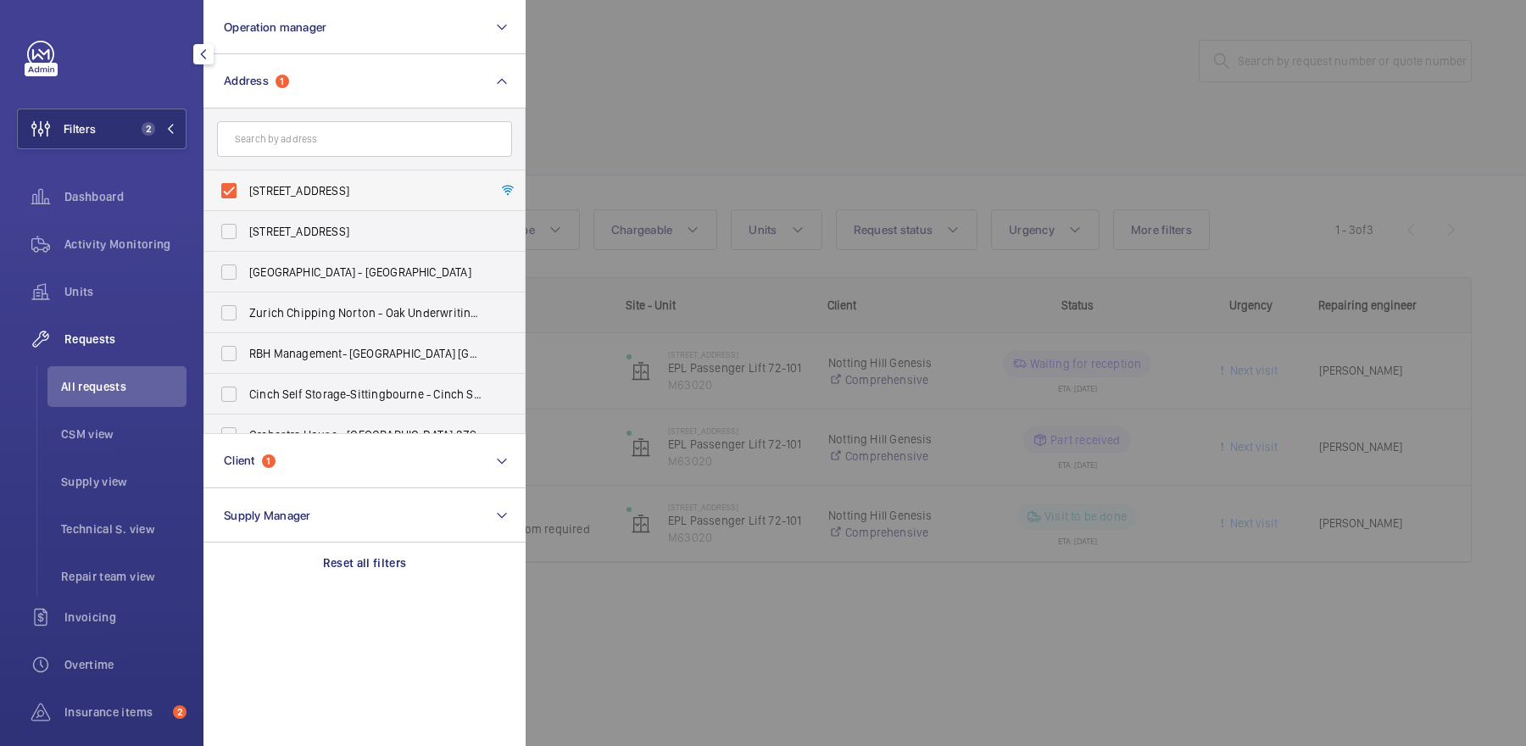
click at [300, 183] on span "72-101 Geneva Court - 72-101 Geneva Court, LONDON NW9 6GB" at bounding box center [365, 190] width 233 height 17
click at [246, 183] on input "72-101 Geneva Court - 72-101 Geneva Court, LONDON NW9 6GB" at bounding box center [229, 191] width 34 height 34
checkbox input "false"
click at [593, 120] on div at bounding box center [1289, 373] width 1526 height 746
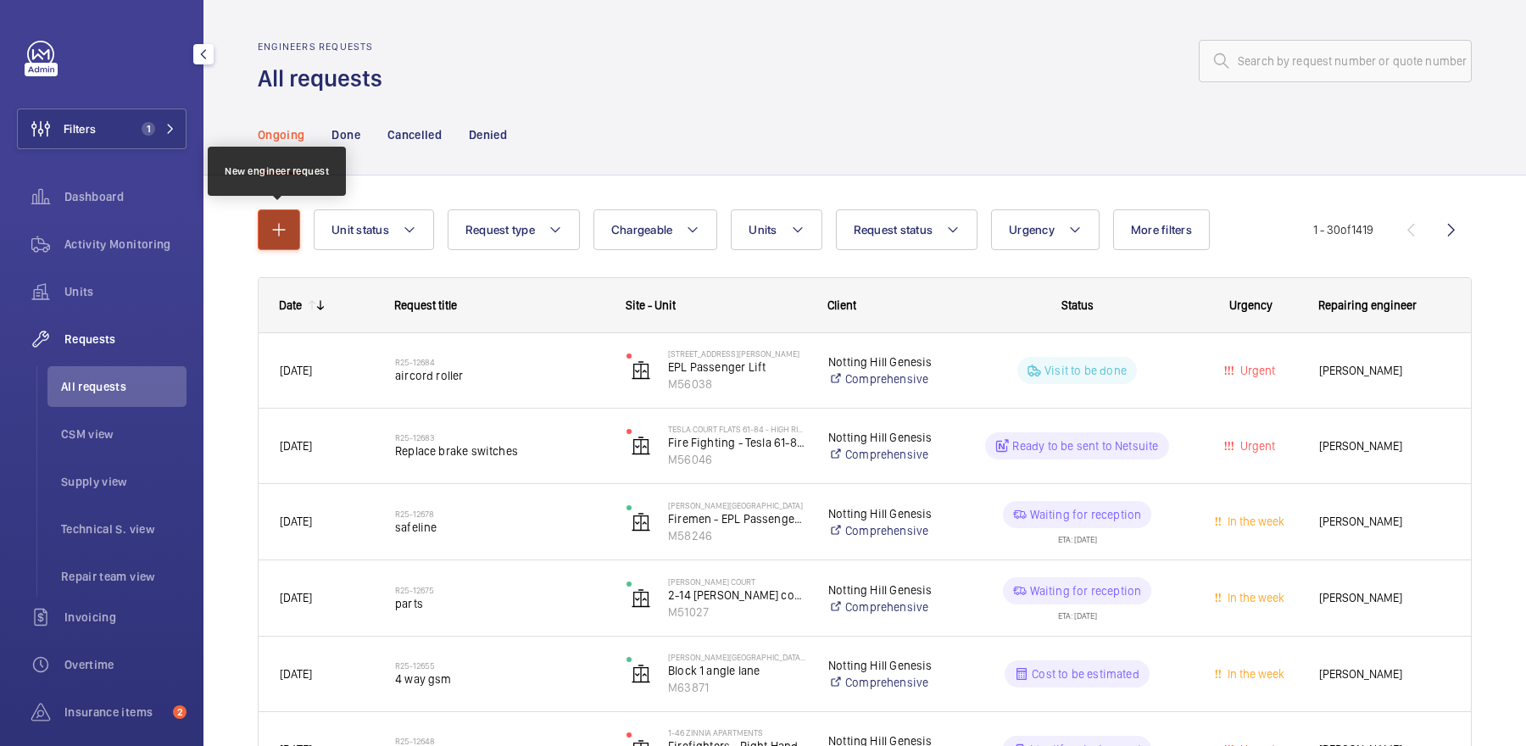
click at [283, 227] on mat-icon "button" at bounding box center [279, 230] width 20 height 20
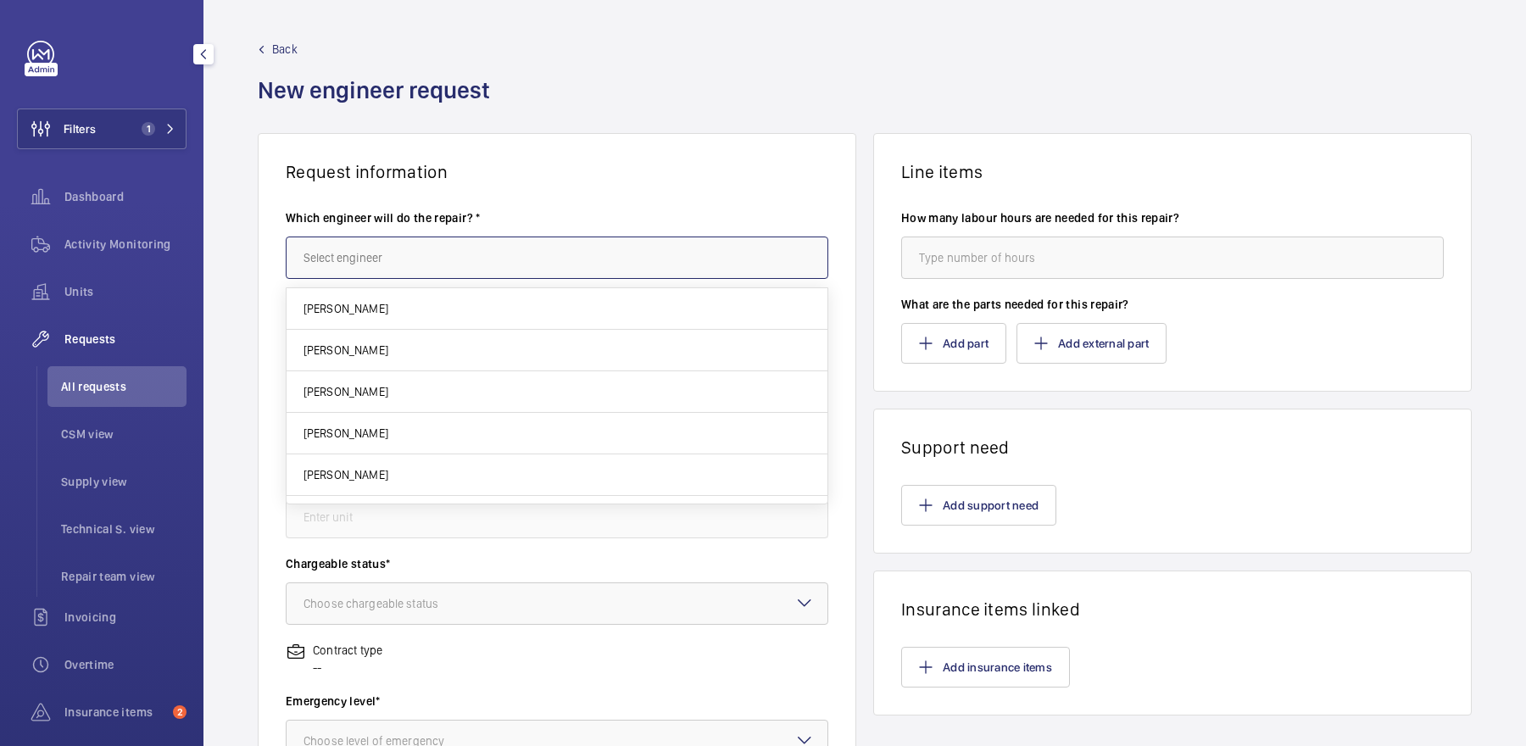
click at [431, 239] on input "text" at bounding box center [557, 258] width 543 height 42
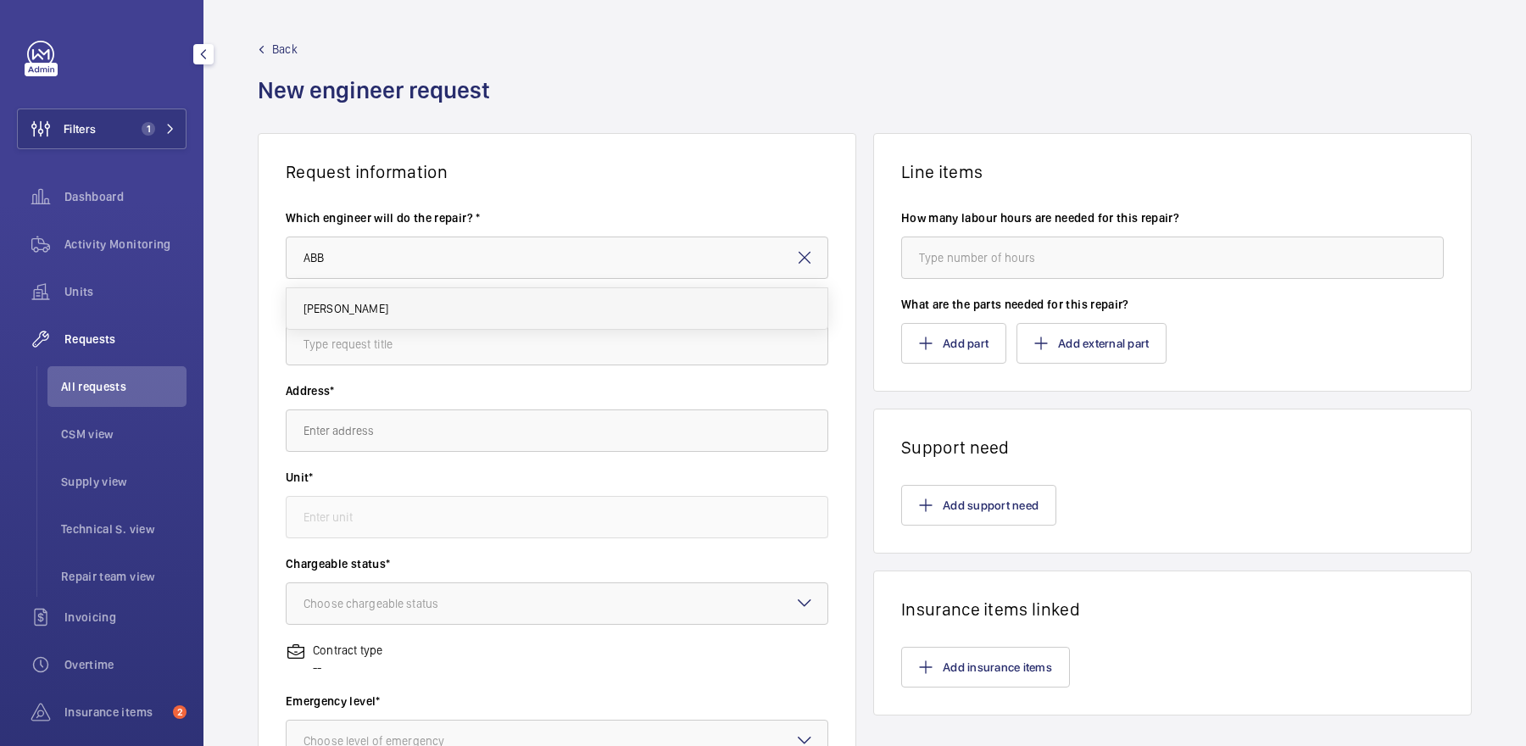
click at [440, 298] on mat-option "[PERSON_NAME]" at bounding box center [558, 308] width 542 height 41
type input "[PERSON_NAME]"
click at [432, 354] on input "text" at bounding box center [557, 344] width 543 height 42
paste input "[STREET_ADDRESS]"
drag, startPoint x: 345, startPoint y: 339, endPoint x: 242, endPoint y: 329, distance: 103.9
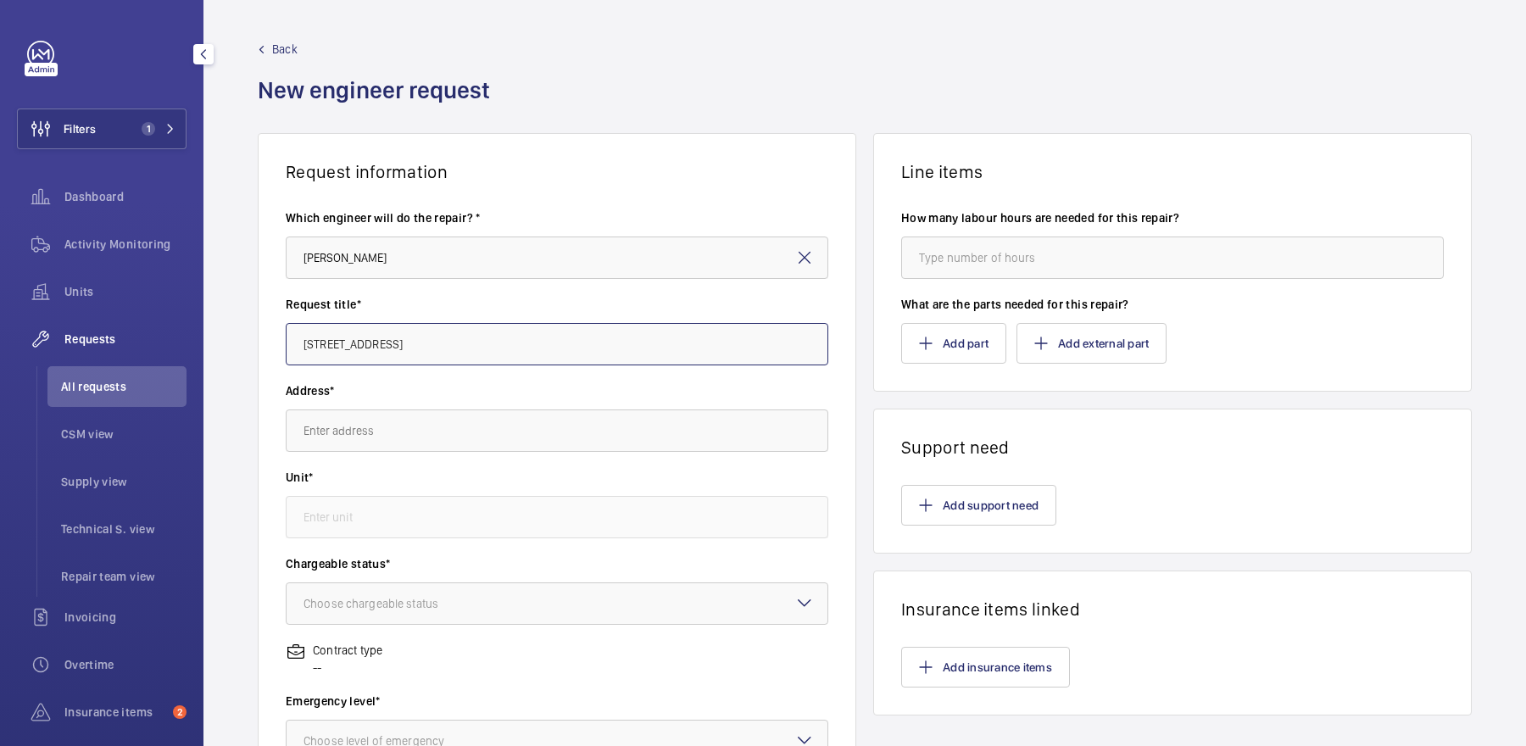
click at [242, 329] on div "Request information Which engineer will do the repair? * Abby Archer Request ti…" at bounding box center [864, 597] width 1322 height 928
click at [476, 351] on input "Geneva Court" at bounding box center [557, 344] width 543 height 42
paste input "door operator upgrade"
type input "Geneva Court - door operator upgrade"
click at [454, 426] on input "text" at bounding box center [557, 430] width 543 height 42
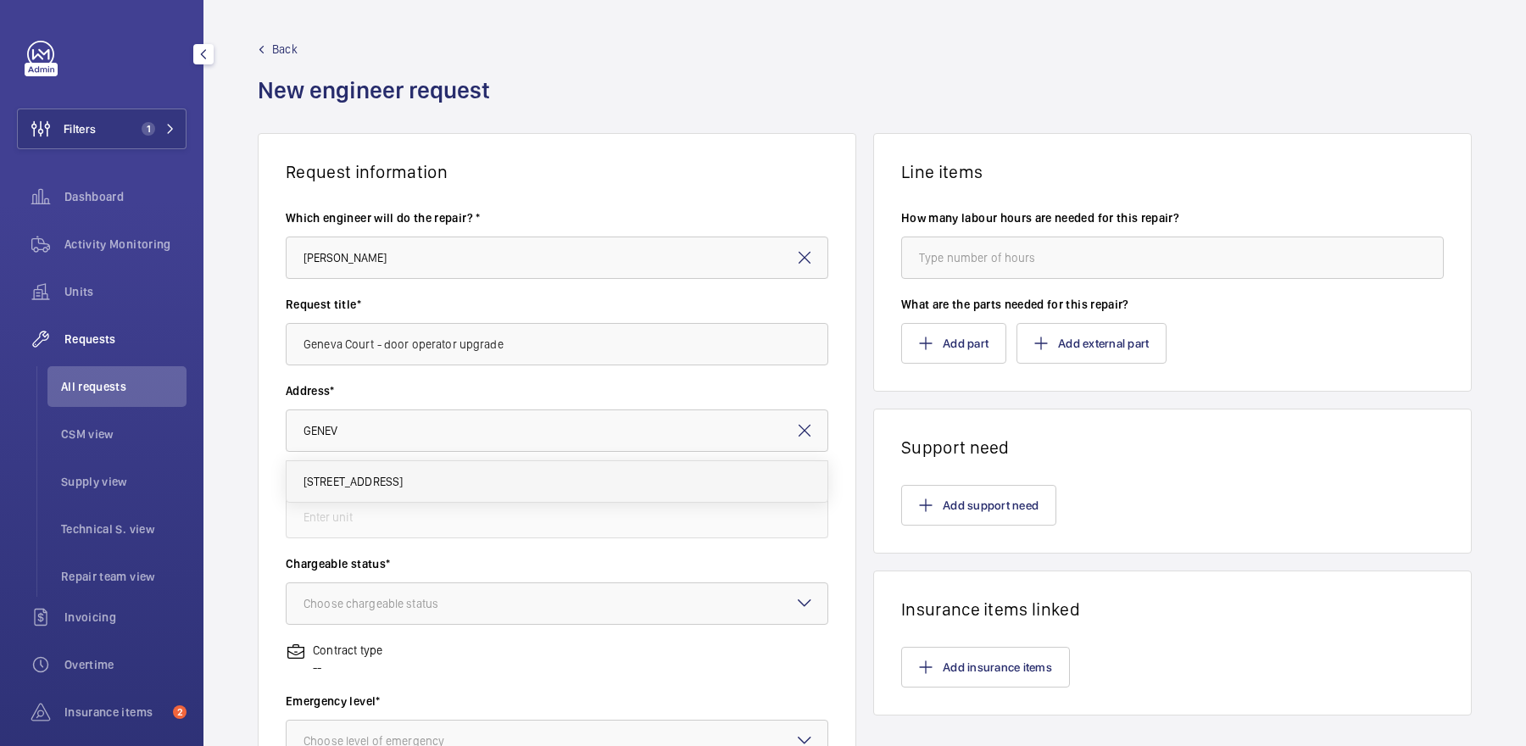
click at [403, 487] on span "72-101 Geneva Court 72-101 Geneva Court, NW9 6GB LONDON" at bounding box center [353, 481] width 100 height 17
type input "72-101 Geneva Court 72-101 Geneva Court, NW9 6GB LONDON"
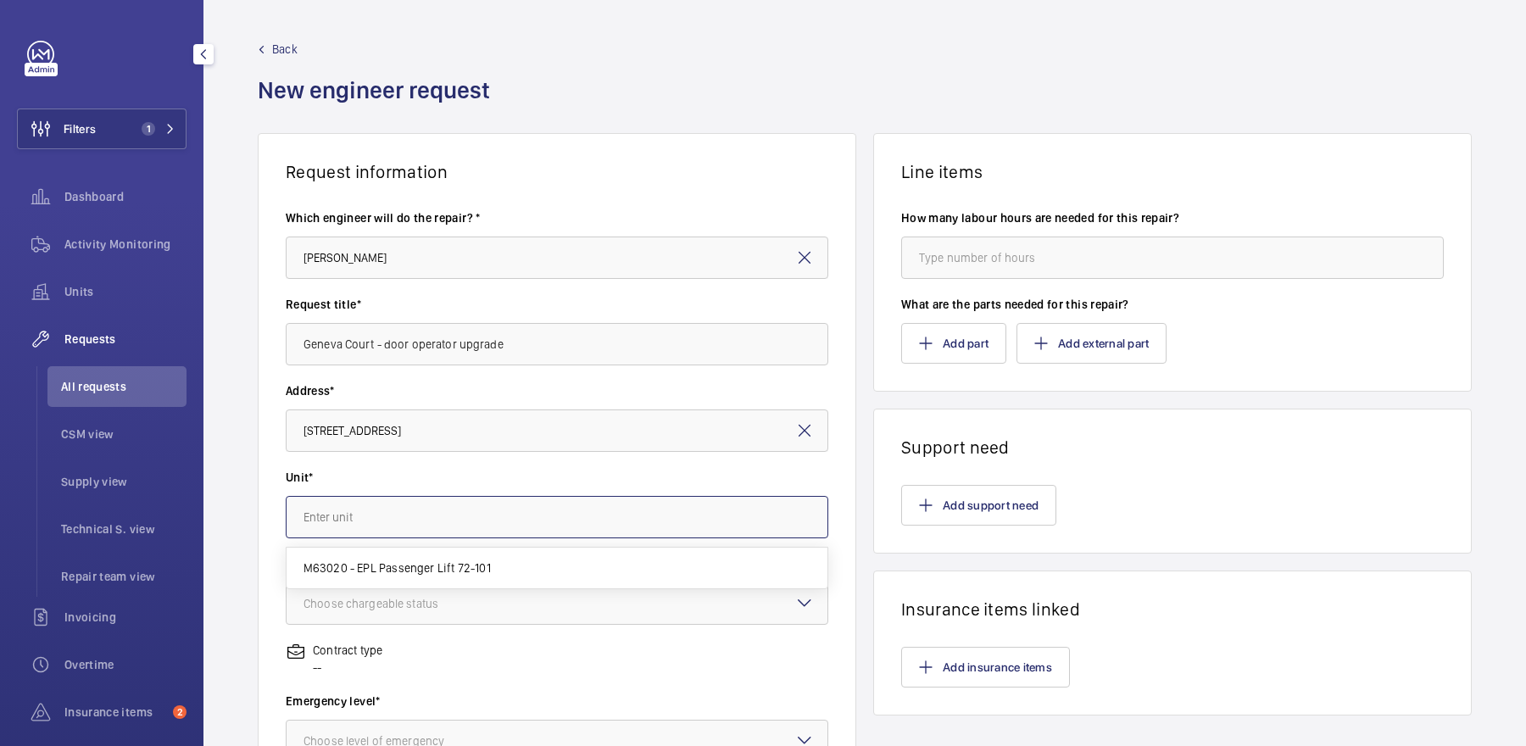
click at [459, 517] on input "text" at bounding box center [557, 517] width 543 height 42
click at [455, 559] on span "M63020 - EPL Passenger Lift 72-101" at bounding box center [396, 567] width 187 height 17
type input "M63020 - EPL Passenger Lift 72-101"
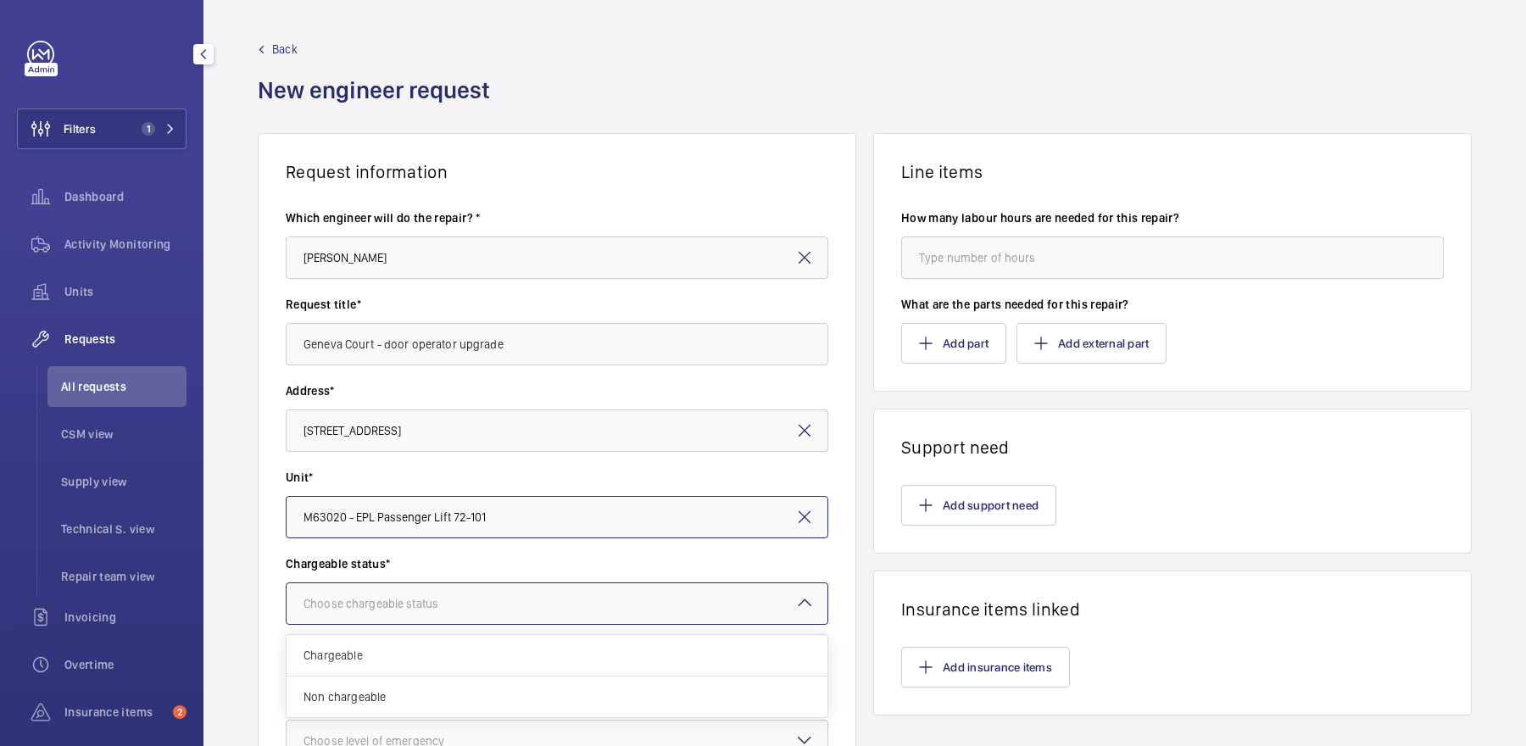
click at [456, 609] on div "Choose chargeable status" at bounding box center [391, 603] width 177 height 17
click at [436, 656] on span "Chargeable" at bounding box center [556, 655] width 507 height 17
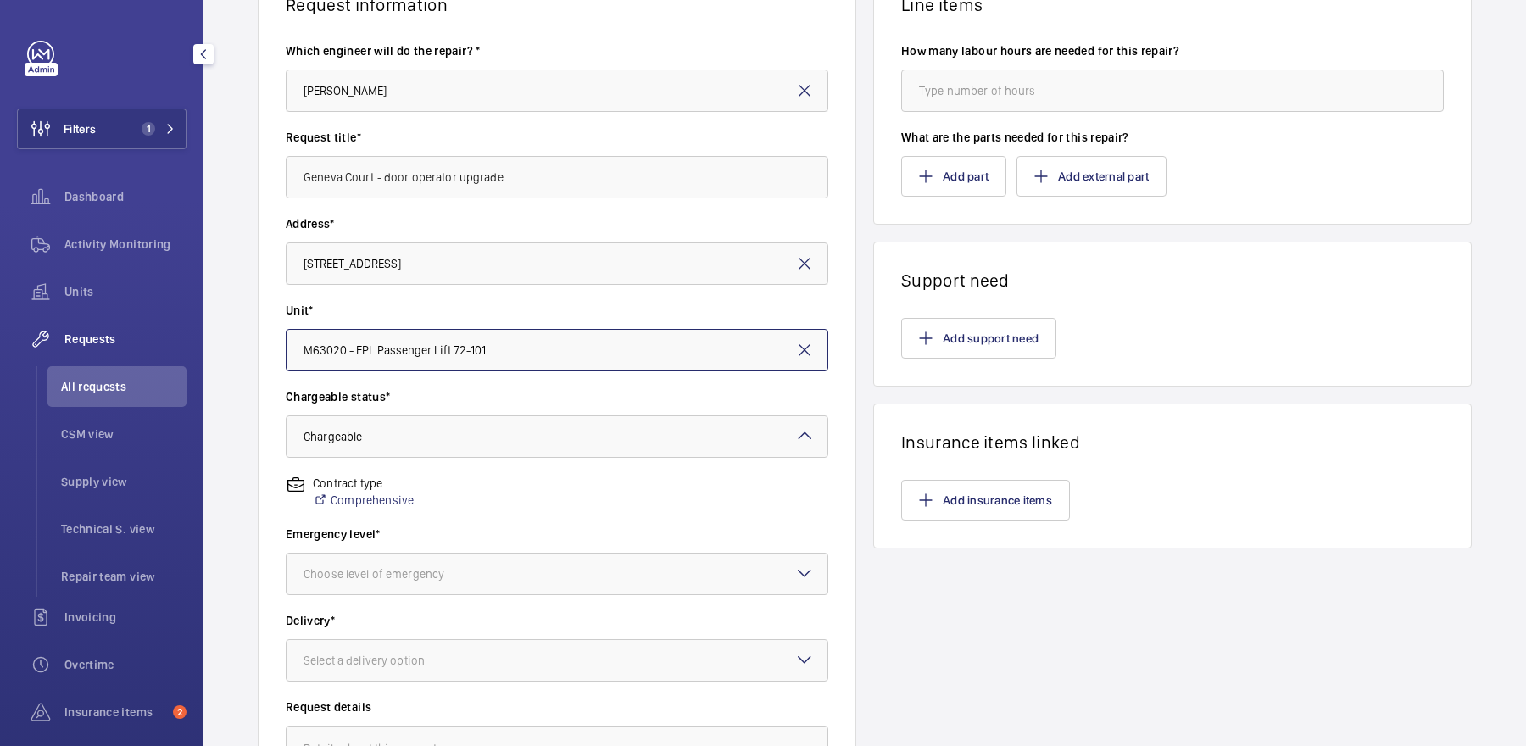
scroll to position [176, 0]
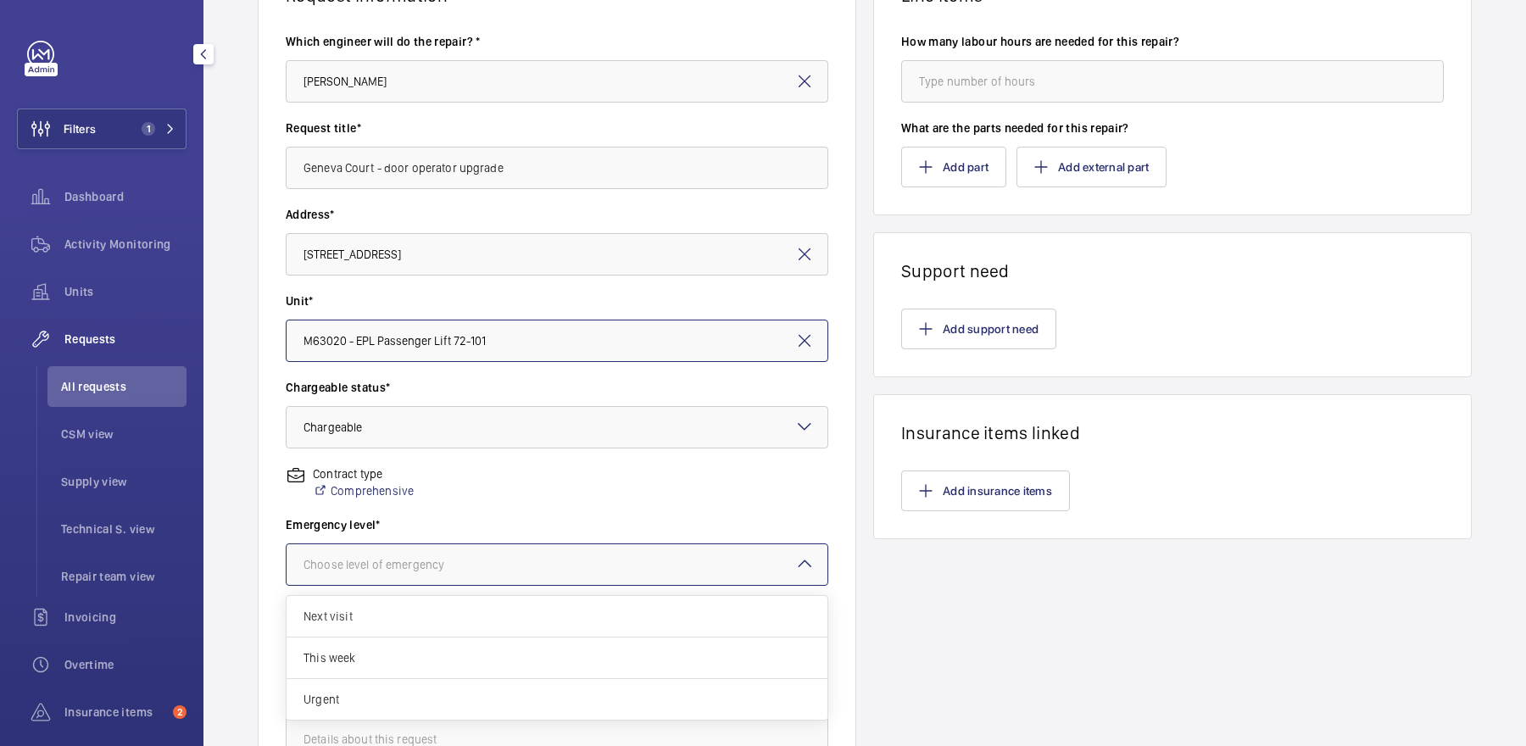
click at [392, 549] on div at bounding box center [557, 564] width 541 height 41
click at [402, 633] on div "Next visit" at bounding box center [557, 617] width 541 height 42
click at [420, 669] on div at bounding box center [557, 651] width 541 height 41
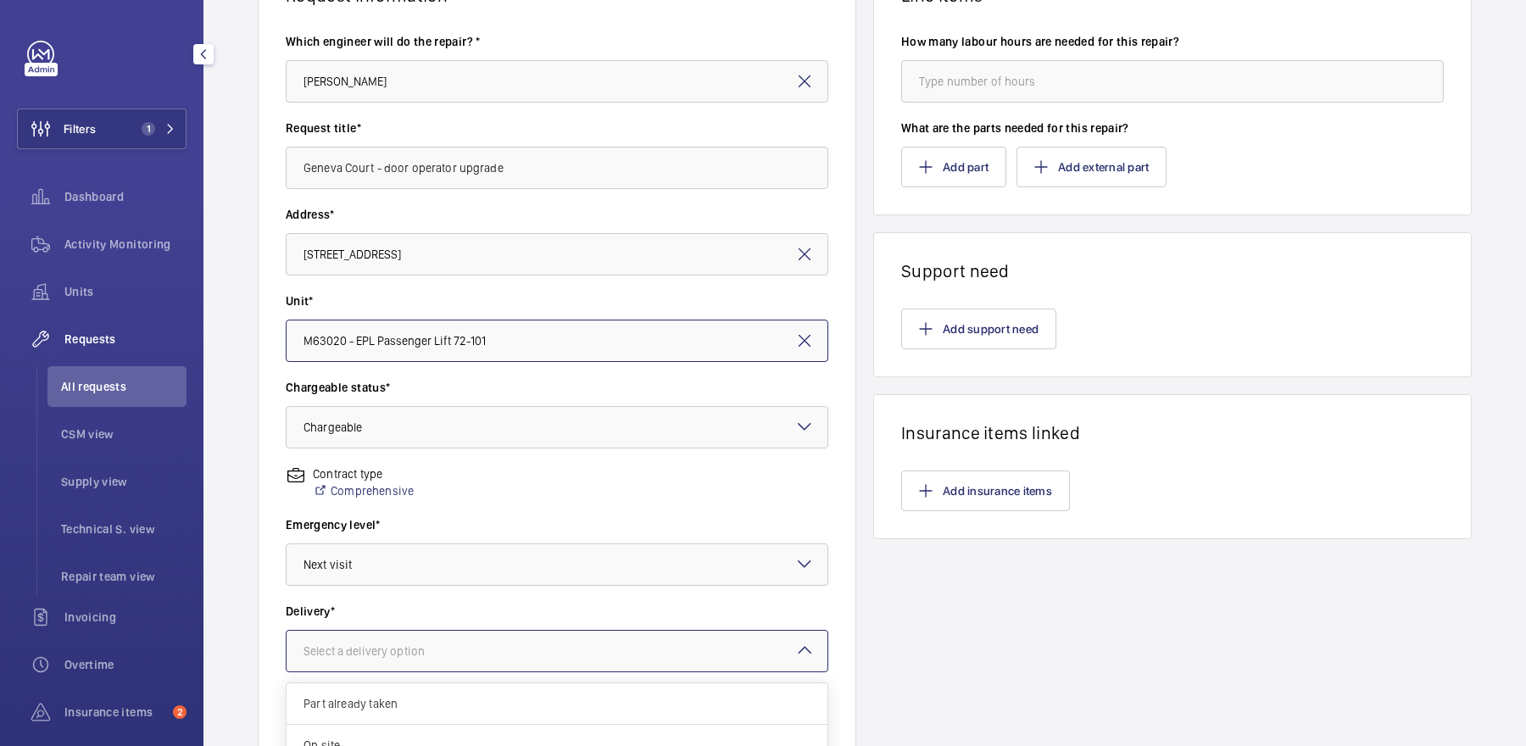
scroll to position [14, 0]
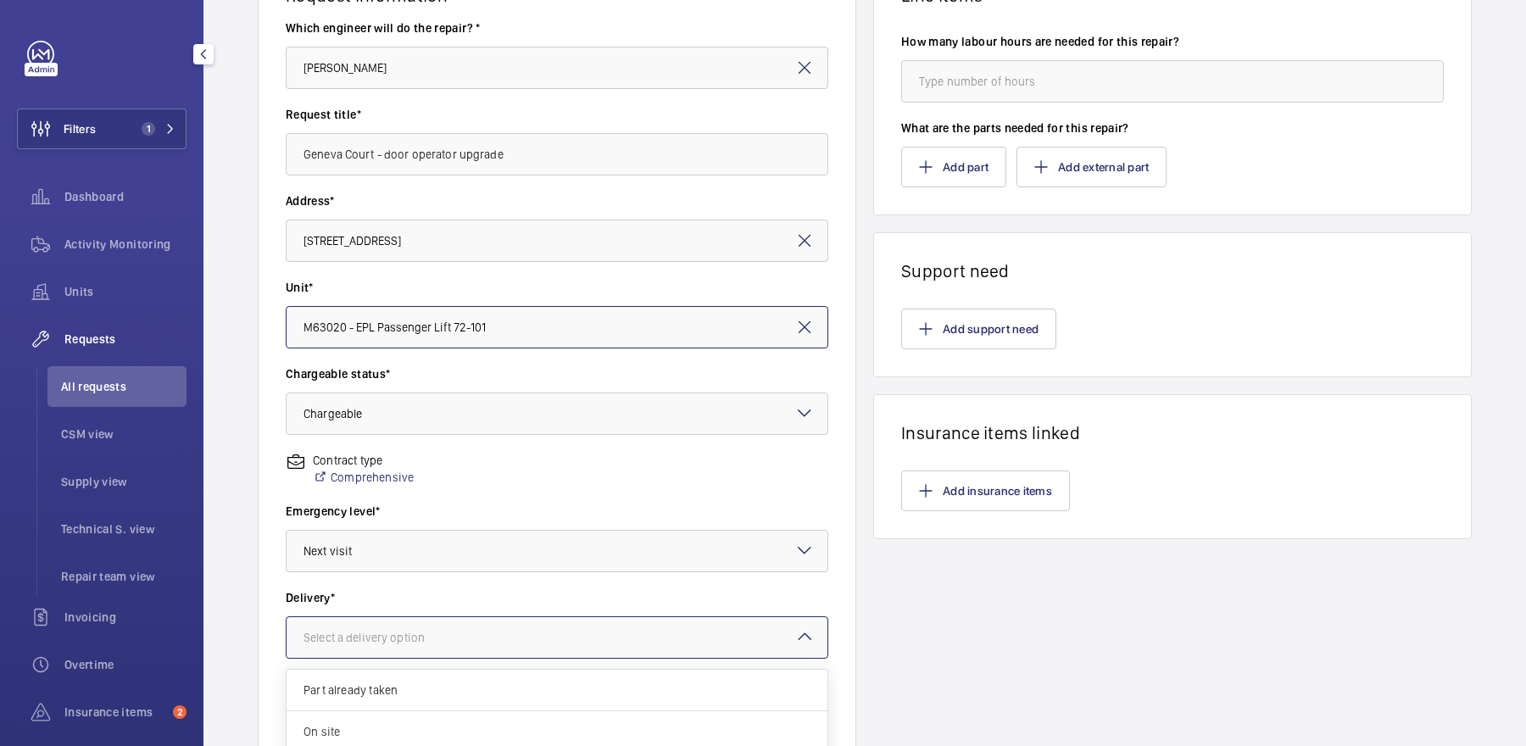
click at [357, 723] on span "On site" at bounding box center [556, 731] width 507 height 17
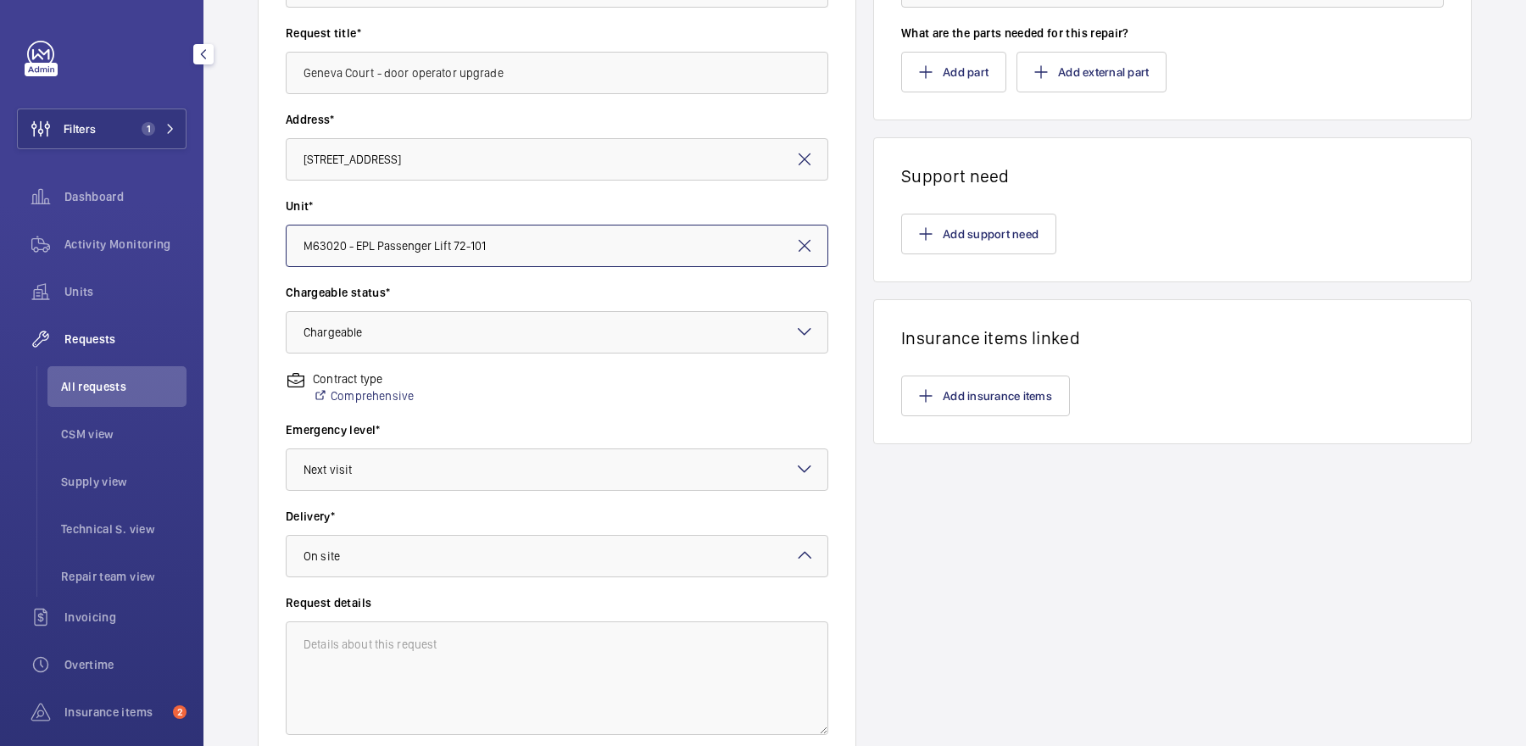
scroll to position [277, 0]
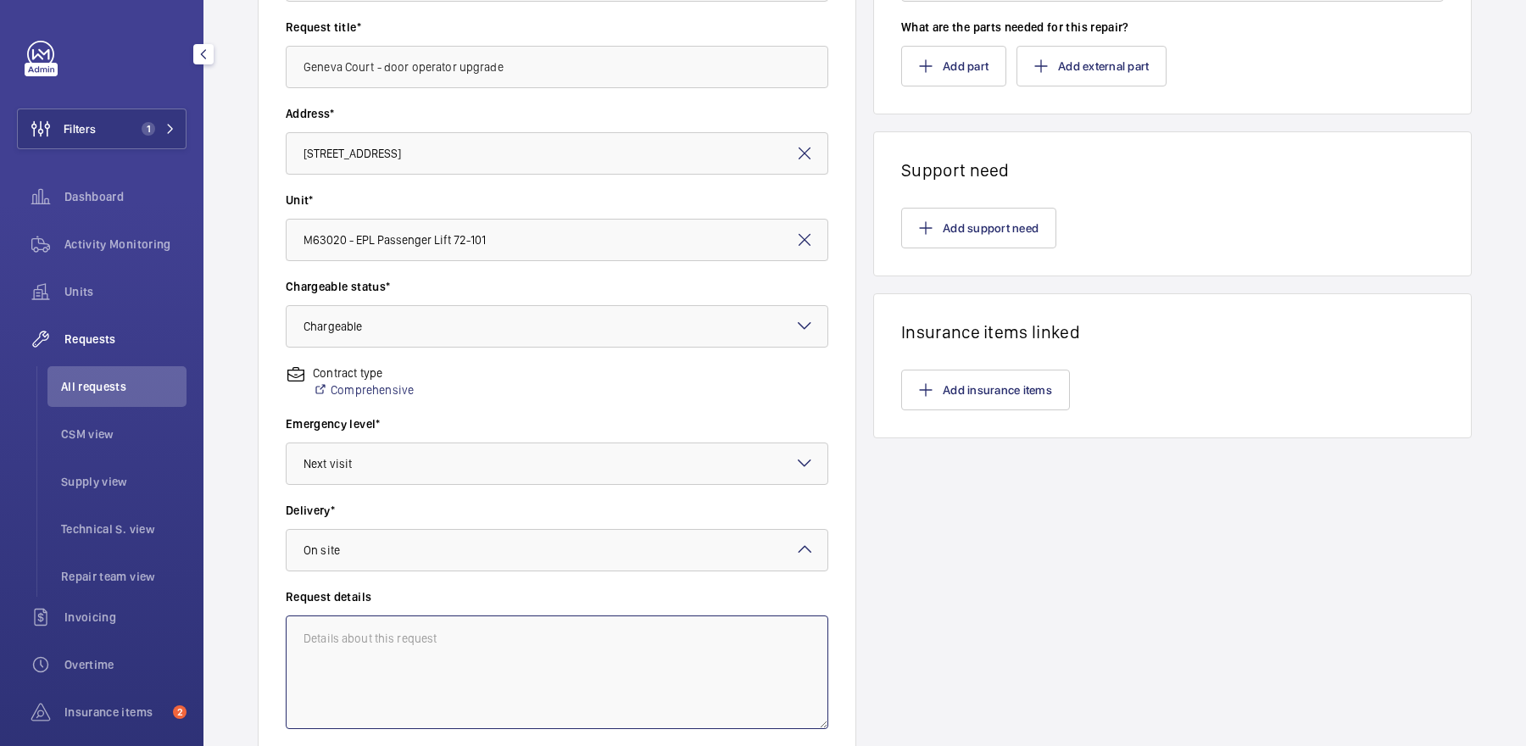
click at [362, 623] on textarea at bounding box center [557, 672] width 543 height 114
paste textarea "door operator upgrade"
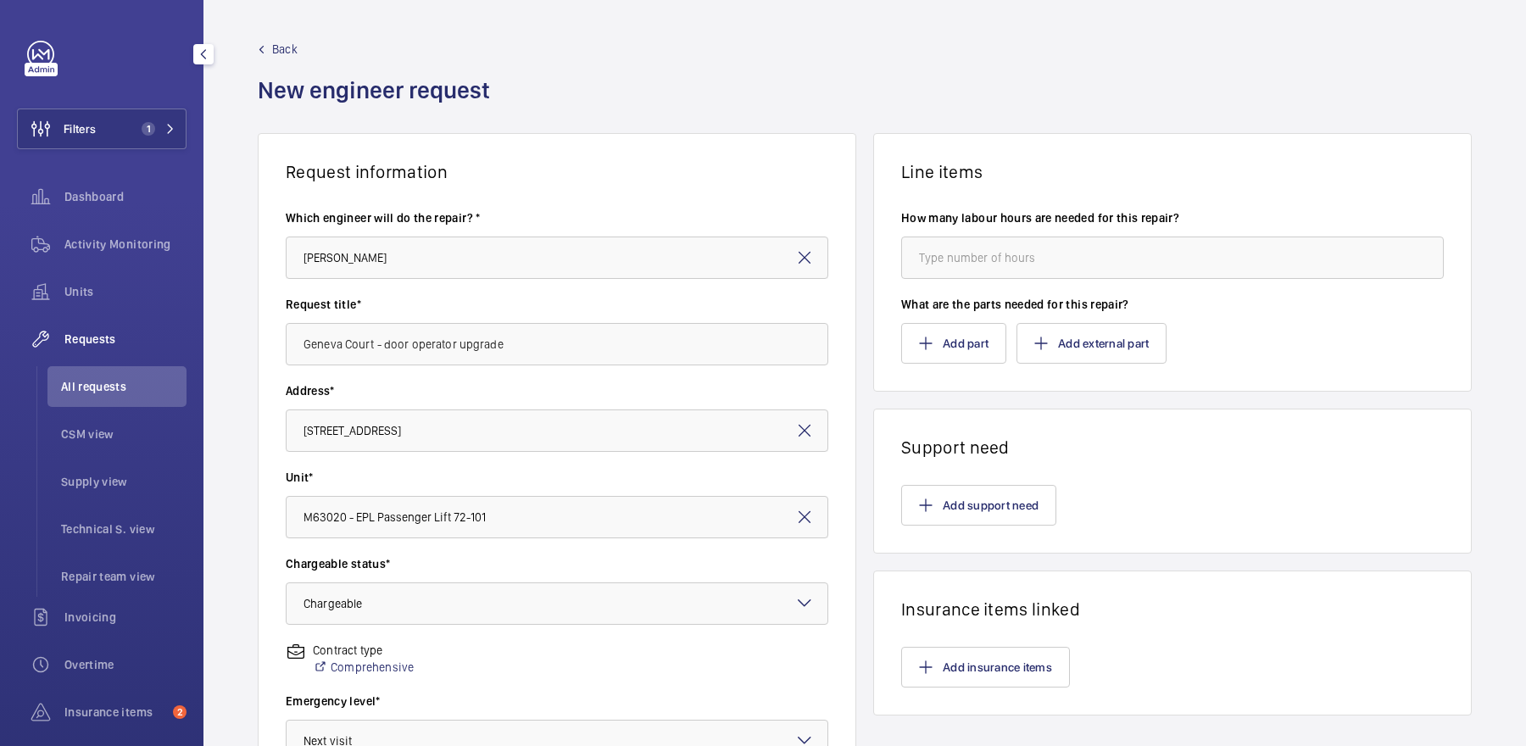
type textarea "door operator upgrade - CLIENT REQUEST"
click at [1015, 237] on input "number" at bounding box center [1172, 258] width 543 height 42
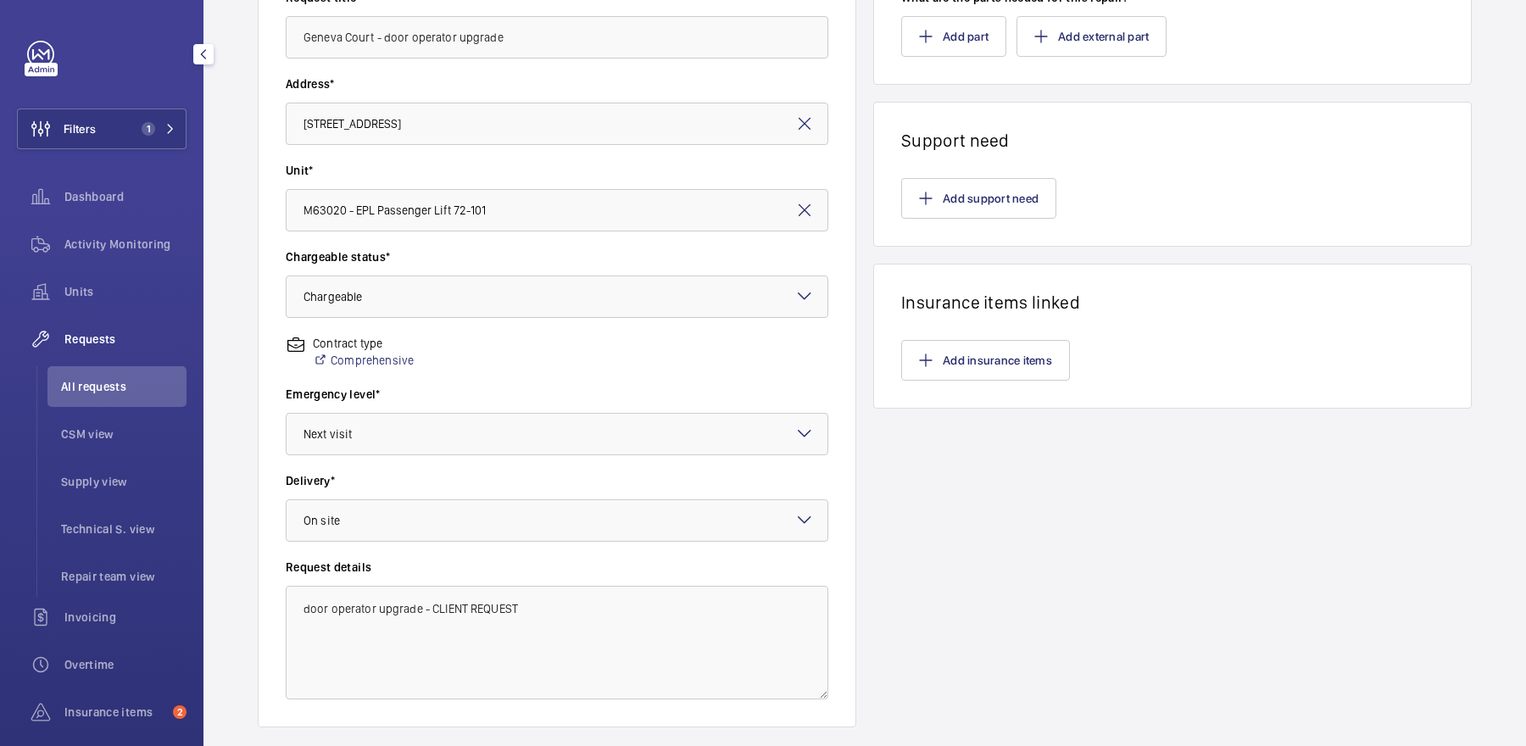
scroll to position [409, 0]
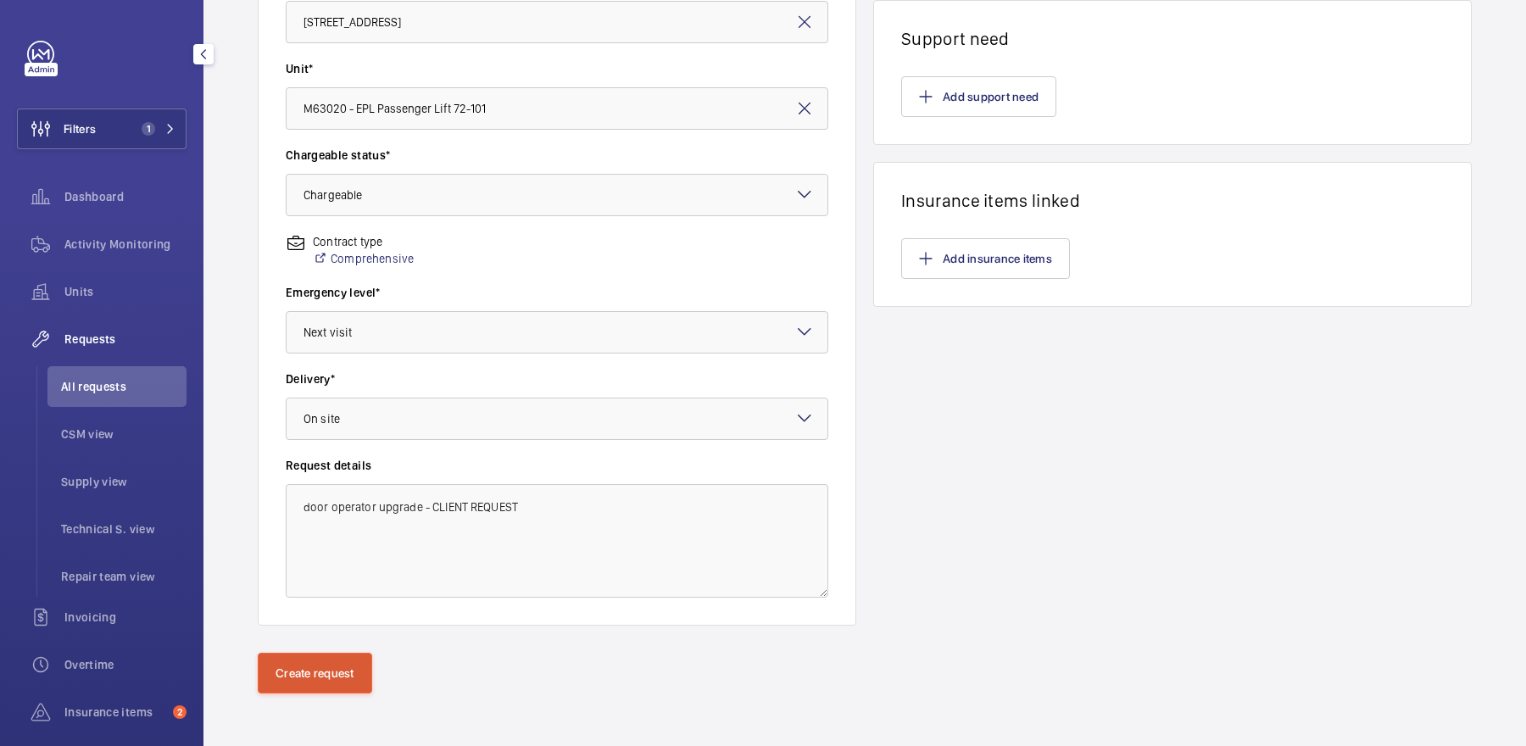
type input "8"
click at [341, 670] on button "Create request" at bounding box center [315, 673] width 114 height 41
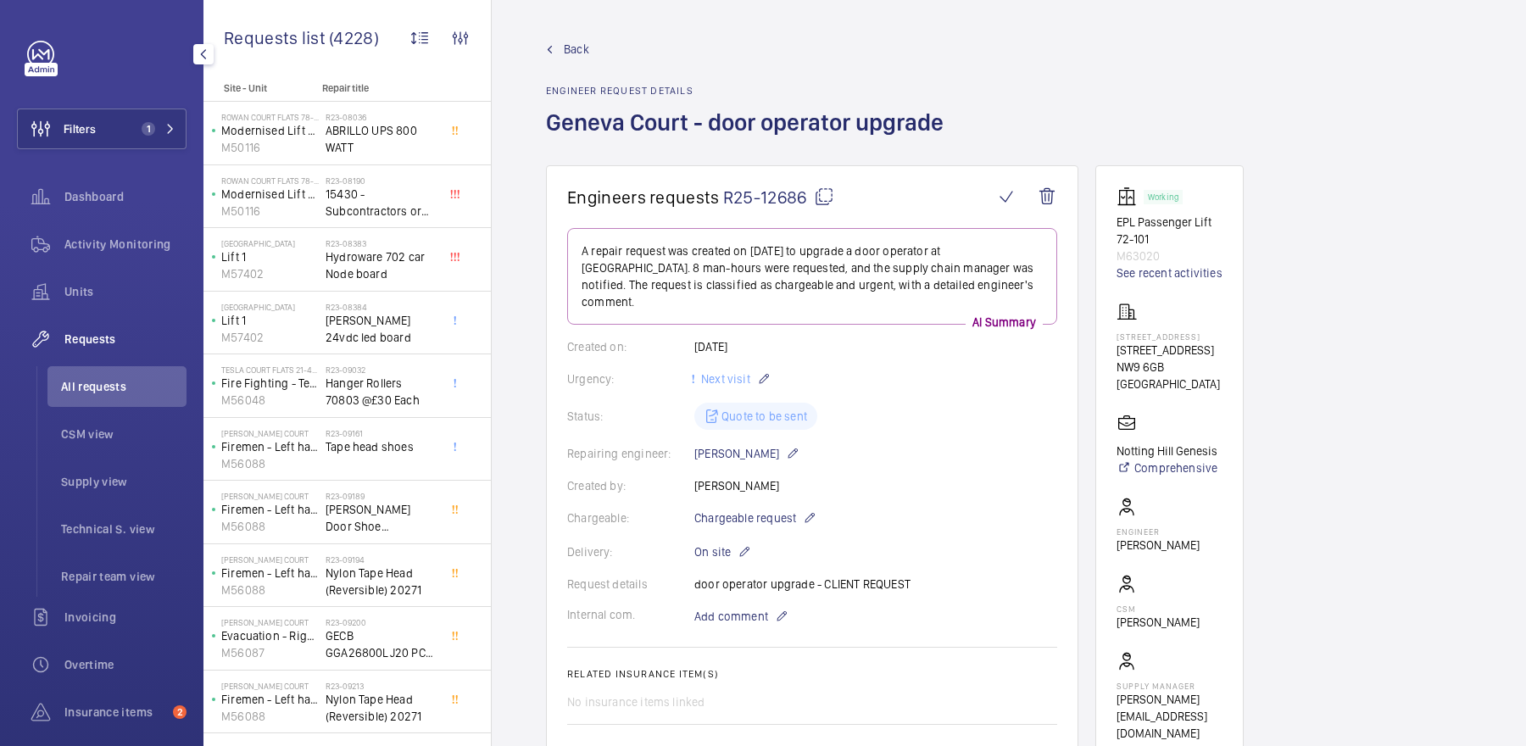
click at [821, 194] on mat-icon at bounding box center [824, 196] width 20 height 20
click at [117, 246] on span "Activity Monitoring" at bounding box center [125, 244] width 122 height 17
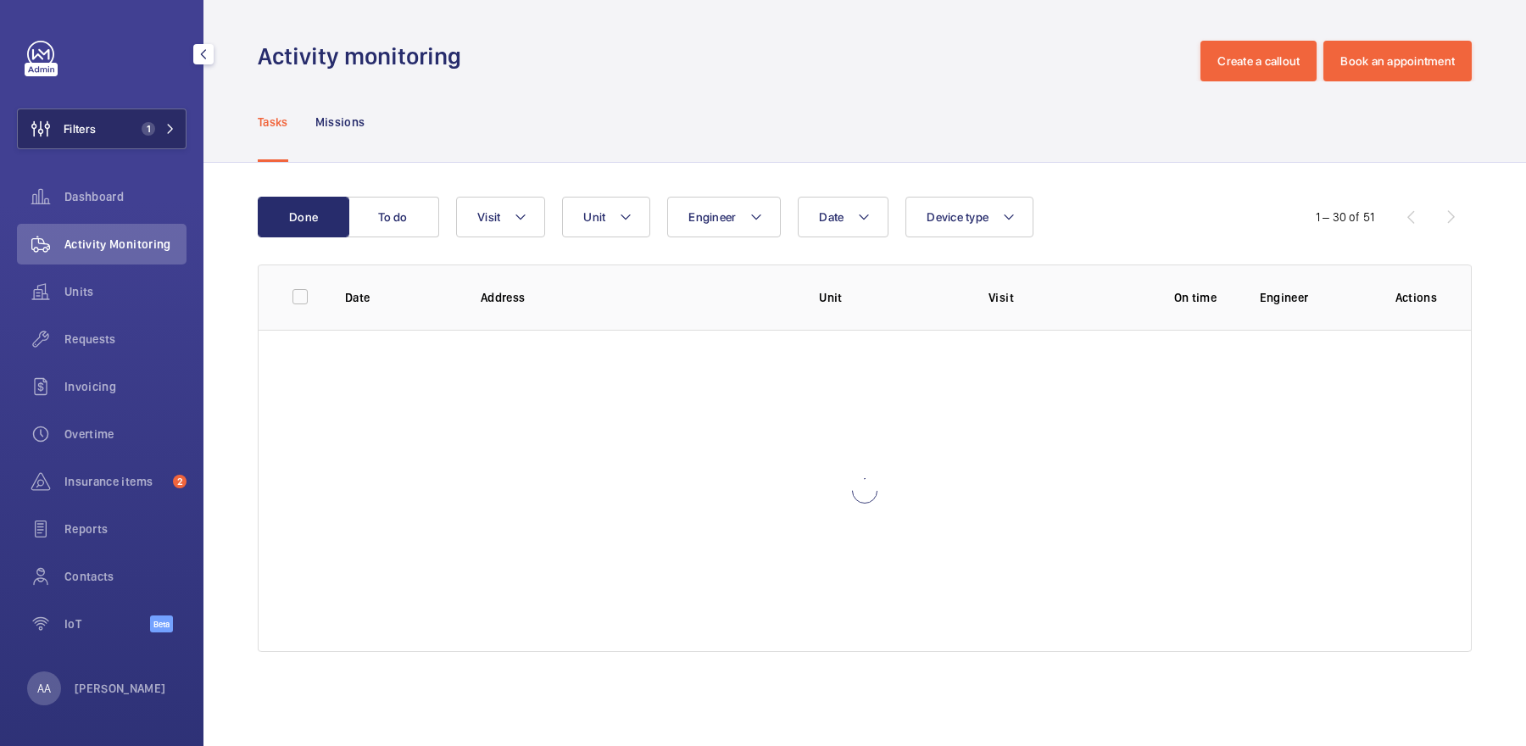
click at [116, 120] on button "Filters 1" at bounding box center [102, 129] width 170 height 41
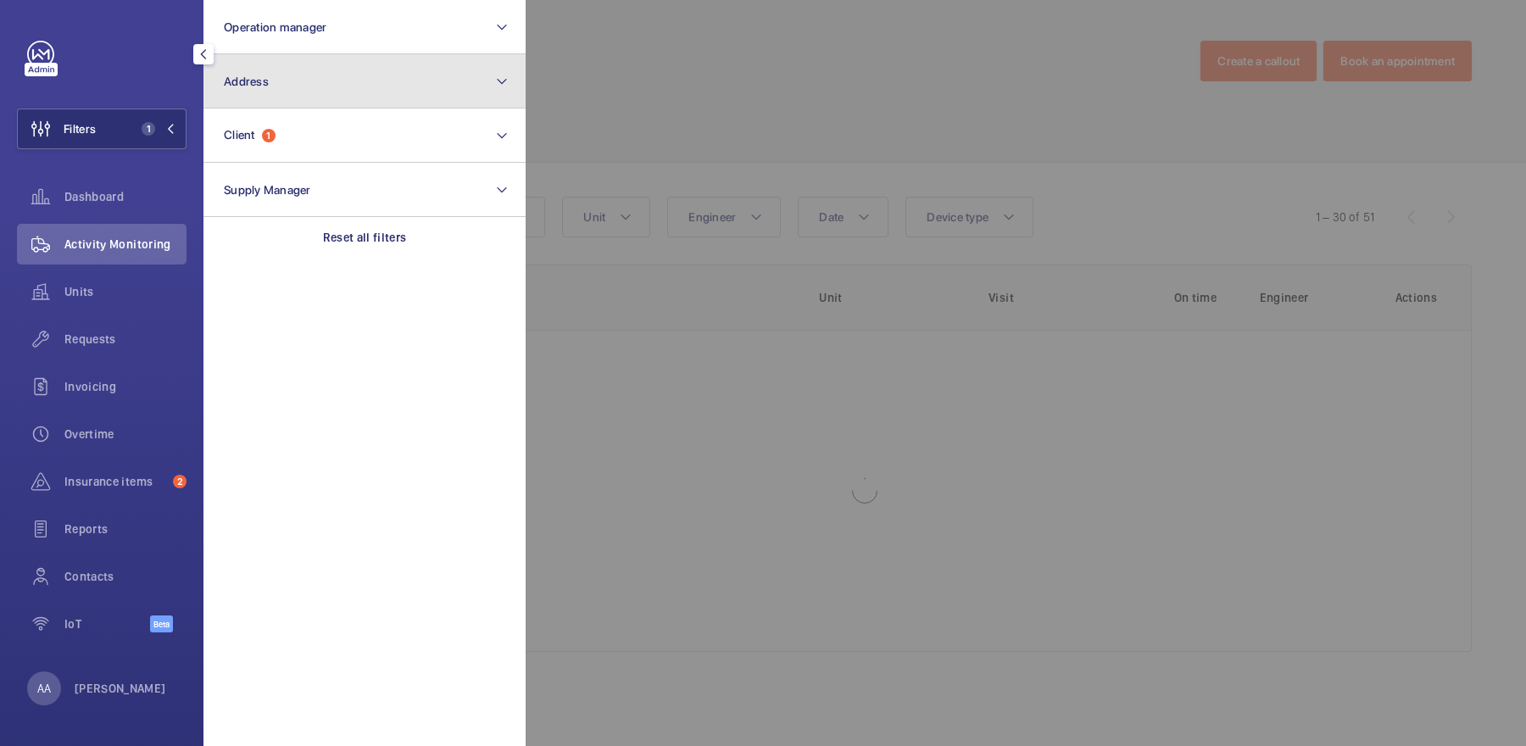
click at [303, 58] on button "Address" at bounding box center [364, 81] width 322 height 54
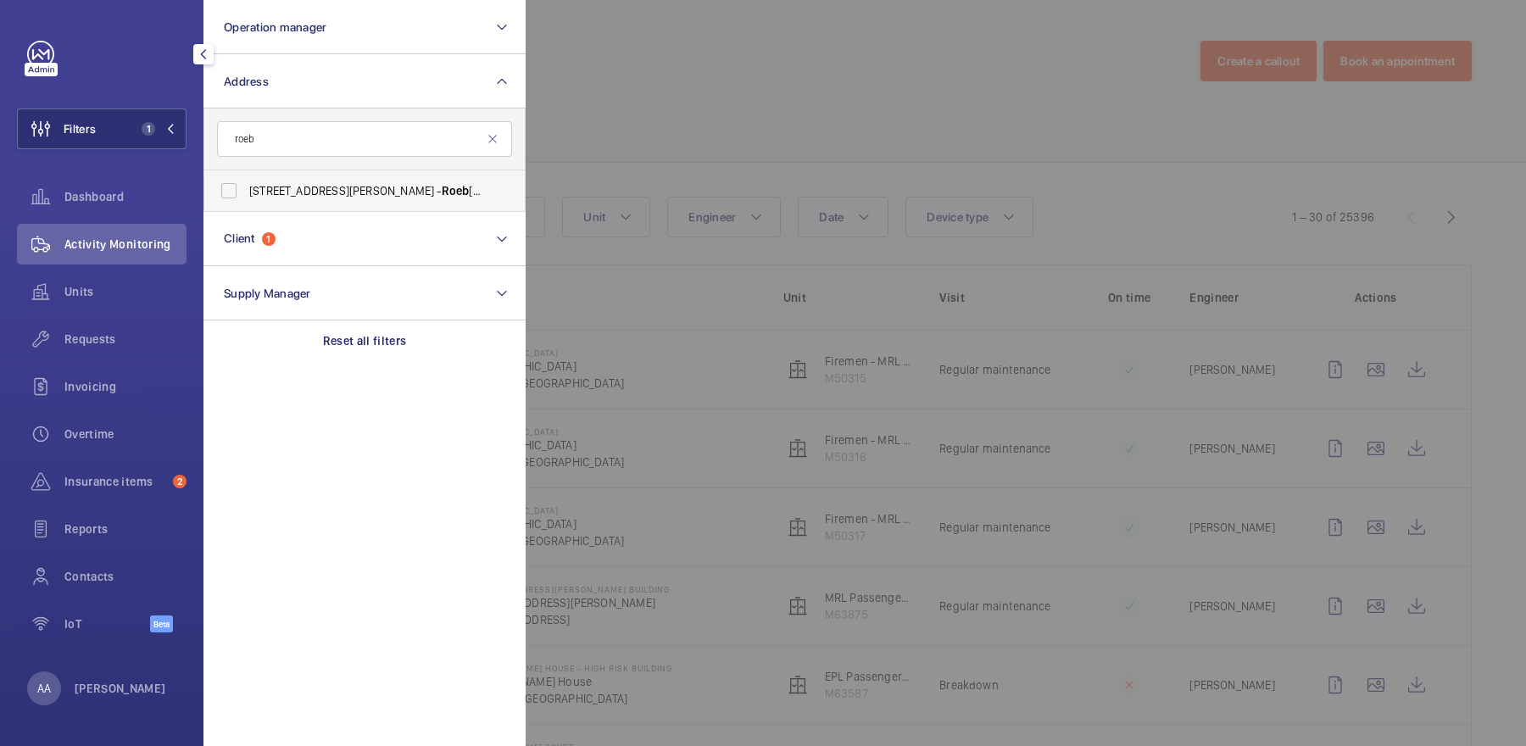
type input "roeb"
click at [442, 190] on span "Roeb" at bounding box center [456, 191] width 28 height 14
click at [246, 190] on input "45-47 Bassett Road - Roeb uck House, LONDON W10 6JX" at bounding box center [229, 191] width 34 height 34
checkbox input "true"
click at [632, 136] on div at bounding box center [1289, 373] width 1526 height 746
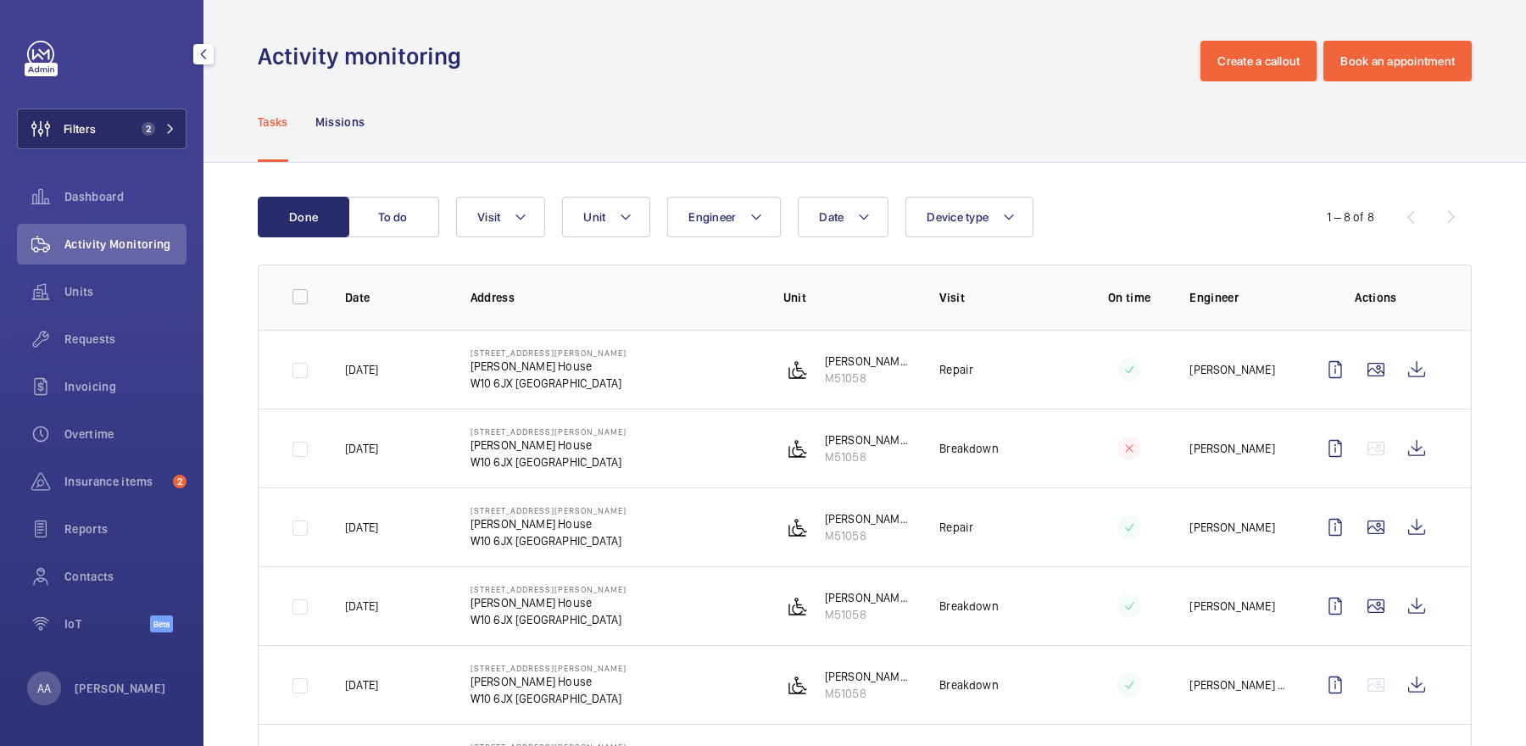
click at [170, 128] on mat-icon at bounding box center [170, 129] width 10 height 10
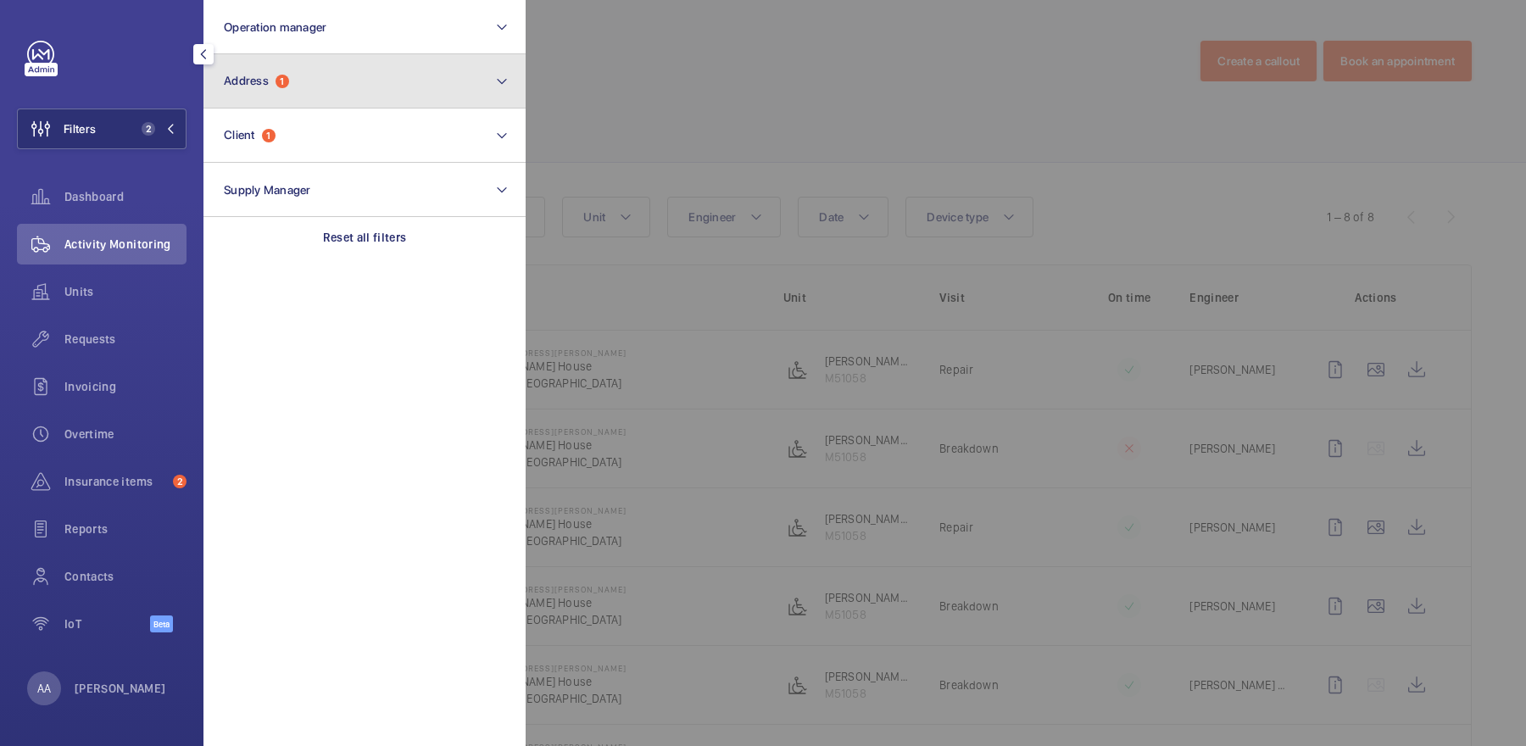
click at [306, 95] on button "Address 1" at bounding box center [364, 81] width 322 height 54
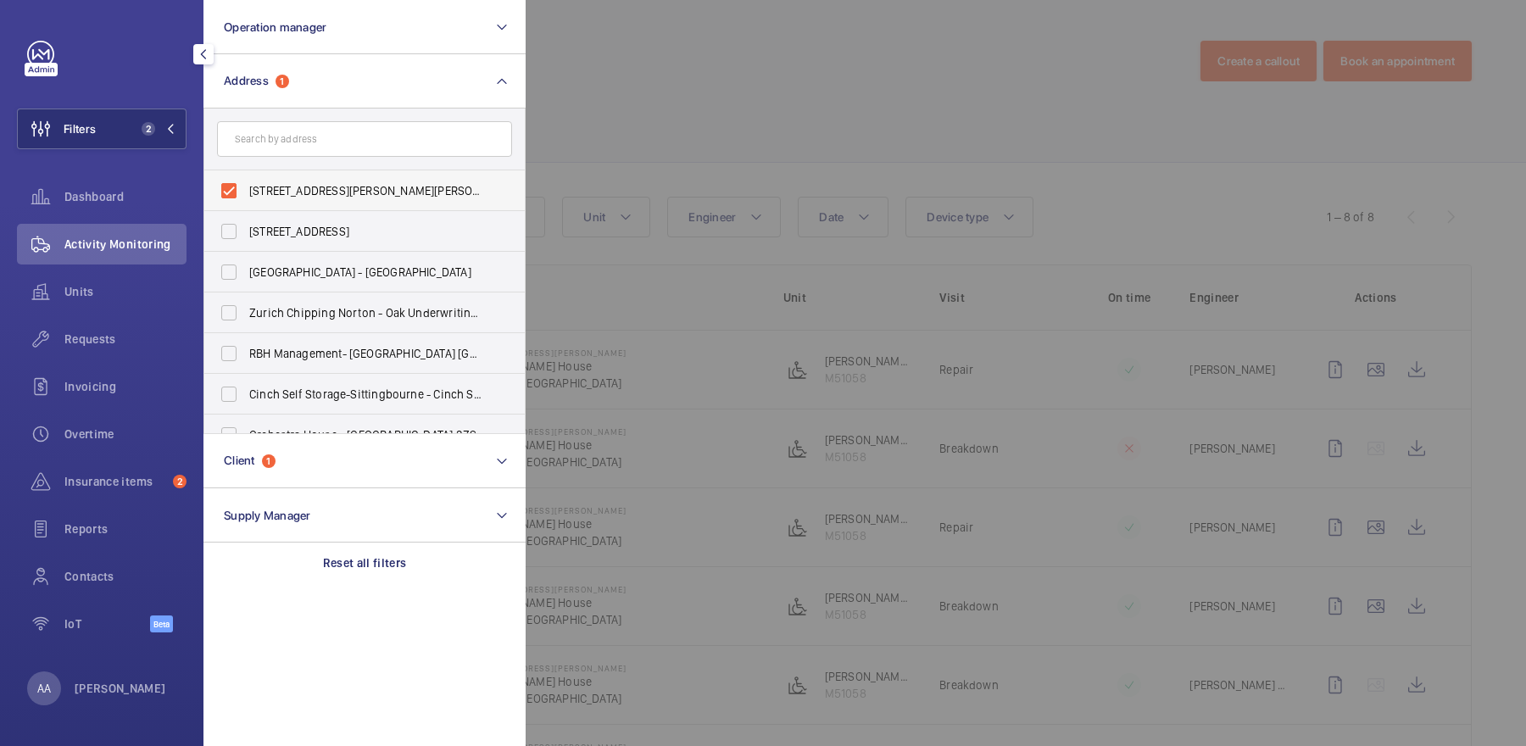
click at [318, 189] on span "45-47 Bassett Road - Roebuck House, LONDON W10 6JX" at bounding box center [365, 190] width 233 height 17
click at [246, 189] on input "45-47 Bassett Road - Roebuck House, LONDON W10 6JX" at bounding box center [229, 191] width 34 height 34
checkbox input "false"
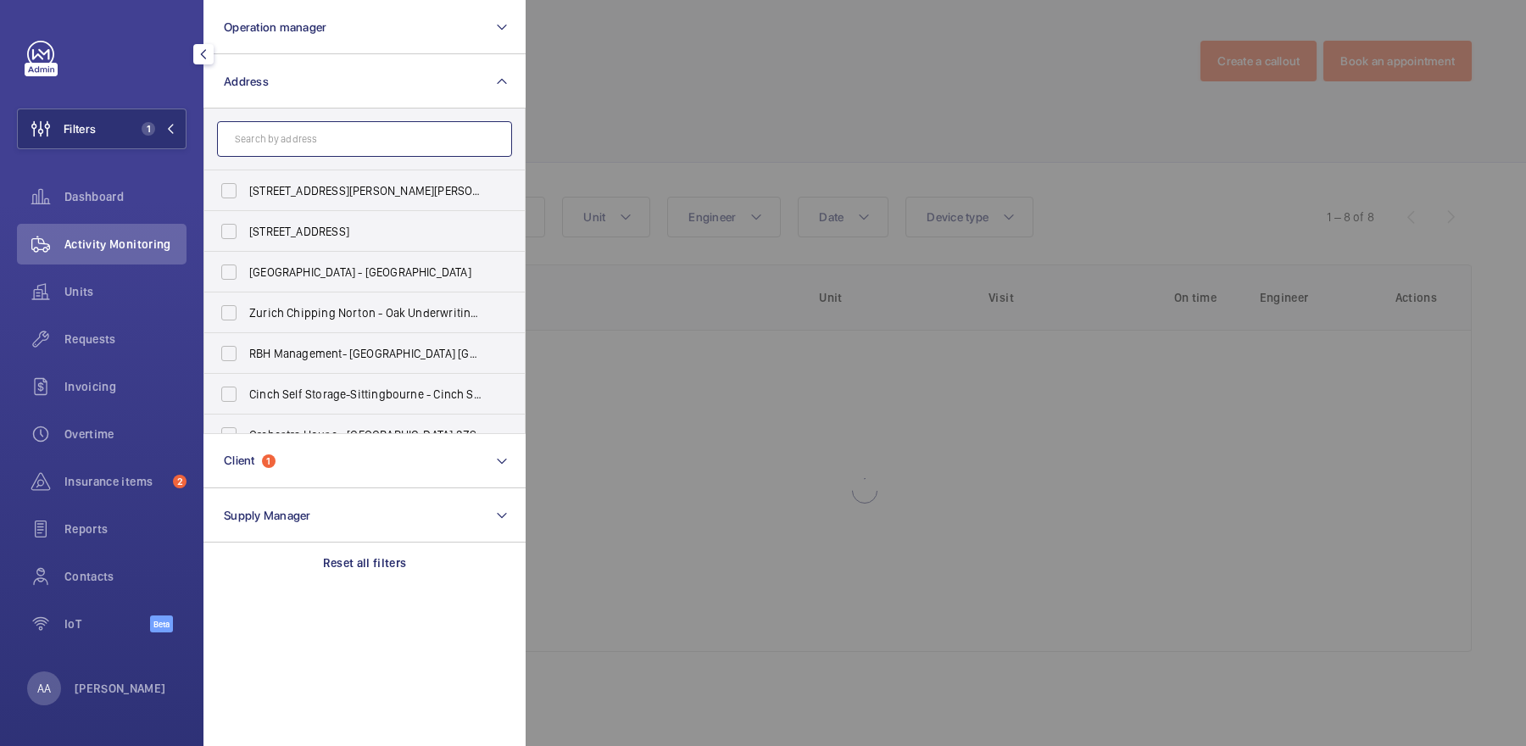
click at [290, 127] on input "text" at bounding box center [364, 139] width 295 height 36
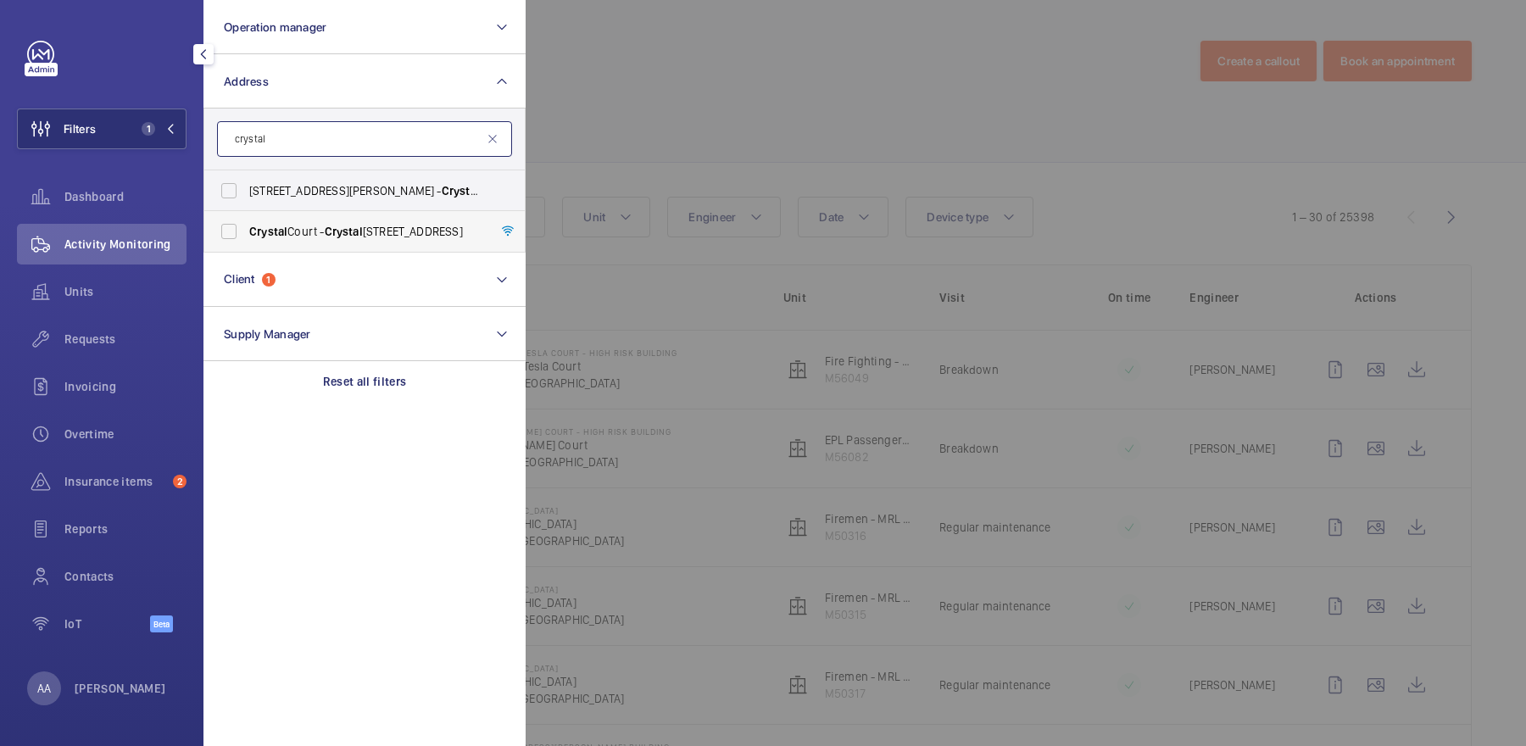
type input "crystal"
click at [331, 243] on label "Crystal Court - Crystal Court, LONDON E8 4QS" at bounding box center [351, 231] width 295 height 41
click at [246, 243] on input "Crystal Court - Crystal Court, LONDON E8 4QS" at bounding box center [229, 231] width 34 height 34
checkbox input "true"
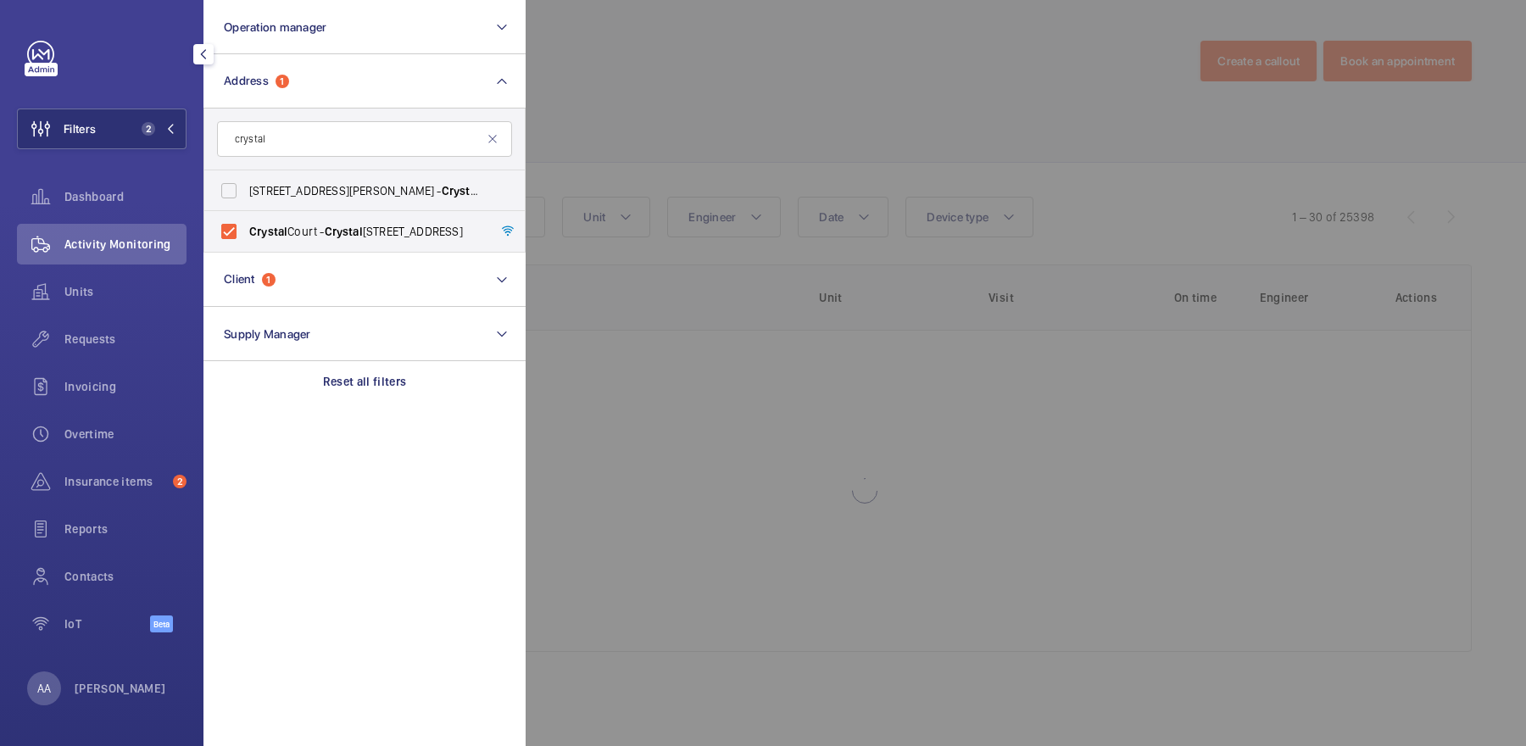
click at [777, 162] on div at bounding box center [1289, 373] width 1526 height 746
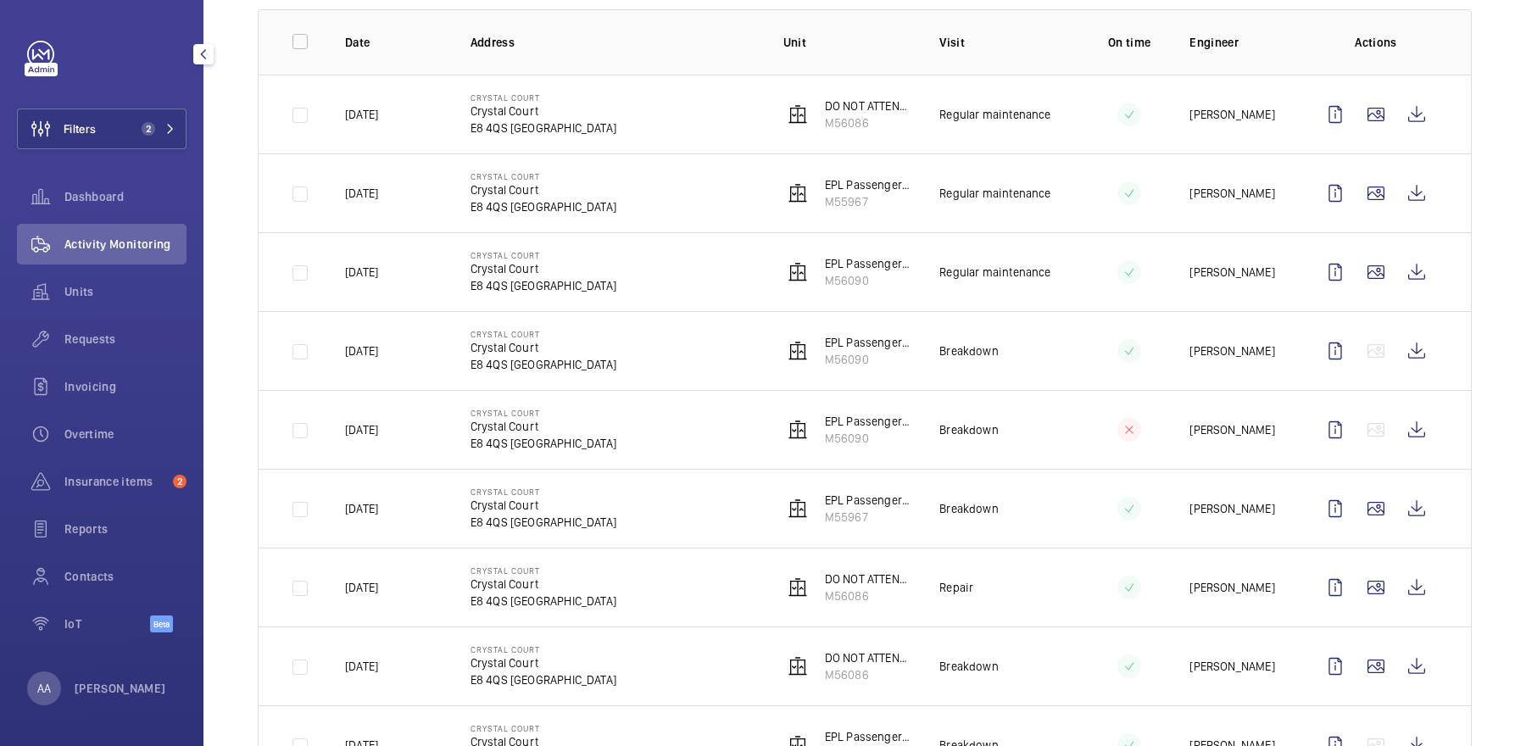
scroll to position [274, 0]
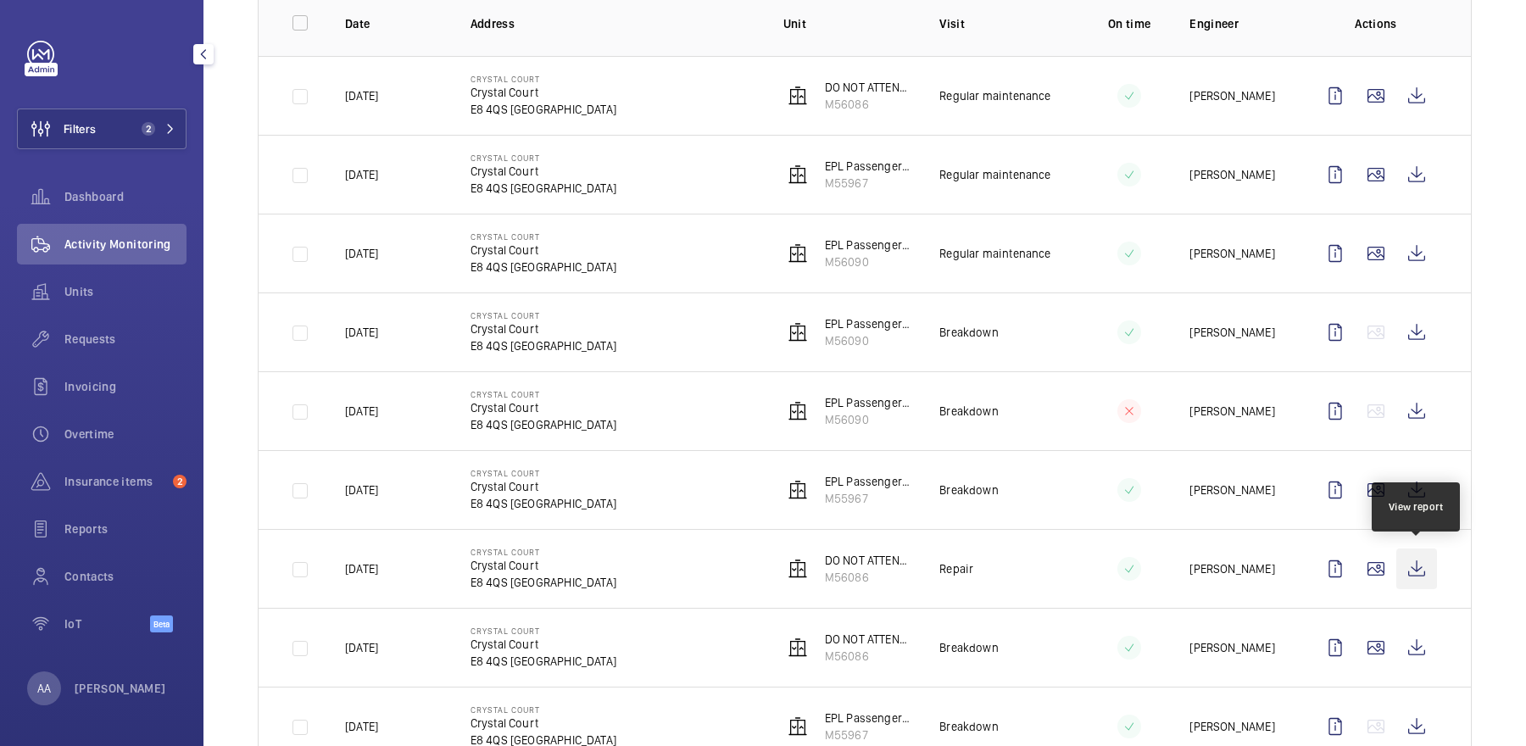
click at [1416, 565] on wm-front-icon-button at bounding box center [1416, 568] width 41 height 41
